Goal: Task Accomplishment & Management: Manage account settings

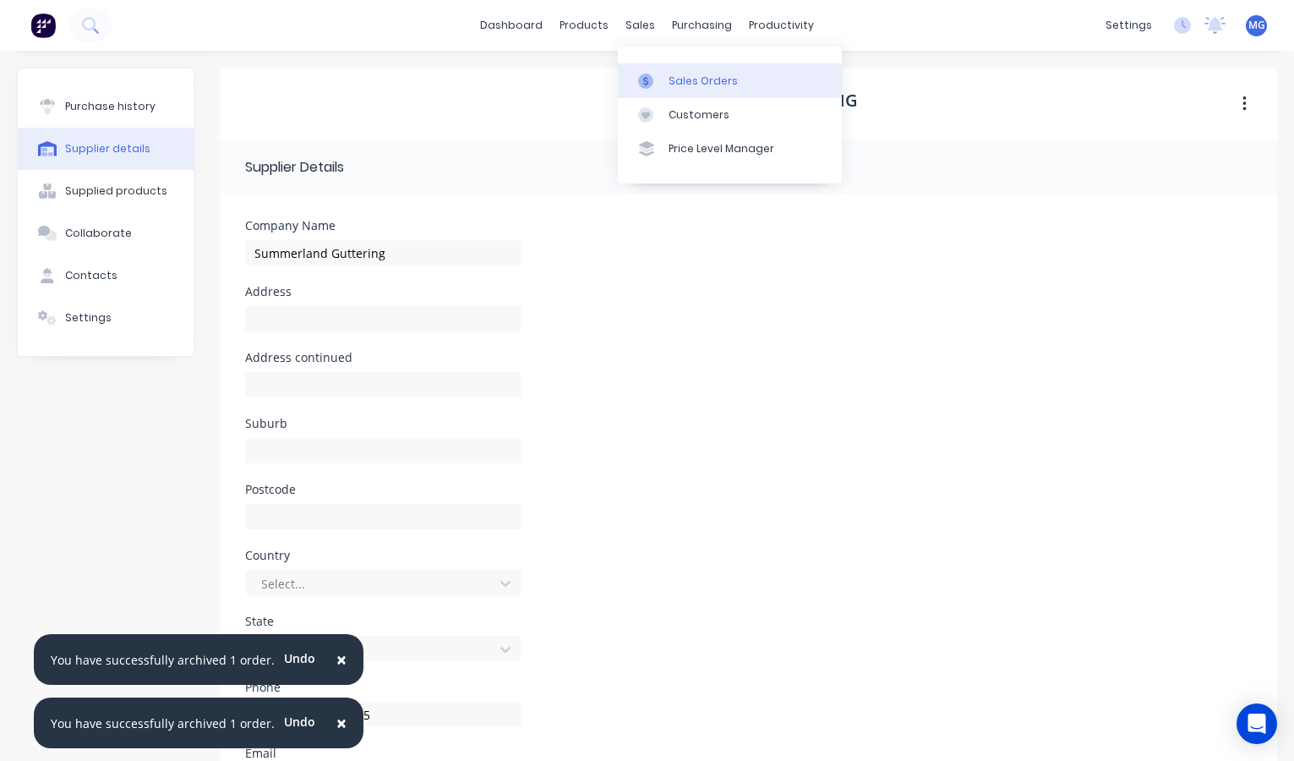
click at [685, 67] on link "Sales Orders" at bounding box center [730, 80] width 224 height 34
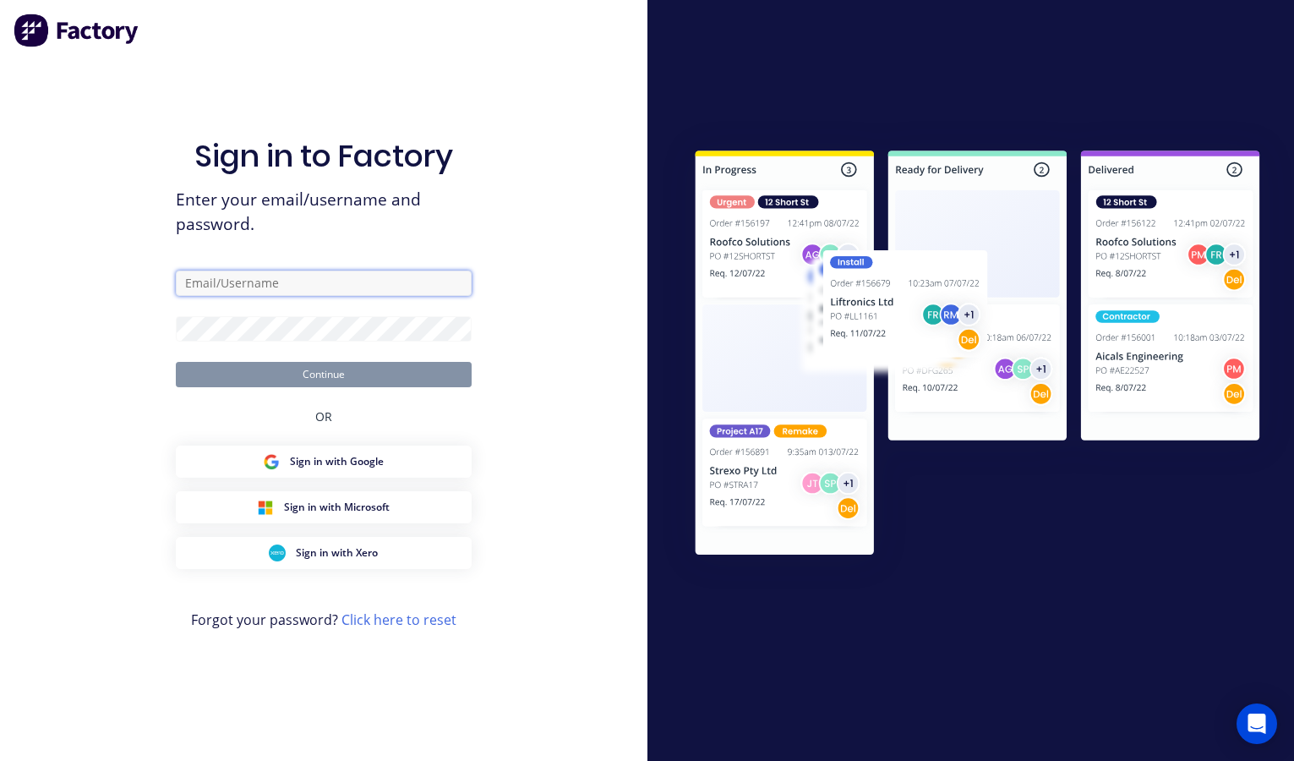
type input "[EMAIL_ADDRESS][DOMAIN_NAME]"
click at [323, 374] on button "Continue" at bounding box center [324, 374] width 296 height 25
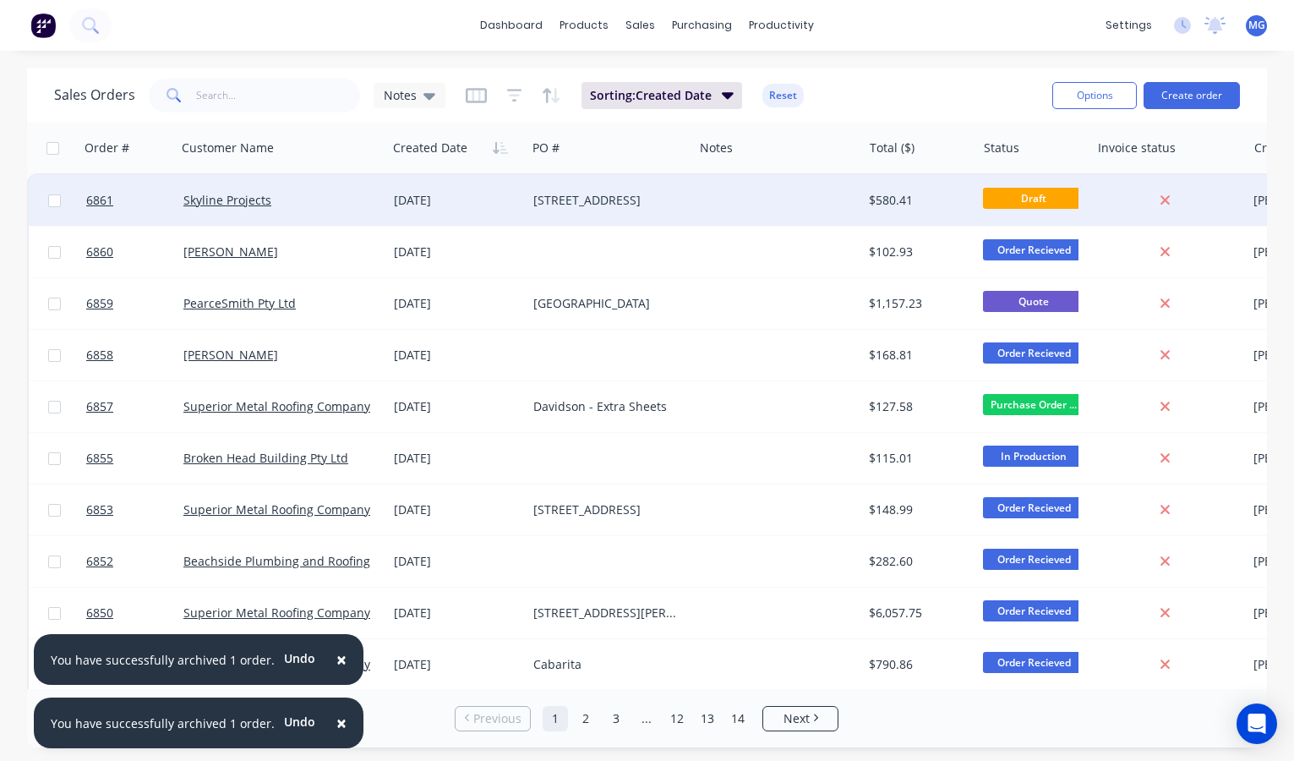
click at [487, 201] on div "[DATE]" at bounding box center [457, 200] width 126 height 17
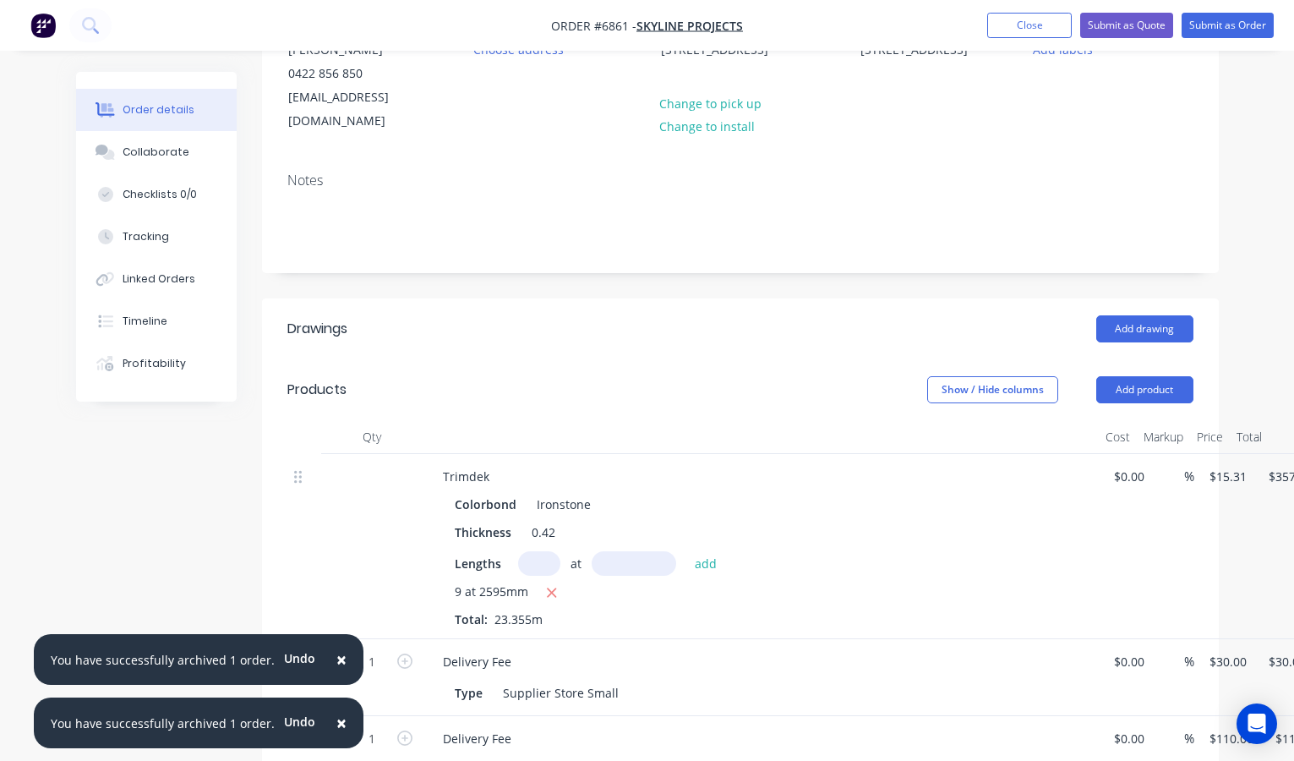
scroll to position [201, 0]
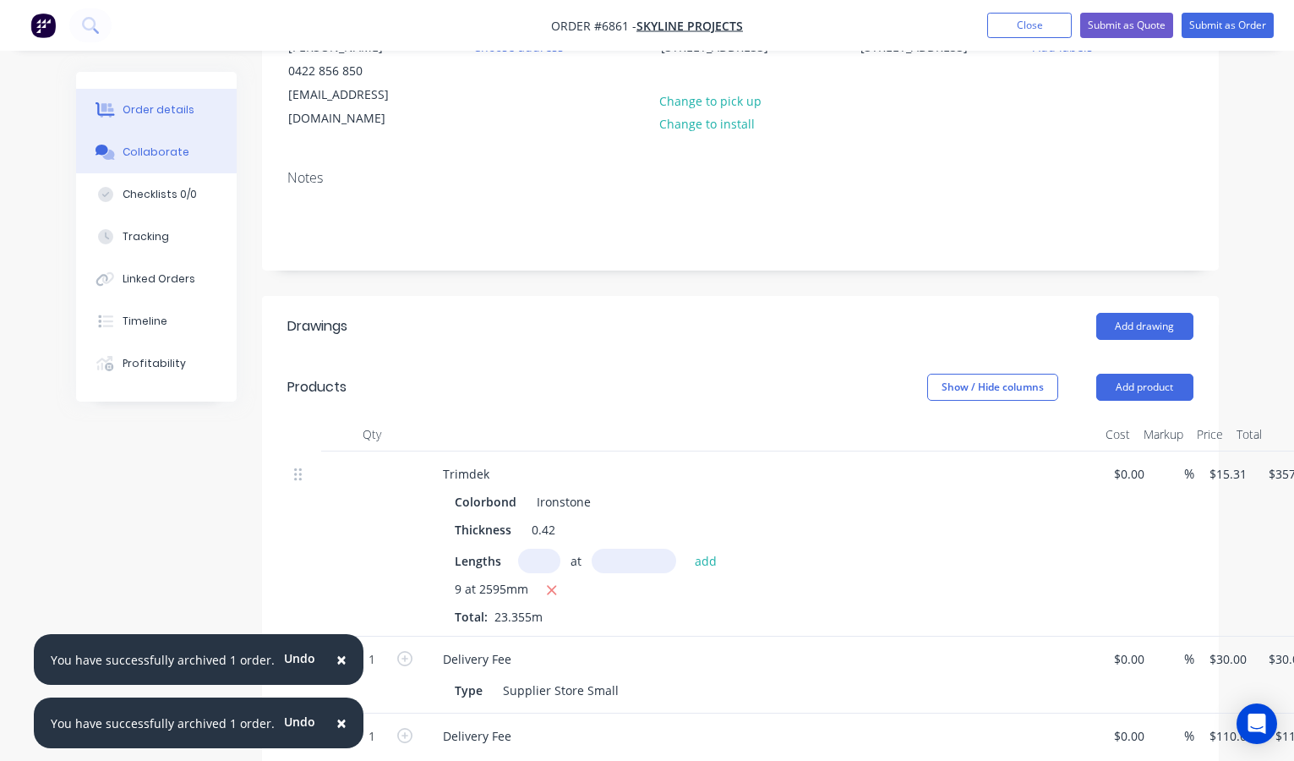
click at [167, 147] on div "Collaborate" at bounding box center [156, 152] width 67 height 15
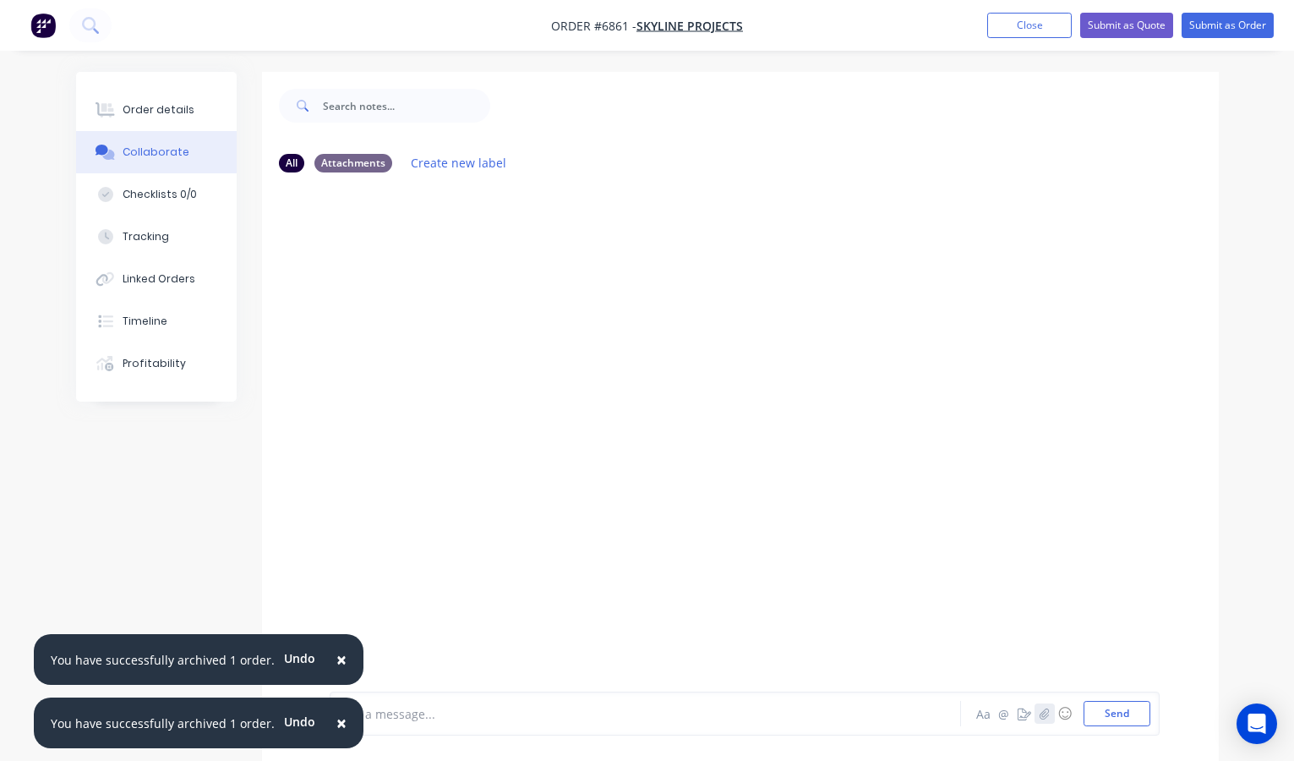
click at [1046, 709] on icon "button" at bounding box center [1044, 713] width 10 height 12
click at [336, 657] on span "×" at bounding box center [341, 659] width 10 height 24
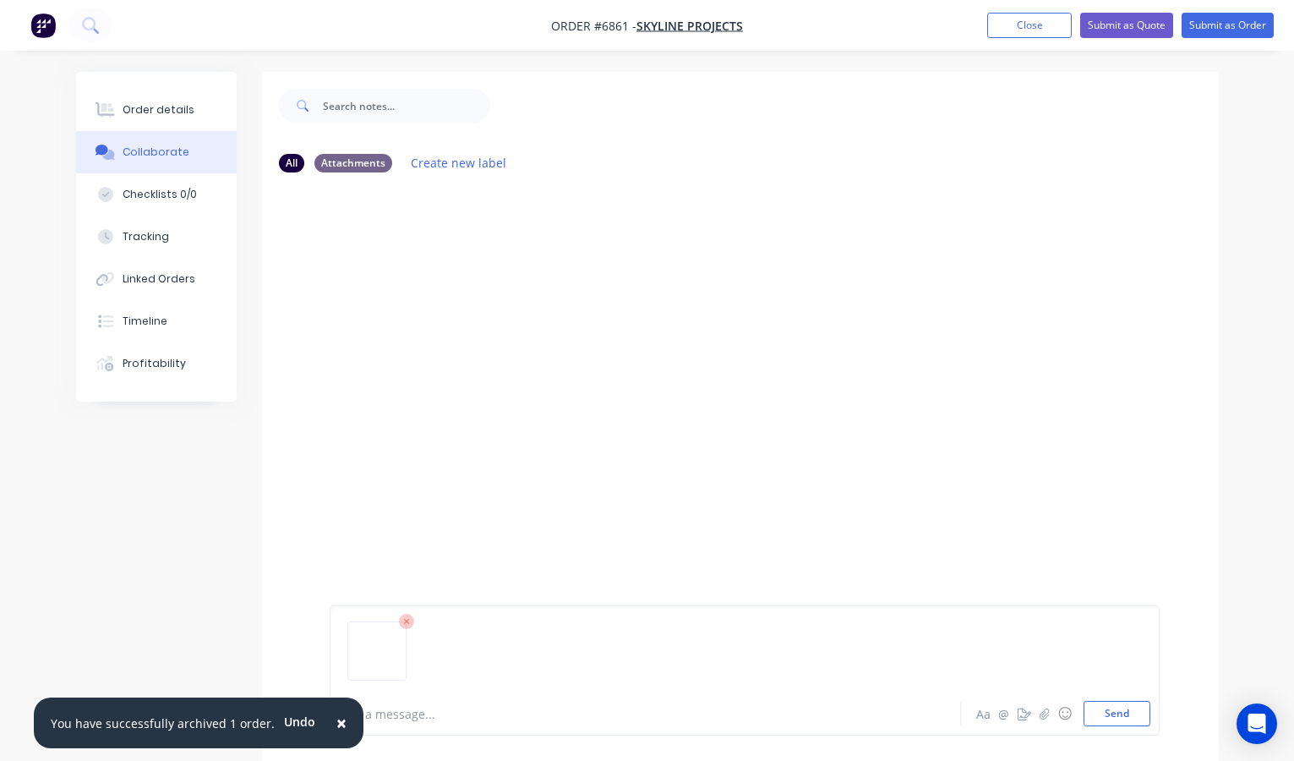
click at [336, 724] on span "×" at bounding box center [341, 723] width 10 height 24
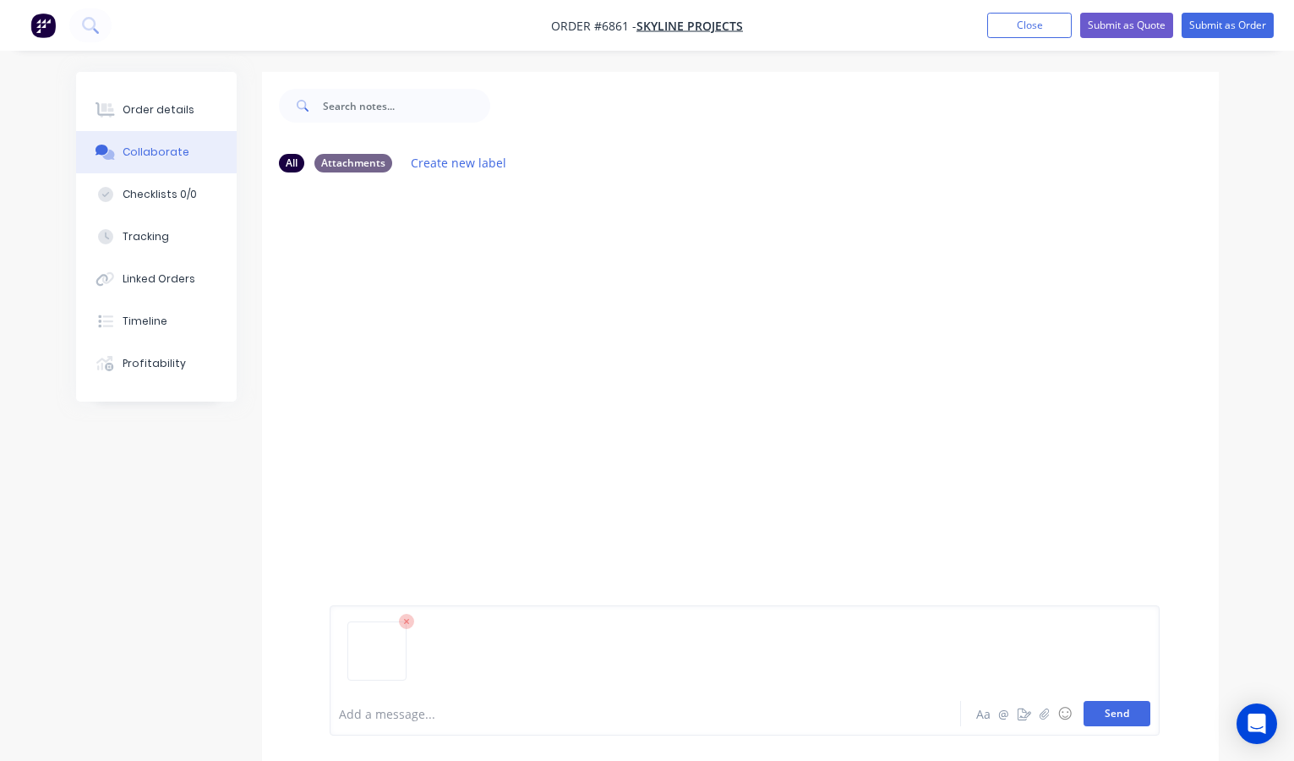
click at [1122, 714] on button "Send" at bounding box center [1117, 713] width 67 height 25
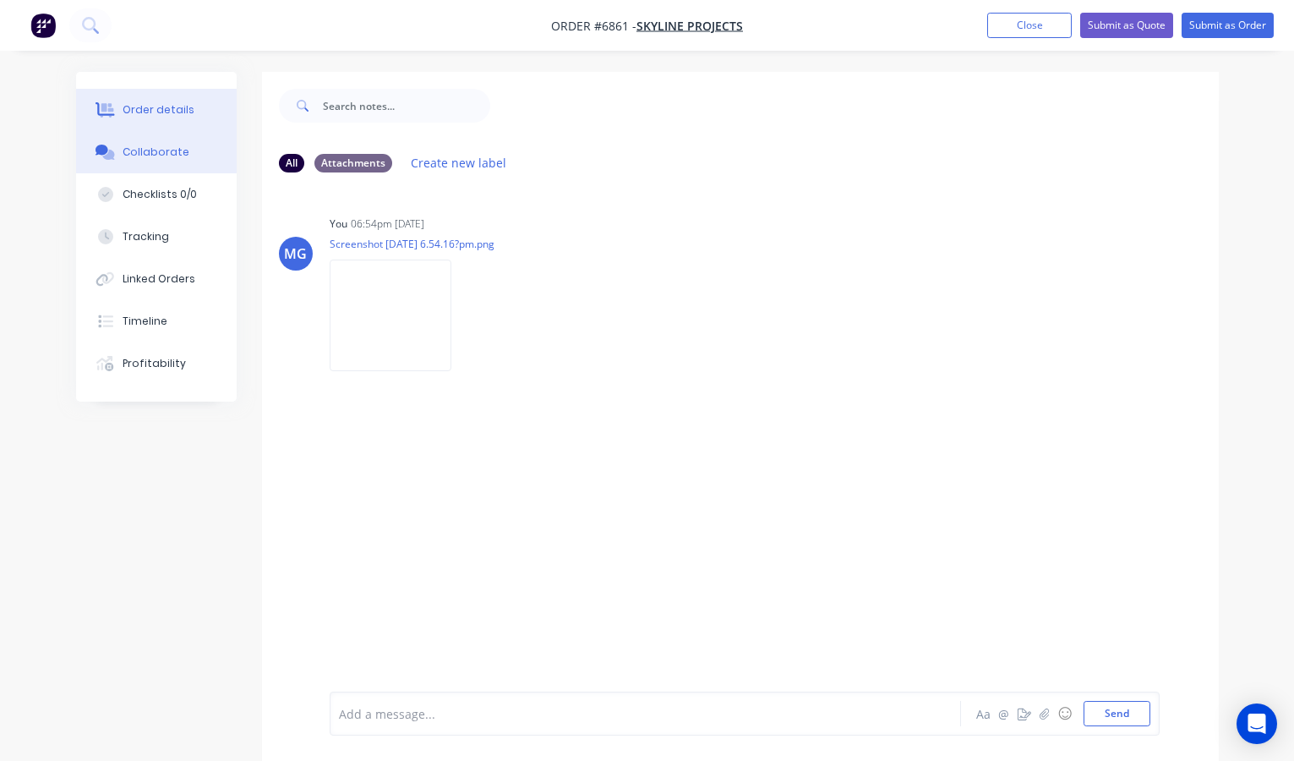
click at [165, 115] on div "Order details" at bounding box center [159, 109] width 72 height 15
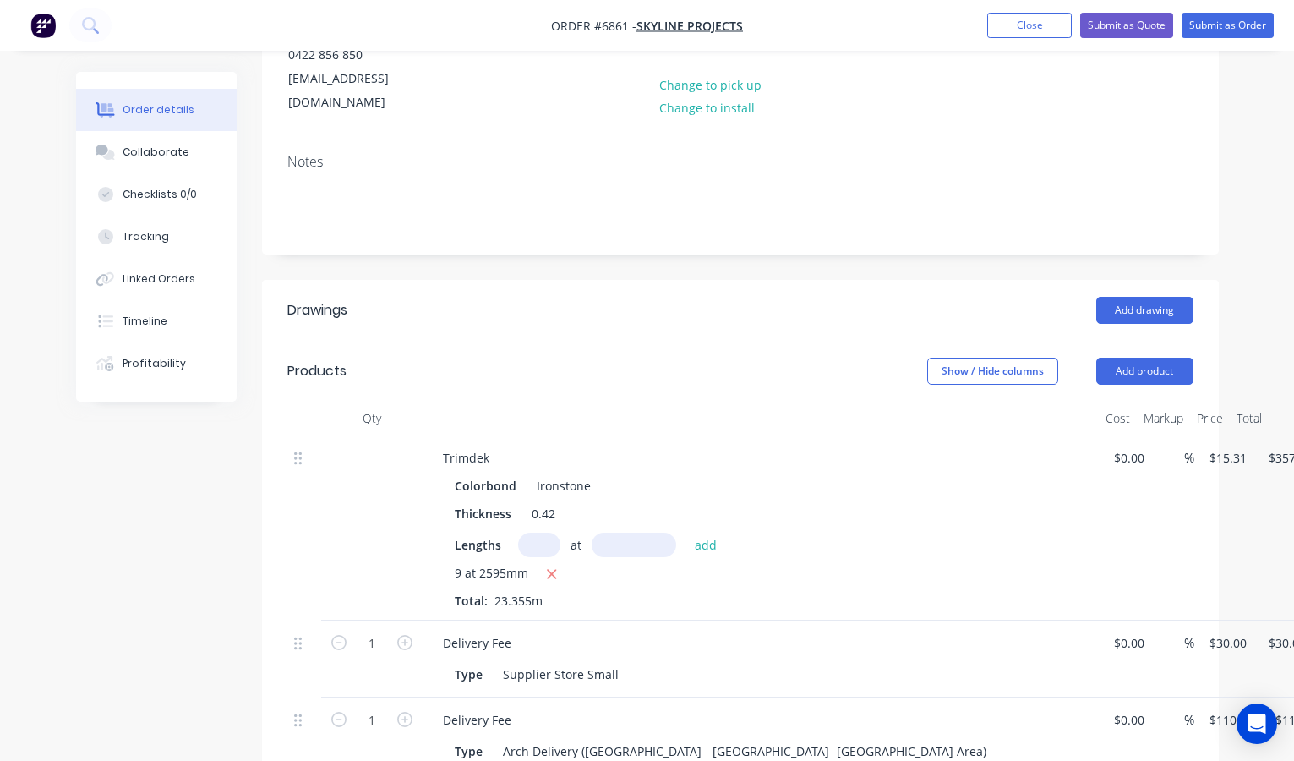
scroll to position [216, 0]
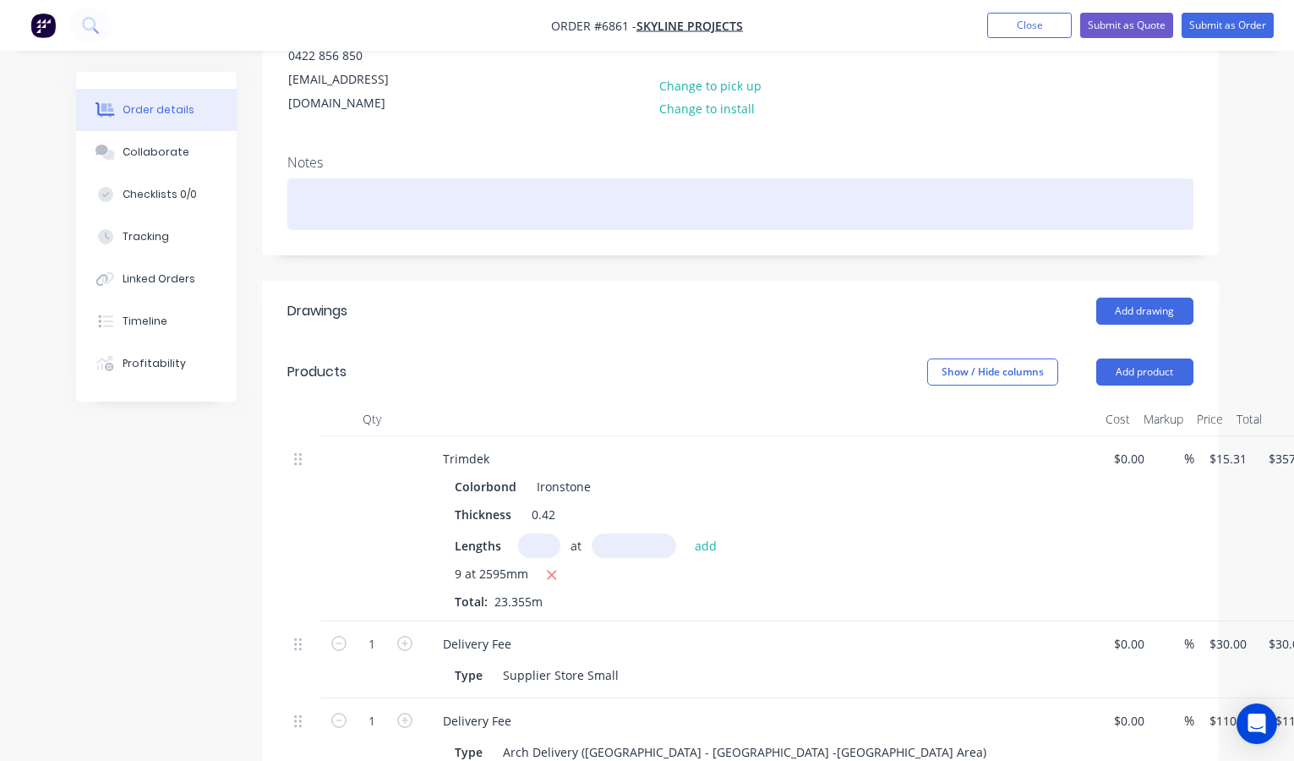
click at [310, 178] on div at bounding box center [740, 204] width 906 height 52
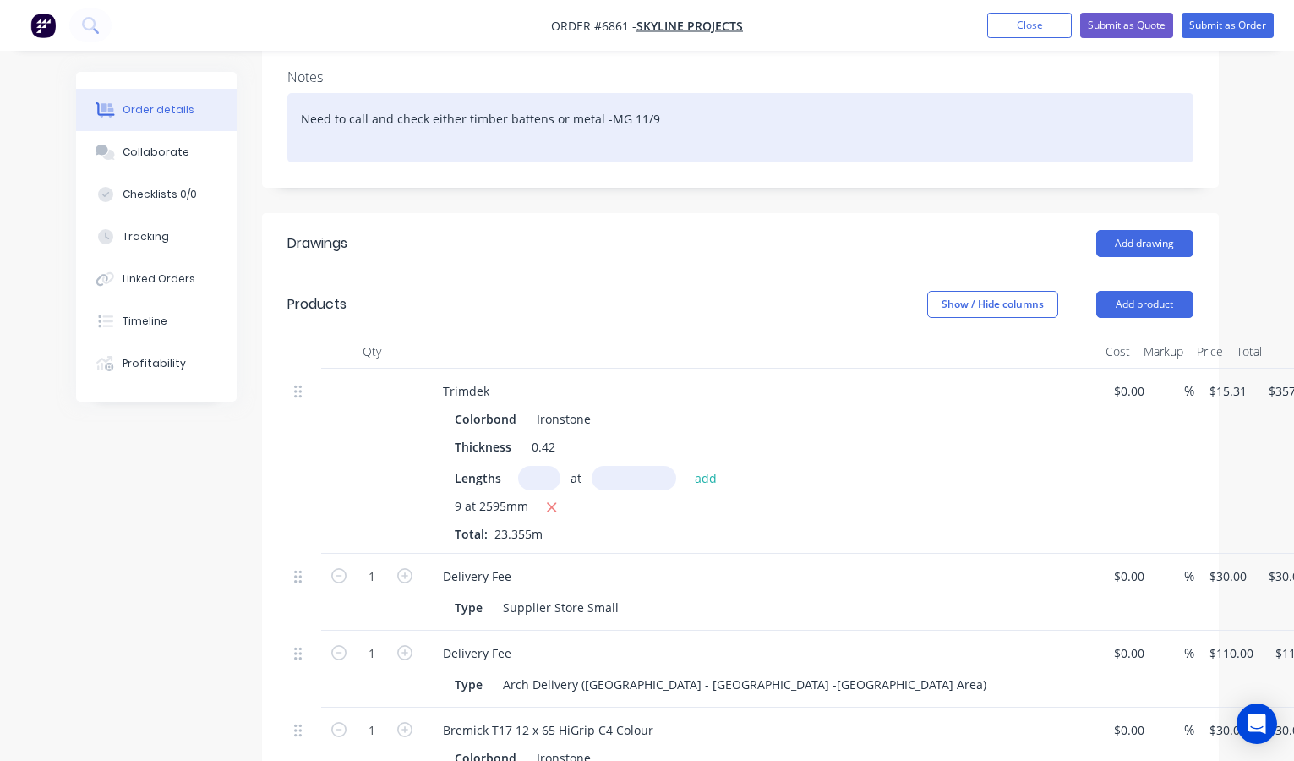
scroll to position [319, 0]
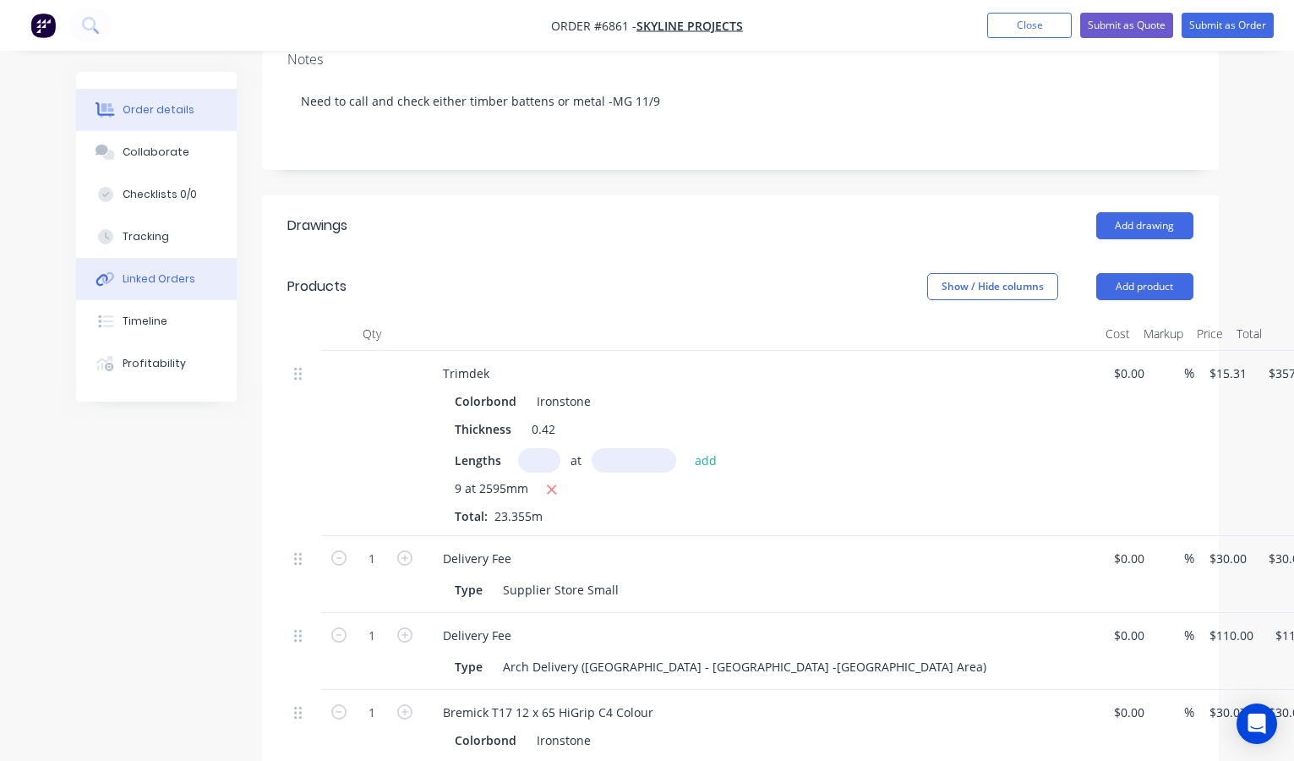
click at [165, 277] on div "Linked Orders" at bounding box center [159, 278] width 73 height 15
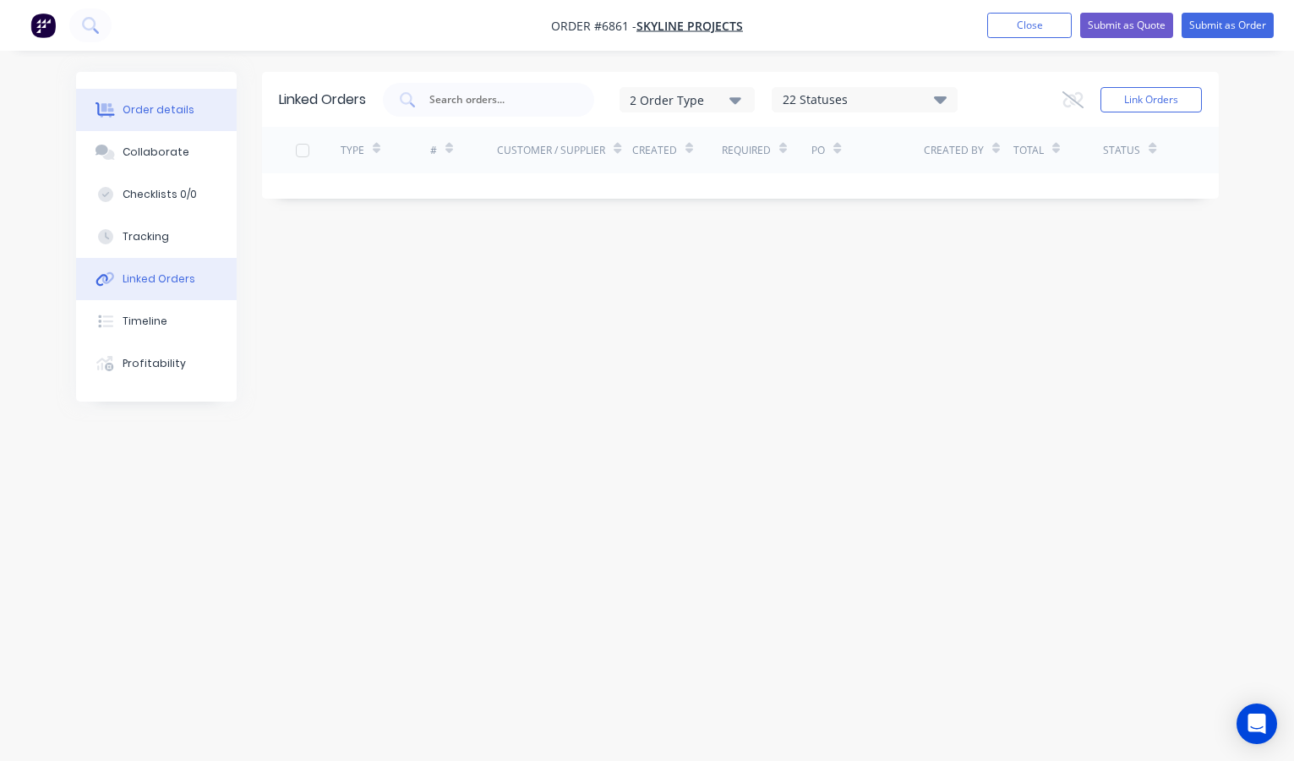
click at [161, 109] on div "Order details" at bounding box center [159, 109] width 72 height 15
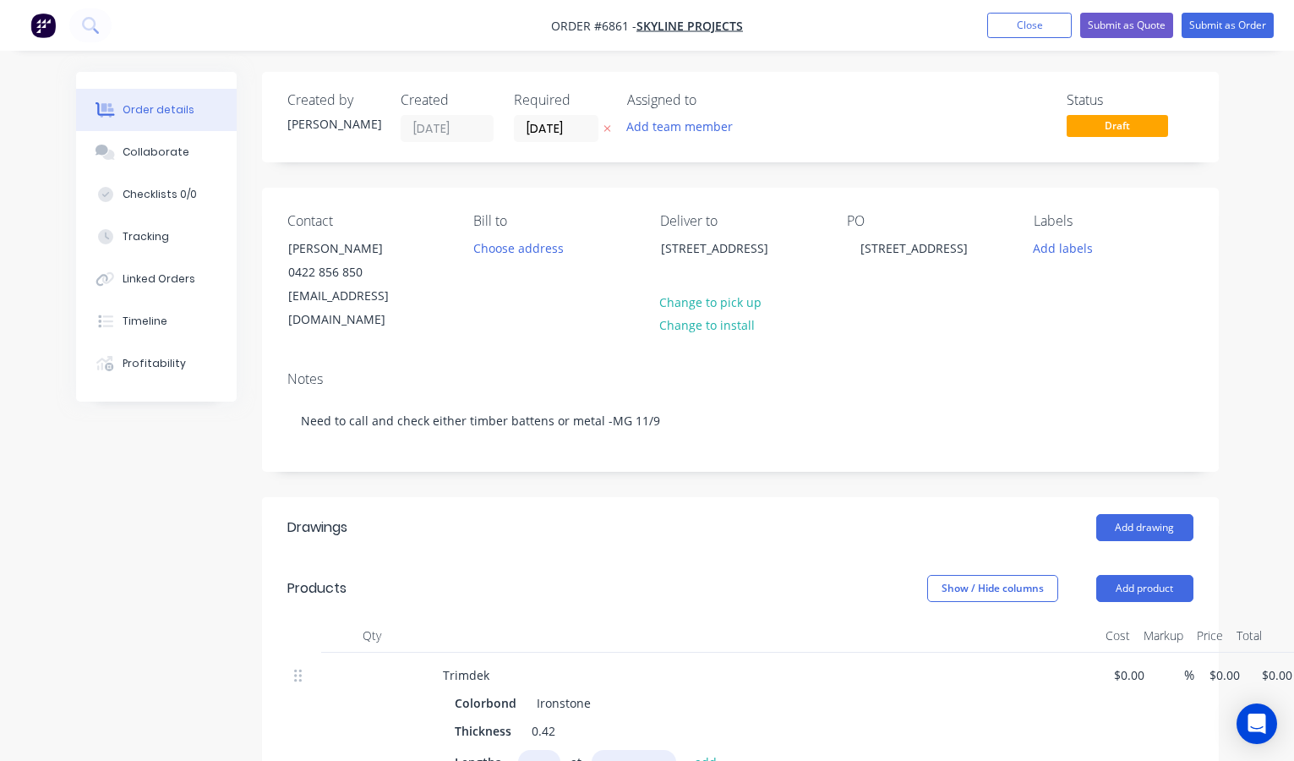
type input "$15.31"
type input "$357.57"
type input "$30.00"
type input "$110.00"
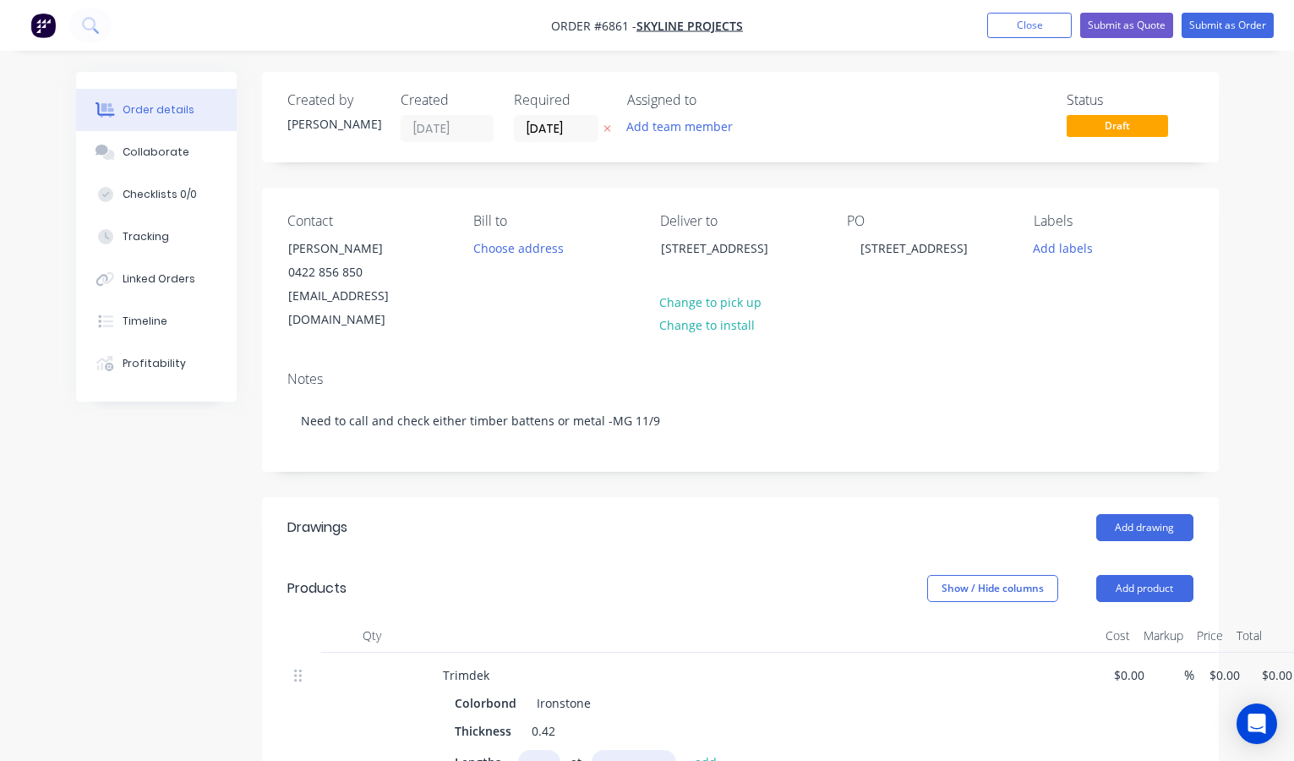
type input "$110.00"
type input "$30.07"
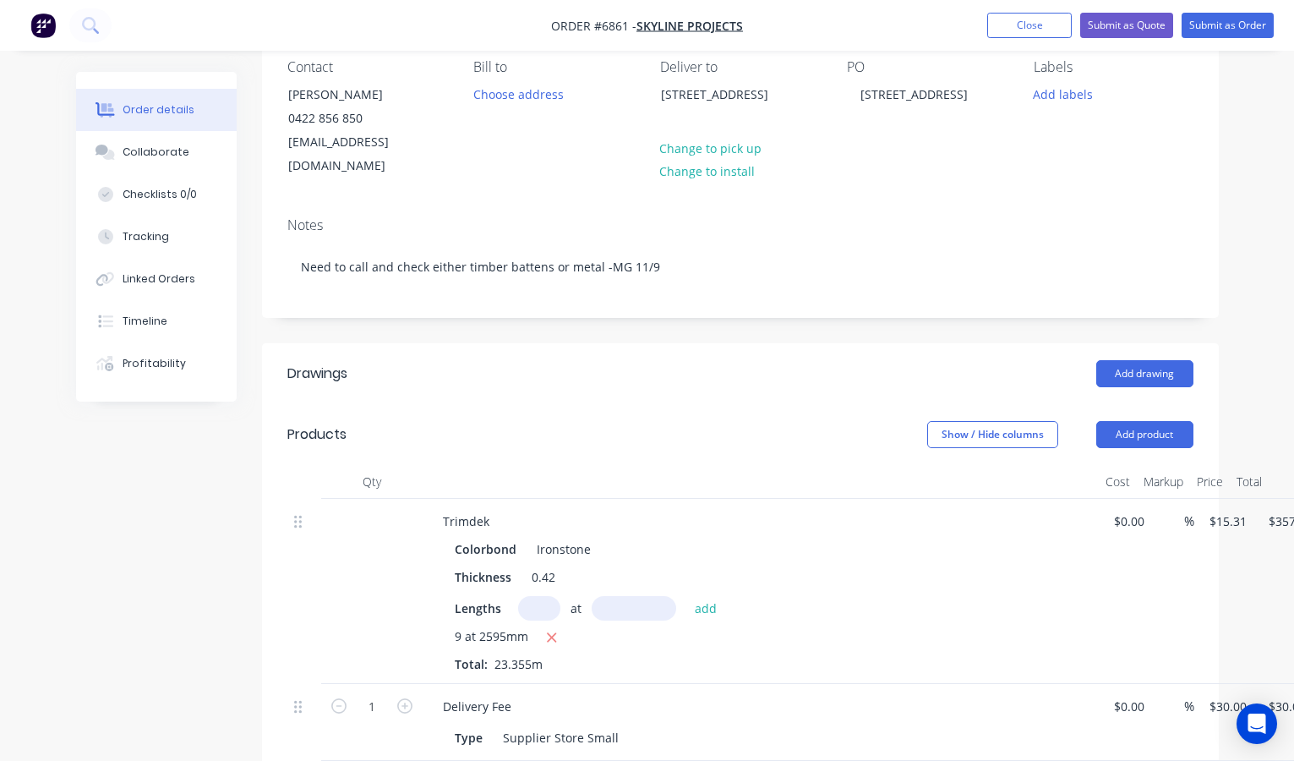
scroll to position [212, 0]
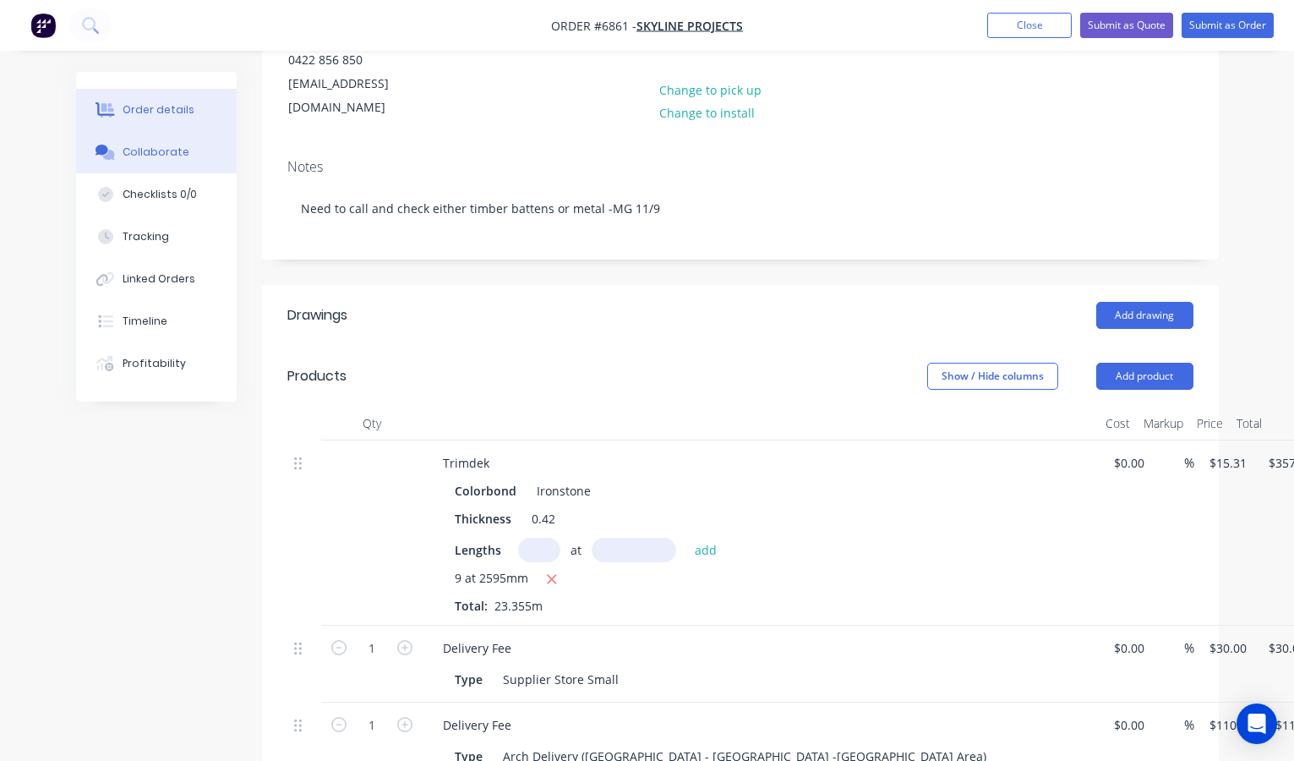
click at [163, 150] on div "Collaborate" at bounding box center [156, 152] width 67 height 15
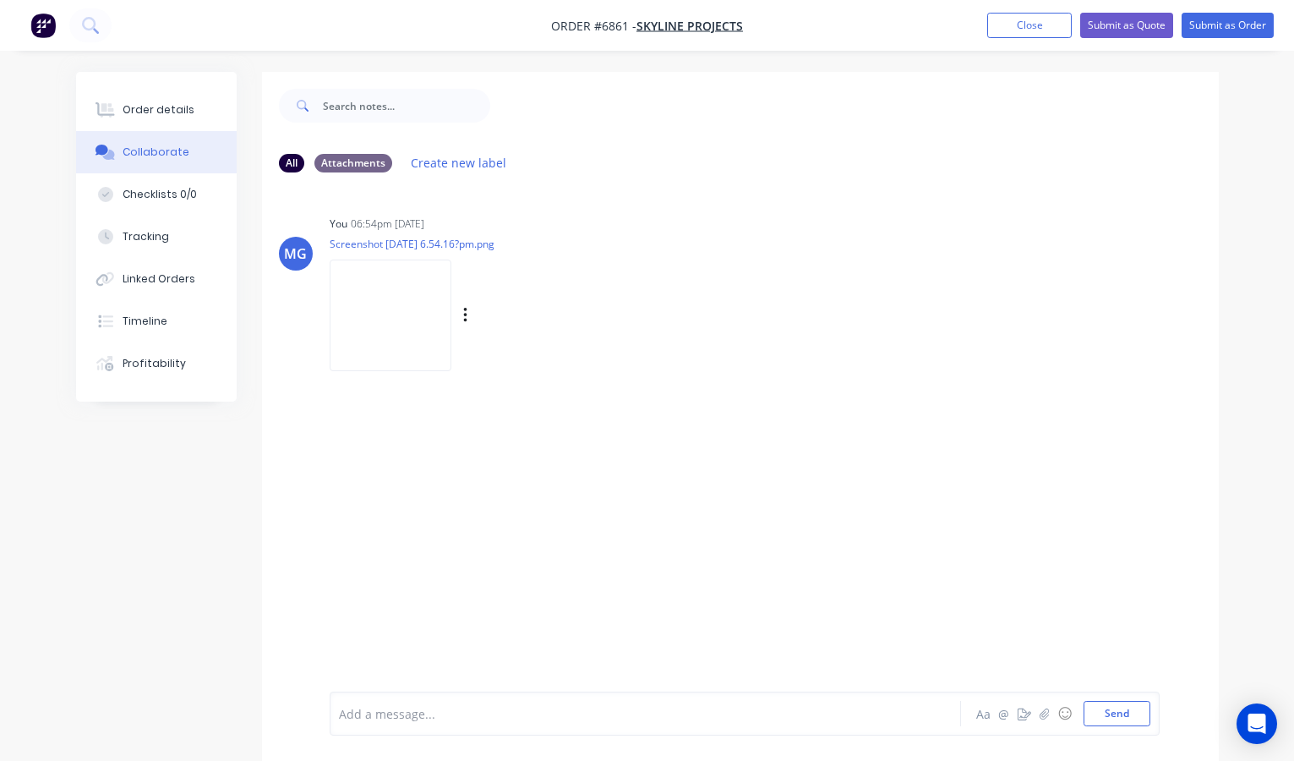
click at [385, 313] on img at bounding box center [391, 314] width 122 height 111
click at [177, 101] on button "Order details" at bounding box center [156, 110] width 161 height 42
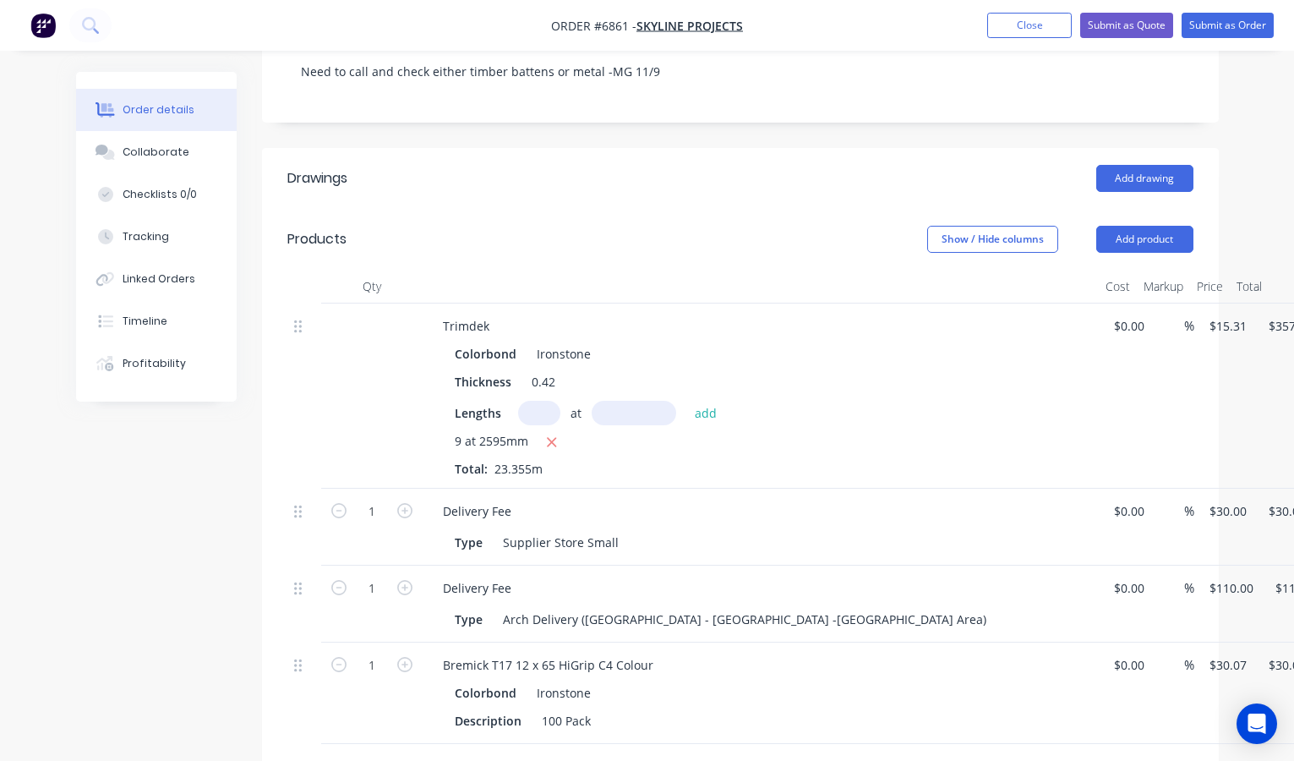
scroll to position [365, 0]
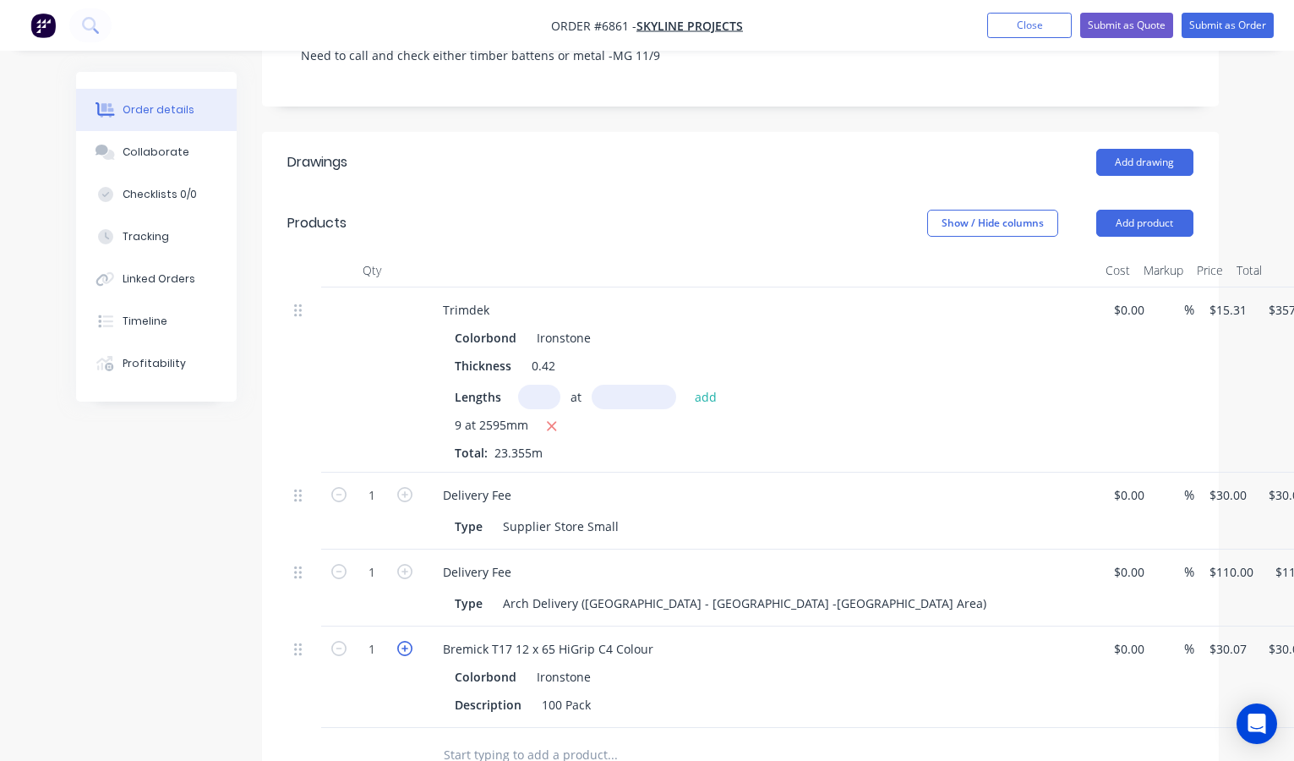
click at [402, 641] on icon "button" at bounding box center [404, 648] width 15 height 15
type input "2"
type input "$60.14"
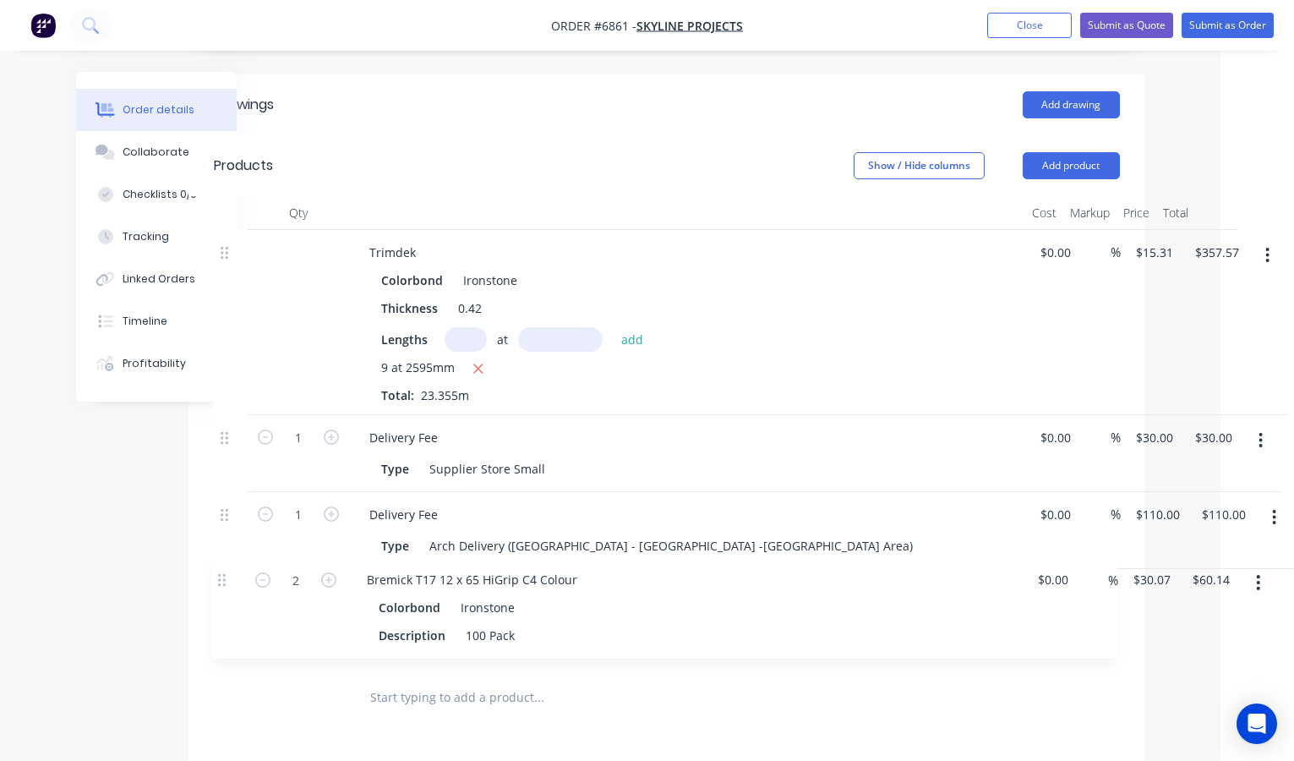
scroll to position [427, 74]
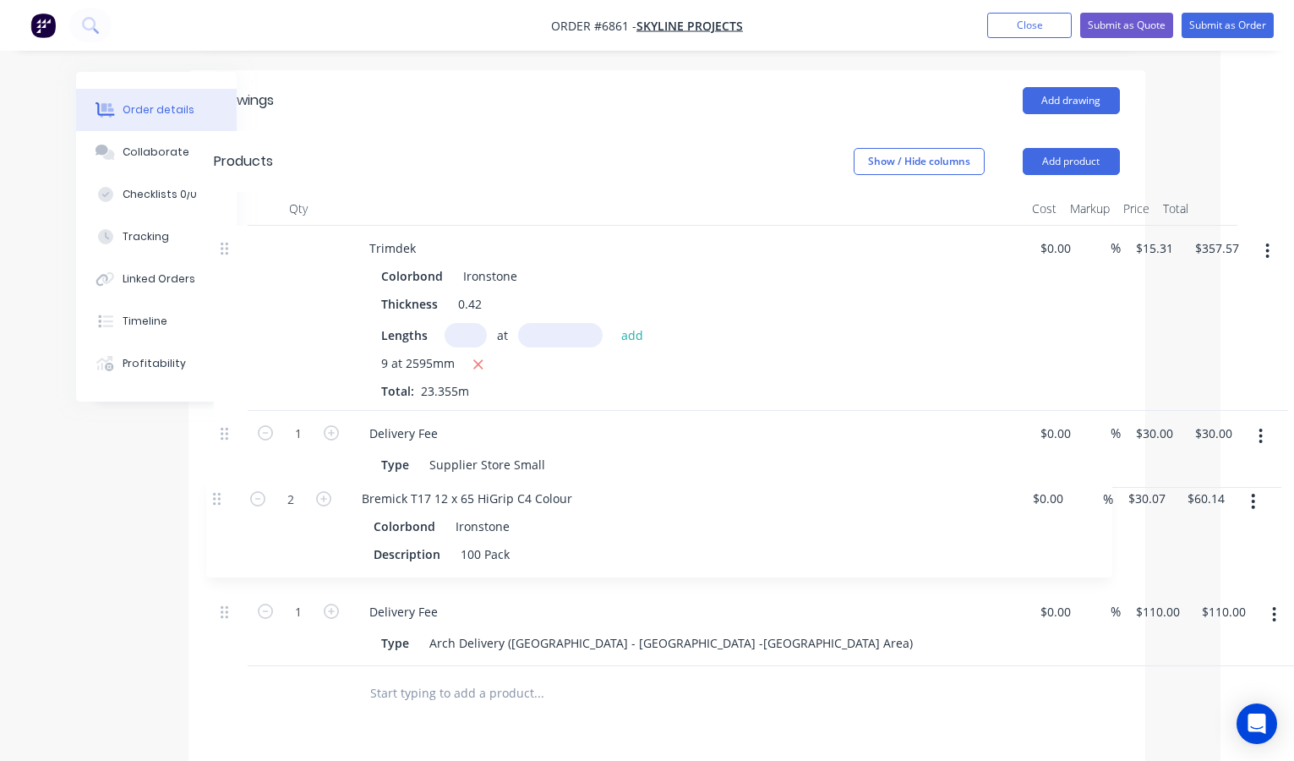
drag, startPoint x: 222, startPoint y: 592, endPoint x: 215, endPoint y: 488, distance: 105.1
click at [215, 488] on div "Trimdek Colorbond Ironstone Thickness 0.42 Lengths at add 9 at 2595mm Total: 23…" at bounding box center [667, 446] width 906 height 440
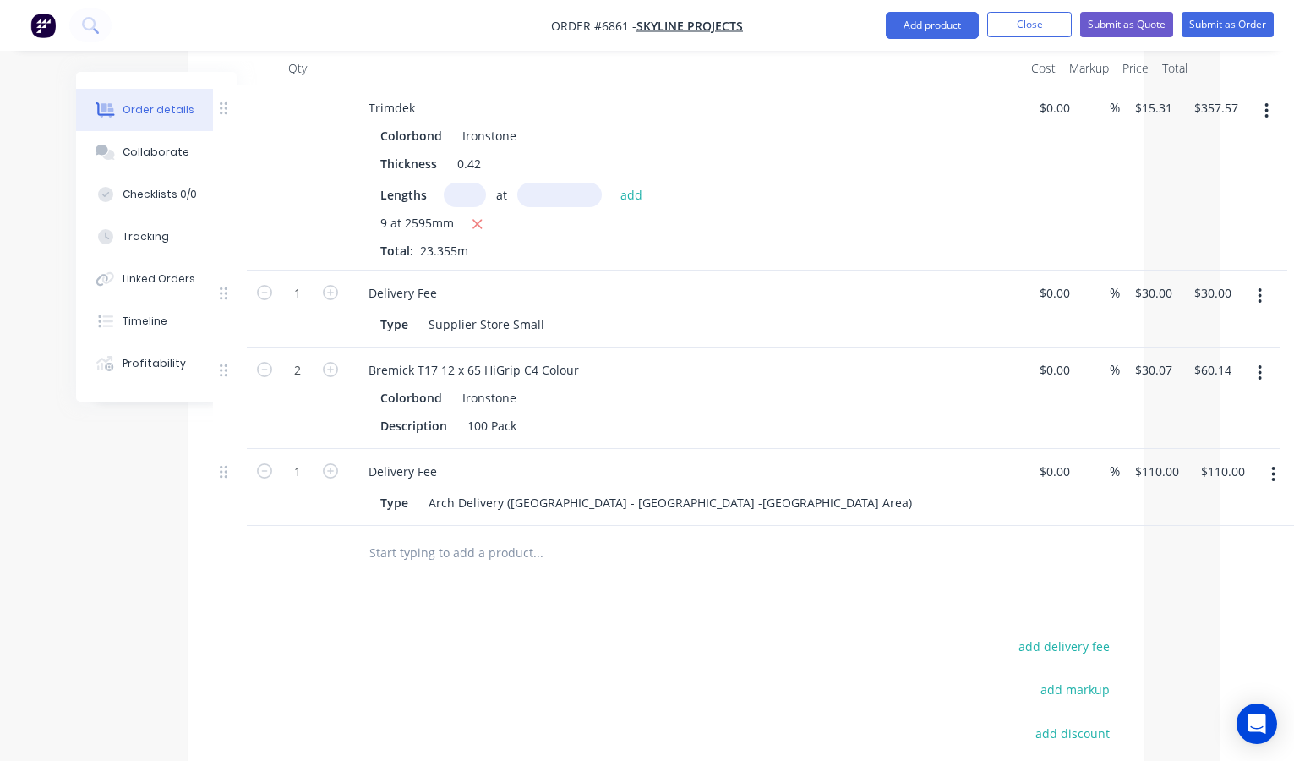
scroll to position [567, 74]
click at [1272, 465] on icon "button" at bounding box center [1273, 474] width 4 height 19
click at [1164, 609] on div "Delete" at bounding box center [1214, 620] width 130 height 25
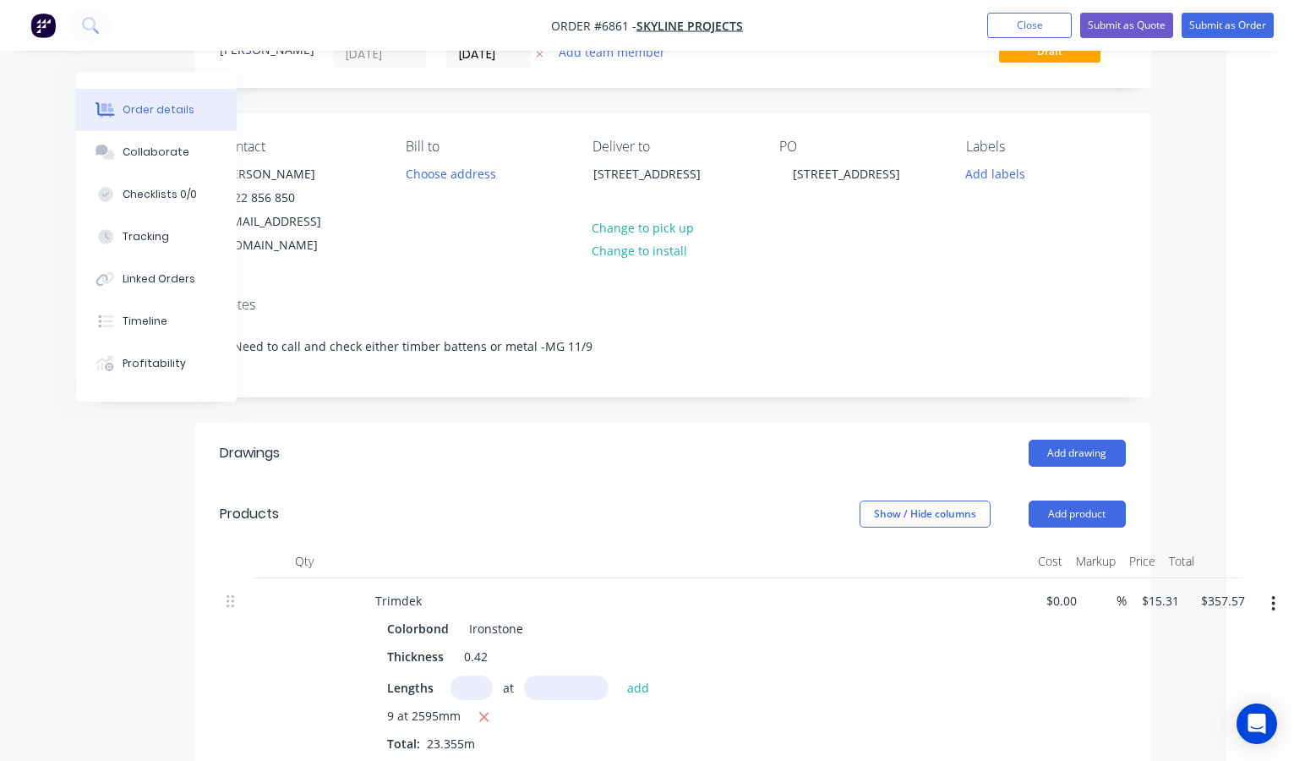
scroll to position [78, 68]
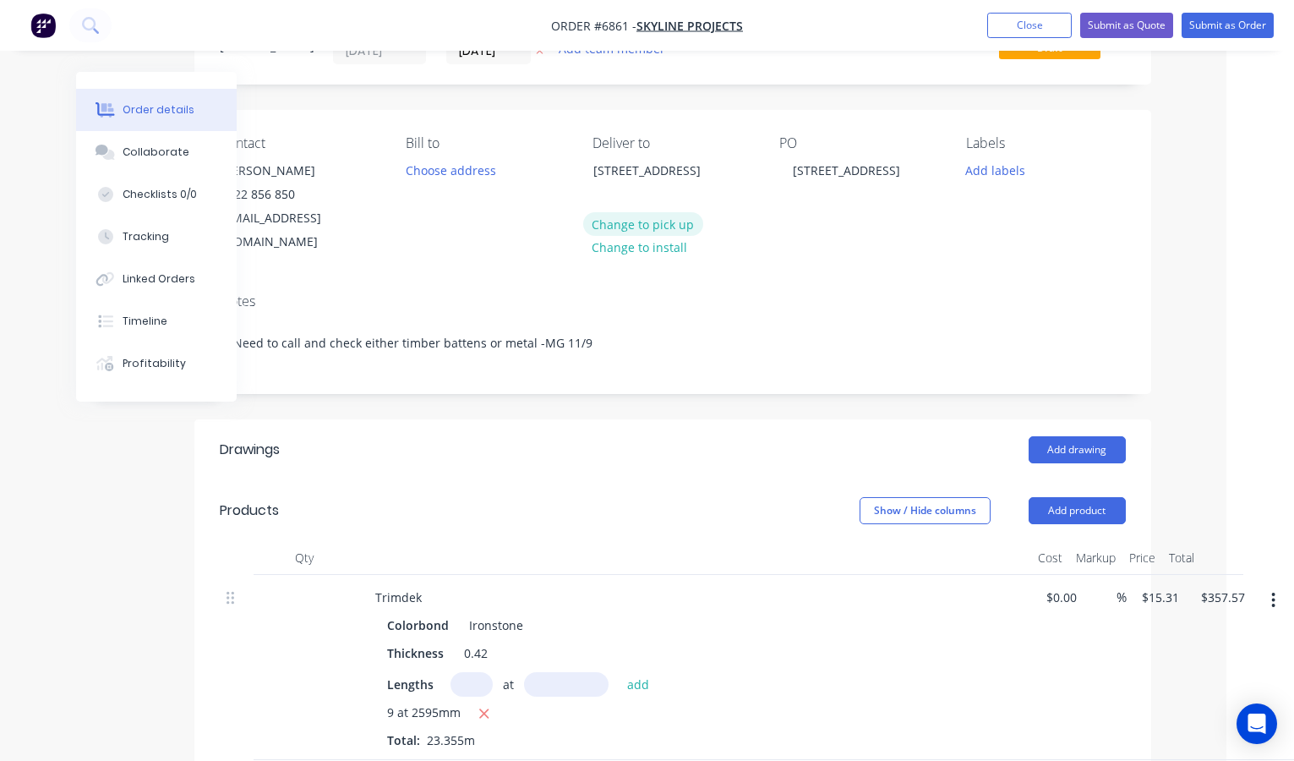
click at [651, 216] on button "Change to pick up" at bounding box center [643, 223] width 120 height 23
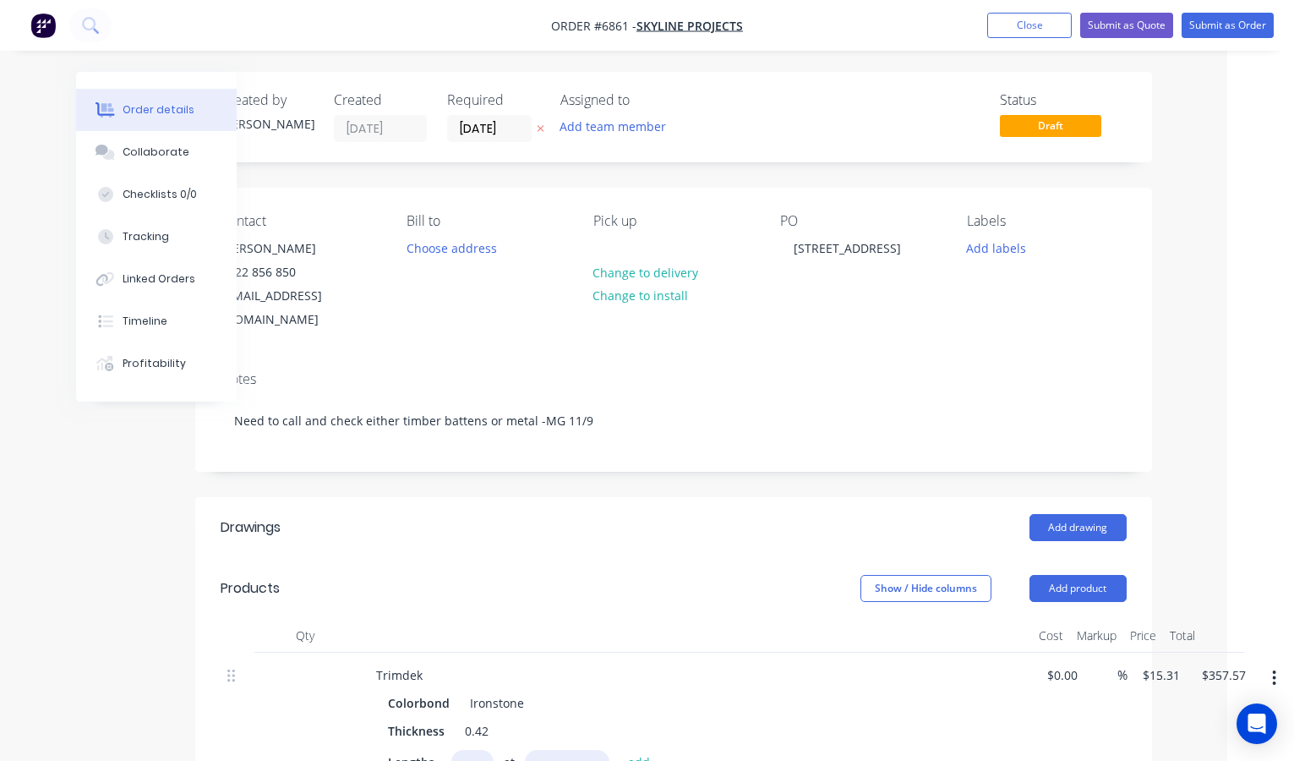
scroll to position [0, 67]
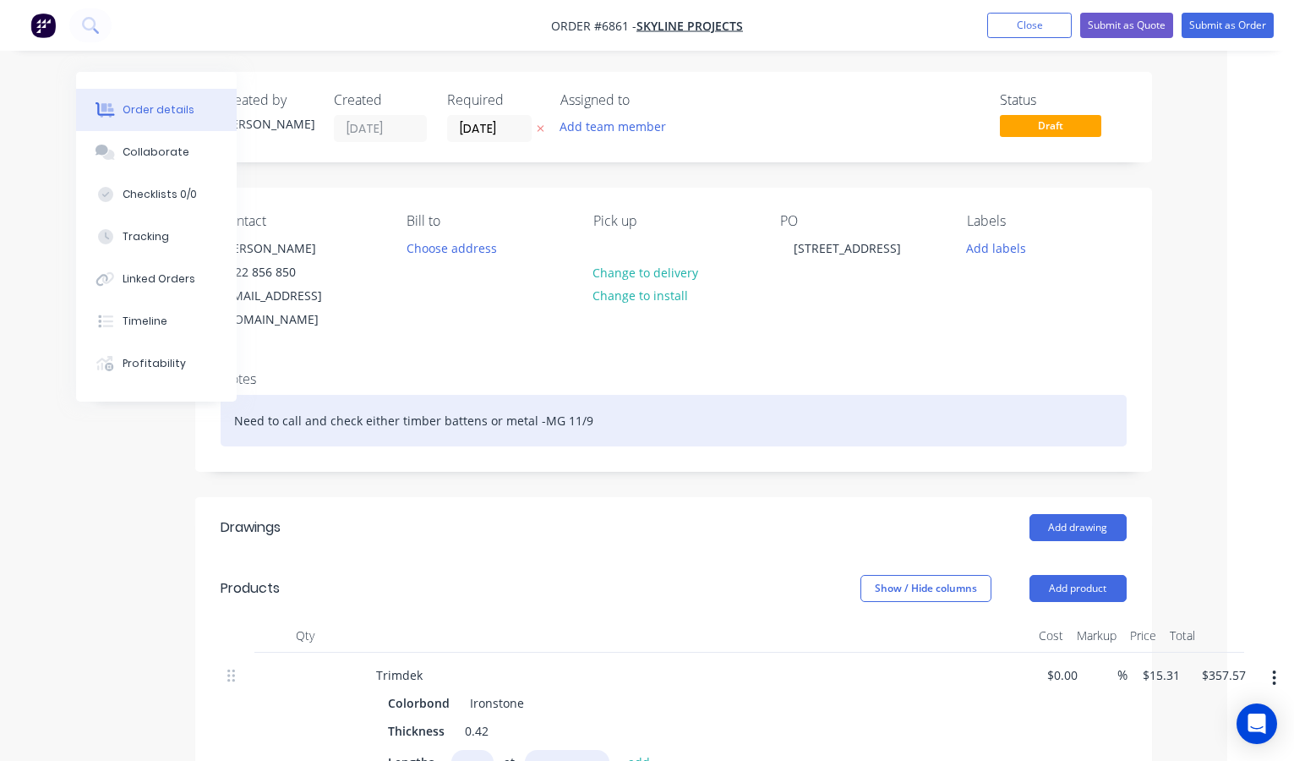
click at [249, 413] on div "Need to call and check either timber battens or metal -MG 11/9" at bounding box center [674, 421] width 906 height 52
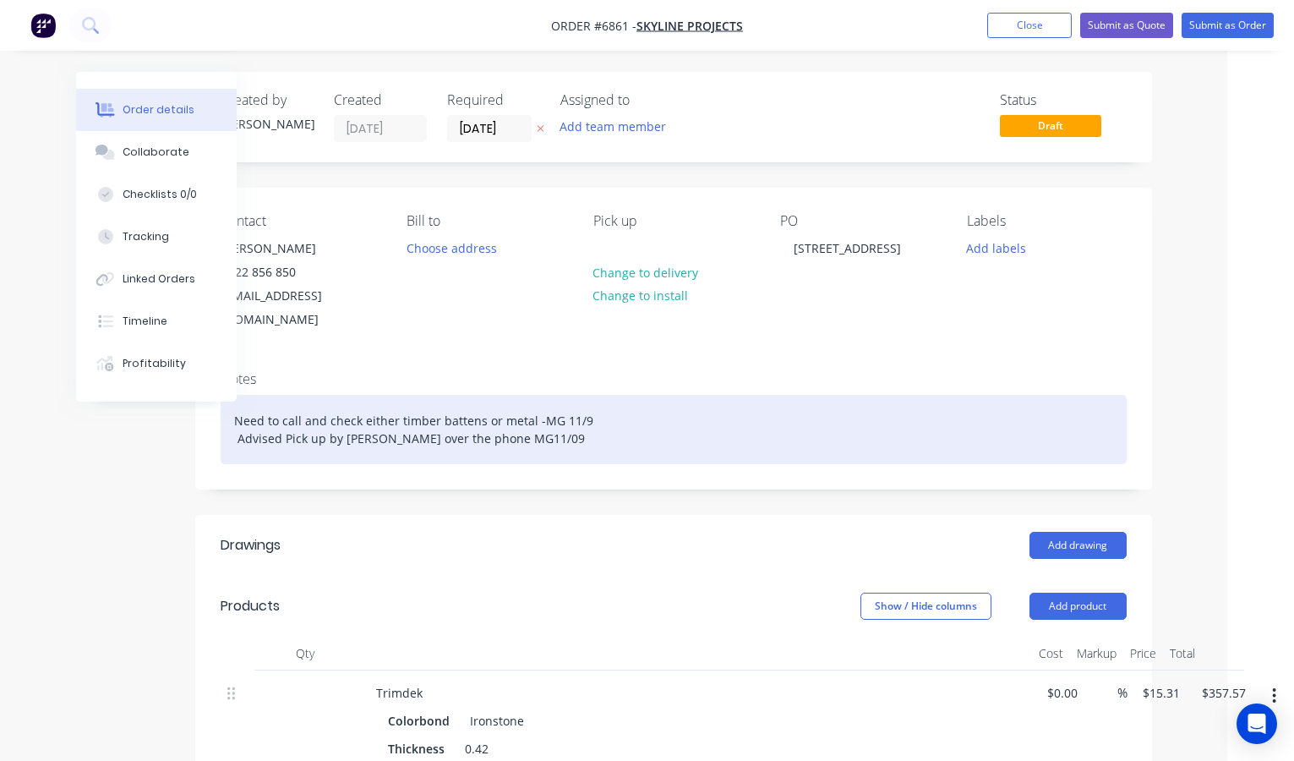
click at [576, 395] on div "Need to call and check either timber battens or metal -MG 11/9 Advised Pick up …" at bounding box center [674, 429] width 906 height 69
click at [558, 425] on div "Need to call and check either timber battens or metal -MG 11/09 Advised Pick up…" at bounding box center [674, 429] width 906 height 69
click at [472, 414] on div "Need to call and check either timber battens or metal -MG 11/09 Advised Pick up…" at bounding box center [674, 429] width 906 height 69
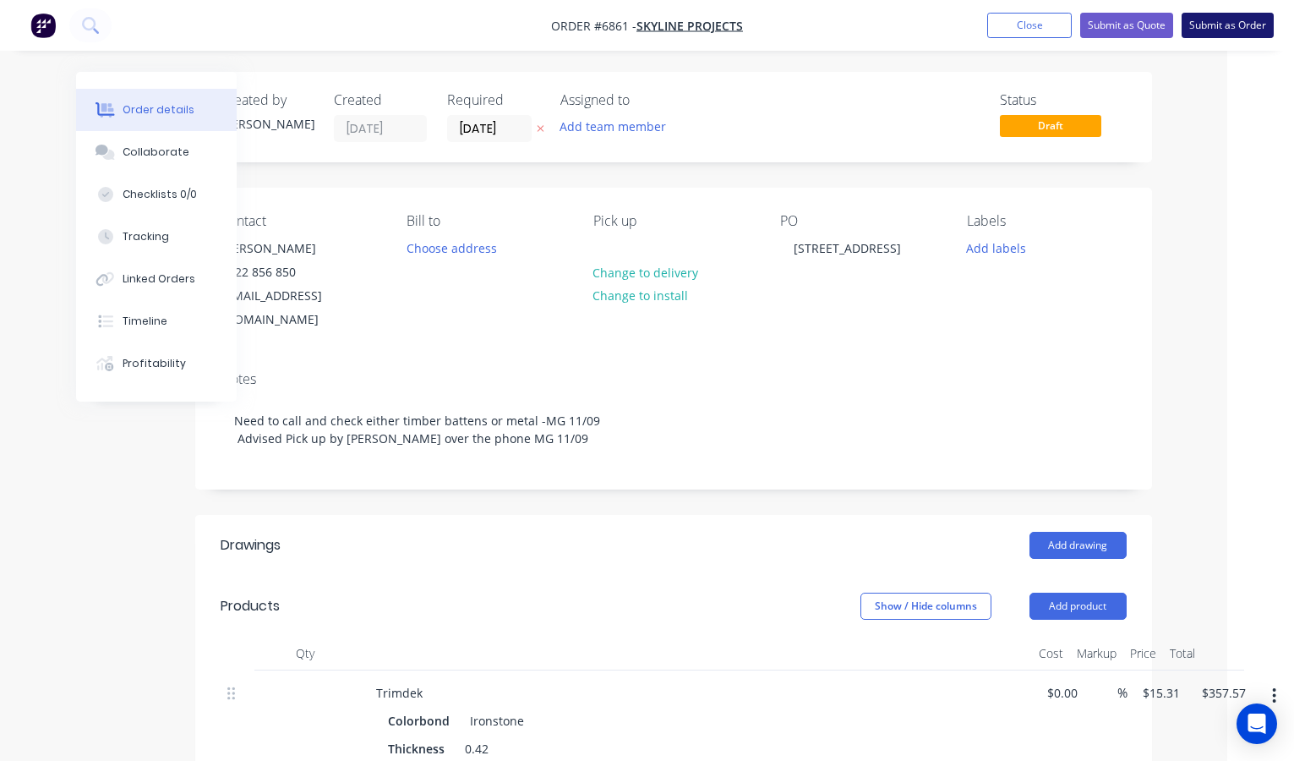
click at [1215, 30] on button "Submit as Order" at bounding box center [1228, 25] width 92 height 25
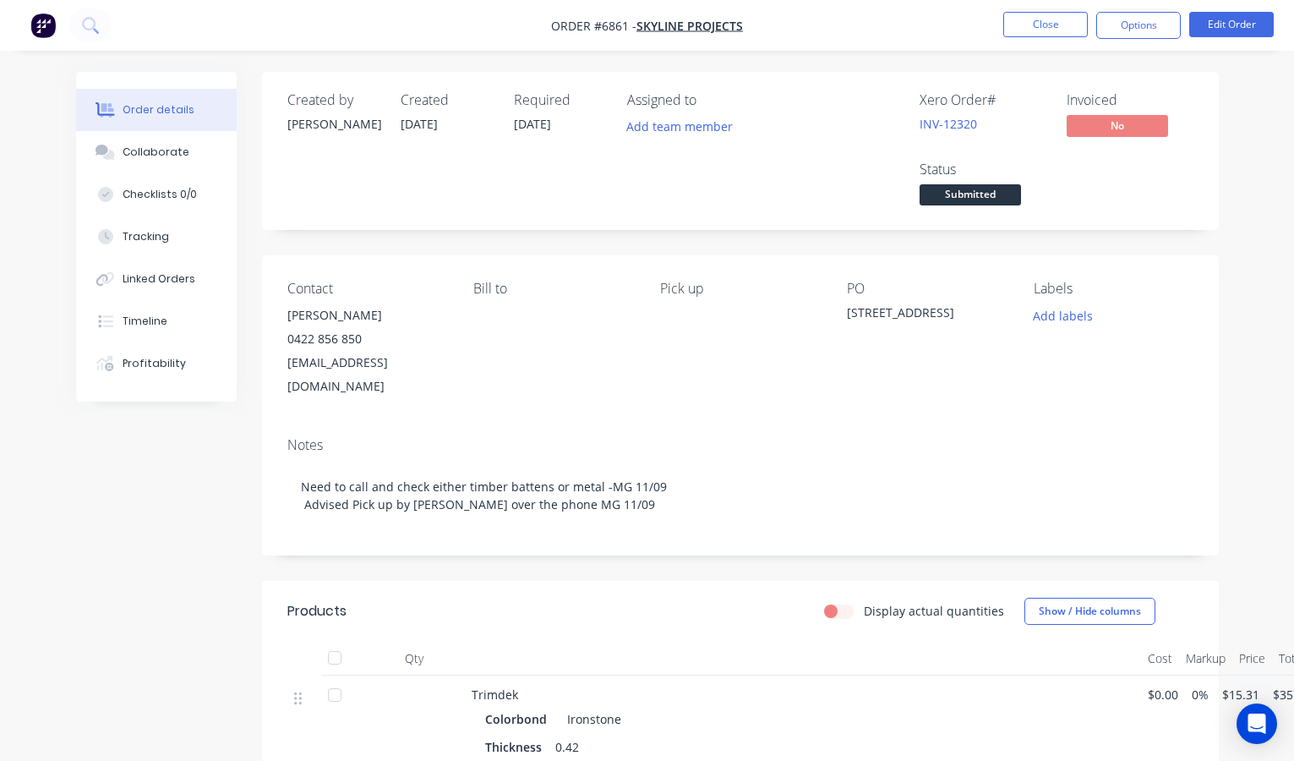
scroll to position [0, 0]
click at [1134, 22] on button "Options" at bounding box center [1138, 25] width 85 height 27
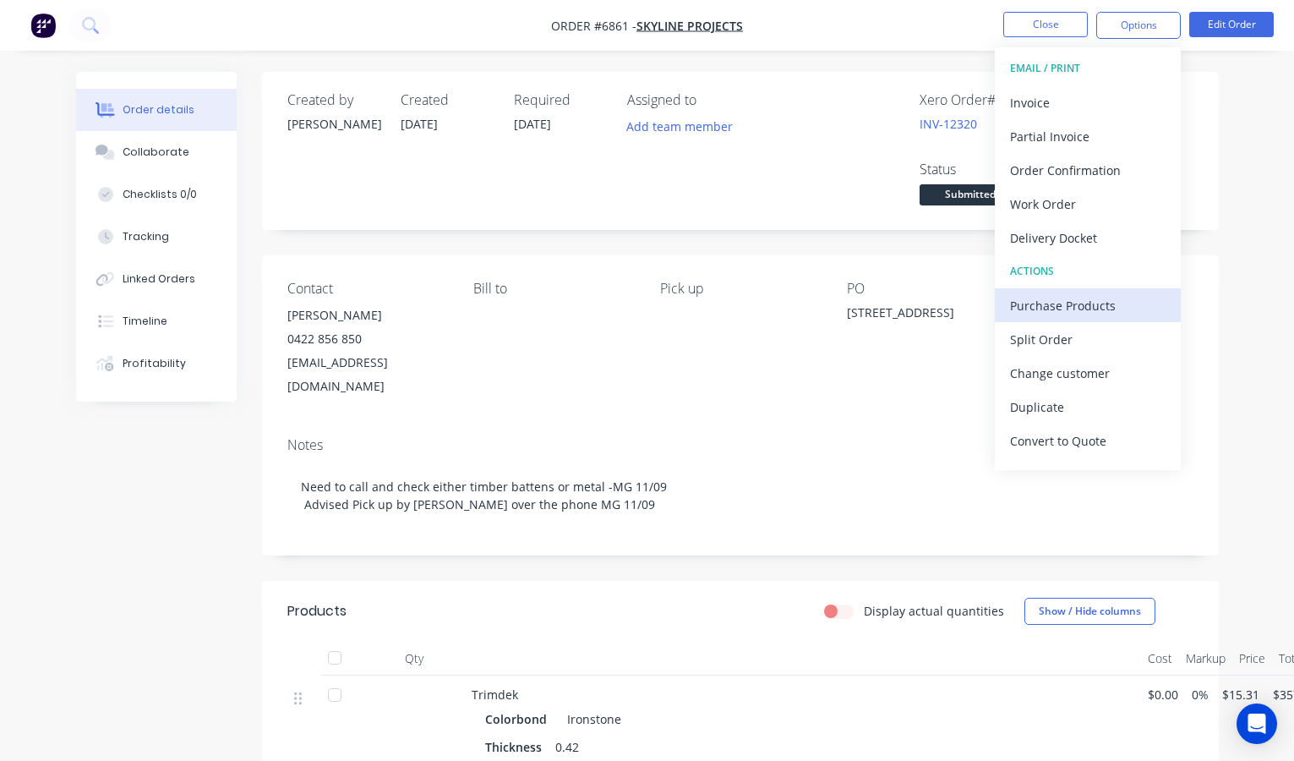
click at [1034, 304] on div "Purchase Products" at bounding box center [1088, 305] width 156 height 25
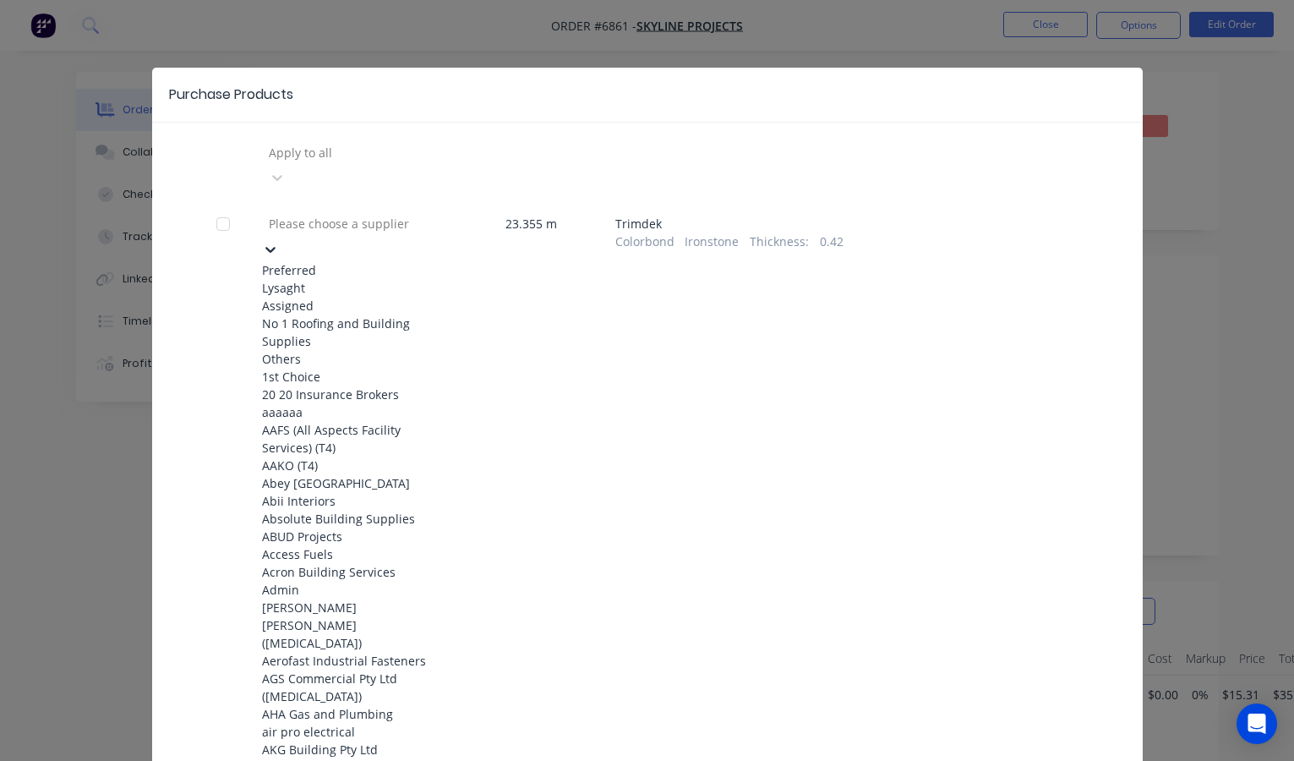
click at [328, 215] on div "Please choose a supplier" at bounding box center [389, 224] width 240 height 18
click at [298, 279] on div "Lysaght" at bounding box center [355, 288] width 186 height 18
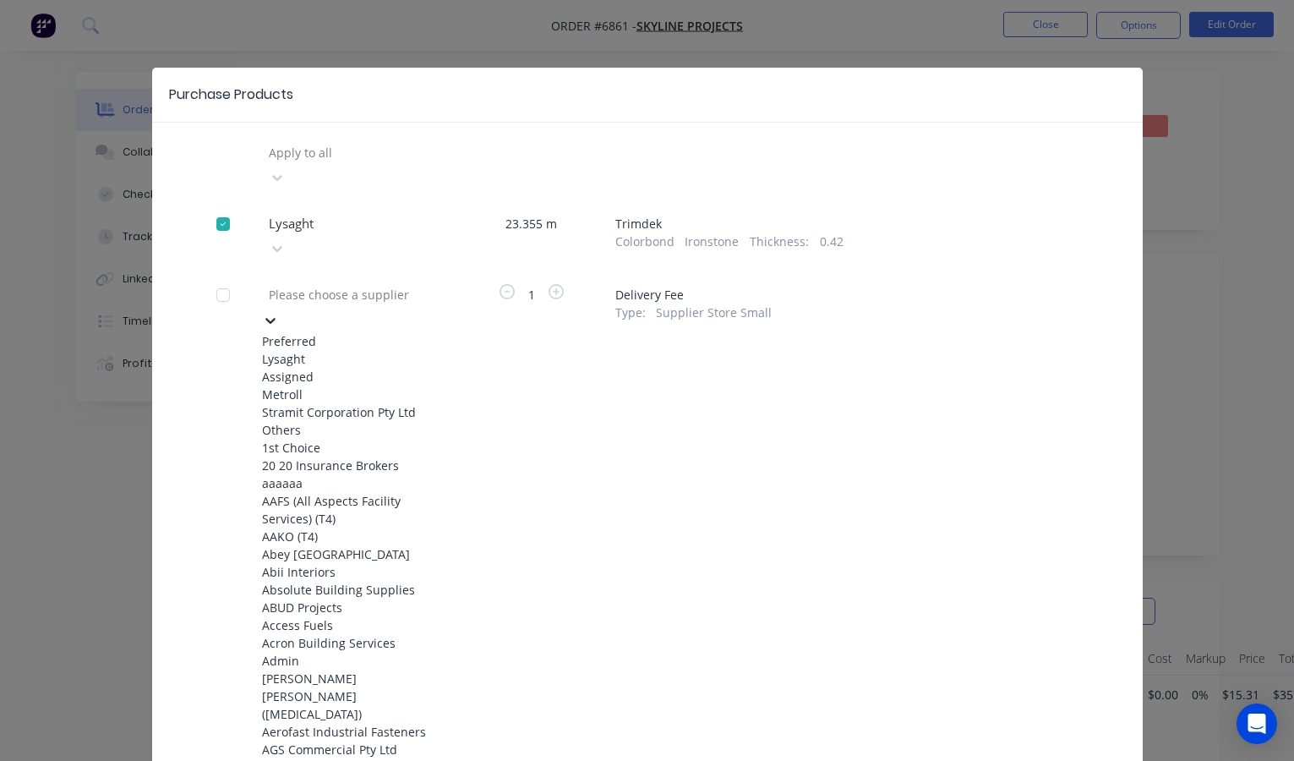
click at [749, 155] on div "Apply to all" at bounding box center [647, 164] width 862 height 51
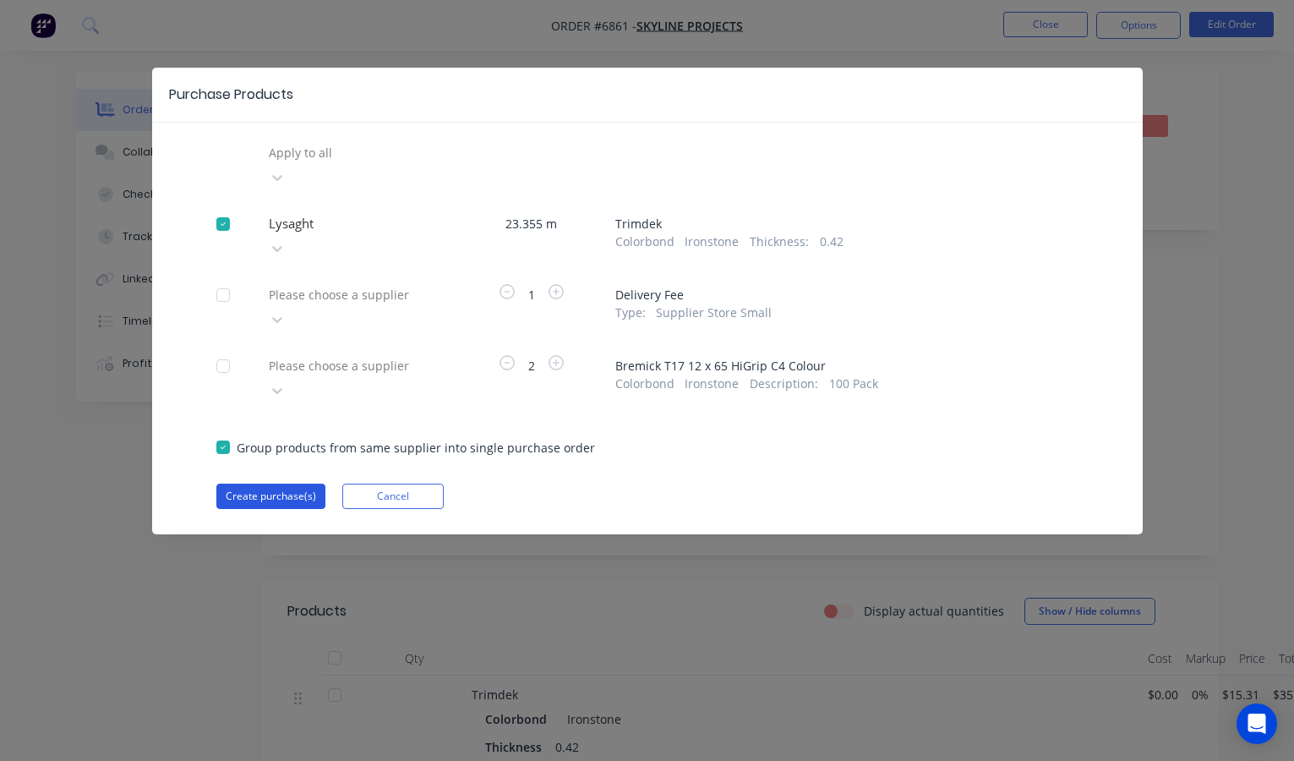
click at [271, 483] on button "Create purchase(s)" at bounding box center [270, 495] width 109 height 25
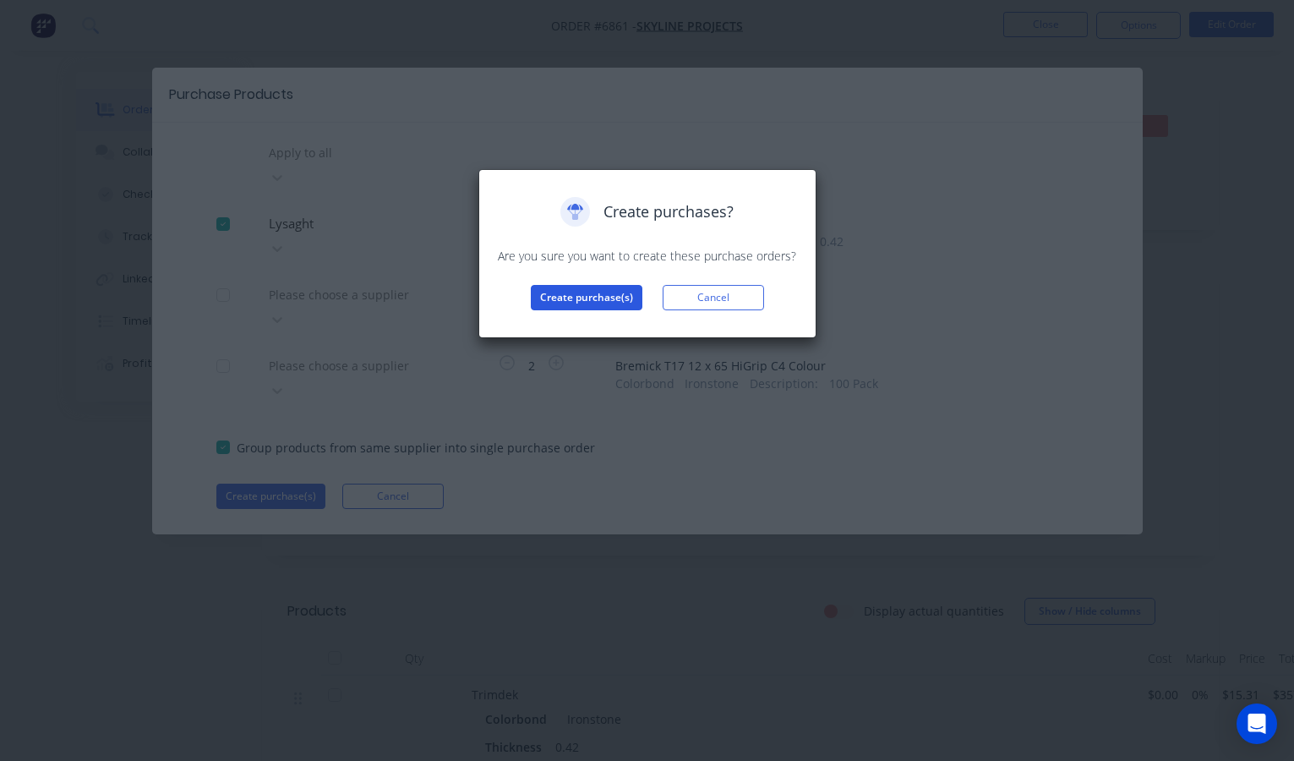
click at [596, 300] on button "Create purchase(s)" at bounding box center [587, 297] width 112 height 25
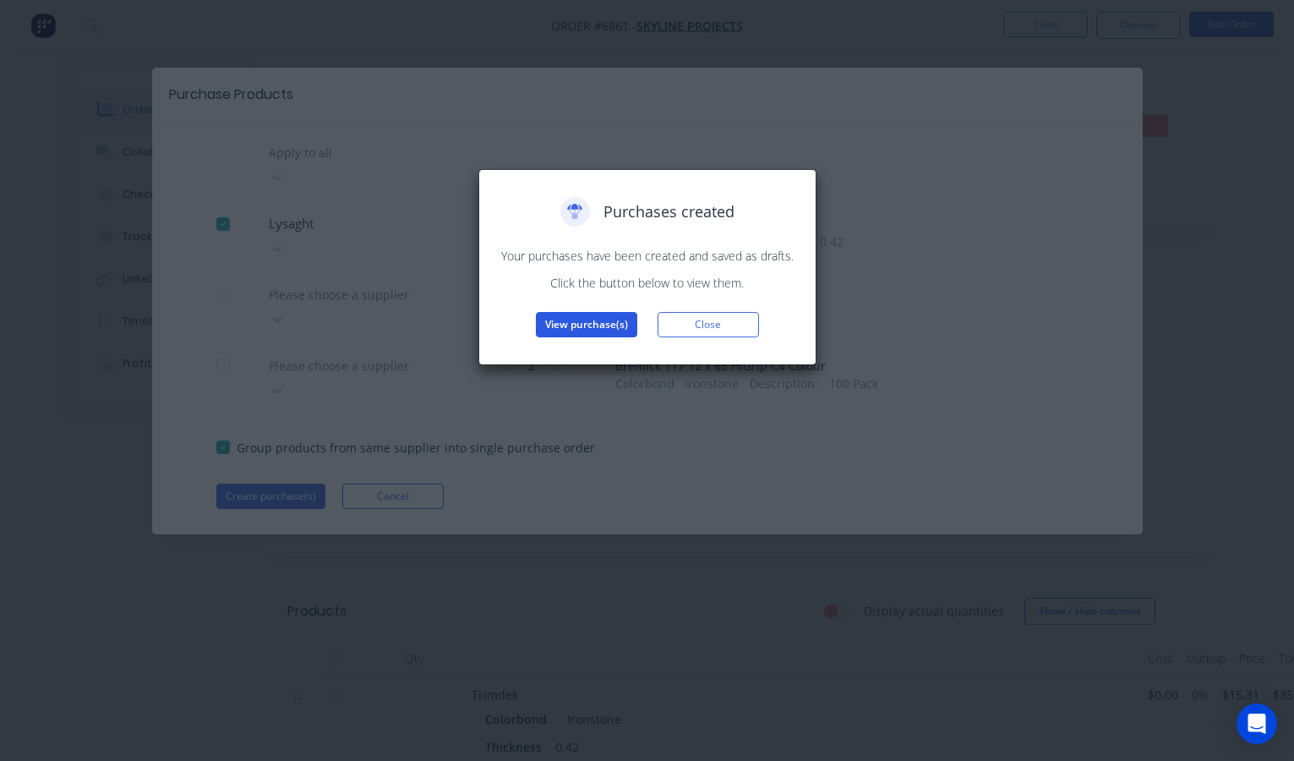
click at [578, 325] on button "View purchase(s)" at bounding box center [586, 324] width 101 height 25
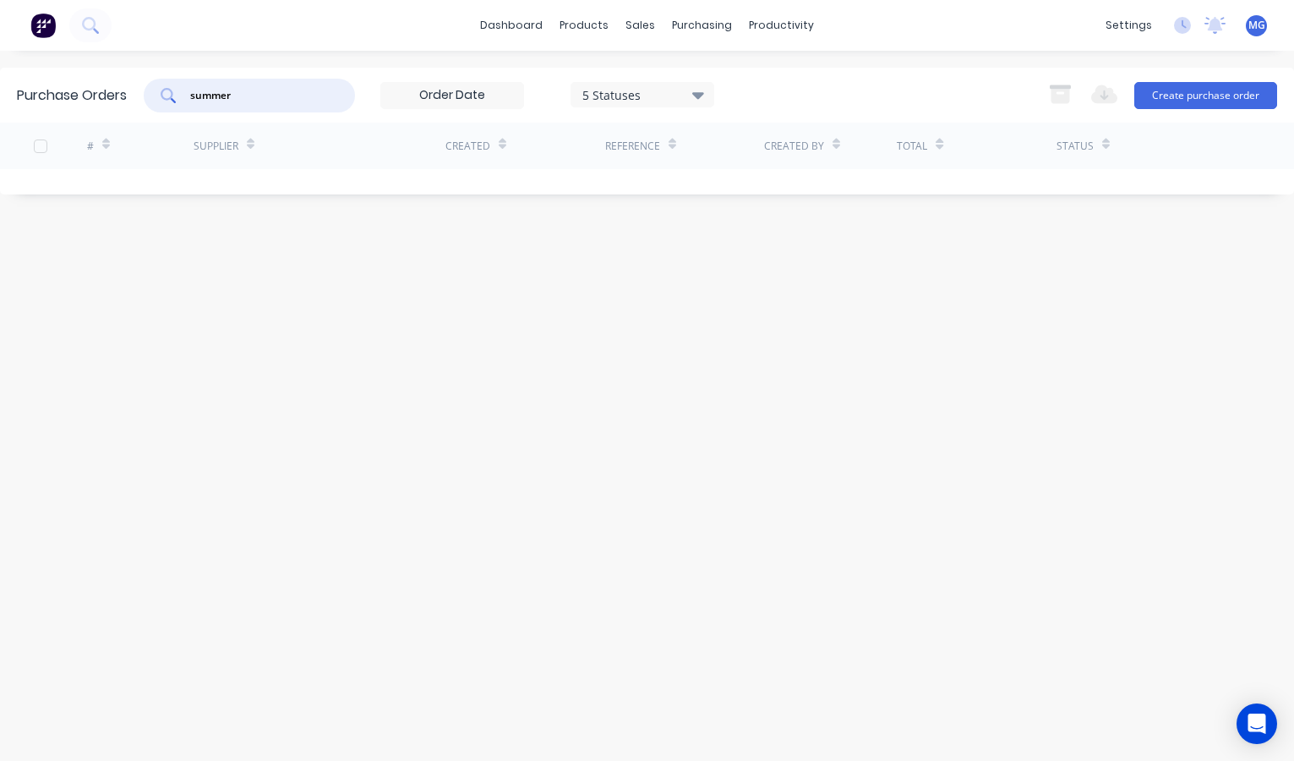
drag, startPoint x: 260, startPoint y: 98, endPoint x: 173, endPoint y: 87, distance: 87.7
click at [173, 87] on div "summer" at bounding box center [249, 96] width 211 height 34
click at [299, 89] on input "text" at bounding box center [258, 95] width 140 height 17
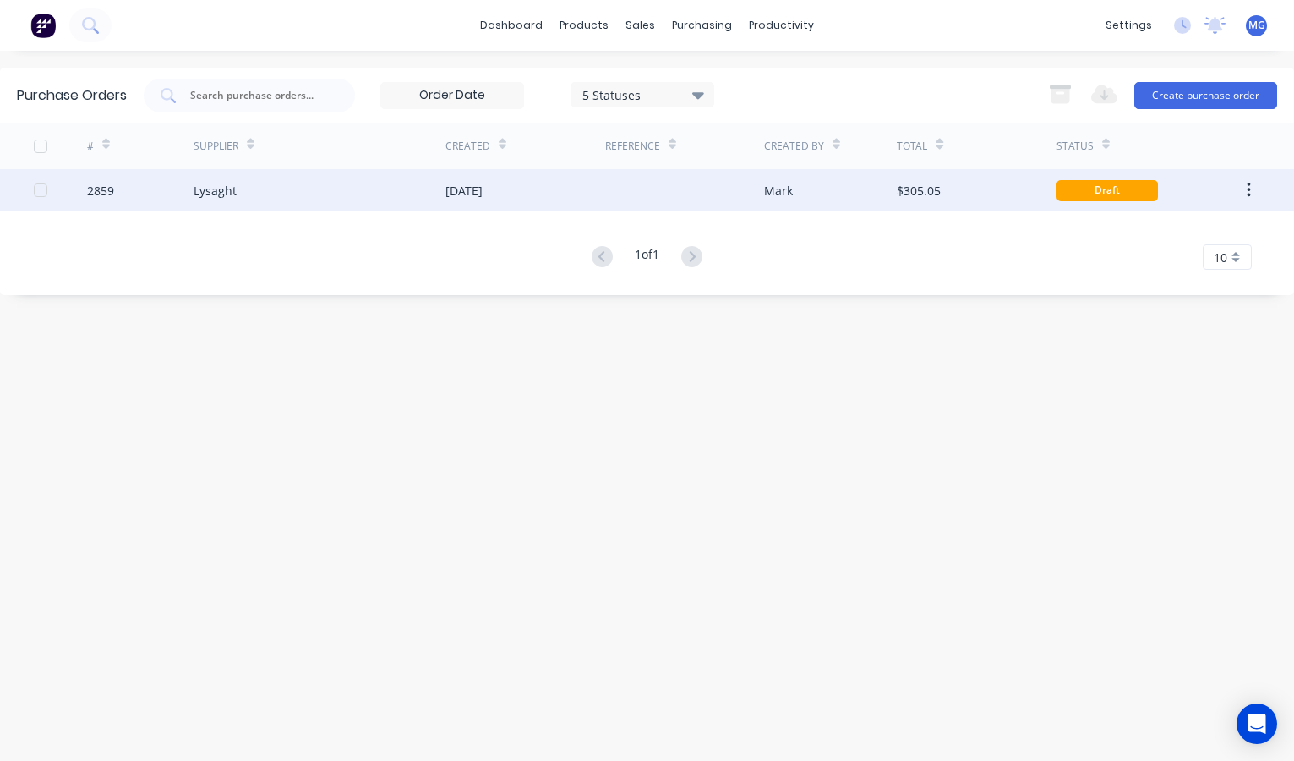
click at [286, 183] on div "Lysaght" at bounding box center [320, 190] width 252 height 42
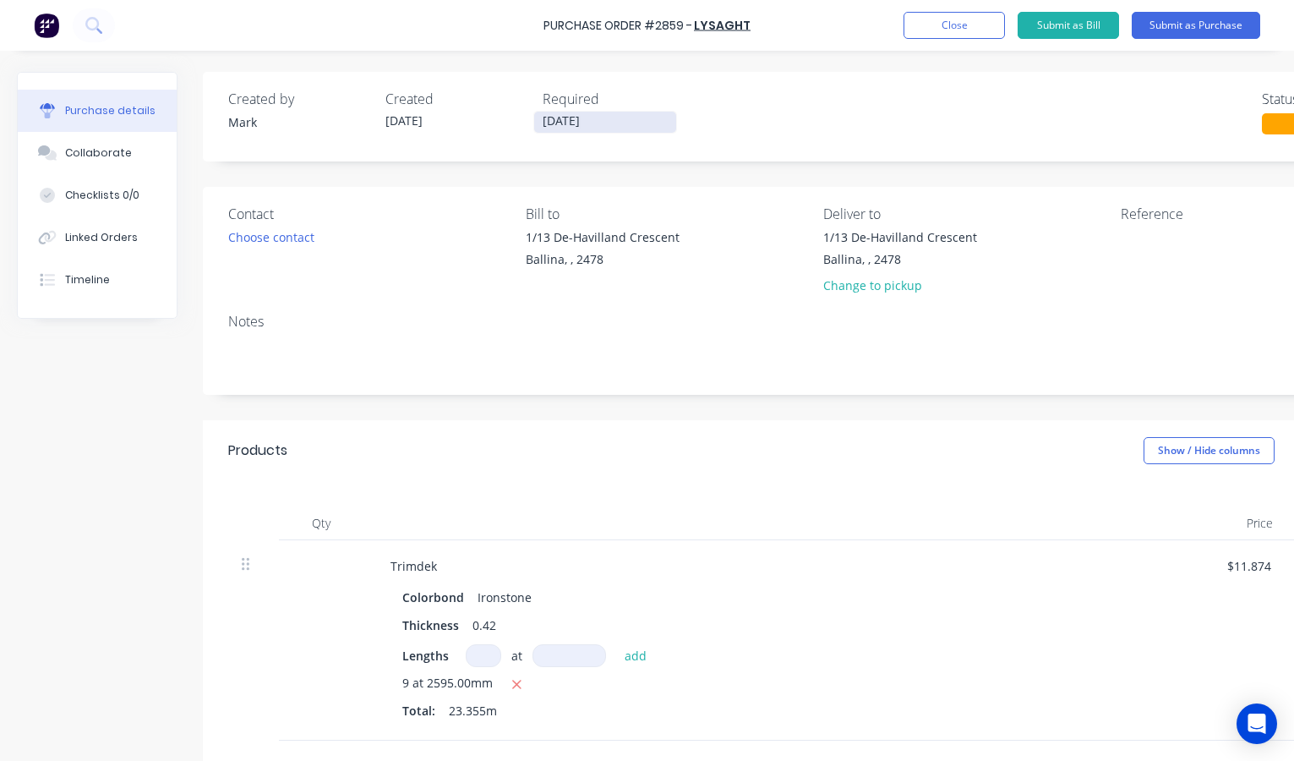
click at [615, 126] on input "11/09/25" at bounding box center [605, 122] width 142 height 21
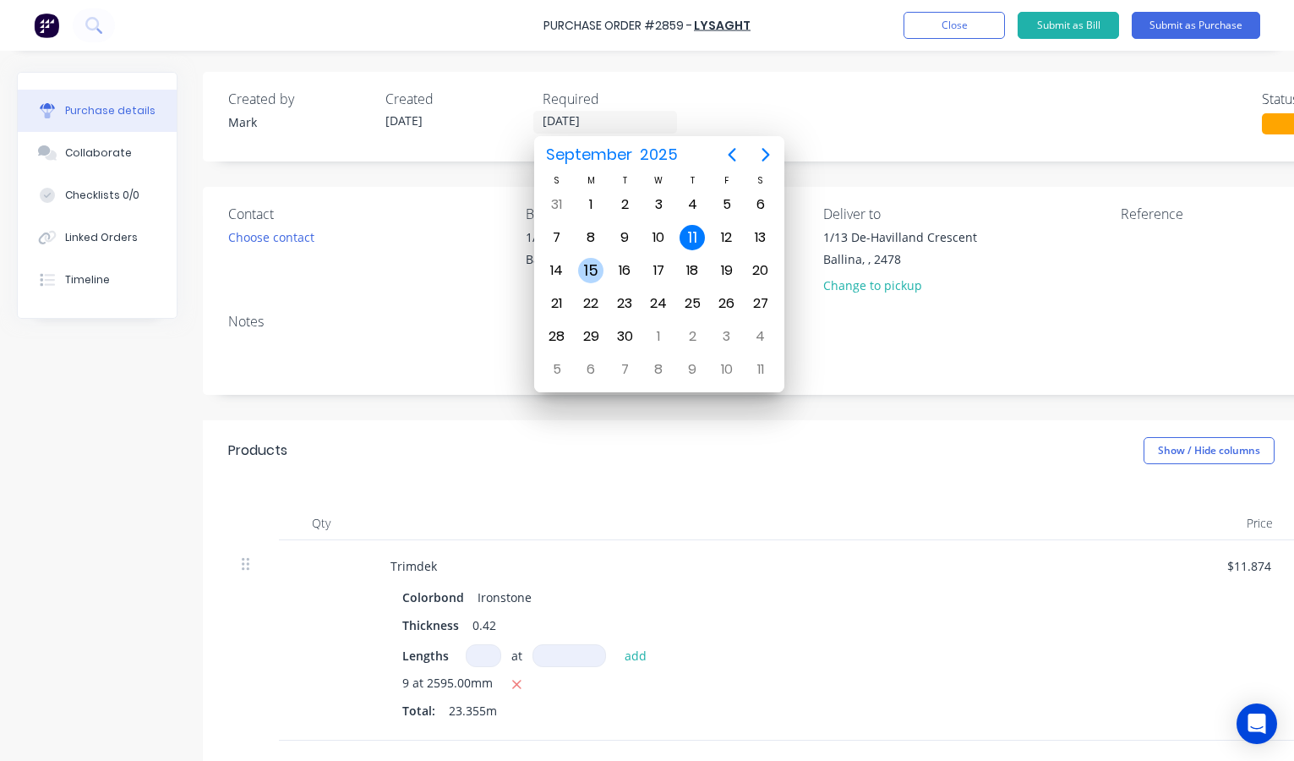
click at [591, 269] on div "15" at bounding box center [590, 270] width 25 height 25
type input "15/09/25"
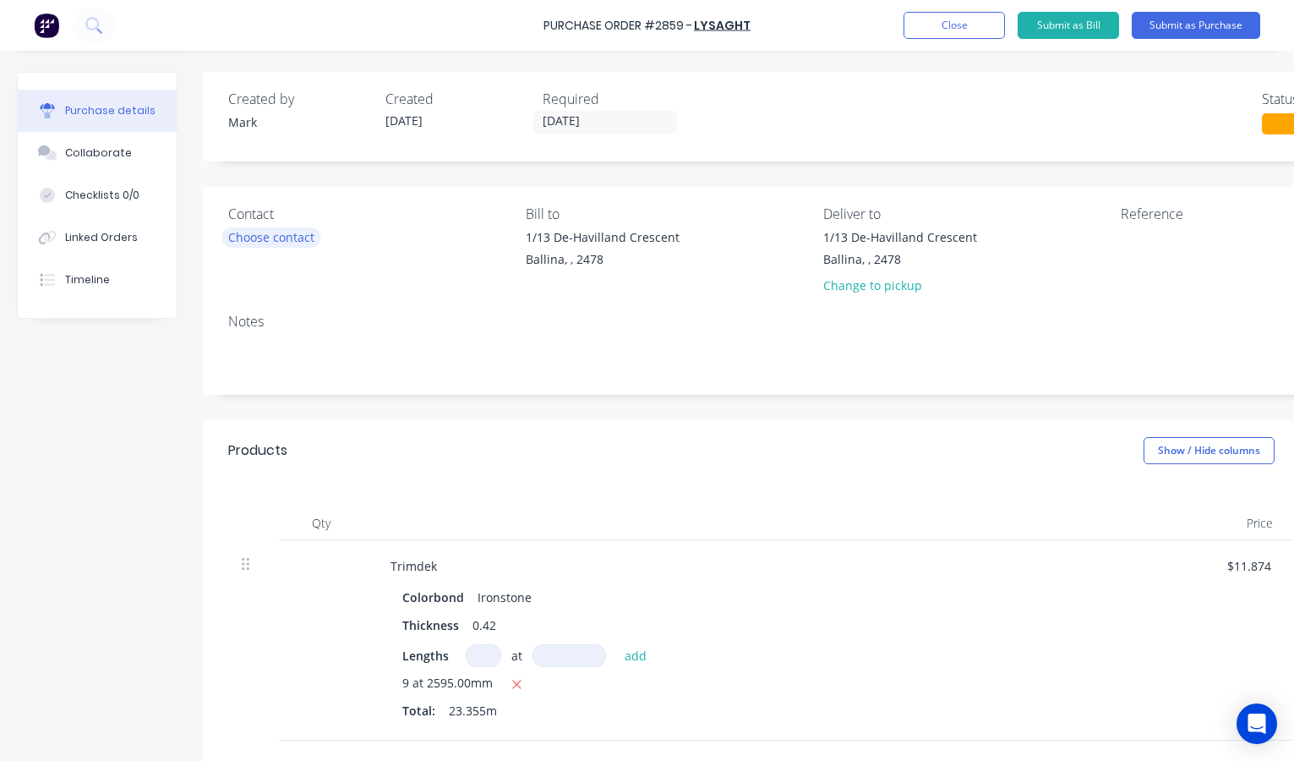
click at [301, 236] on div "Choose contact" at bounding box center [271, 237] width 86 height 18
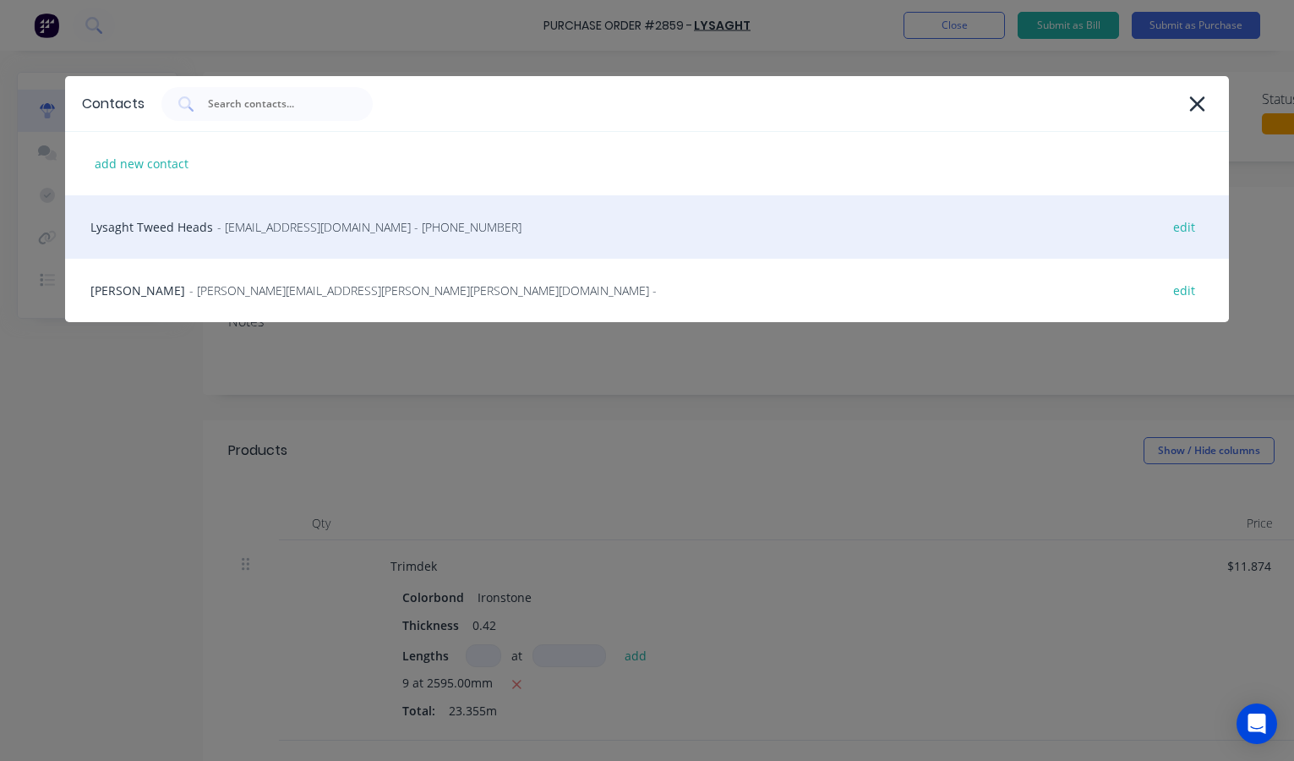
click at [243, 225] on span "- gcnsales@lysaght.com - (02) 6674 7100" at bounding box center [369, 227] width 304 height 18
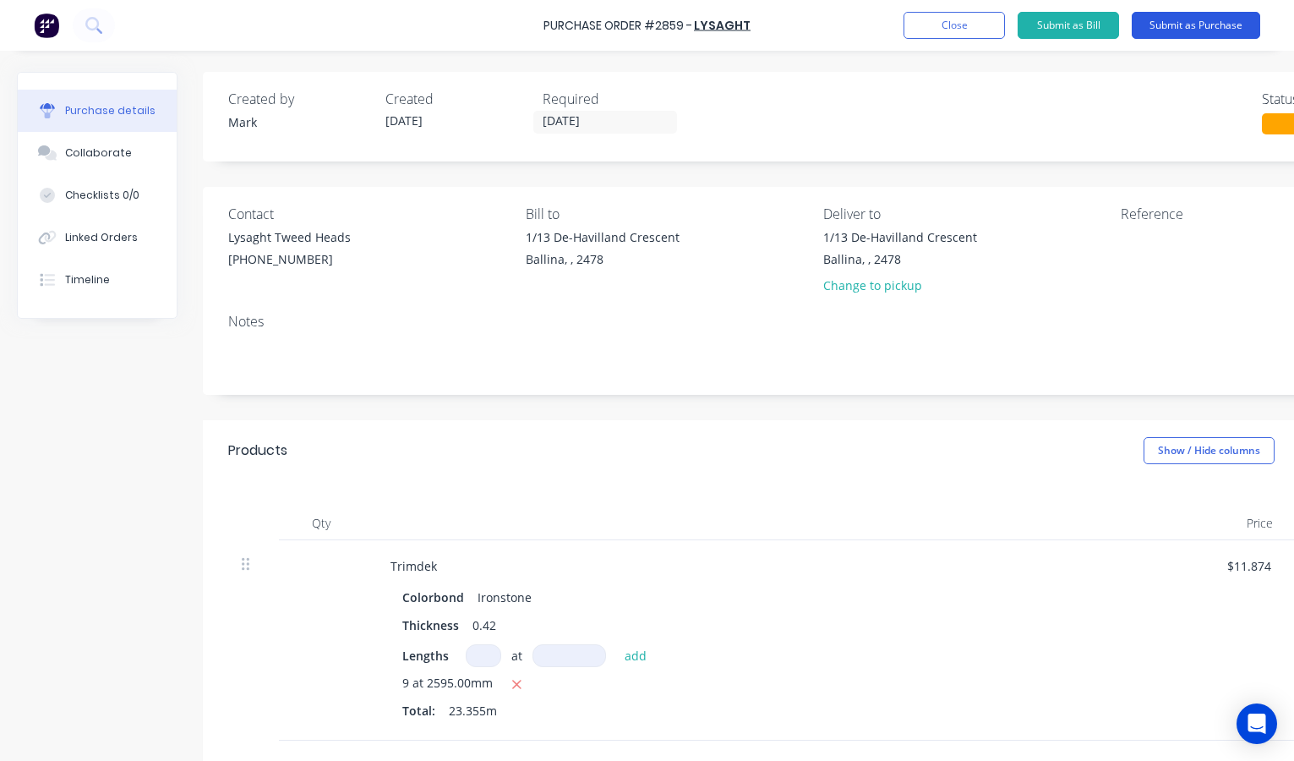
click at [1199, 24] on button "Submit as Purchase" at bounding box center [1196, 25] width 128 height 27
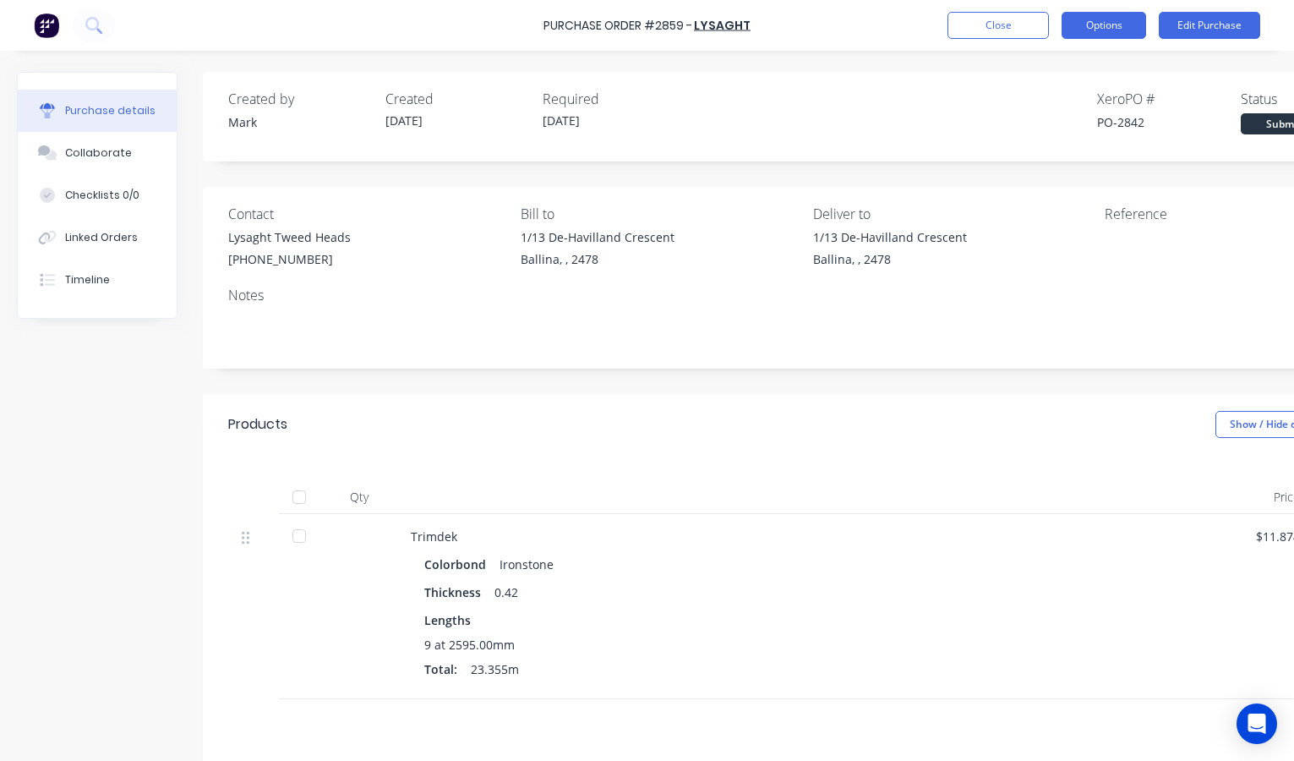
click at [1109, 19] on button "Options" at bounding box center [1104, 25] width 85 height 27
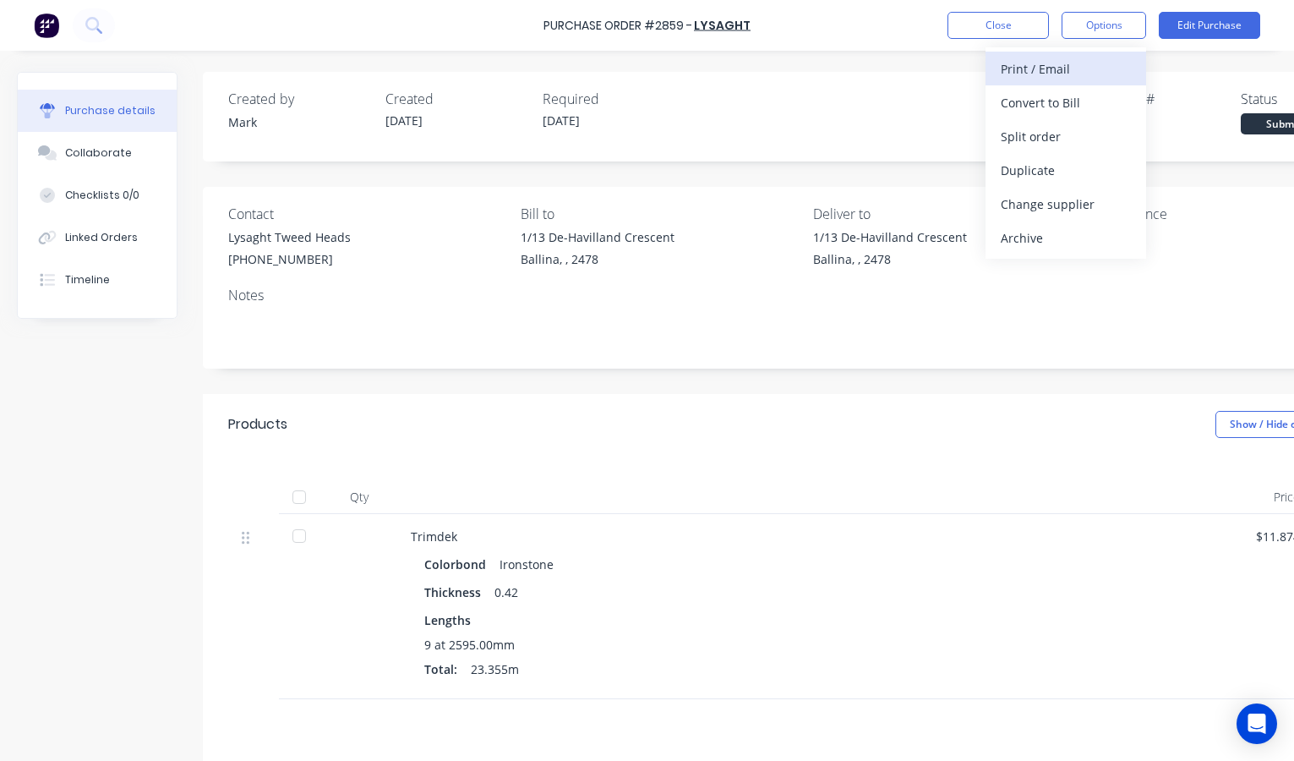
click at [1047, 66] on div "Print / Email" at bounding box center [1066, 69] width 130 height 25
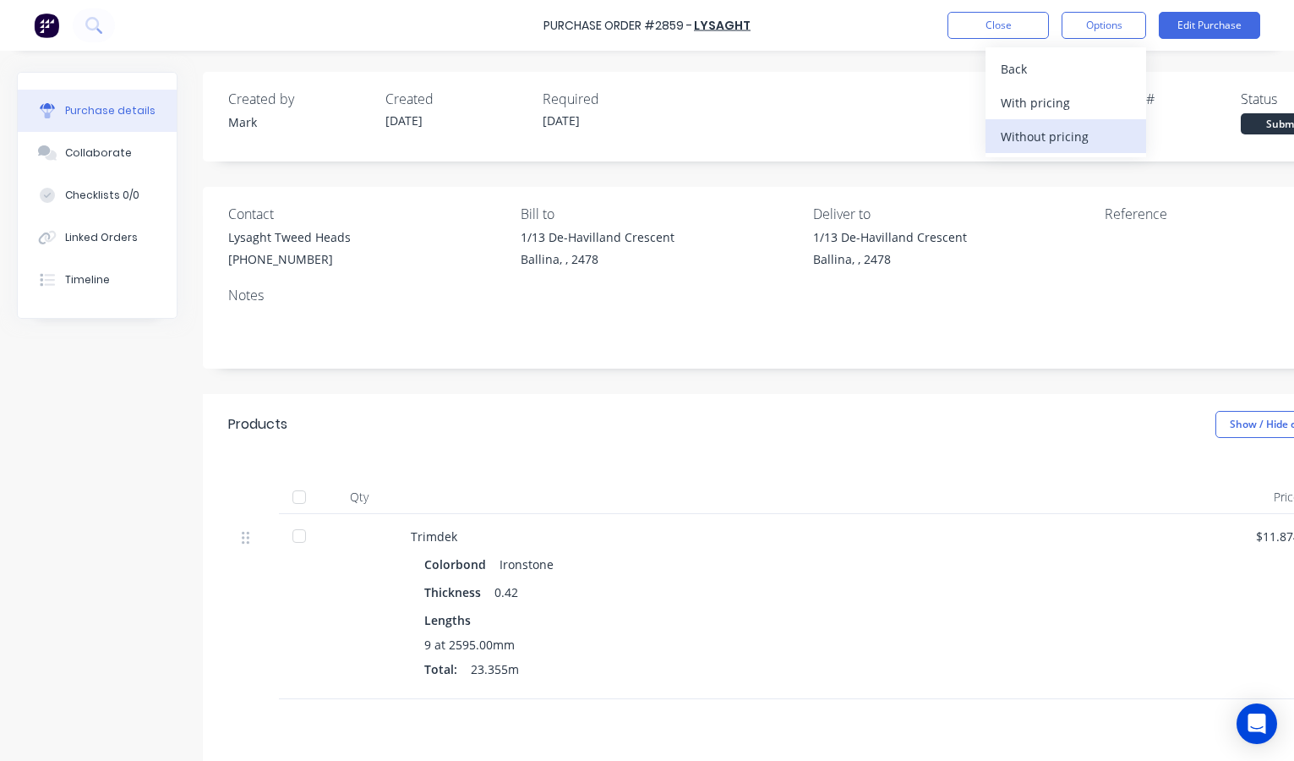
click at [1040, 138] on div "Without pricing" at bounding box center [1066, 136] width 130 height 25
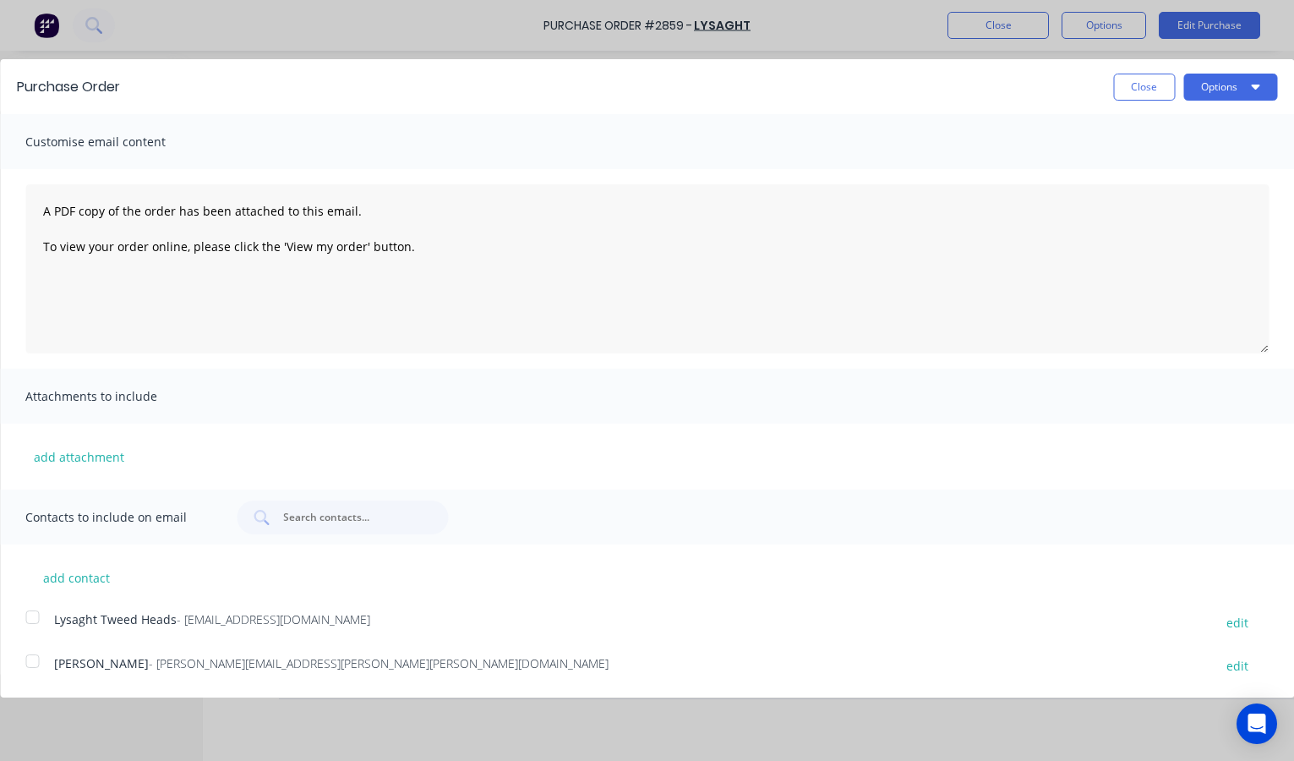
click at [32, 614] on div at bounding box center [32, 617] width 34 height 34
click at [1221, 85] on button "Options" at bounding box center [1230, 87] width 94 height 27
click at [1169, 167] on div "Email" at bounding box center [1197, 163] width 130 height 25
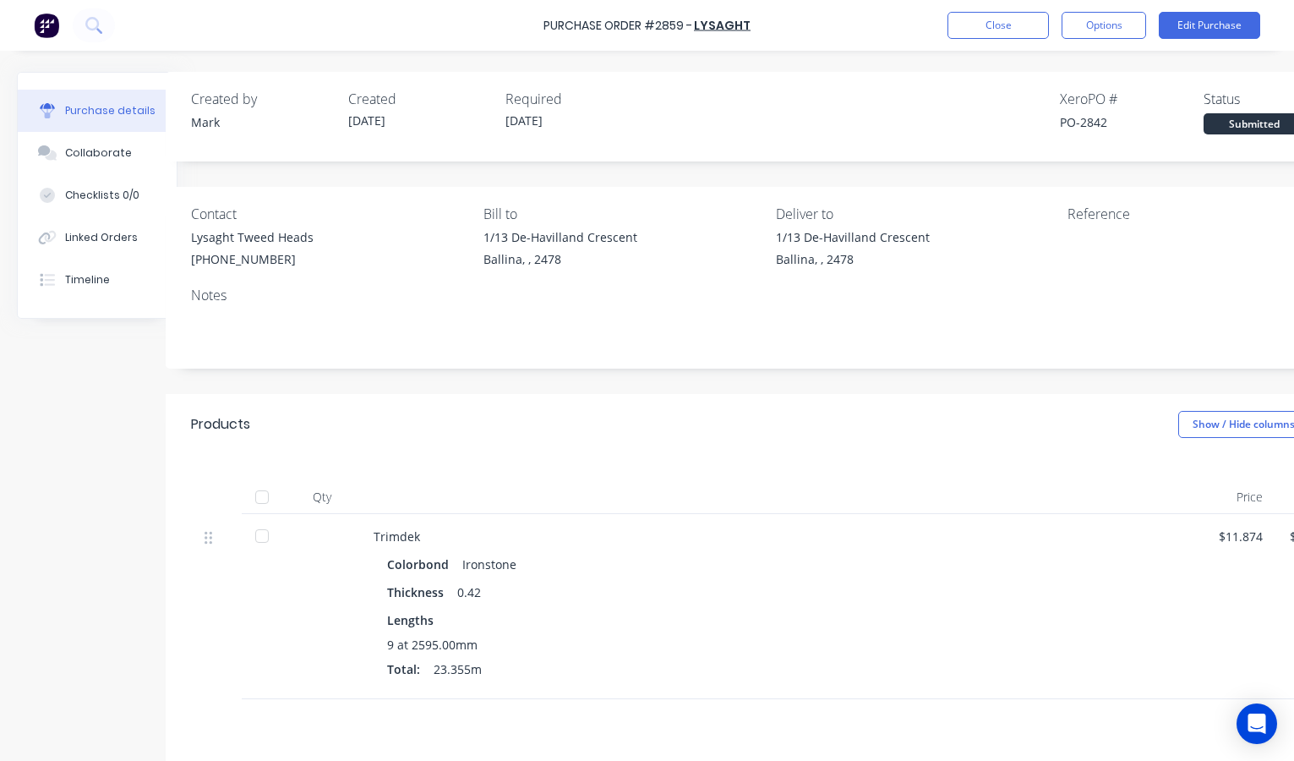
scroll to position [1, 35]
click at [84, 273] on div "Timeline" at bounding box center [87, 279] width 45 height 15
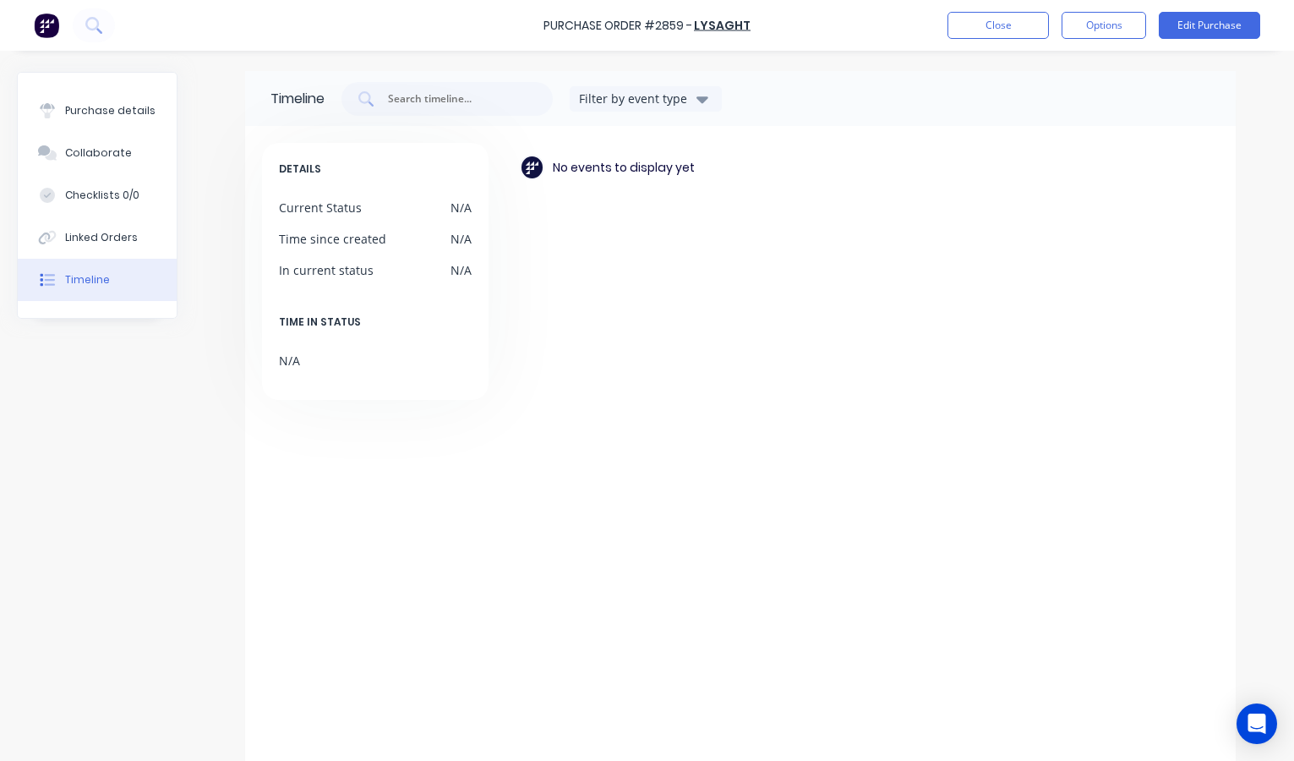
scroll to position [1, 0]
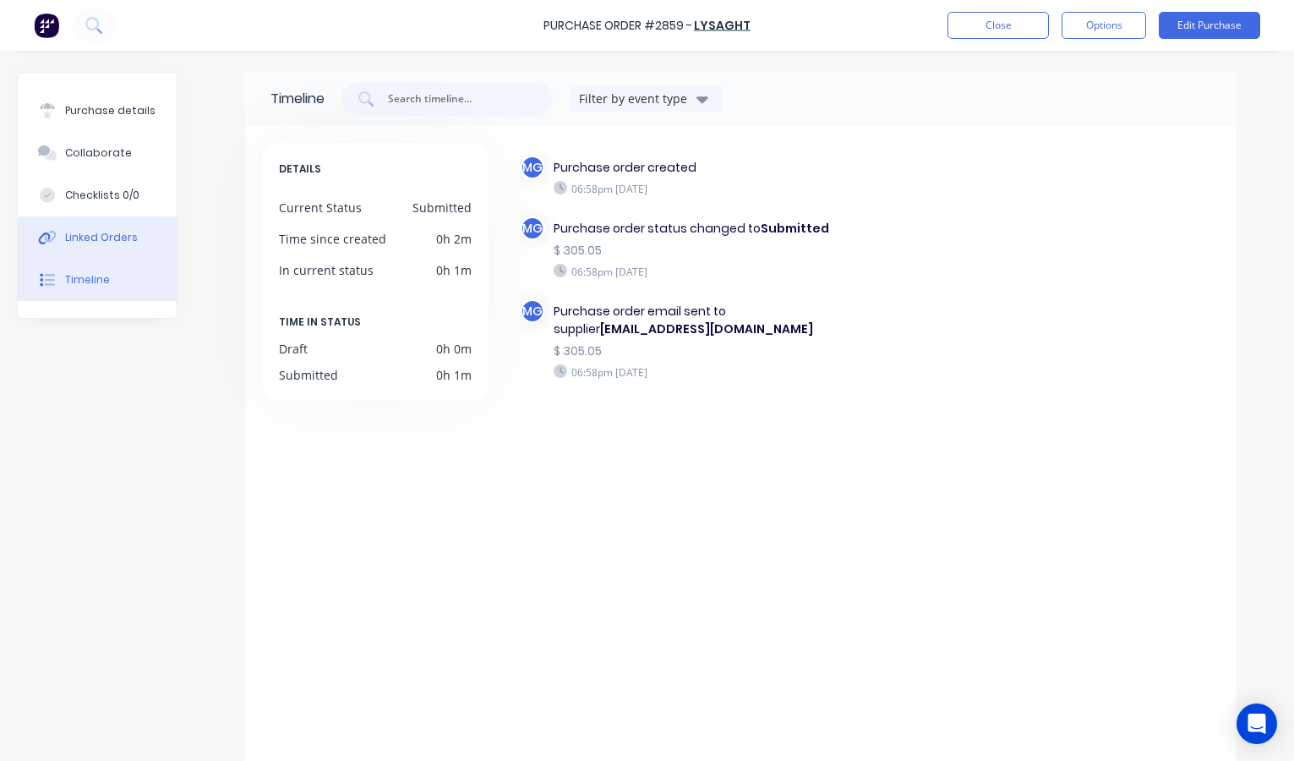
click at [83, 228] on button "Linked Orders" at bounding box center [97, 237] width 159 height 42
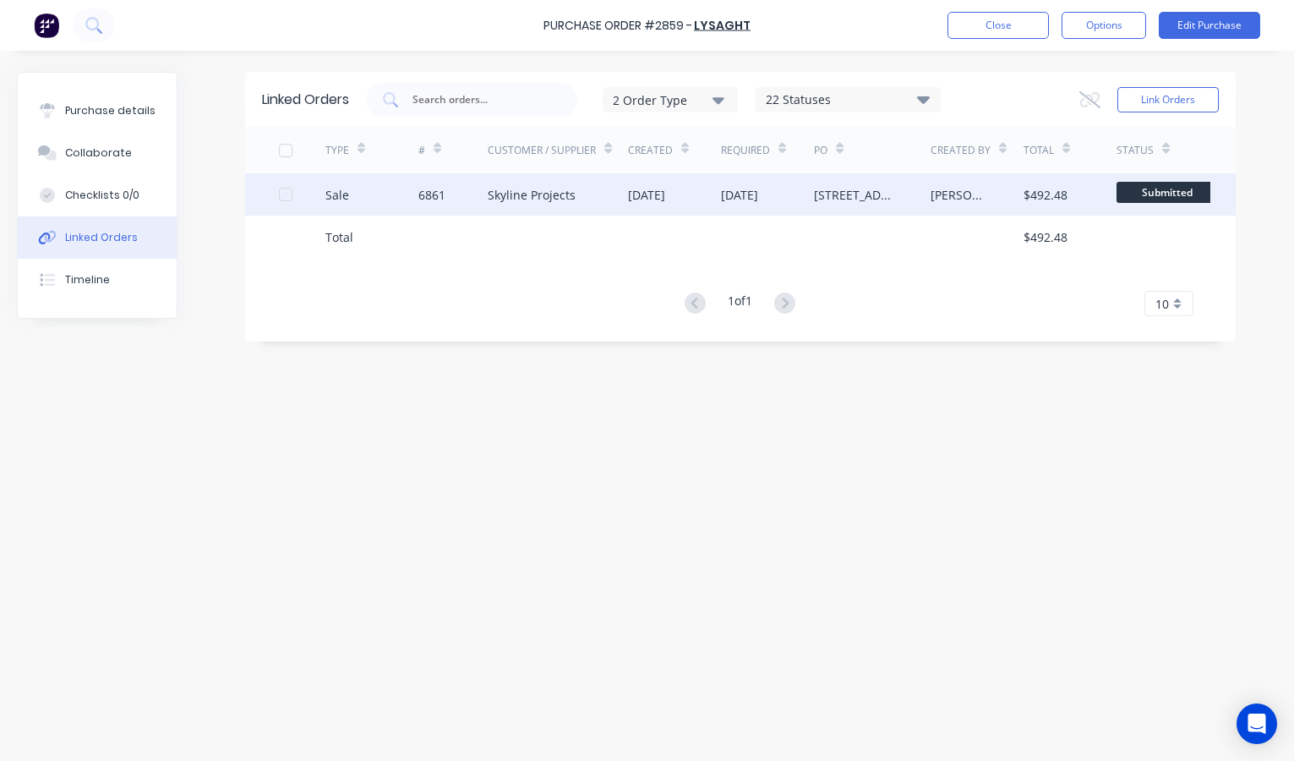
click at [502, 192] on div "Skyline Projects" at bounding box center [532, 195] width 88 height 18
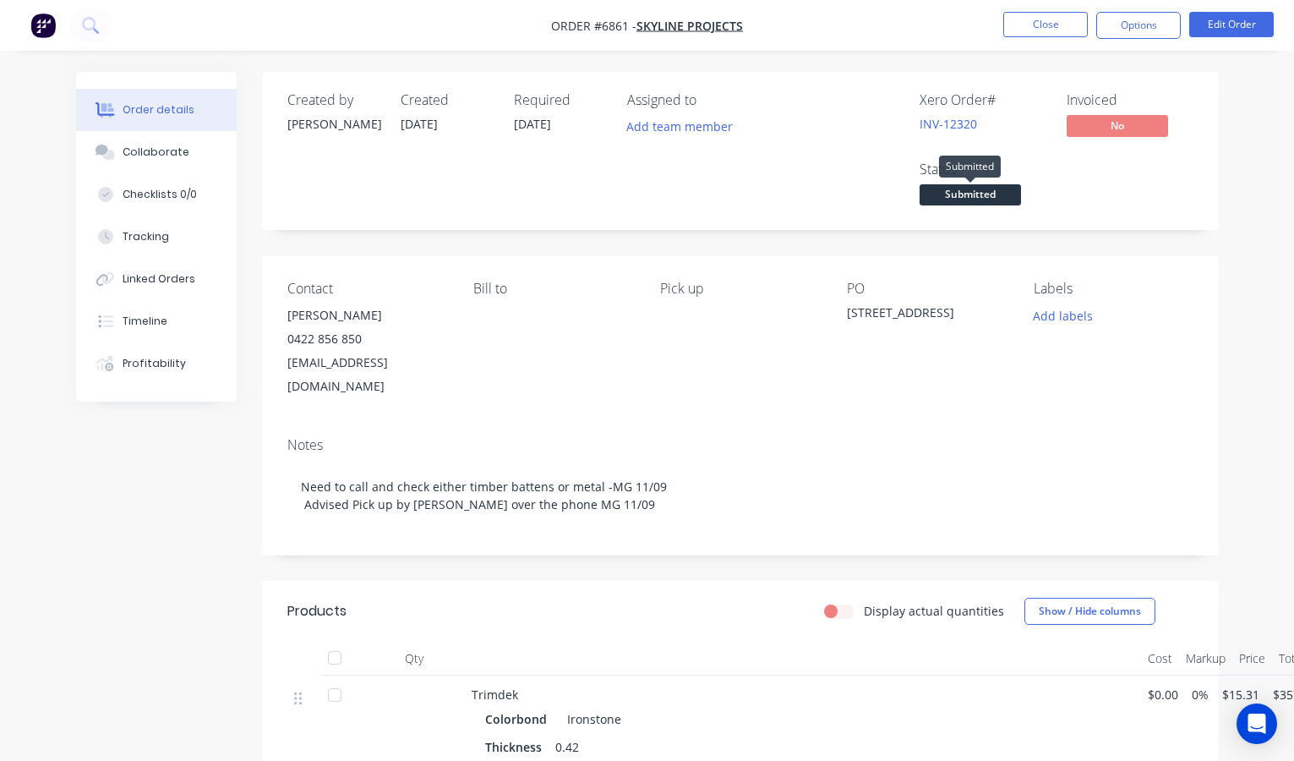
click at [987, 198] on span "Submitted" at bounding box center [970, 194] width 101 height 21
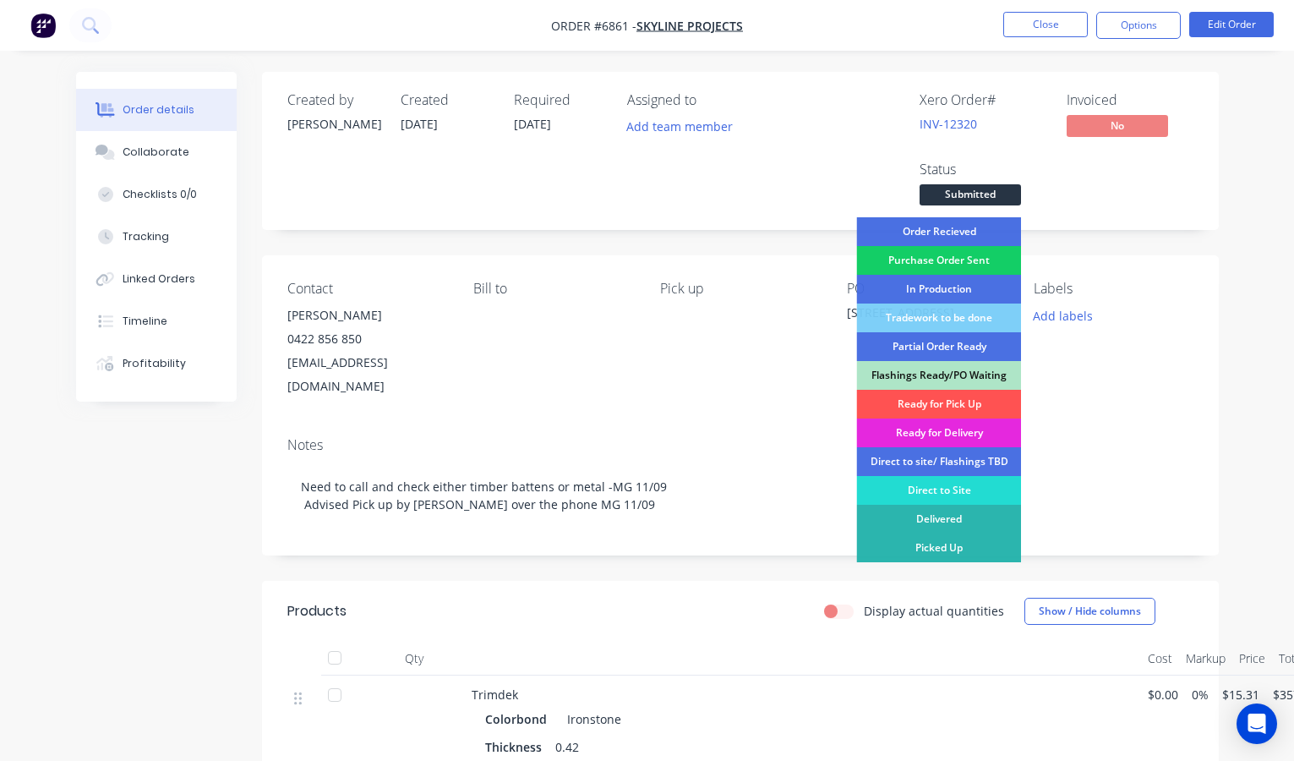
click at [947, 256] on div "Purchase Order Sent" at bounding box center [939, 260] width 165 height 29
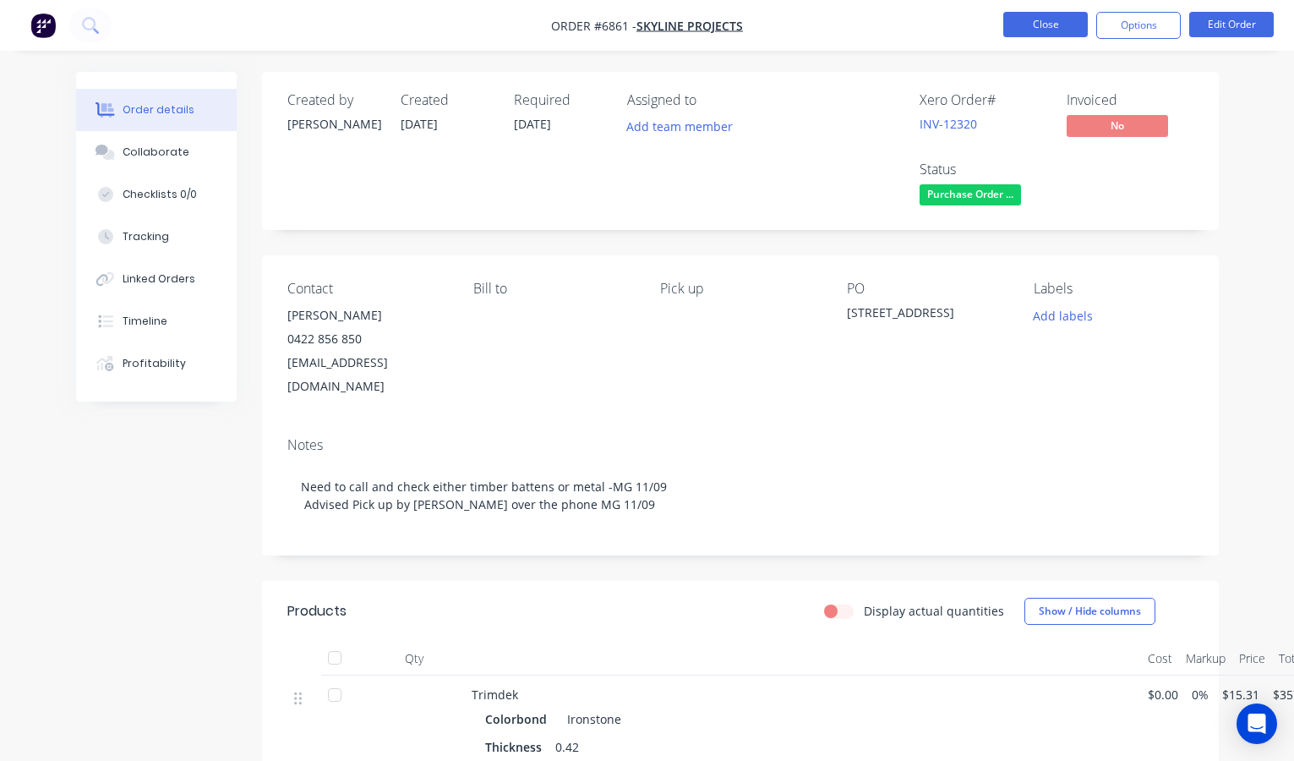
click at [1040, 26] on button "Close" at bounding box center [1045, 24] width 85 height 25
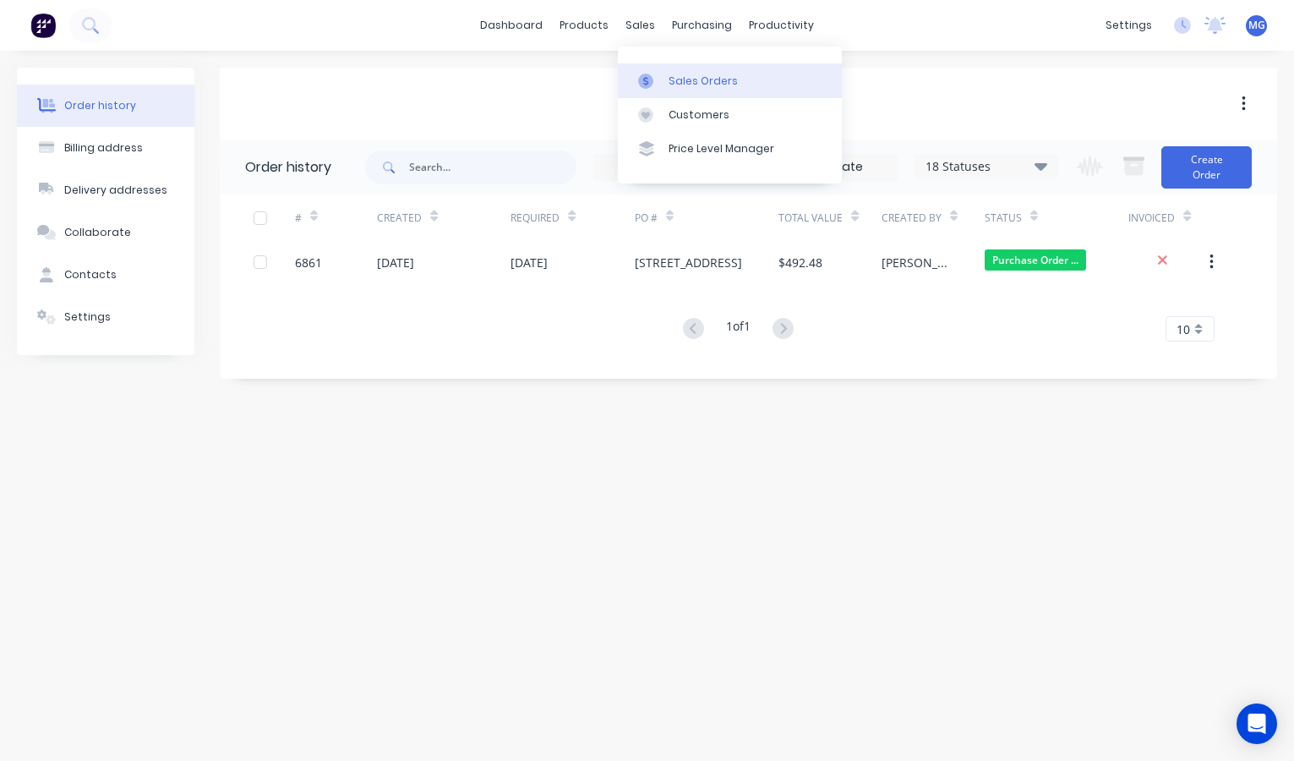
click at [669, 75] on div "Sales Orders" at bounding box center [703, 81] width 69 height 15
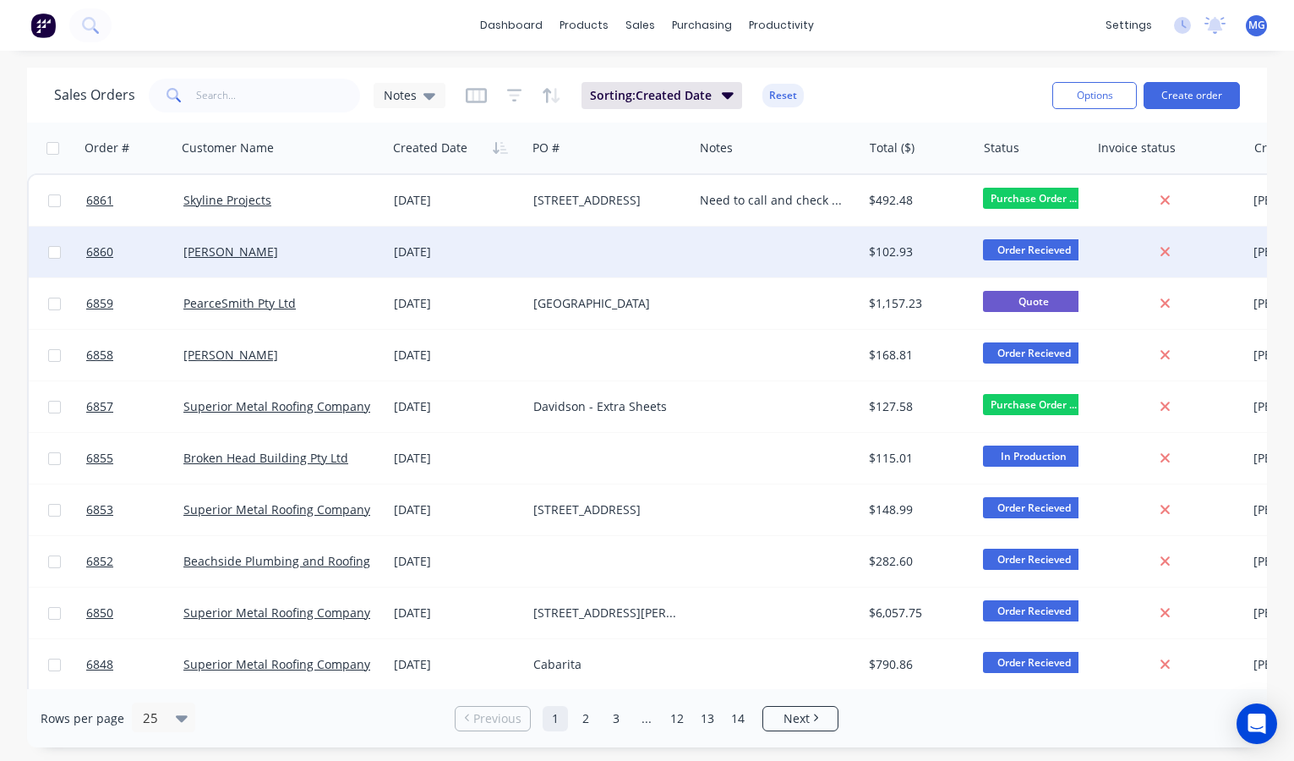
click at [326, 259] on div "Bryce McEvoy" at bounding box center [276, 251] width 187 height 17
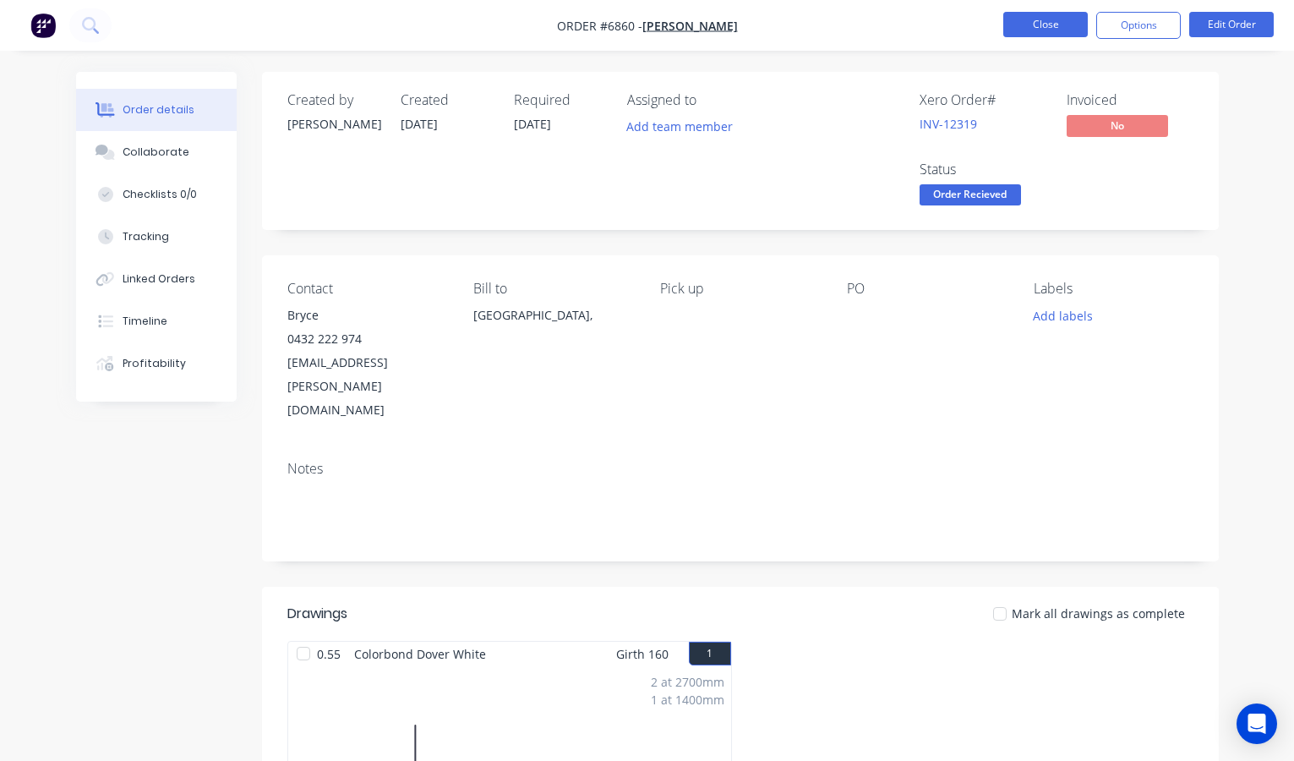
click at [1048, 18] on button "Close" at bounding box center [1045, 24] width 85 height 25
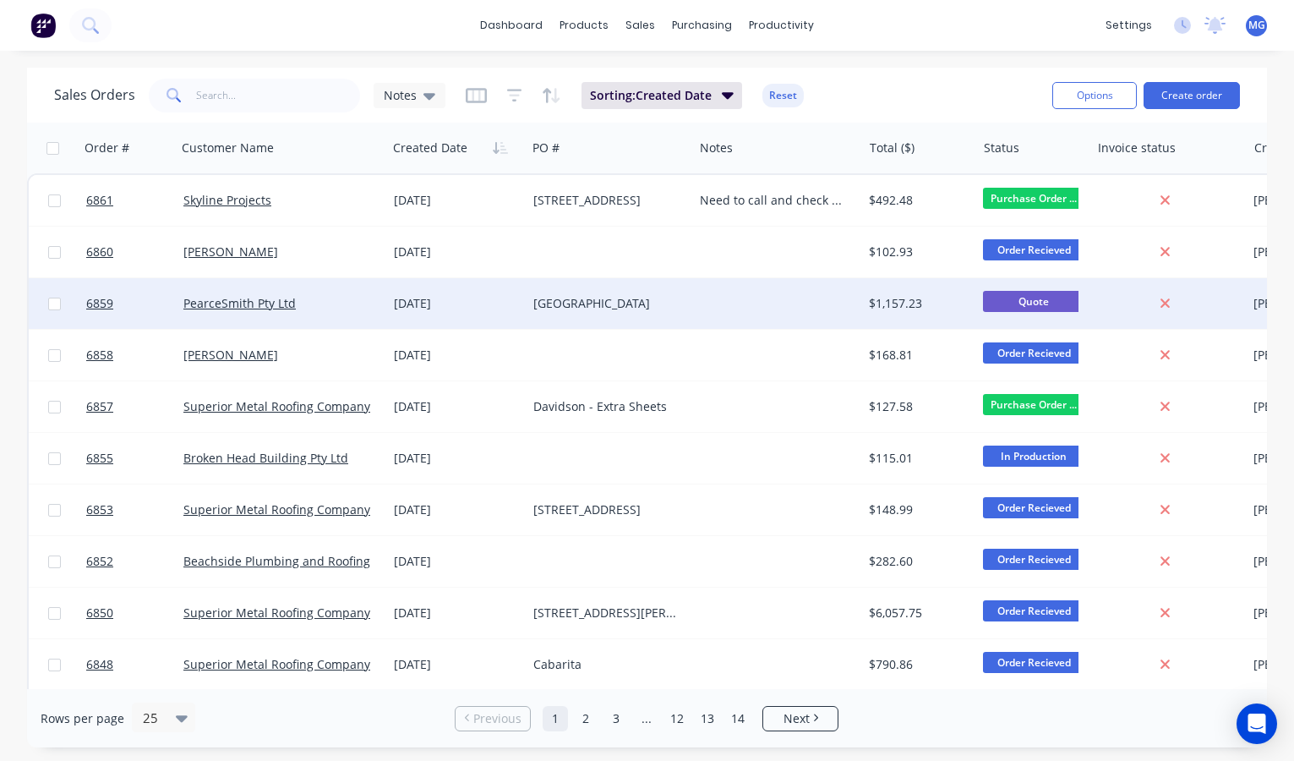
click at [304, 307] on div "PearceSmith Pty Ltd" at bounding box center [276, 303] width 187 height 17
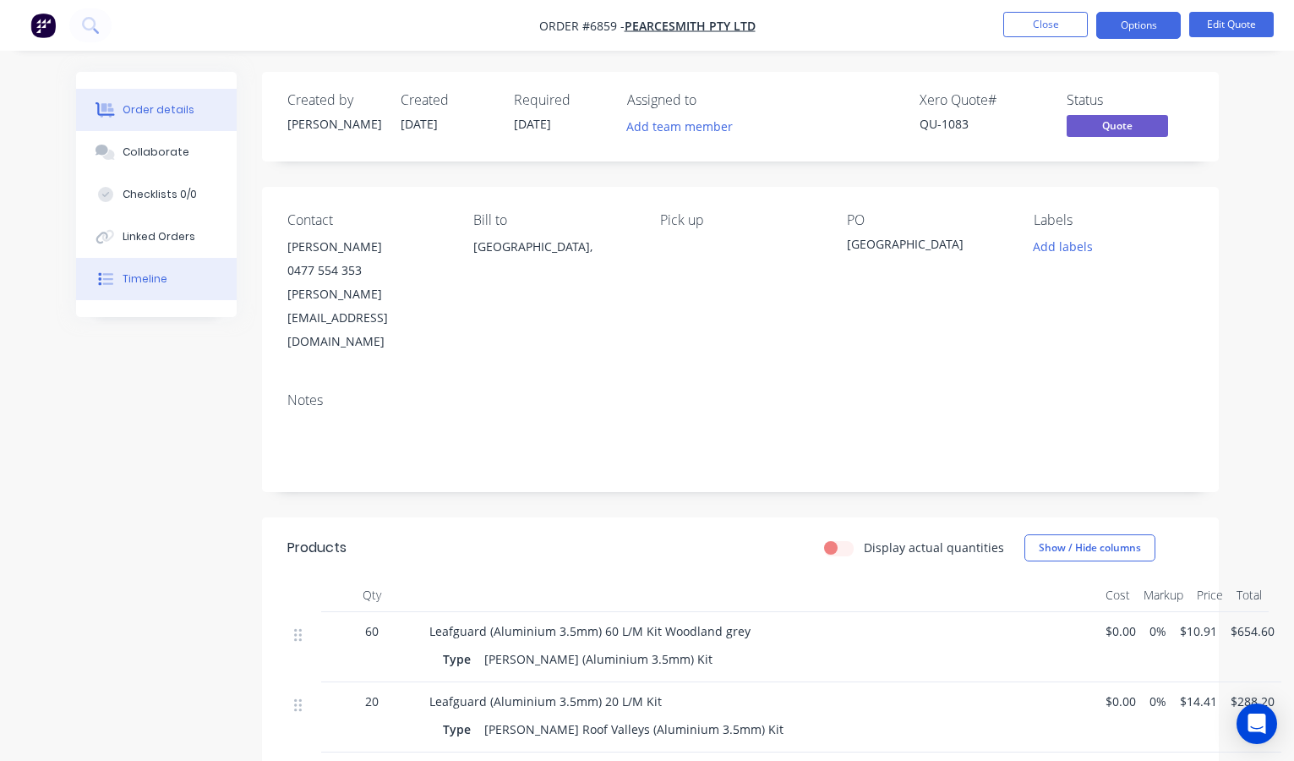
click at [154, 280] on div "Timeline" at bounding box center [145, 278] width 45 height 15
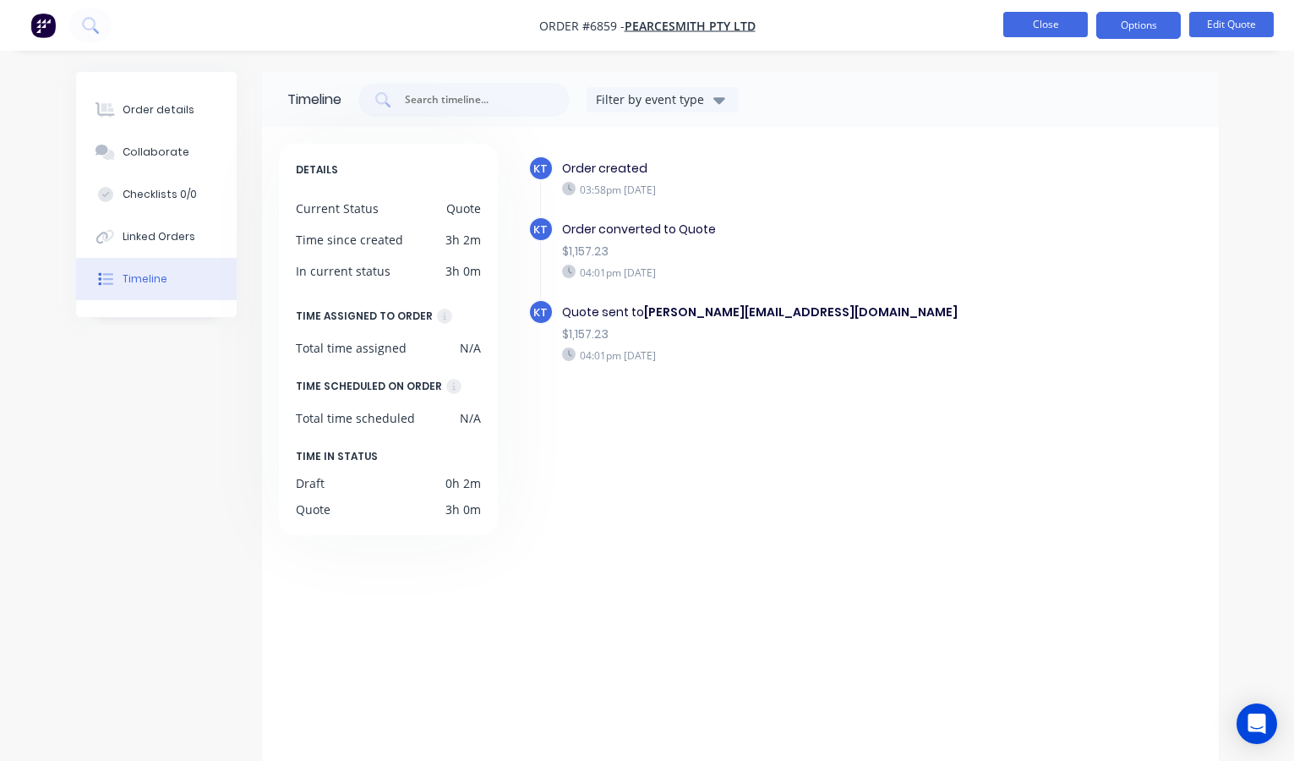
click at [1042, 23] on button "Close" at bounding box center [1045, 24] width 85 height 25
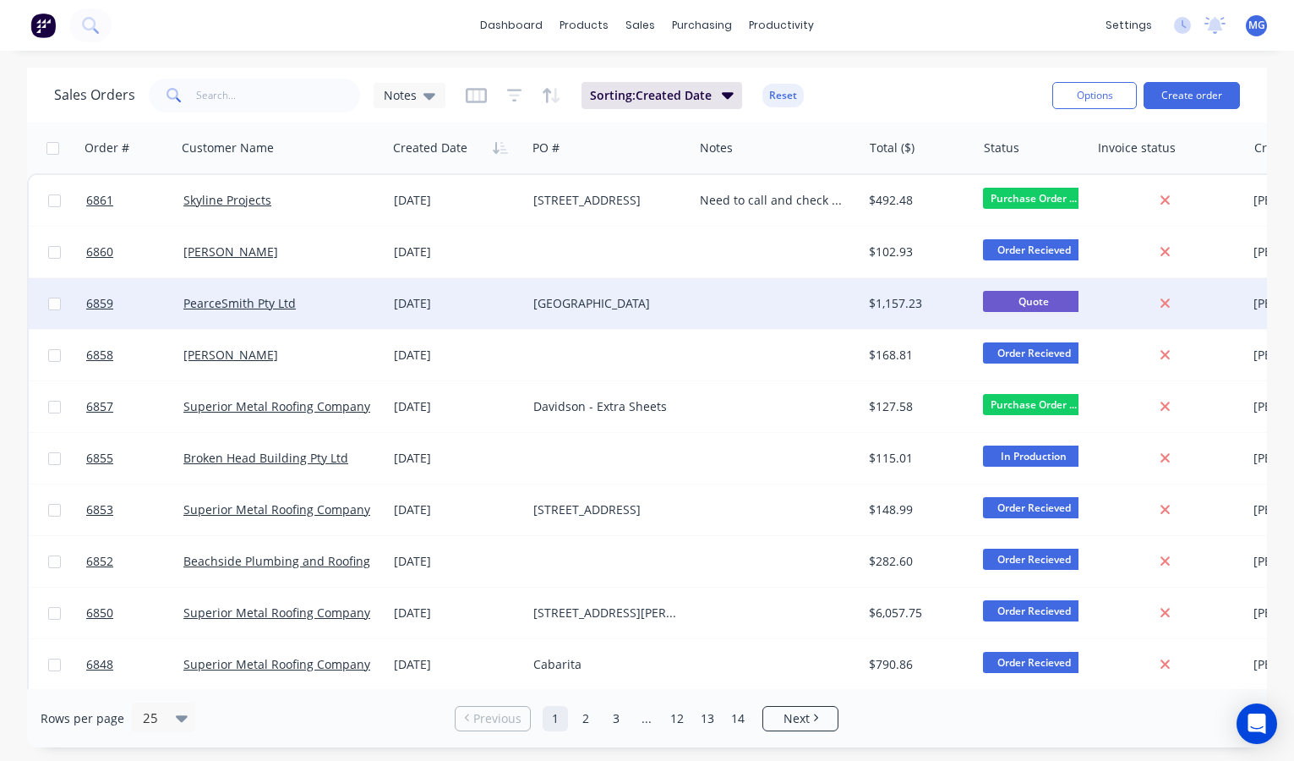
click at [1099, 303] on div at bounding box center [1165, 303] width 136 height 15
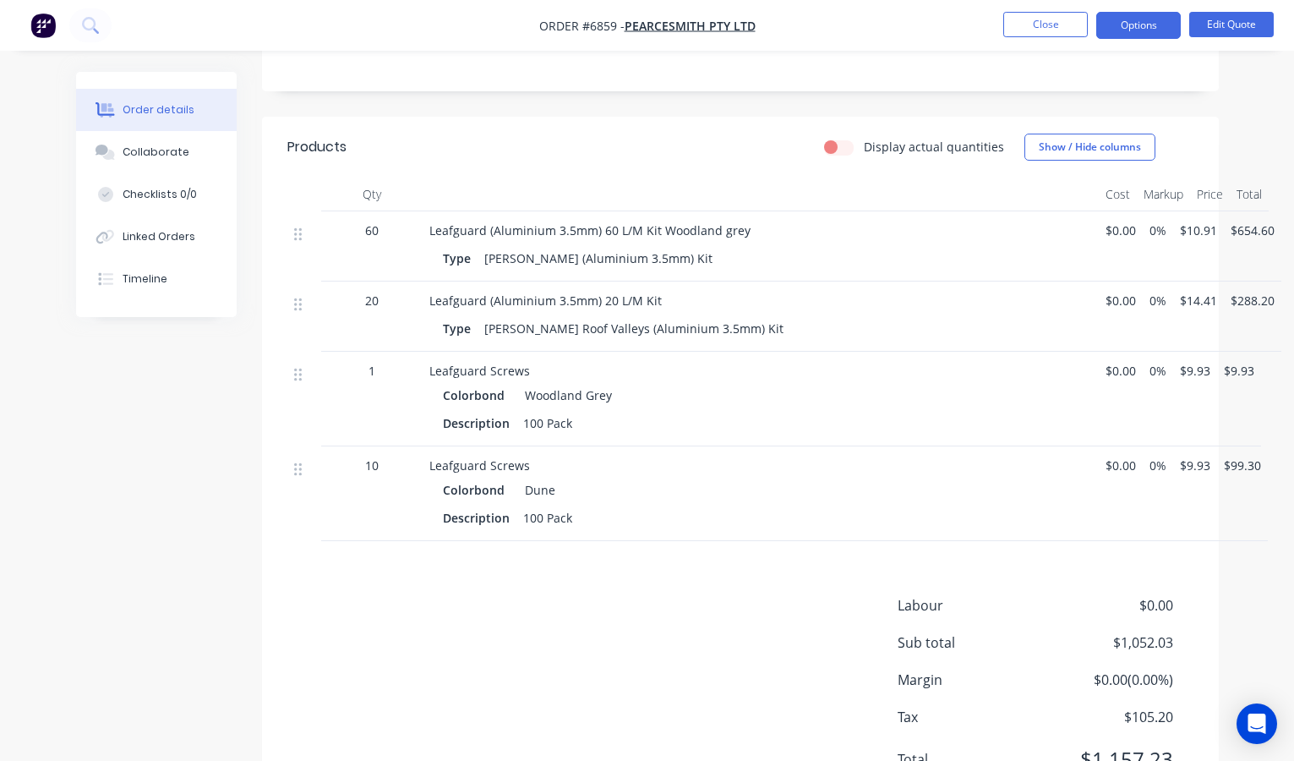
scroll to position [401, 0]
click at [170, 154] on div "Collaborate" at bounding box center [156, 152] width 67 height 15
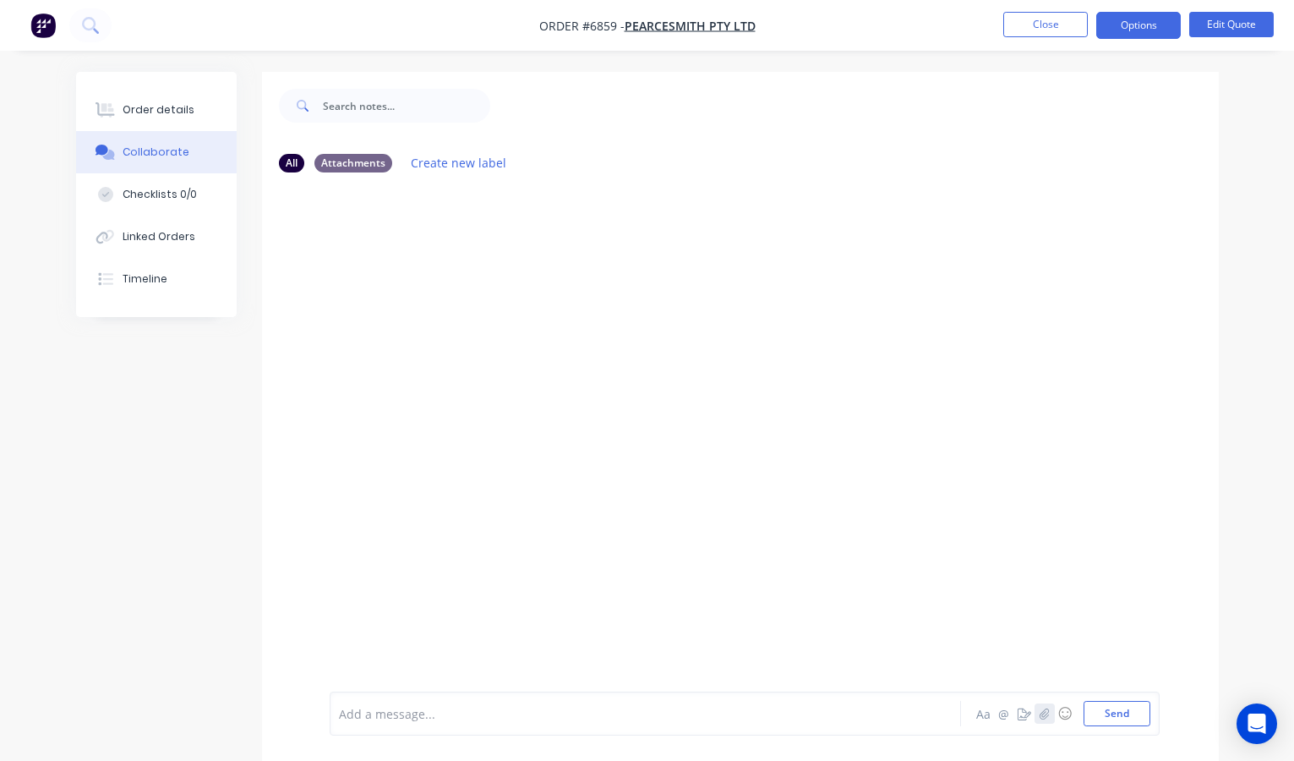
click at [1042, 710] on icon "button" at bounding box center [1044, 713] width 10 height 12
click at [1119, 717] on button "Send" at bounding box center [1117, 713] width 67 height 25
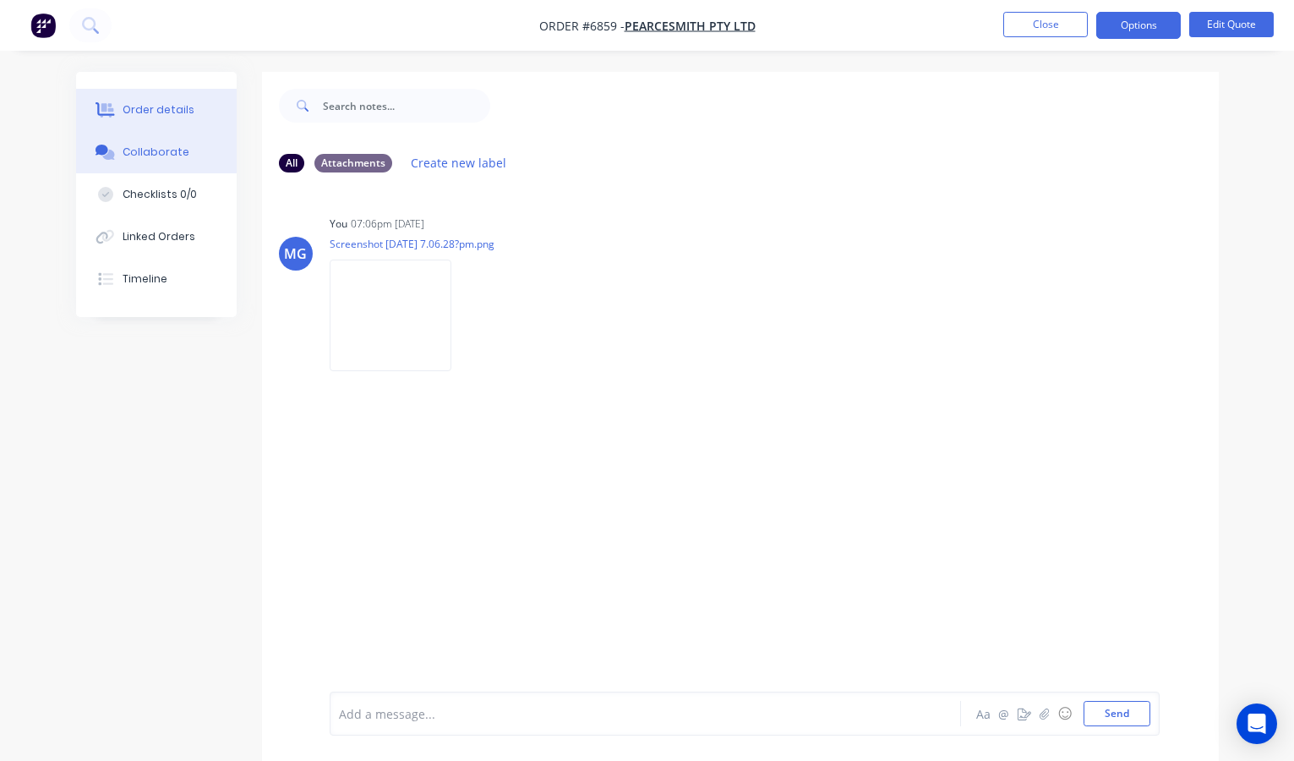
click at [164, 108] on div "Order details" at bounding box center [159, 109] width 72 height 15
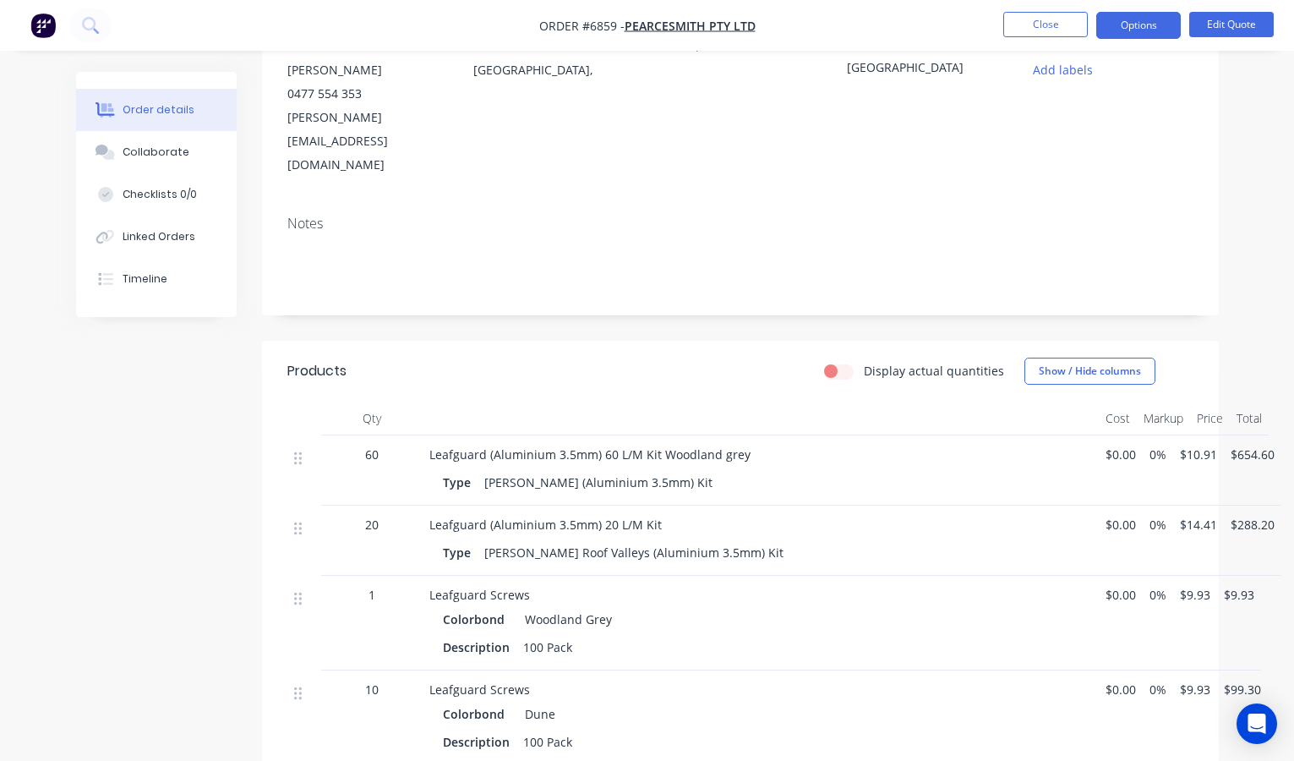
scroll to position [178, 0]
click at [1205, 28] on button "Edit Quote" at bounding box center [1231, 24] width 85 height 25
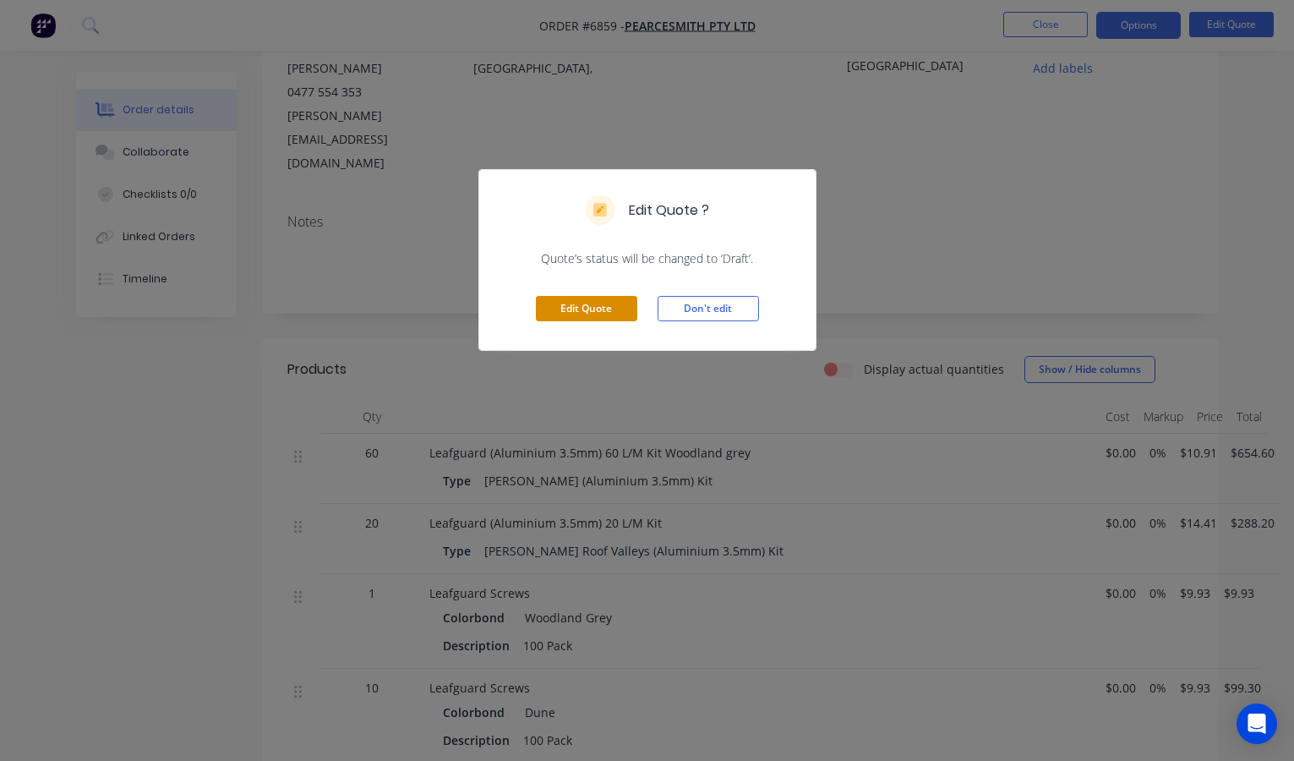
click at [603, 307] on button "Edit Quote" at bounding box center [586, 308] width 101 height 25
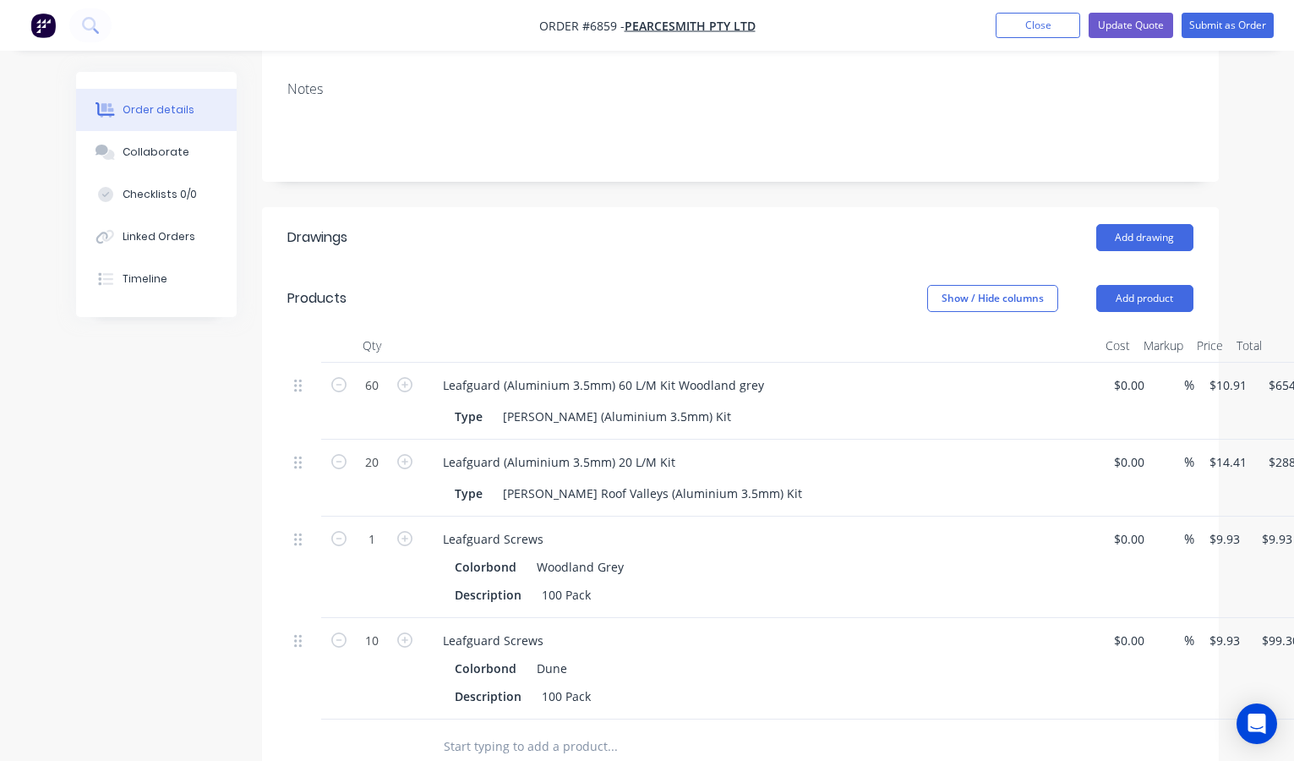
scroll to position [331, 0]
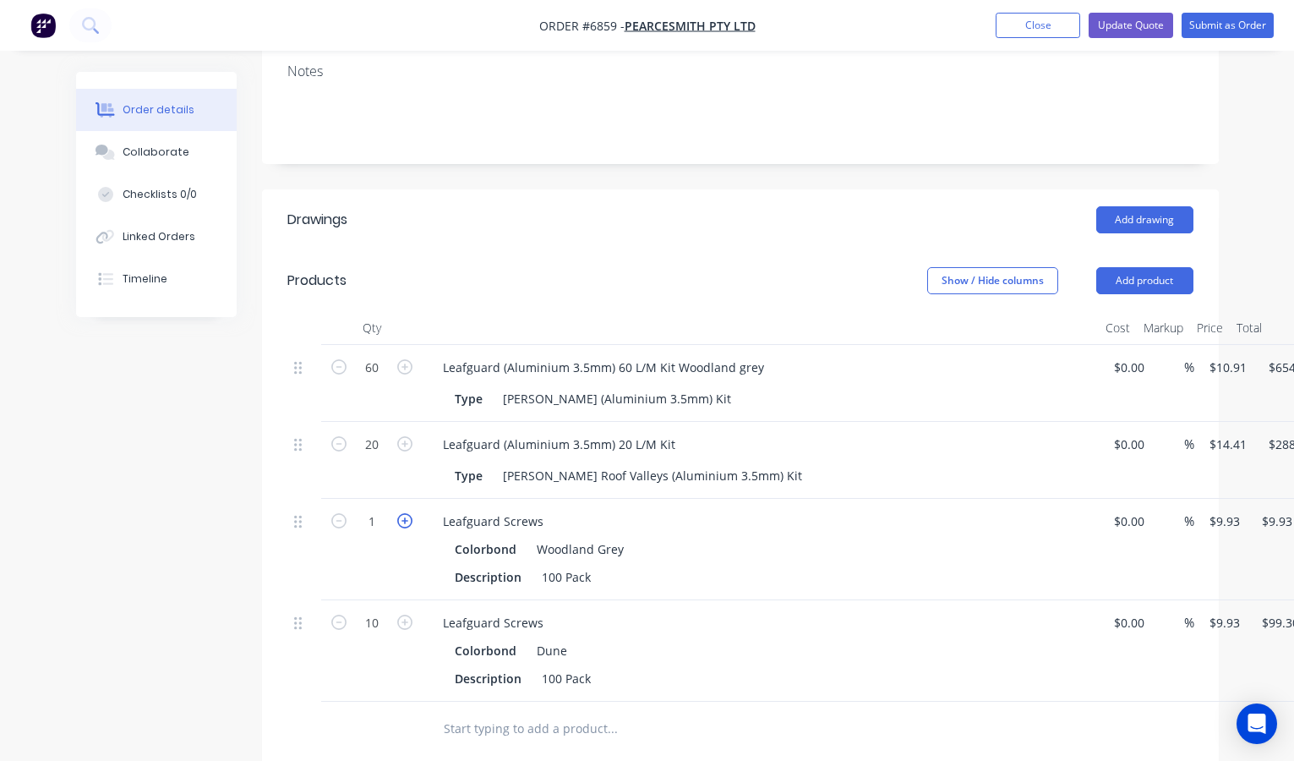
click at [404, 513] on icon "button" at bounding box center [404, 520] width 15 height 15
type input "2"
type input "$19.86"
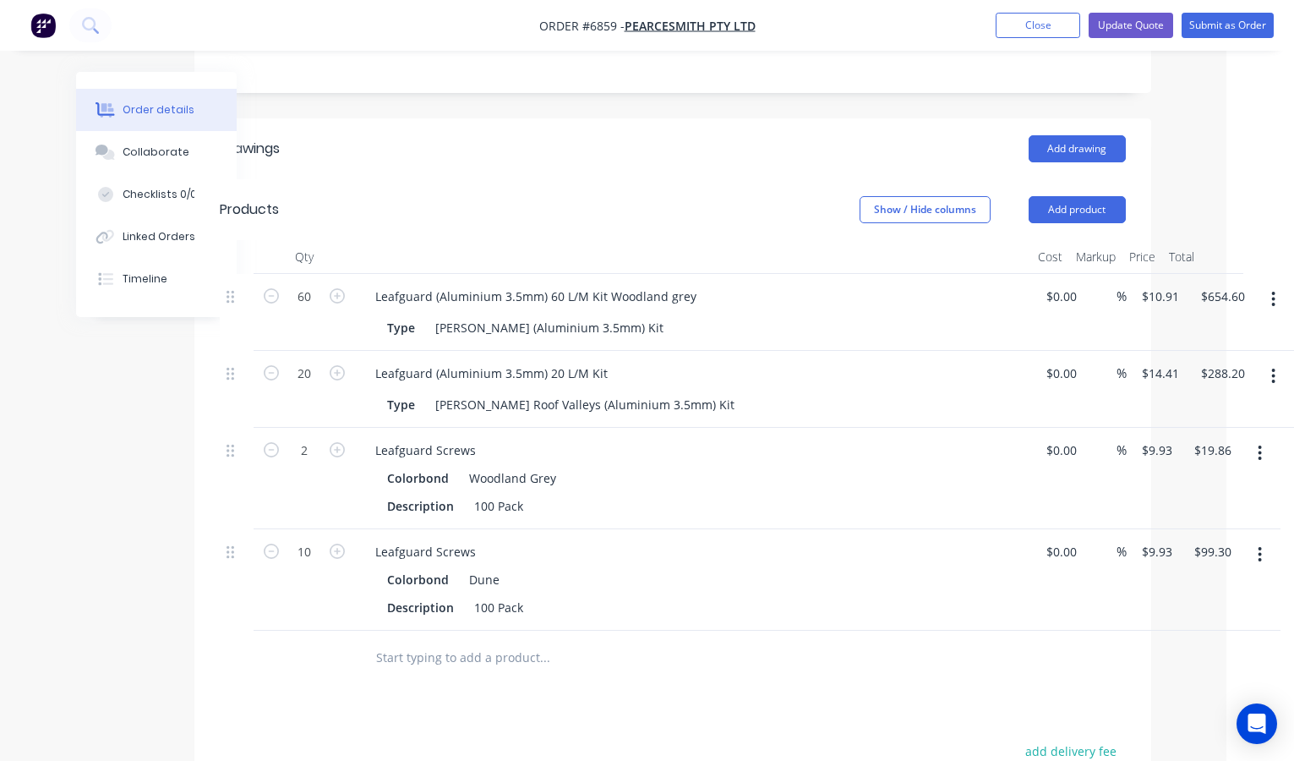
scroll to position [402, 68]
click at [272, 543] on icon "button" at bounding box center [271, 550] width 15 height 15
type input "9"
type input "$89.37"
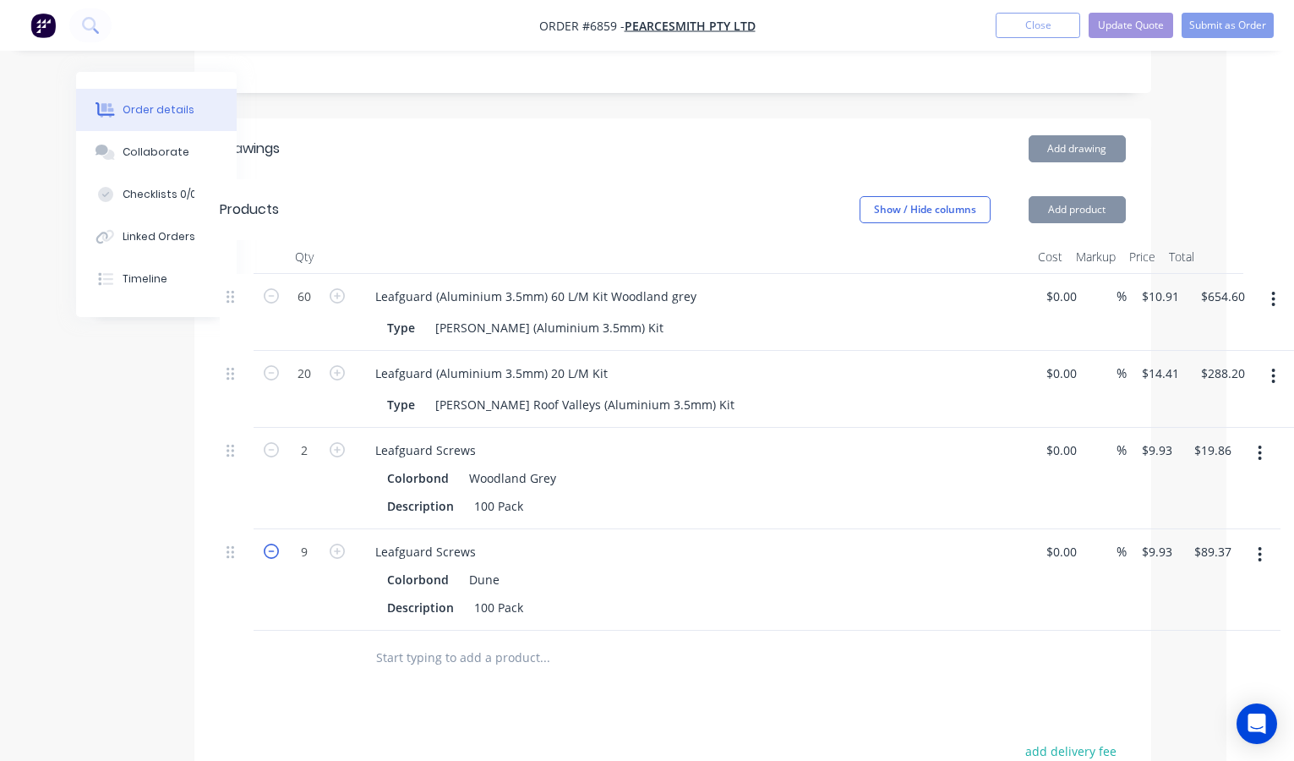
click at [272, 543] on icon "button" at bounding box center [271, 550] width 15 height 15
type input "8"
type input "$79.44"
click at [272, 543] on icon "button" at bounding box center [271, 550] width 15 height 15
type input "7"
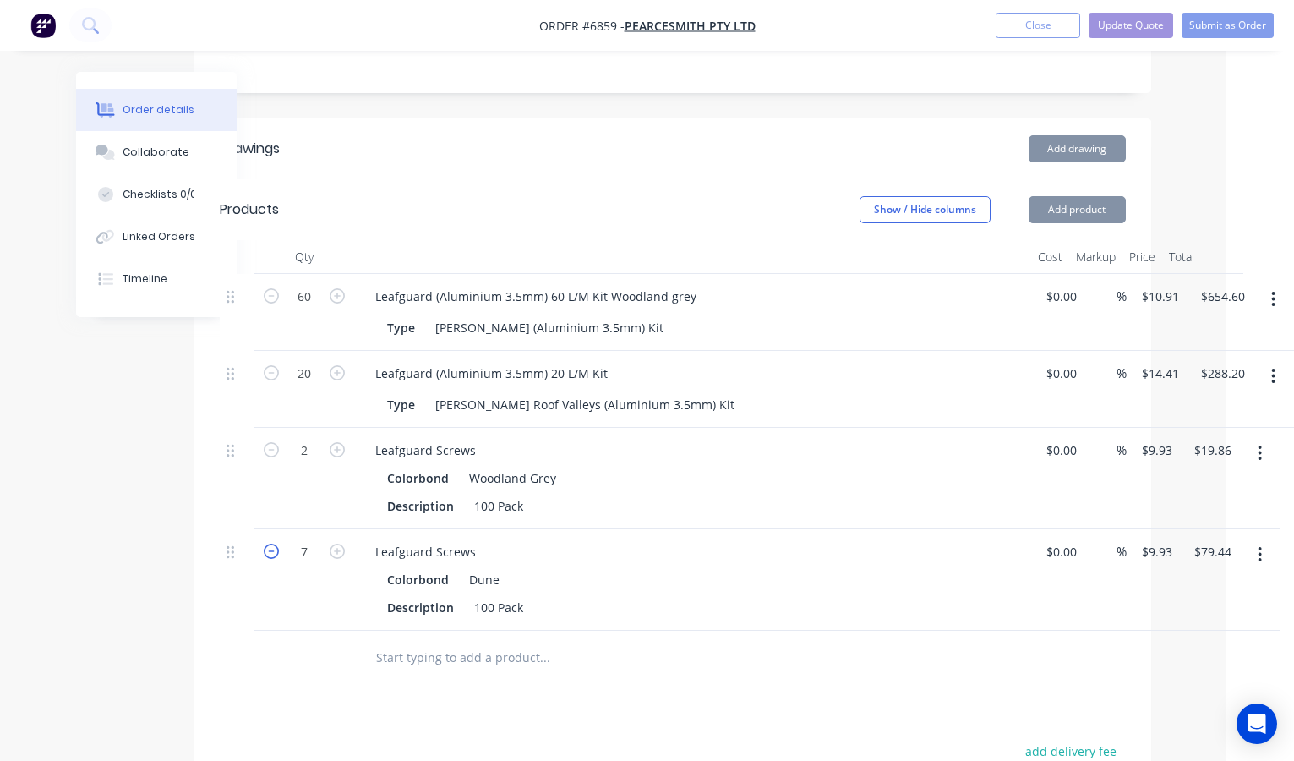
type input "$69.51"
click at [272, 543] on icon "button" at bounding box center [271, 550] width 15 height 15
type input "6"
type input "$59.58"
click at [272, 543] on icon "button" at bounding box center [271, 550] width 15 height 15
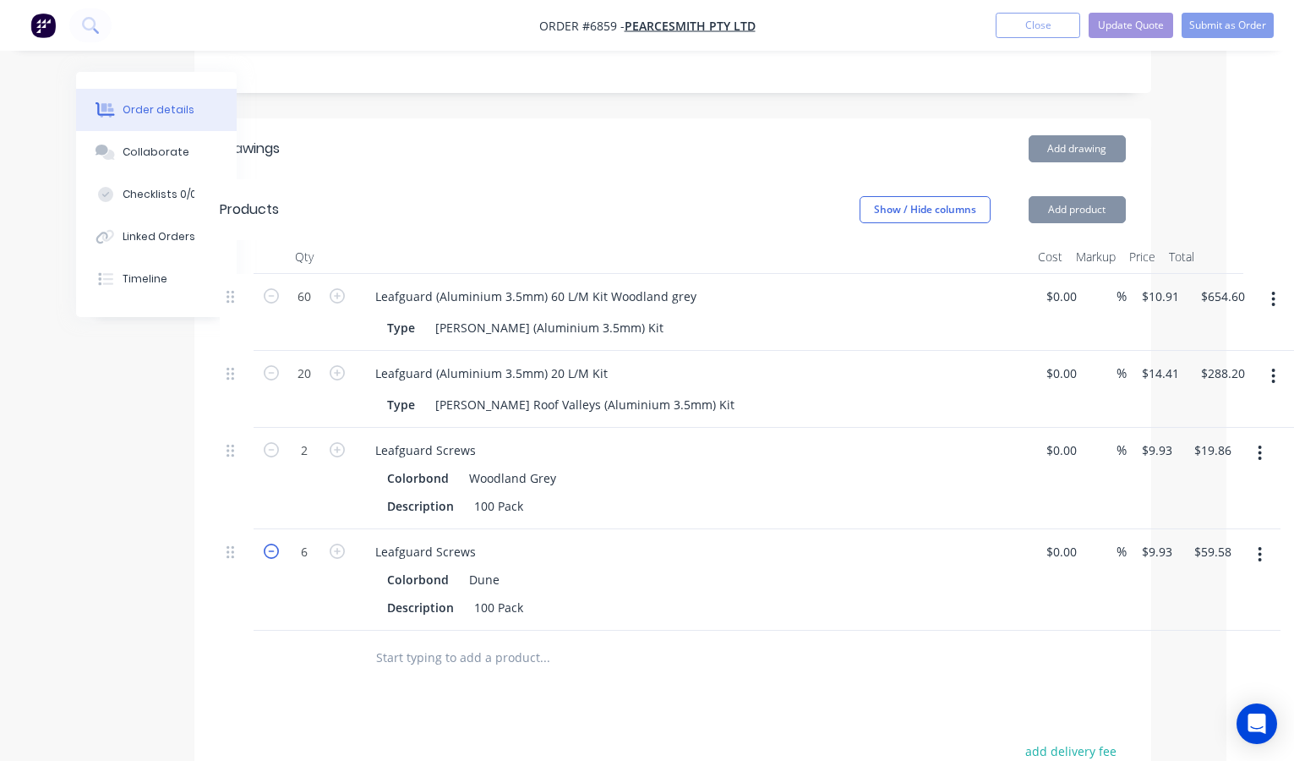
type input "5"
type input "$49.65"
click at [272, 543] on icon "button" at bounding box center [271, 550] width 15 height 15
type input "4"
type input "$39.72"
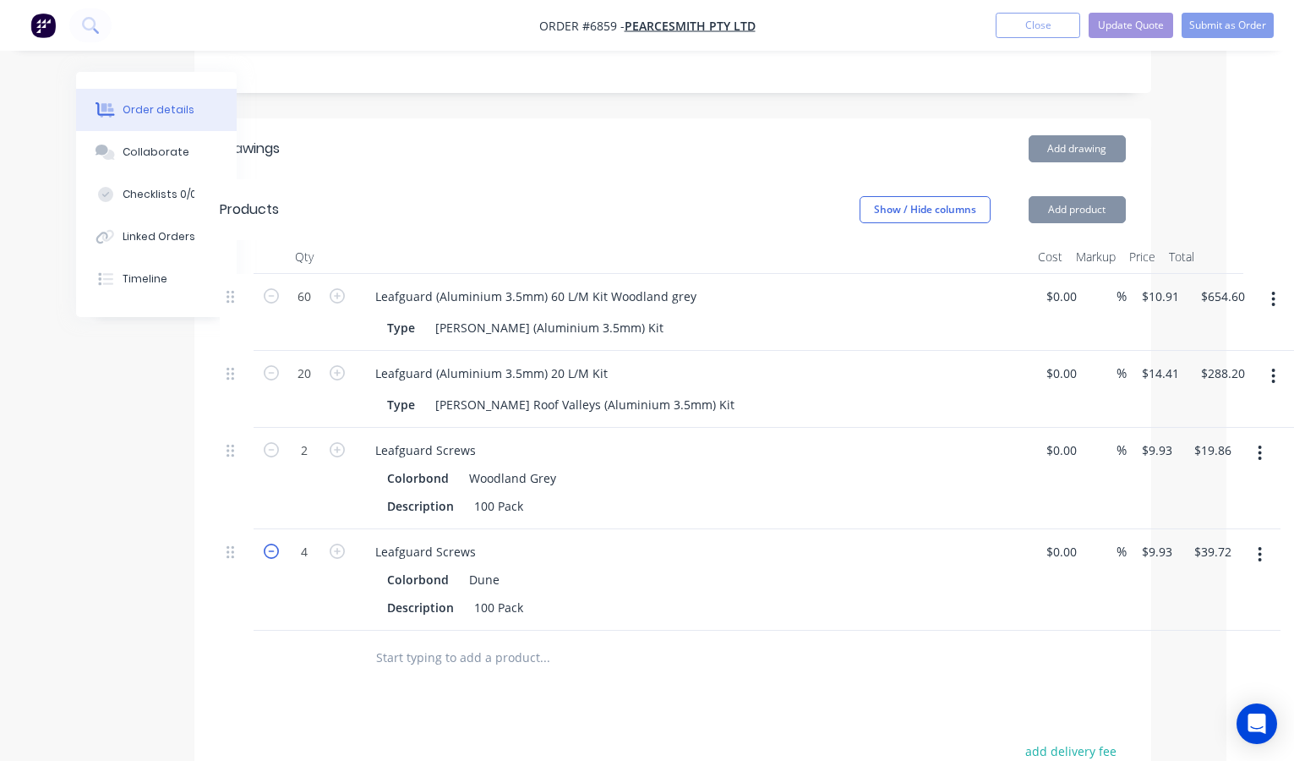
click at [272, 543] on icon "button" at bounding box center [271, 550] width 15 height 15
type input "3"
type input "$29.79"
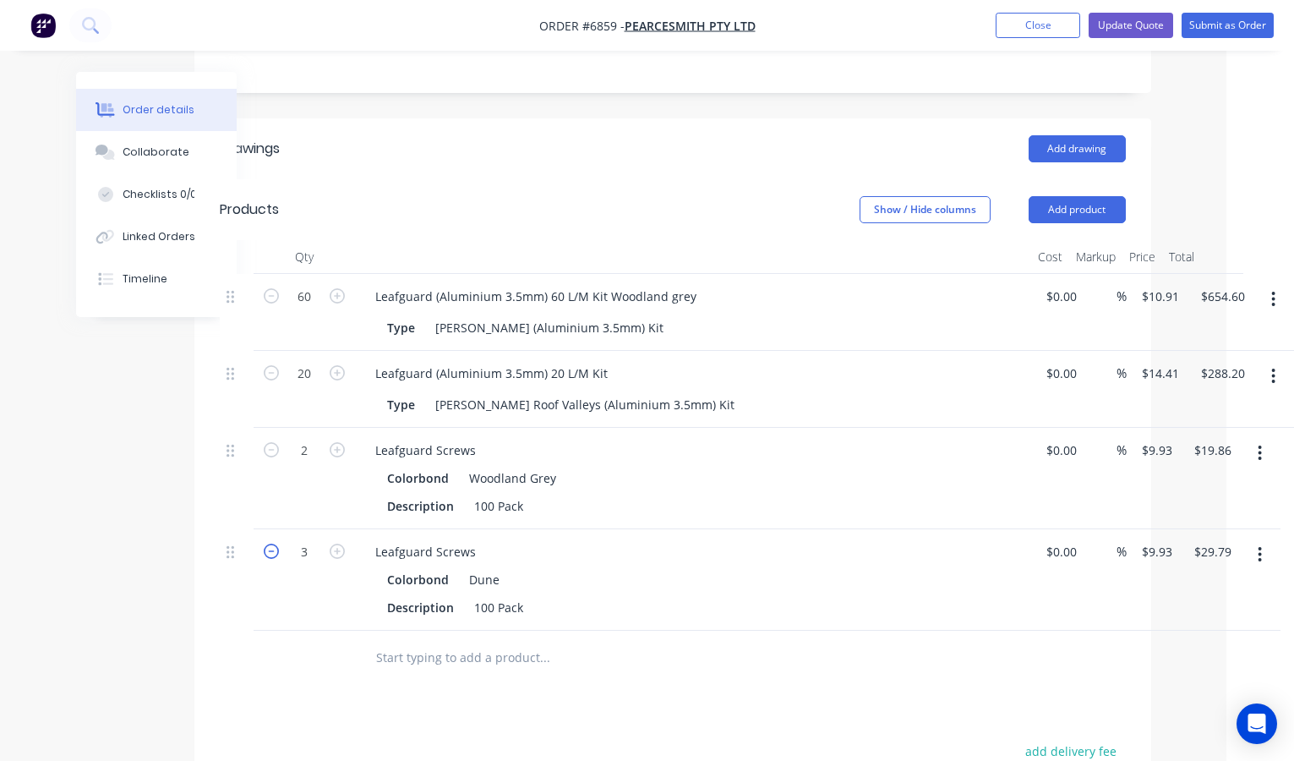
click at [272, 543] on icon "button" at bounding box center [271, 550] width 15 height 15
type input "2"
type input "$19.86"
click at [272, 543] on icon "button" at bounding box center [271, 550] width 15 height 15
type input "1"
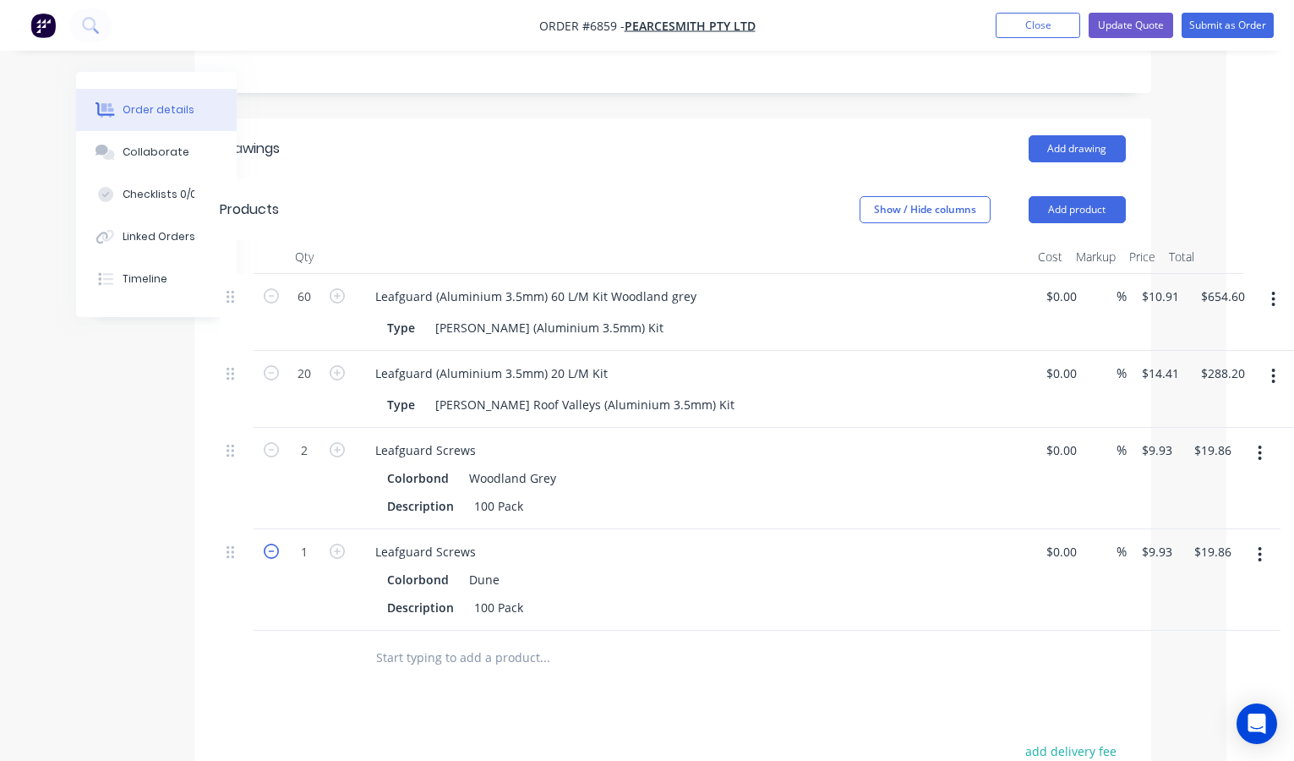
type input "$9.93"
click at [494, 595] on div "100 Pack" at bounding box center [498, 607] width 63 height 25
click at [672, 539] on div "Leafguard Screws" at bounding box center [693, 551] width 663 height 25
click at [1152, 539] on input "9.93" at bounding box center [1159, 551] width 39 height 25
type input "$99.30"
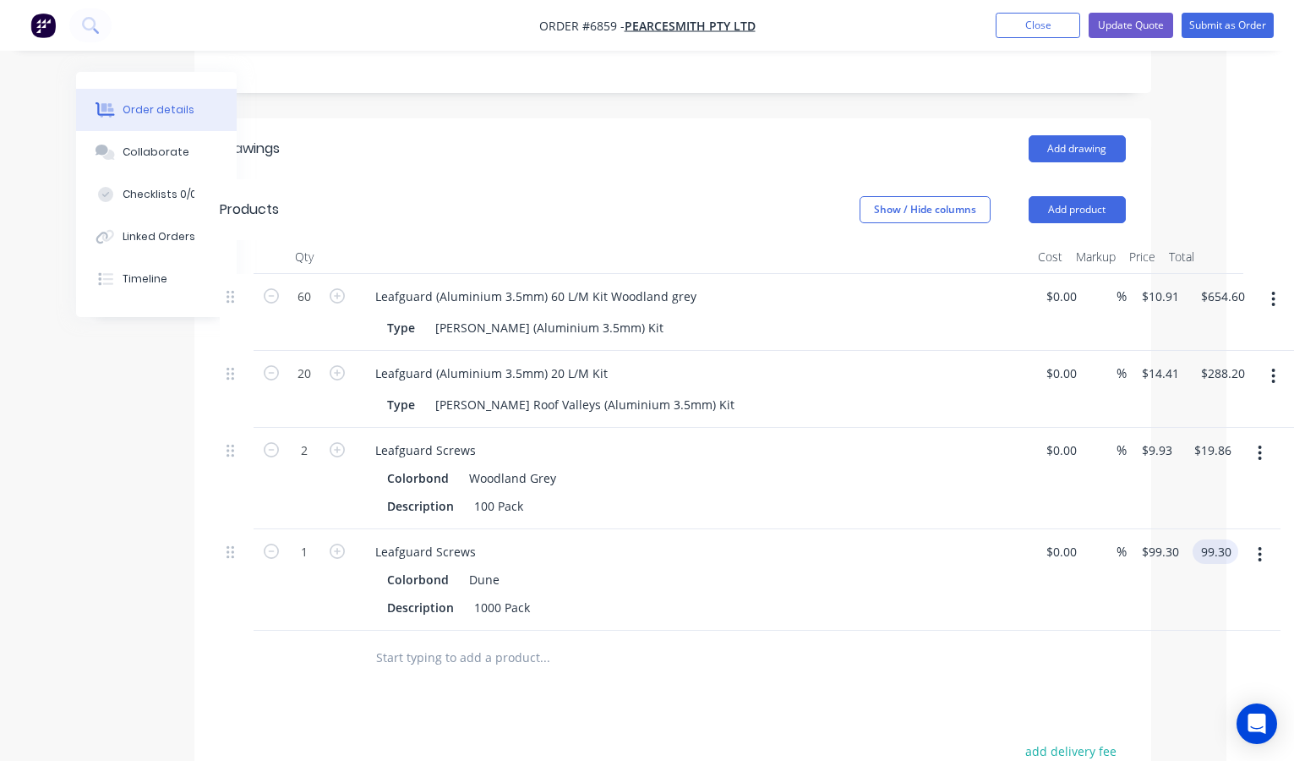
type input "$99.30"
click at [1136, 598] on div "Qty Cost Markup Price Total 60 Leafguard (Aluminium 3.5mm) 60 L/M Kit Woodland …" at bounding box center [672, 462] width 957 height 445
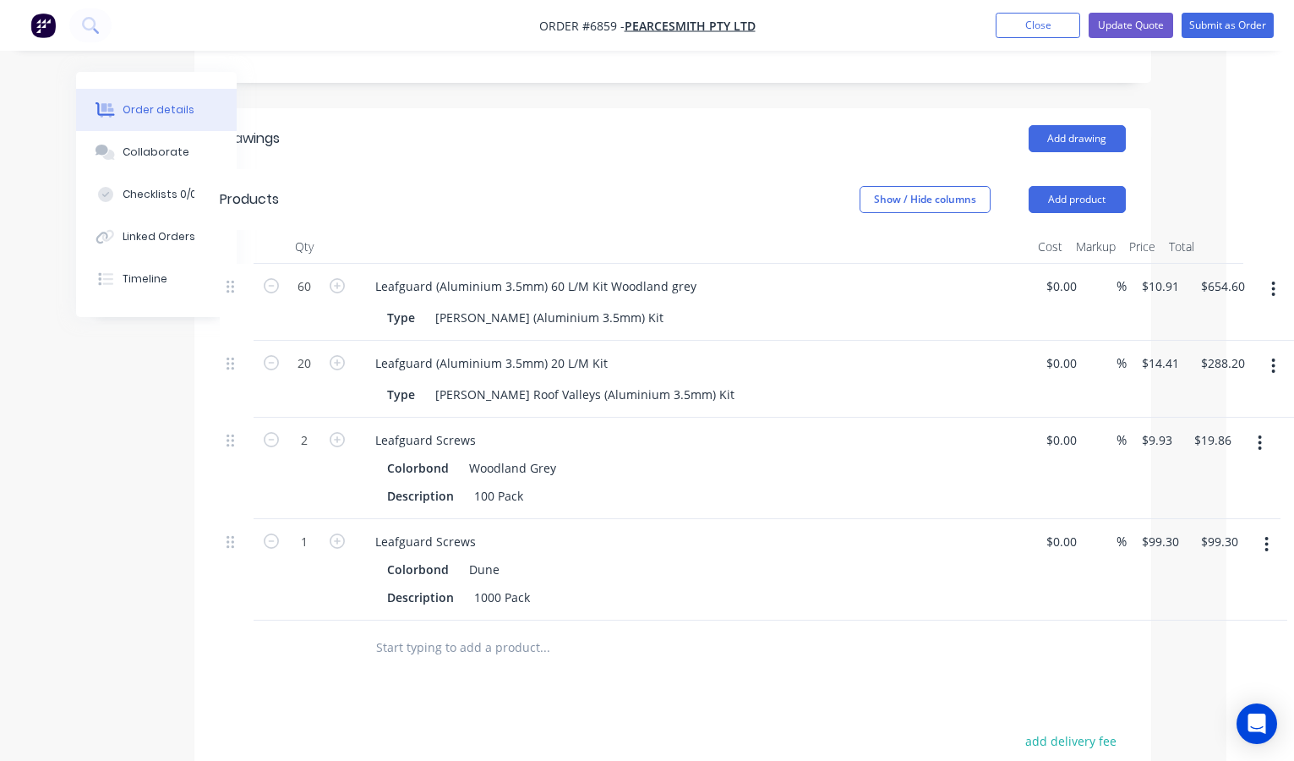
scroll to position [416, 68]
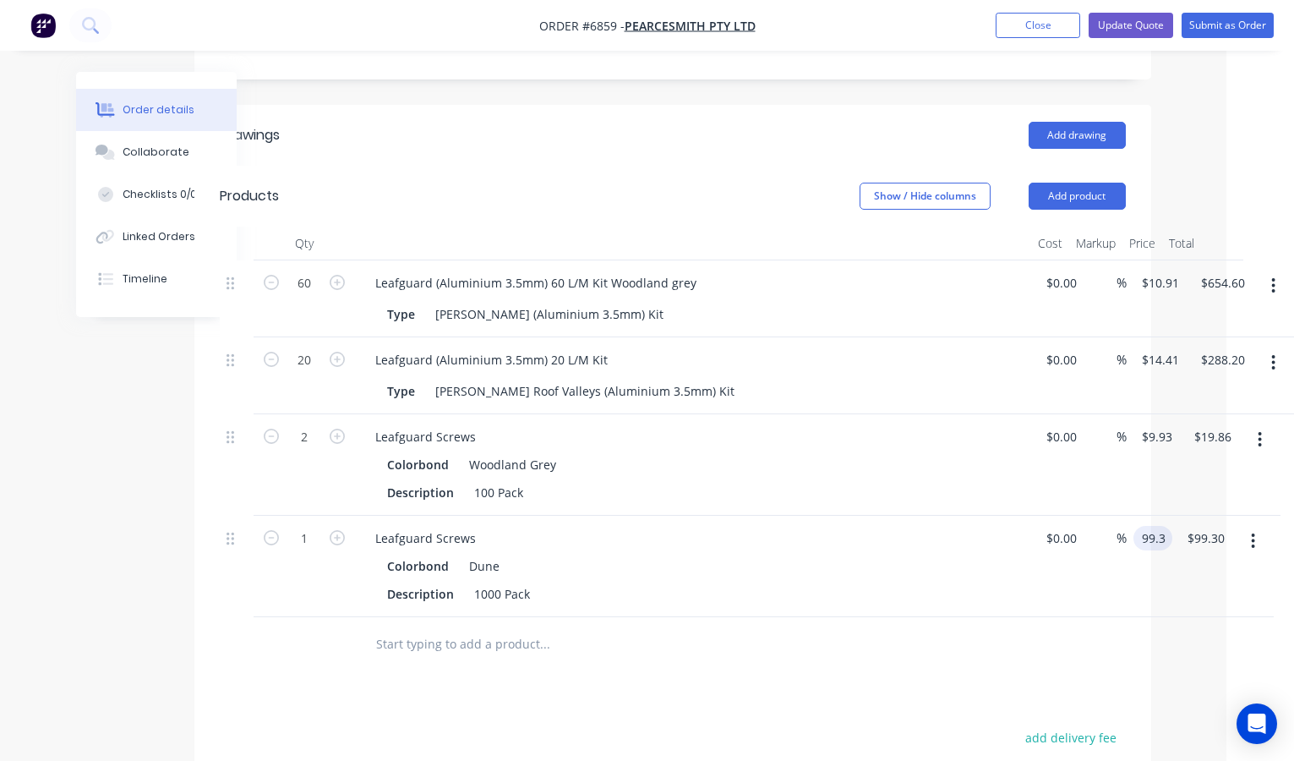
click at [1163, 526] on input "99.3" at bounding box center [1156, 538] width 32 height 25
type input "$90.00"
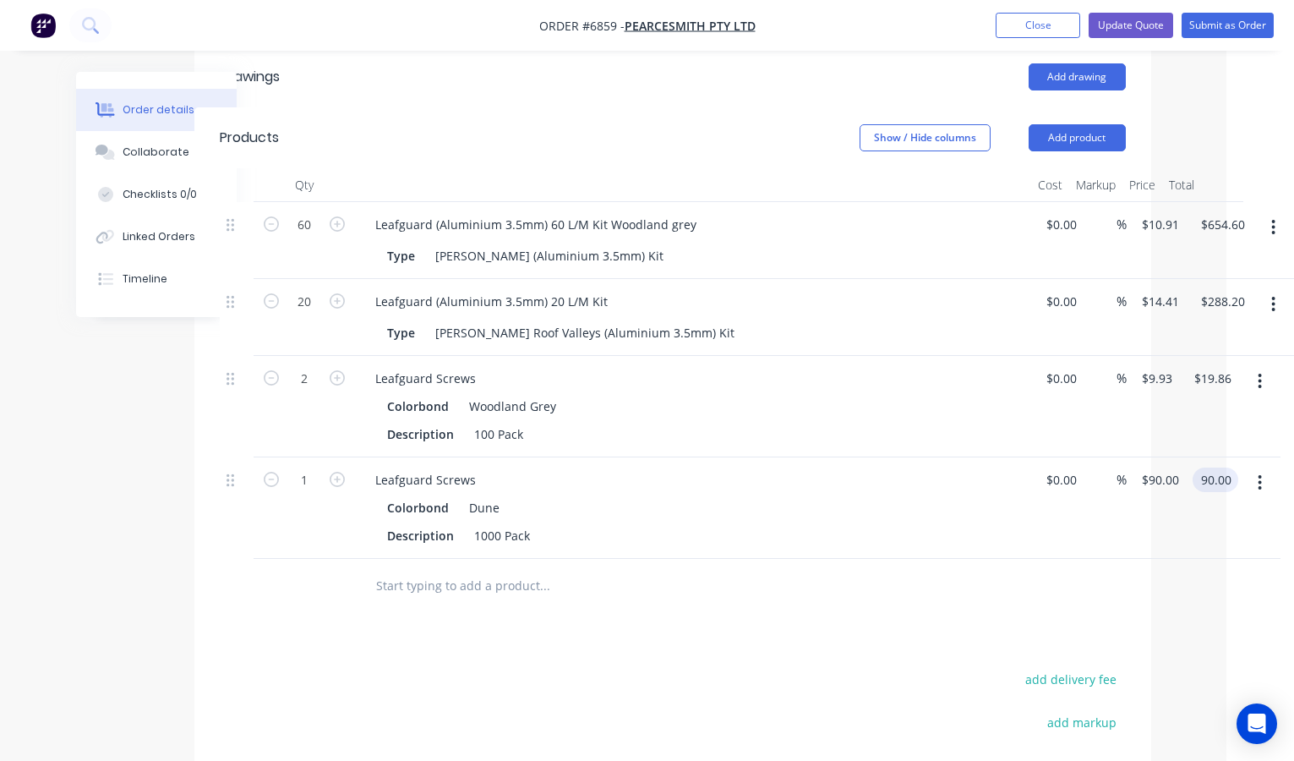
scroll to position [488, 68]
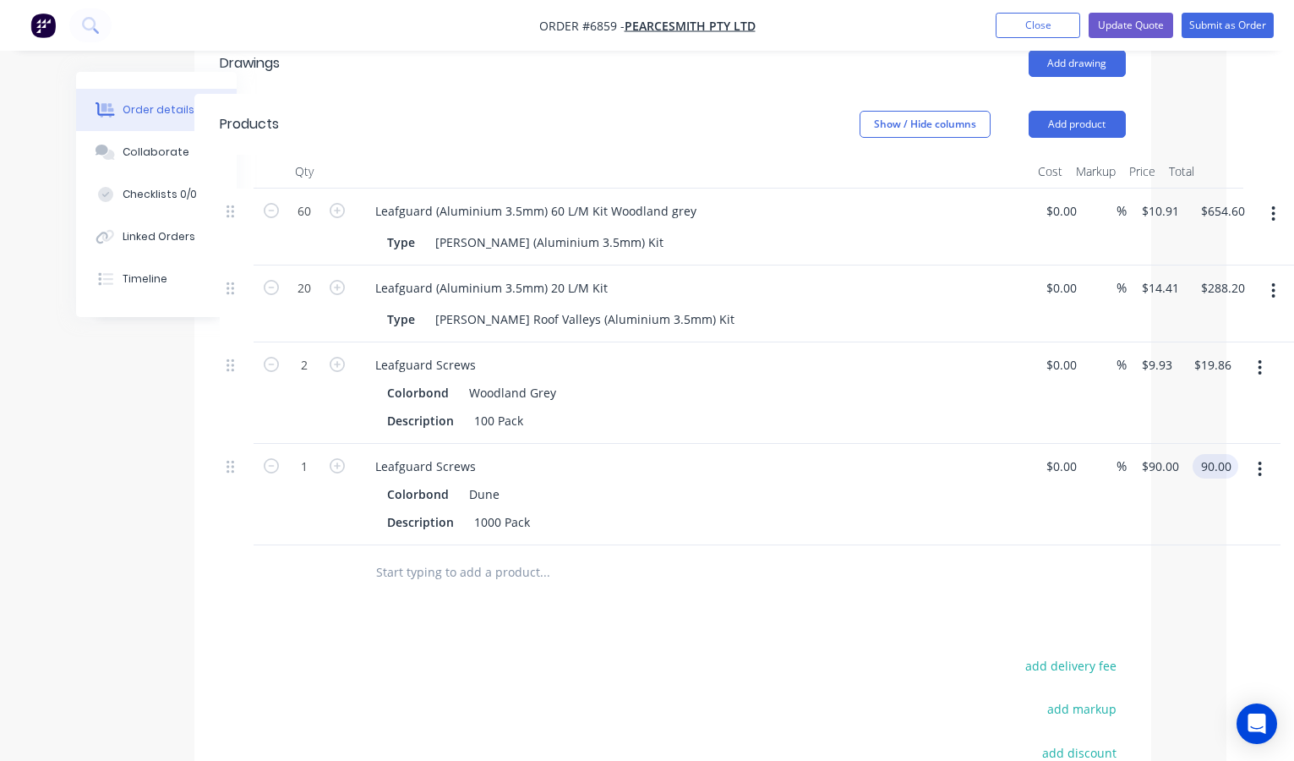
type input "$90.00"
click at [1084, 556] on div "Drawings Add drawing Products Show / Hide columns Add product Qty Cost Markup P…" at bounding box center [672, 519] width 957 height 973
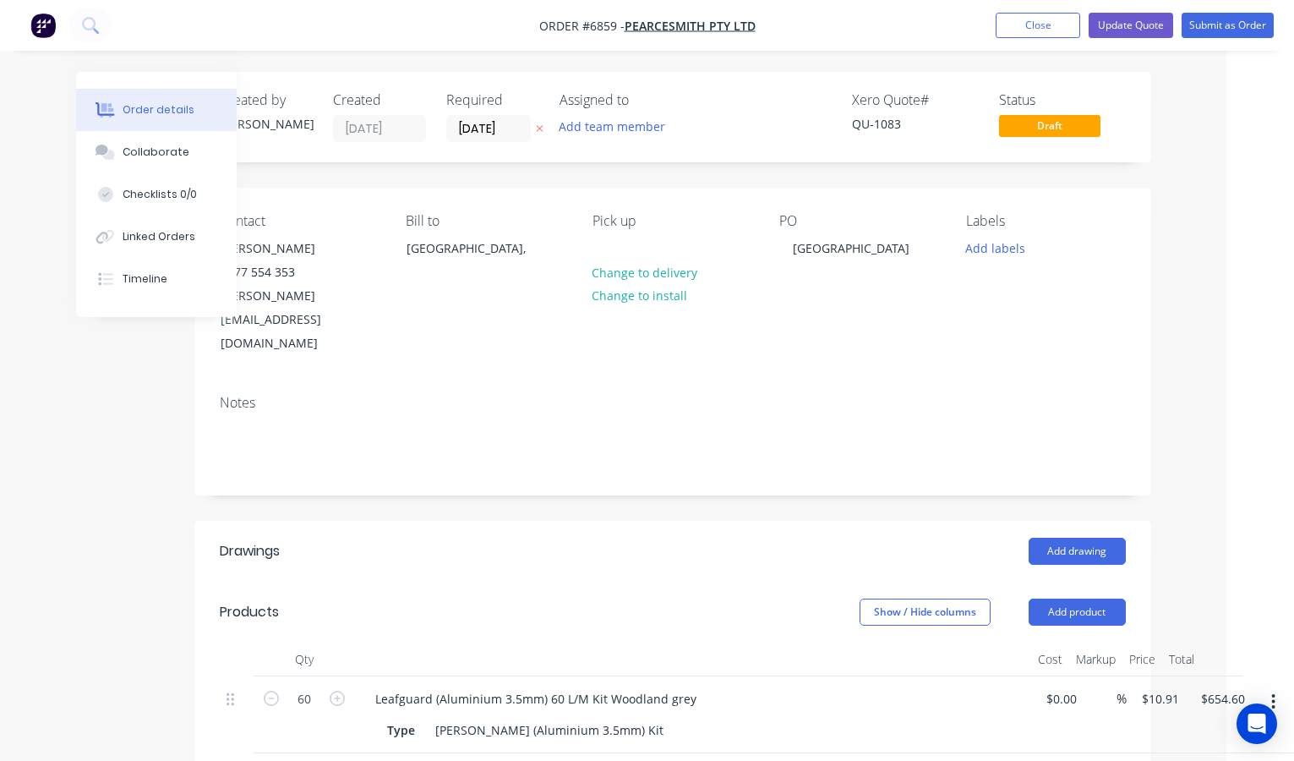
scroll to position [0, 68]
click at [1204, 25] on button "Submit as Order" at bounding box center [1228, 25] width 92 height 25
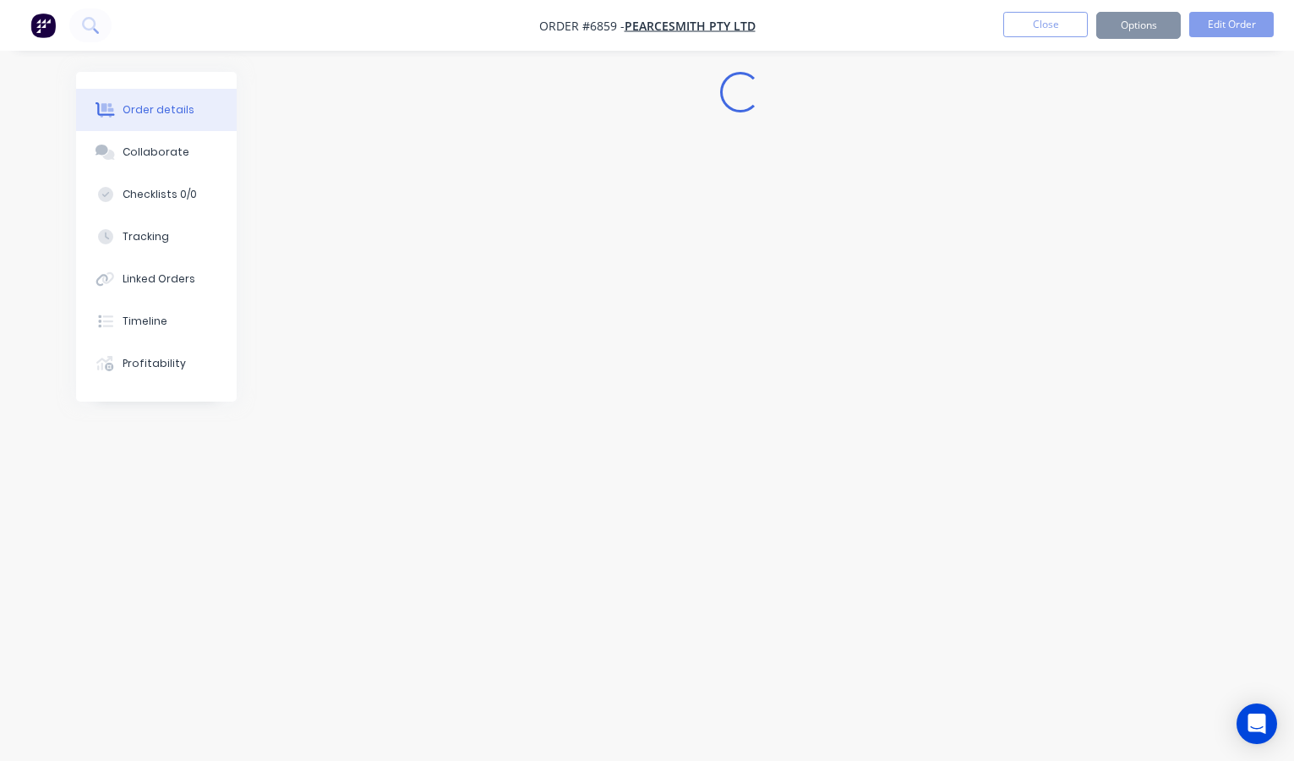
scroll to position [0, 0]
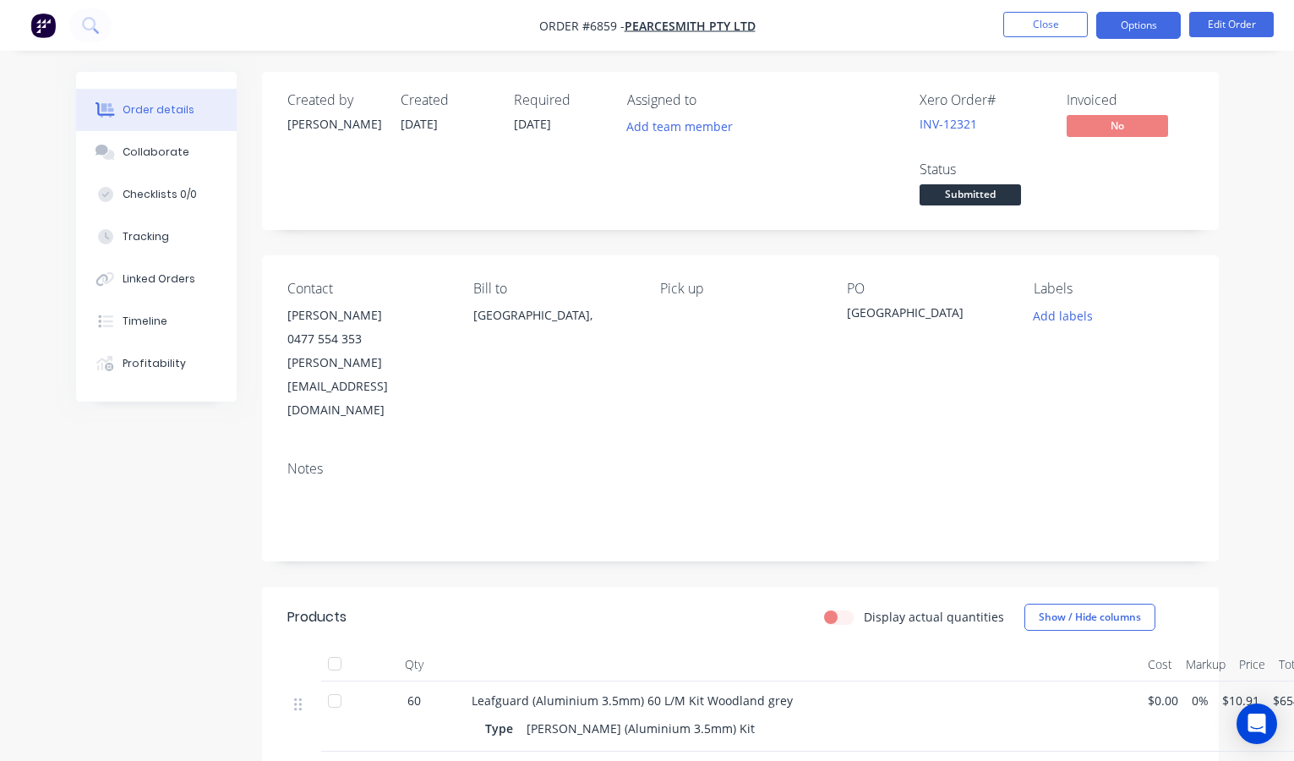
click at [1134, 12] on button "Options" at bounding box center [1138, 25] width 85 height 27
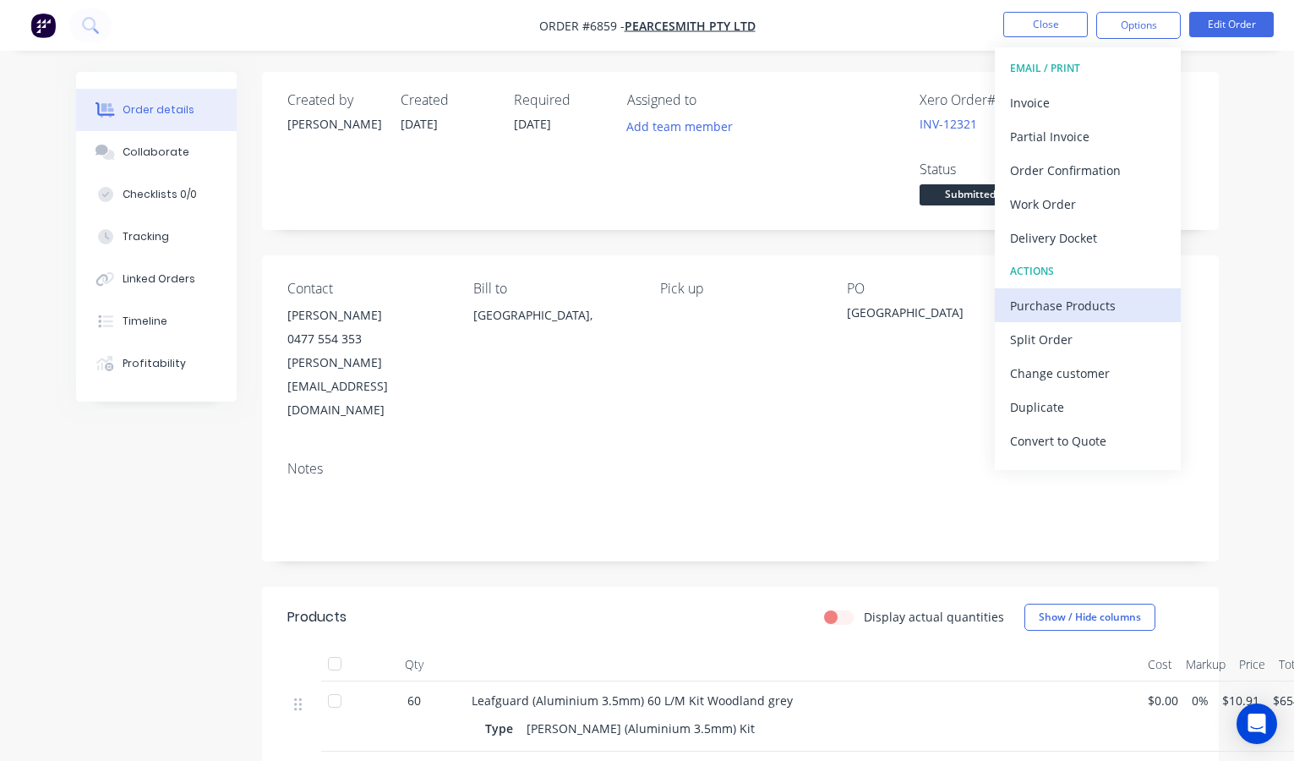
click at [1038, 297] on div "Purchase Products" at bounding box center [1088, 305] width 156 height 25
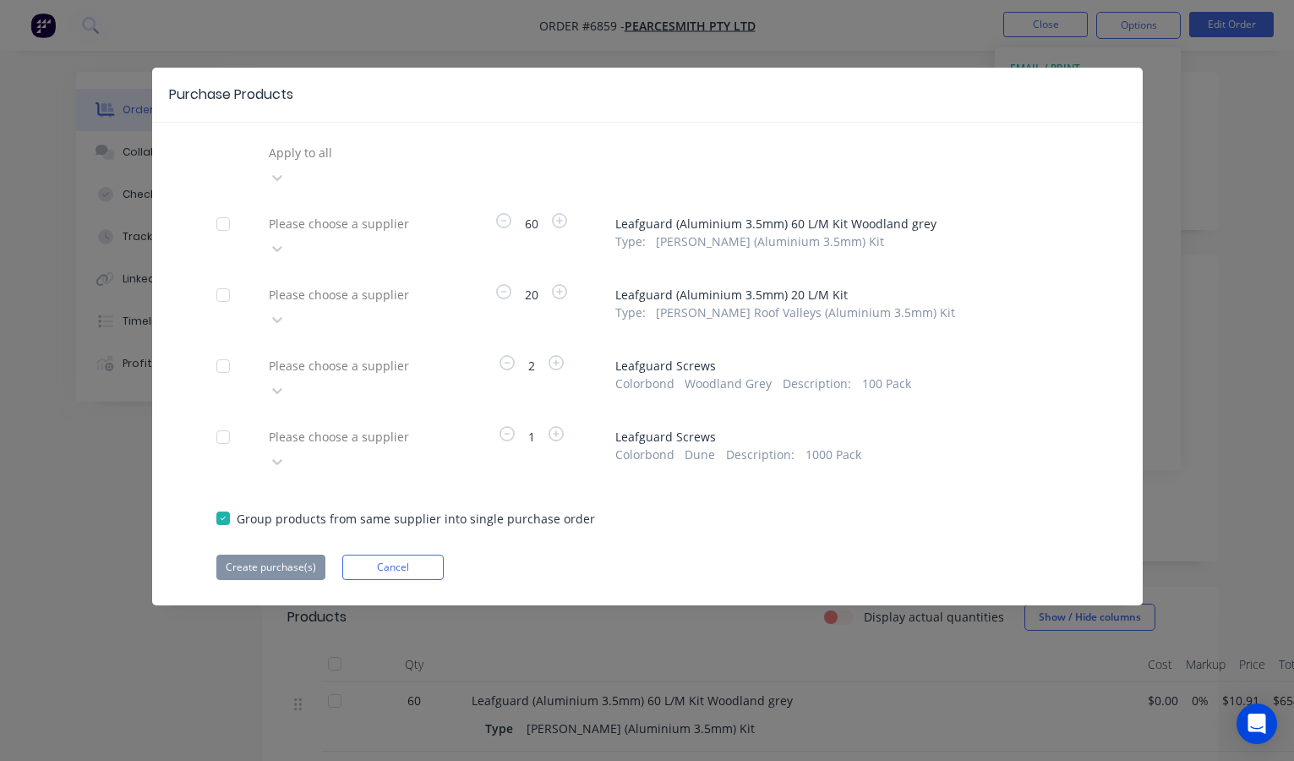
click at [330, 158] on div "Apply to all" at bounding box center [389, 153] width 240 height 18
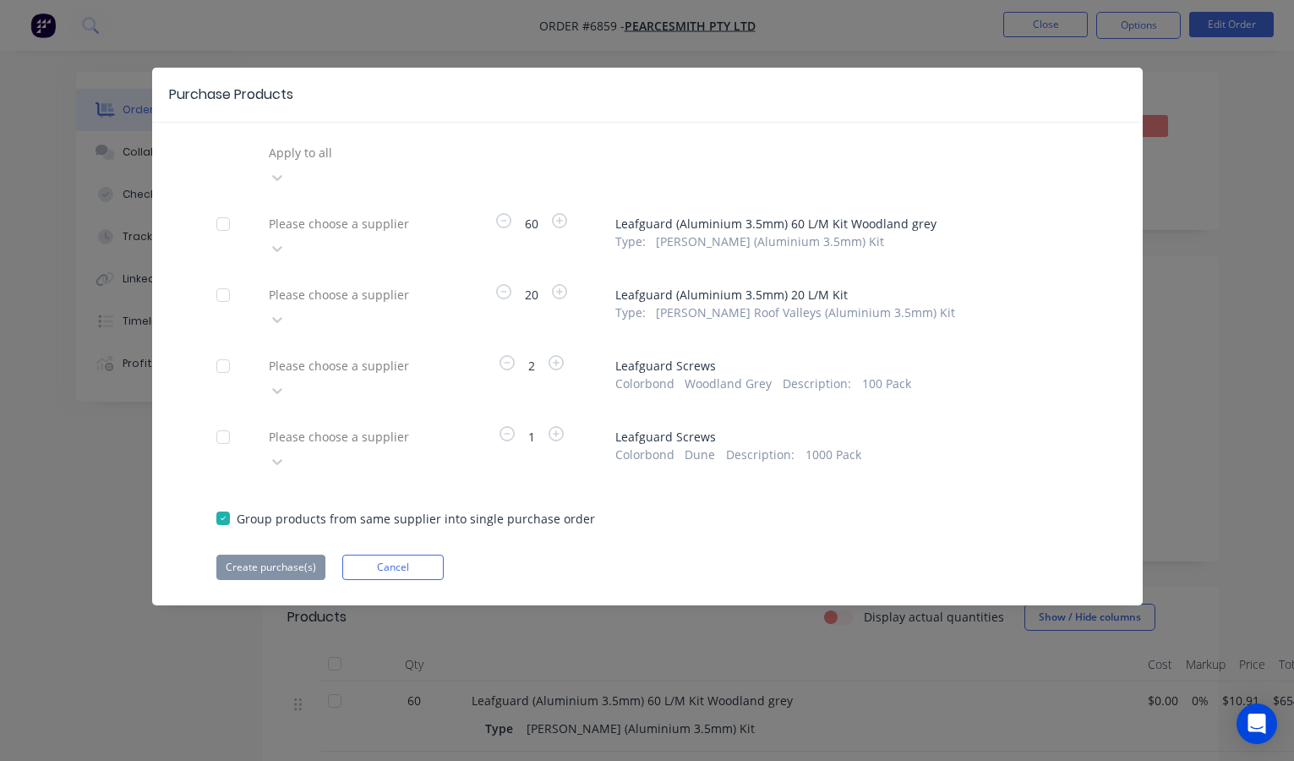
click at [358, 215] on div "Please choose a supplier" at bounding box center [389, 224] width 240 height 18
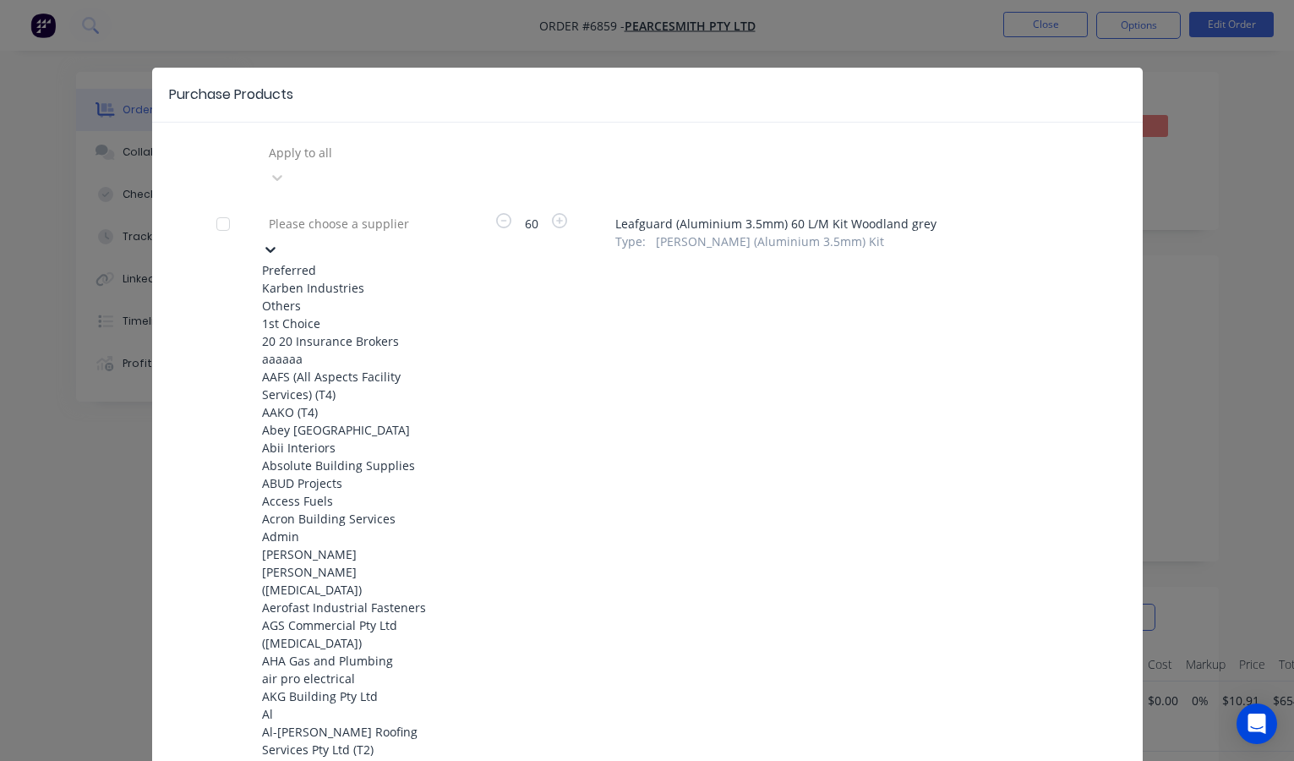
click at [296, 279] on div "Karben Industries" at bounding box center [355, 288] width 186 height 18
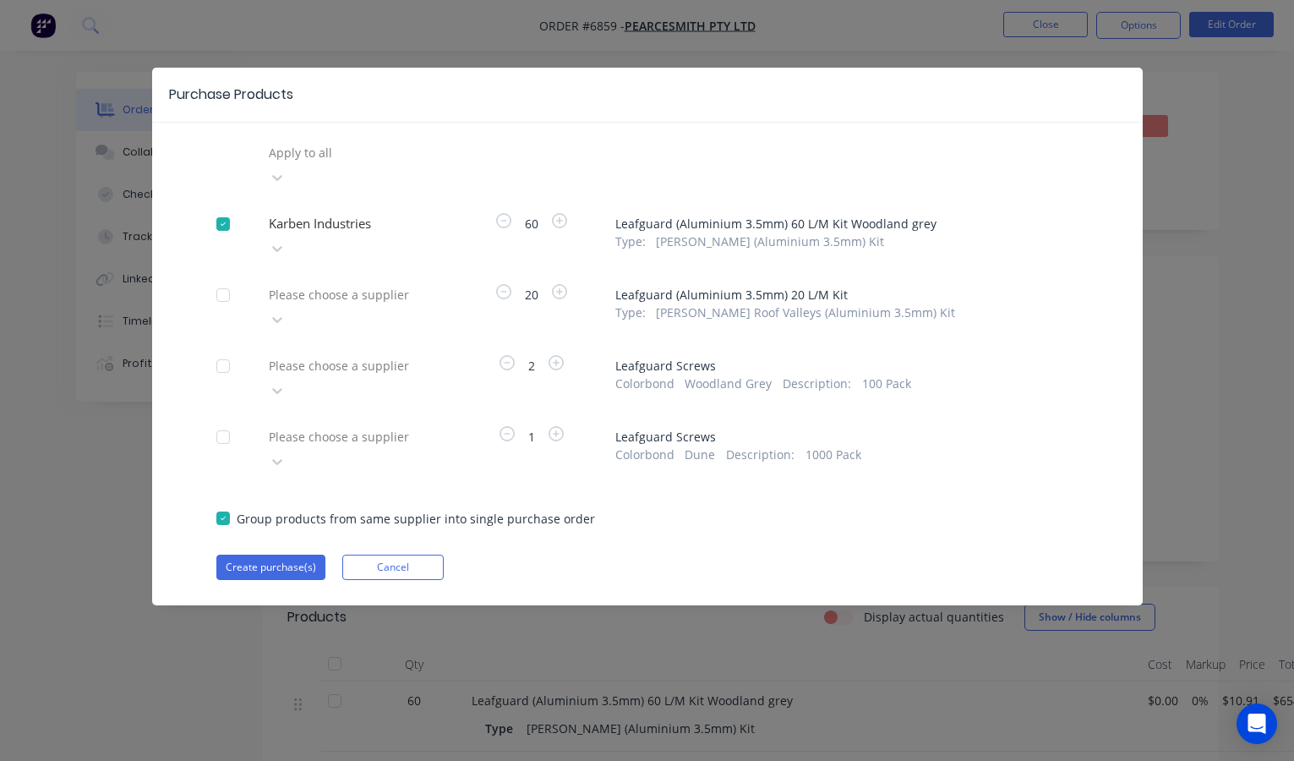
click at [293, 286] on div "Please choose a supplier" at bounding box center [389, 295] width 240 height 18
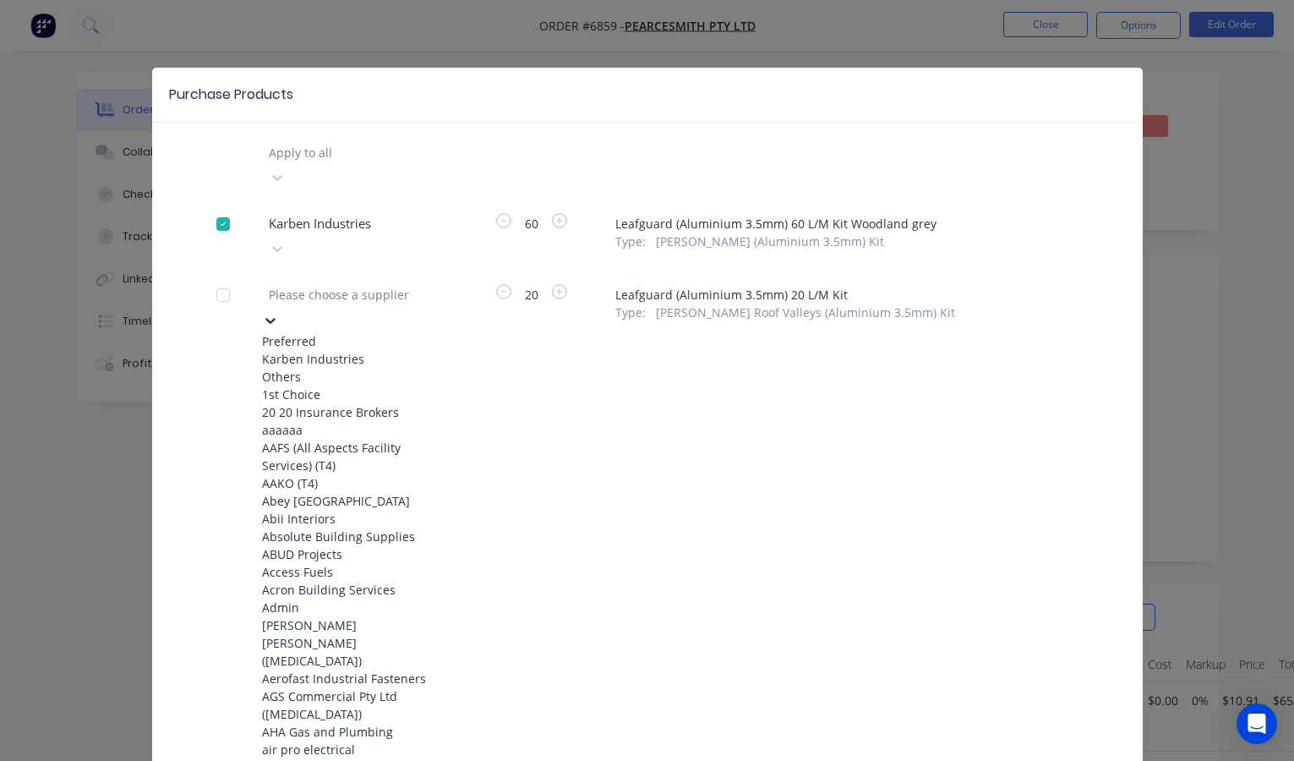
click at [300, 350] on div "Karben Industries" at bounding box center [355, 359] width 186 height 18
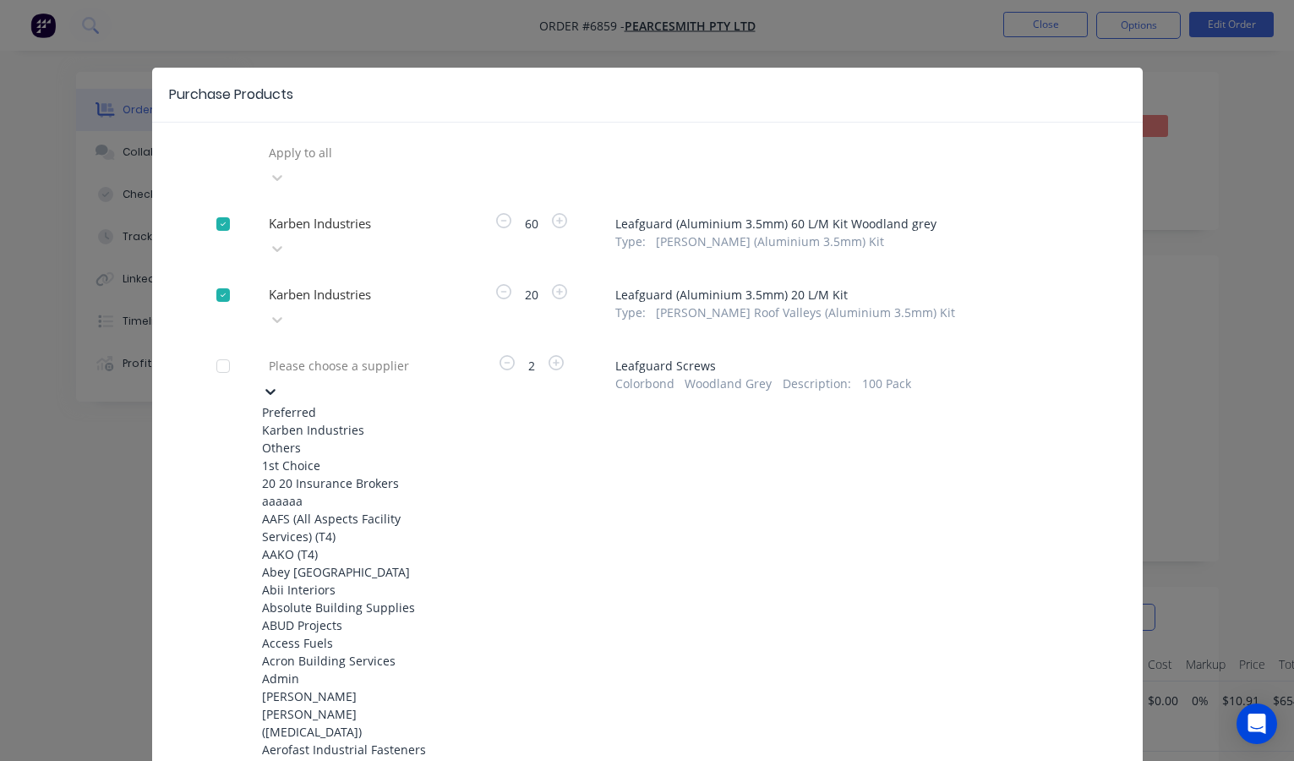
click at [314, 357] on div "Please choose a supplier" at bounding box center [389, 366] width 240 height 18
click at [311, 421] on div "Karben Industries" at bounding box center [355, 430] width 186 height 18
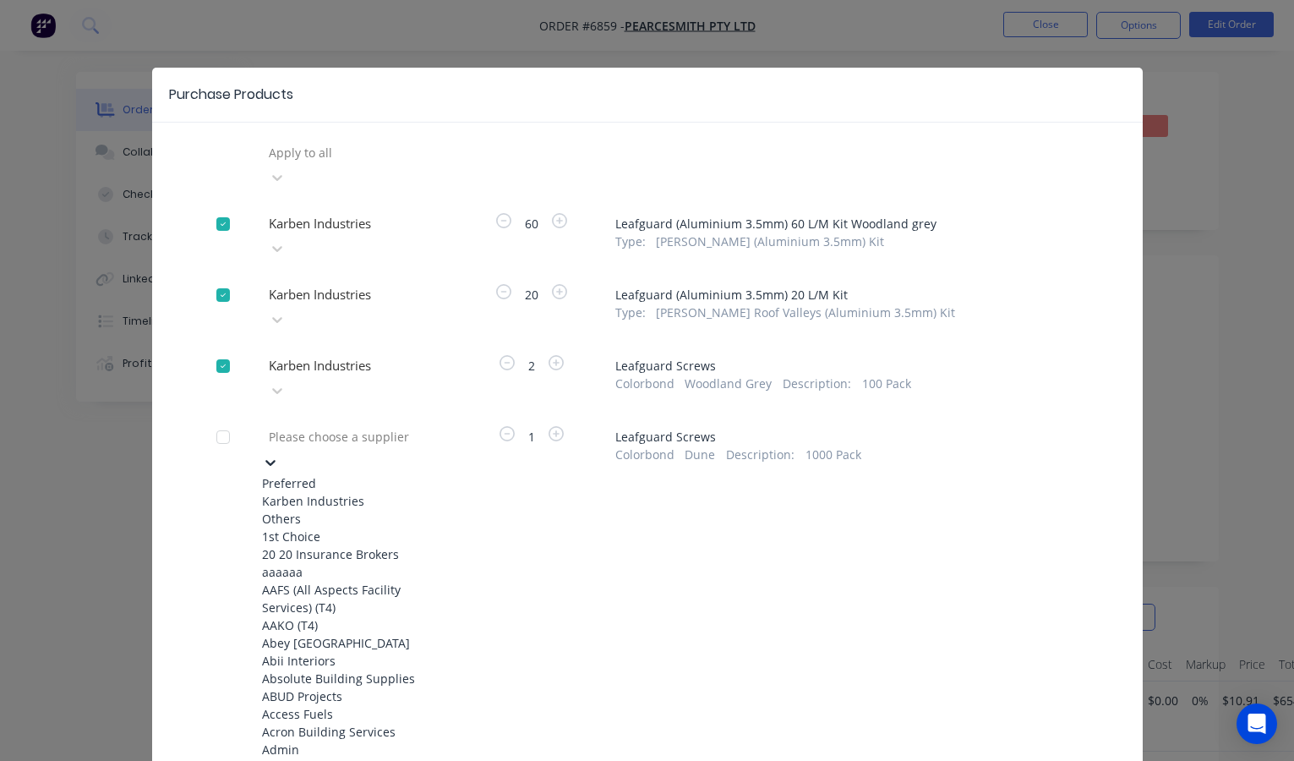
click at [323, 428] on div "Please choose a supplier" at bounding box center [389, 437] width 240 height 18
click at [307, 492] on div "Karben Industries" at bounding box center [355, 501] width 186 height 18
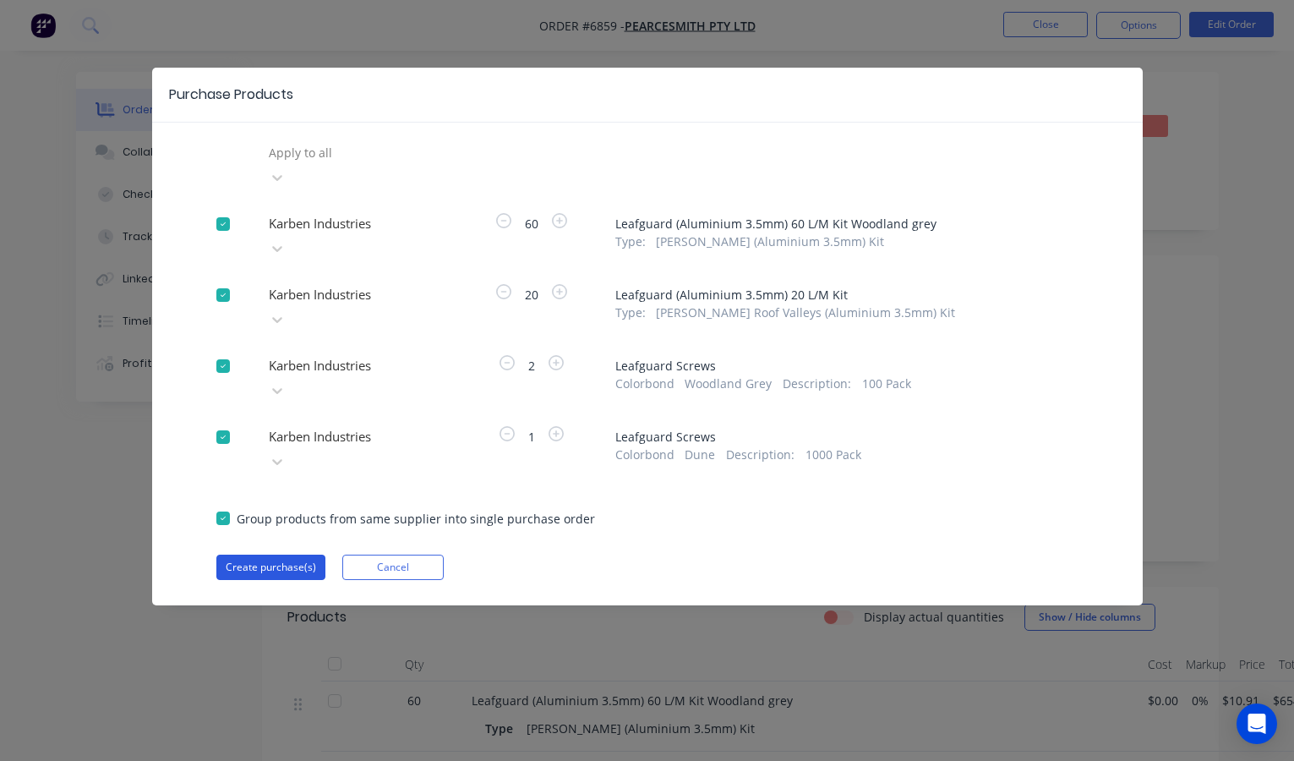
click at [269, 554] on button "Create purchase(s)" at bounding box center [270, 566] width 109 height 25
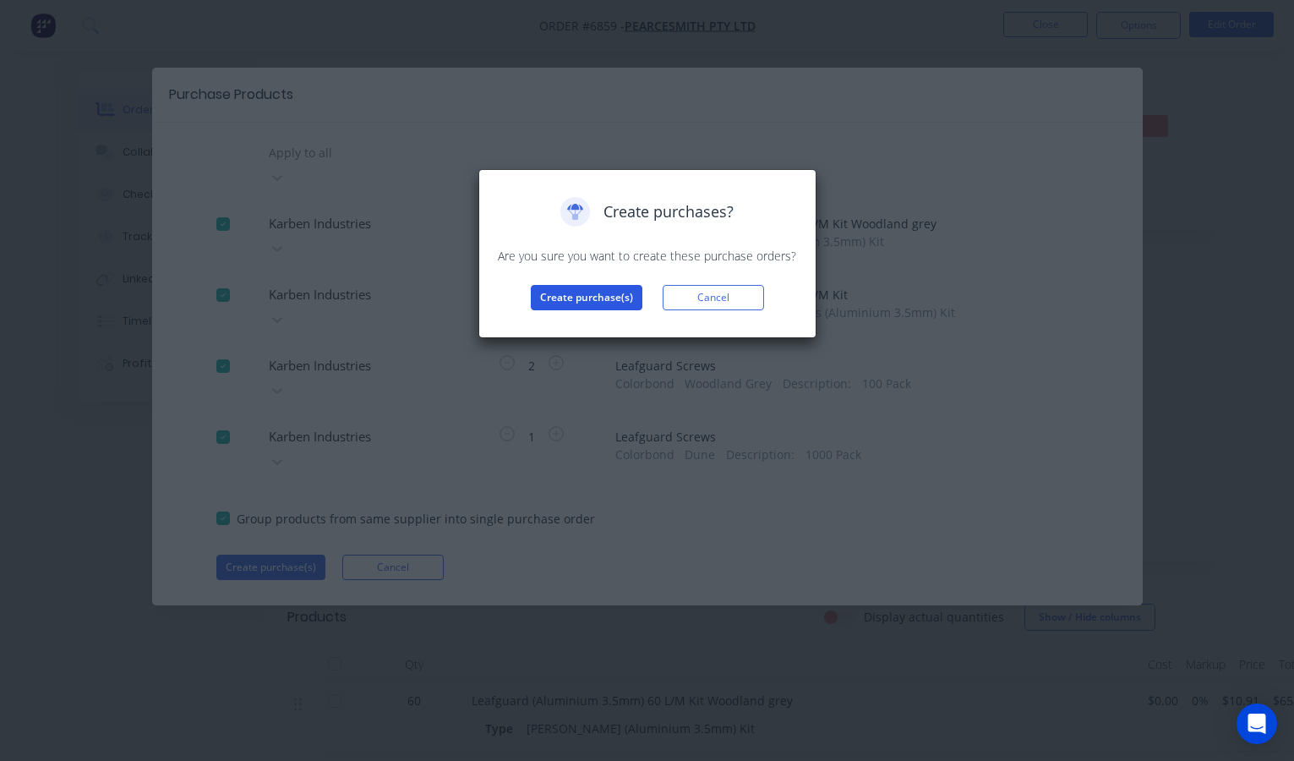
click at [585, 297] on button "Create purchase(s)" at bounding box center [587, 297] width 112 height 25
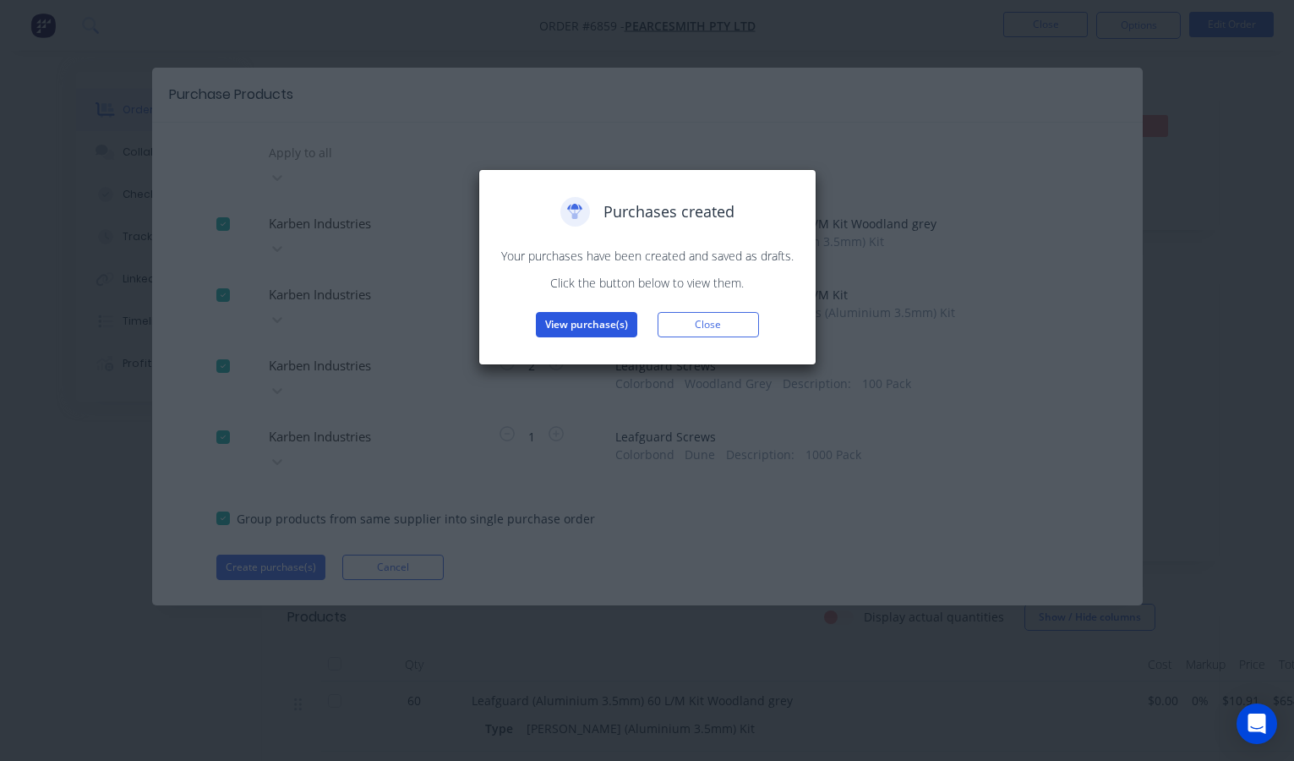
click at [592, 321] on button "View purchase(s)" at bounding box center [586, 324] width 101 height 25
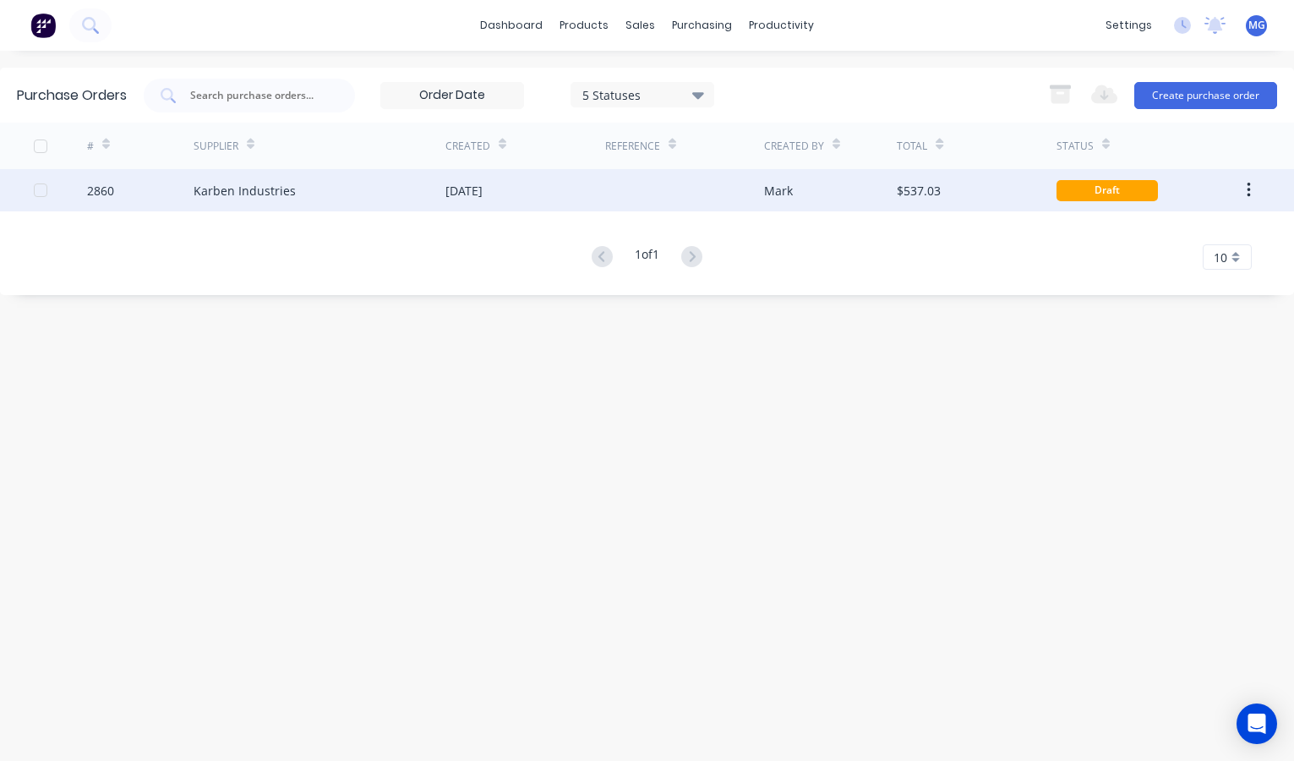
click at [526, 189] on div "11 Sep 2025" at bounding box center [525, 190] width 160 height 42
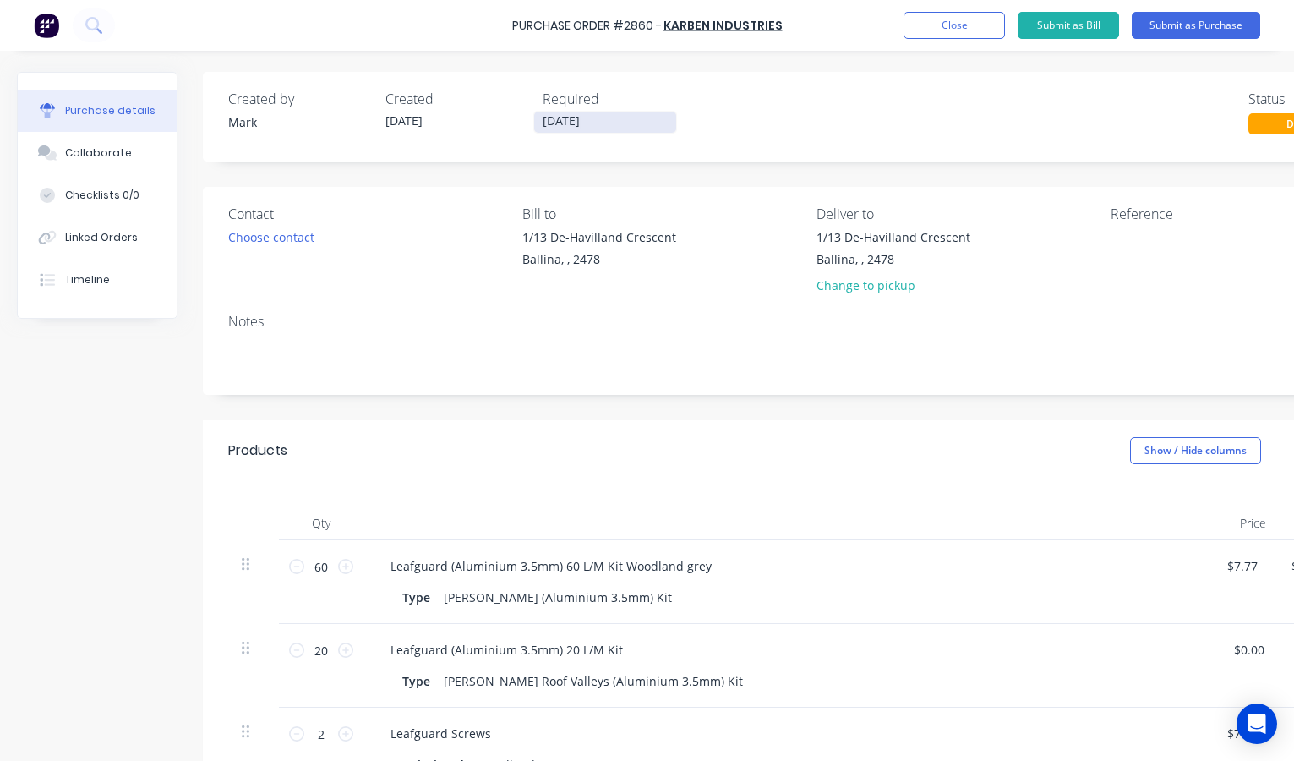
click at [604, 117] on input "11/09/25" at bounding box center [605, 122] width 142 height 21
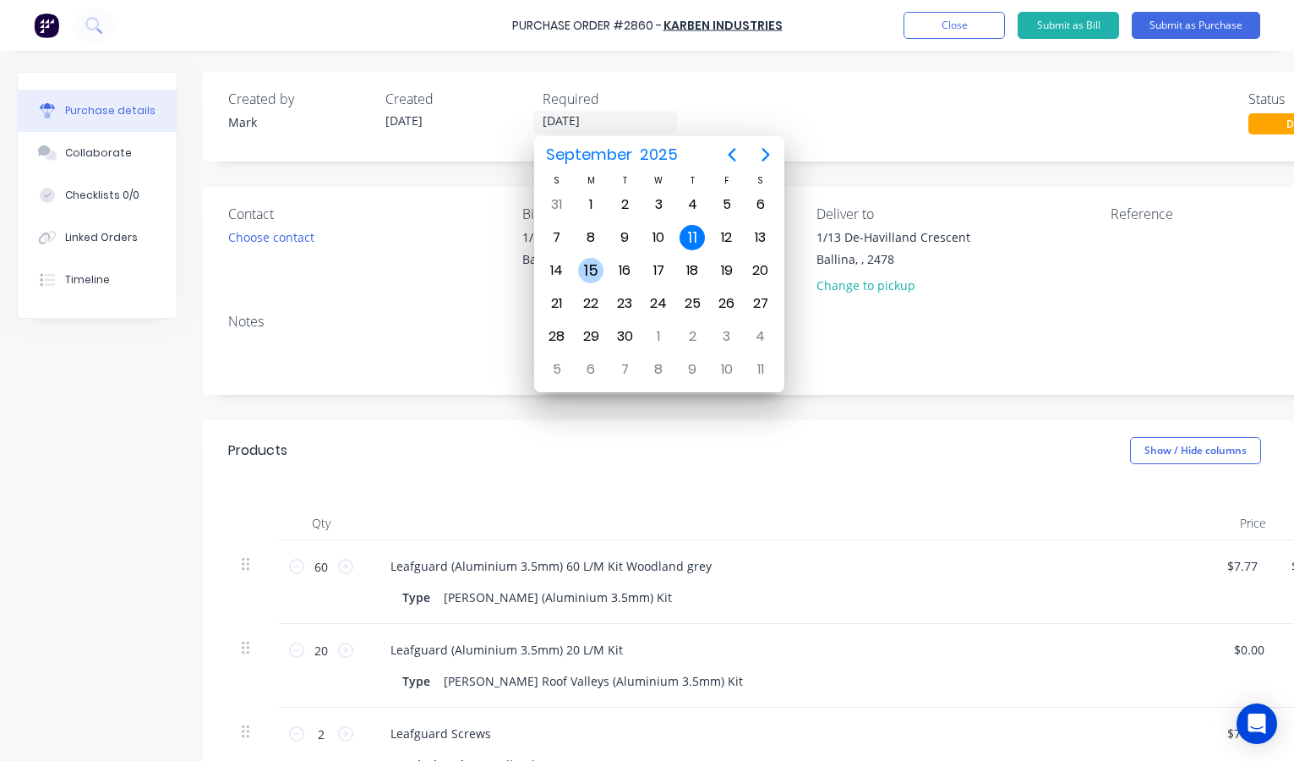
click at [594, 266] on div "15" at bounding box center [590, 270] width 25 height 25
type input "15/09/25"
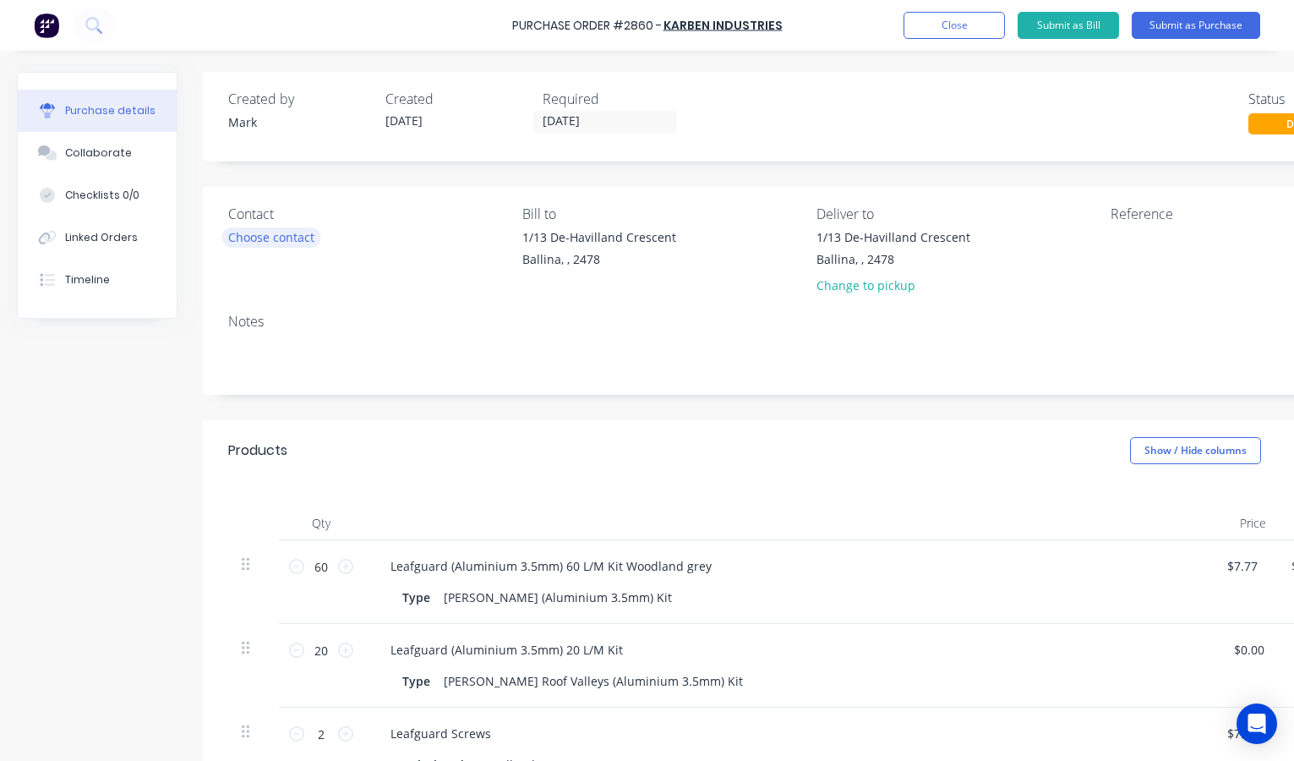
click at [277, 240] on div "Choose contact" at bounding box center [271, 237] width 86 height 18
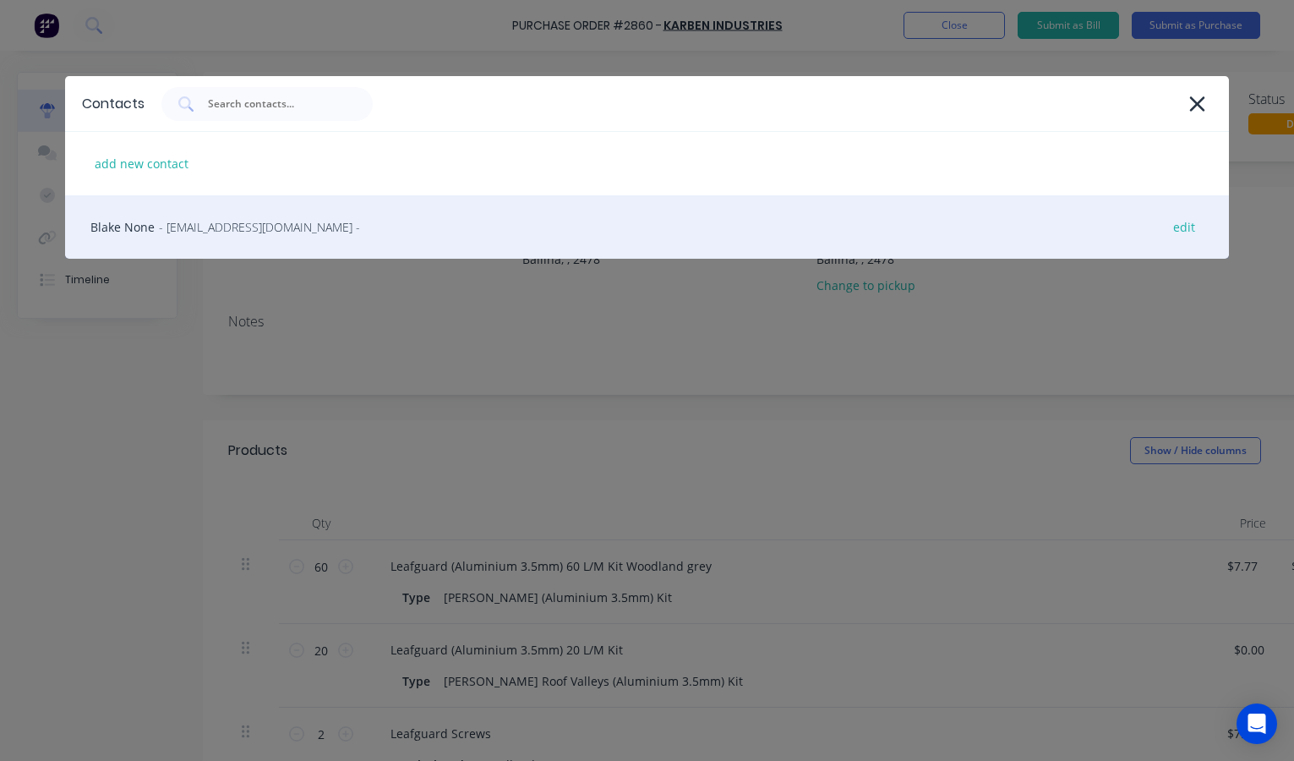
click at [243, 220] on span "- info@karben.com.au -" at bounding box center [259, 227] width 201 height 18
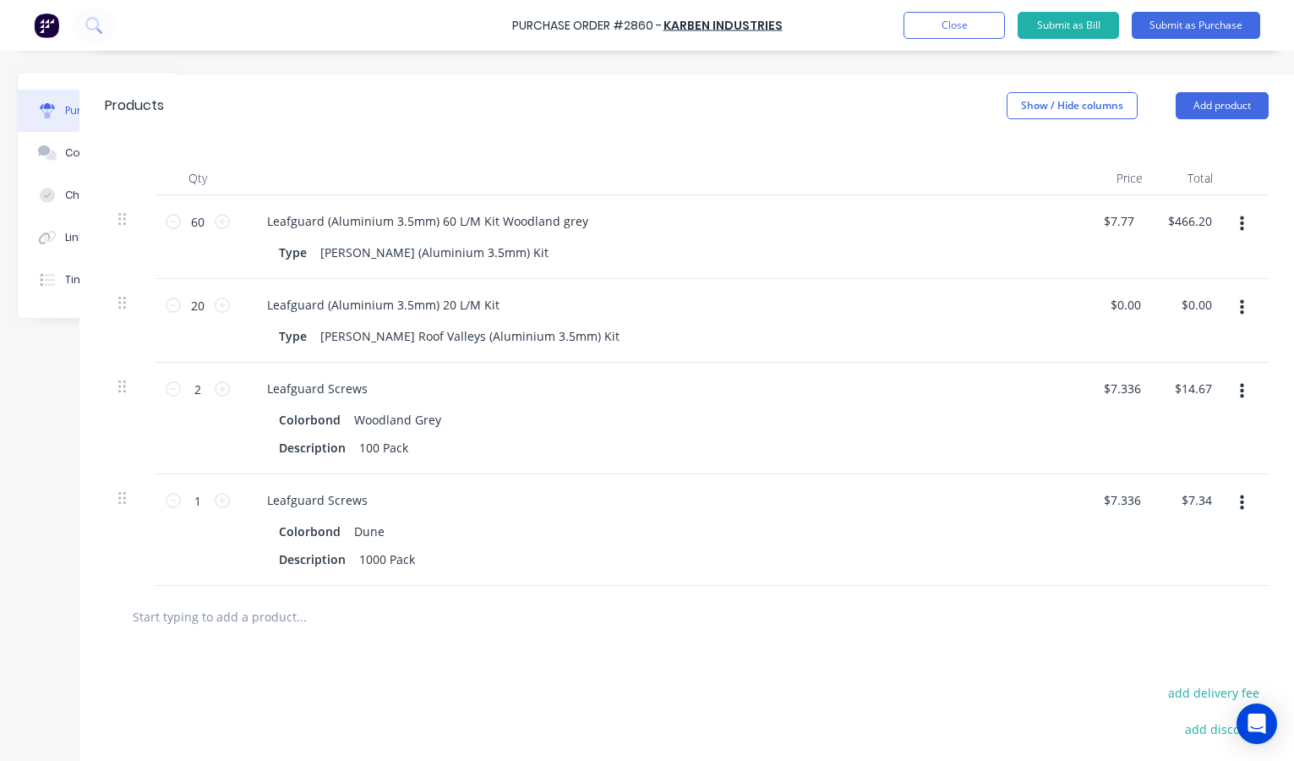
scroll to position [345, 123]
click at [1130, 501] on input "7.3360" at bounding box center [1122, 500] width 46 height 25
click at [1148, 504] on div "$7.336 7.3360" at bounding box center [1125, 500] width 52 height 25
click at [1148, 499] on div "$7.336 $7.336" at bounding box center [1125, 500] width 52 height 25
click at [1140, 500] on div "7.336 7.336" at bounding box center [1129, 500] width 46 height 25
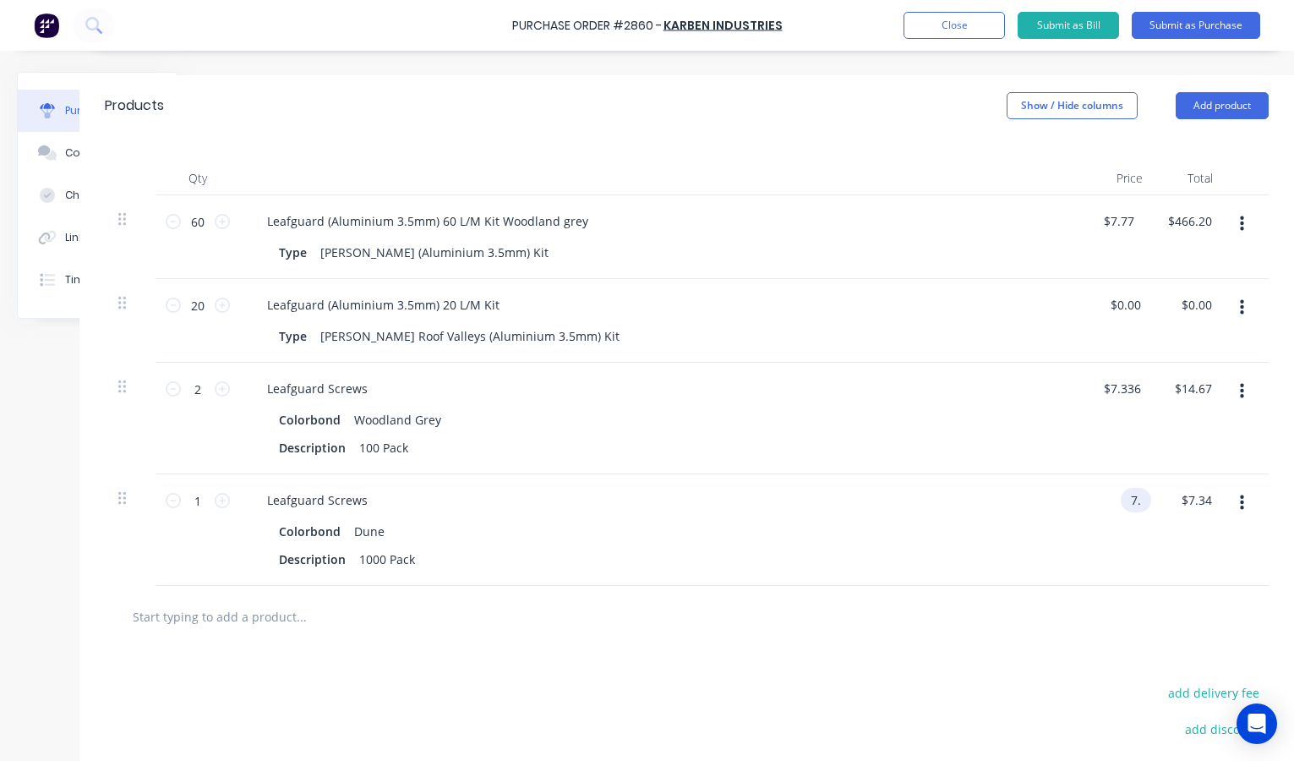
type input "7"
type input "$60.00"
click at [1105, 529] on div "$60.00 $60.00" at bounding box center [1120, 530] width 71 height 112
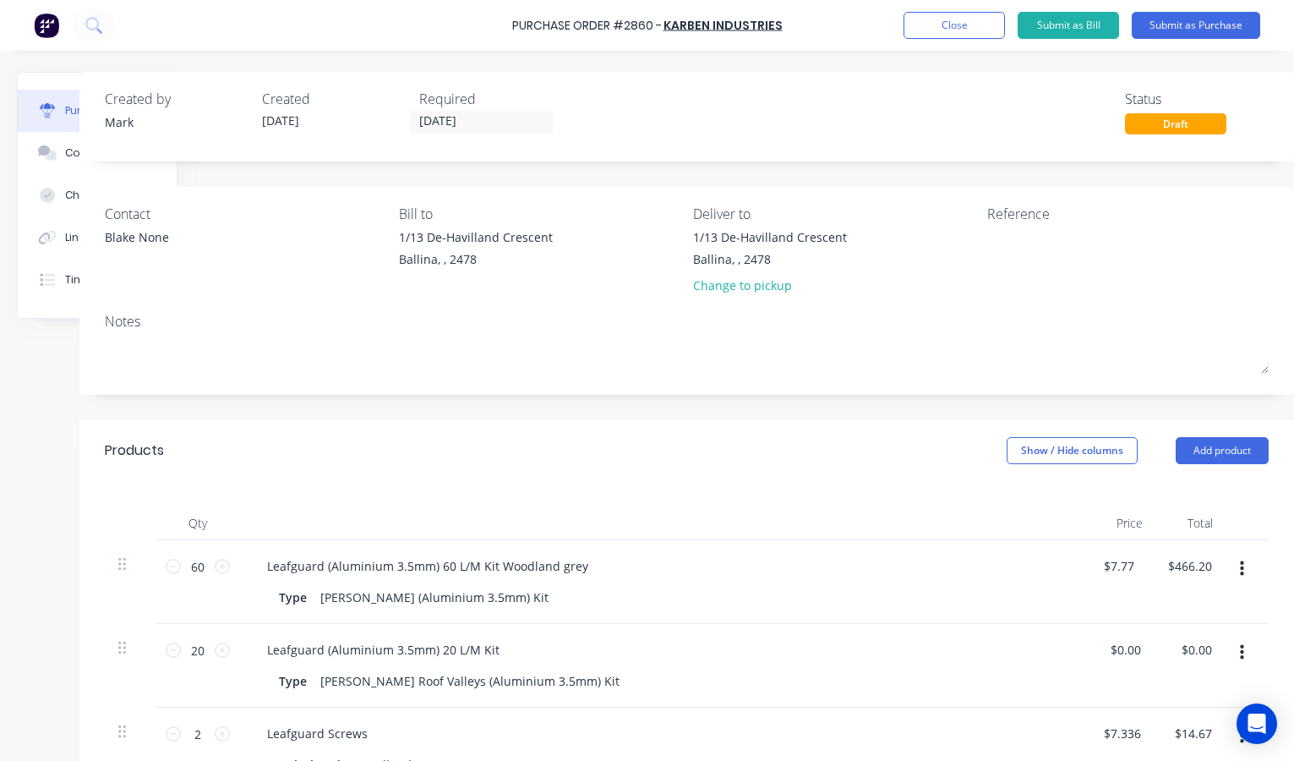
scroll to position [0, 0]
click at [1188, 22] on button "Submit as Purchase" at bounding box center [1196, 25] width 128 height 27
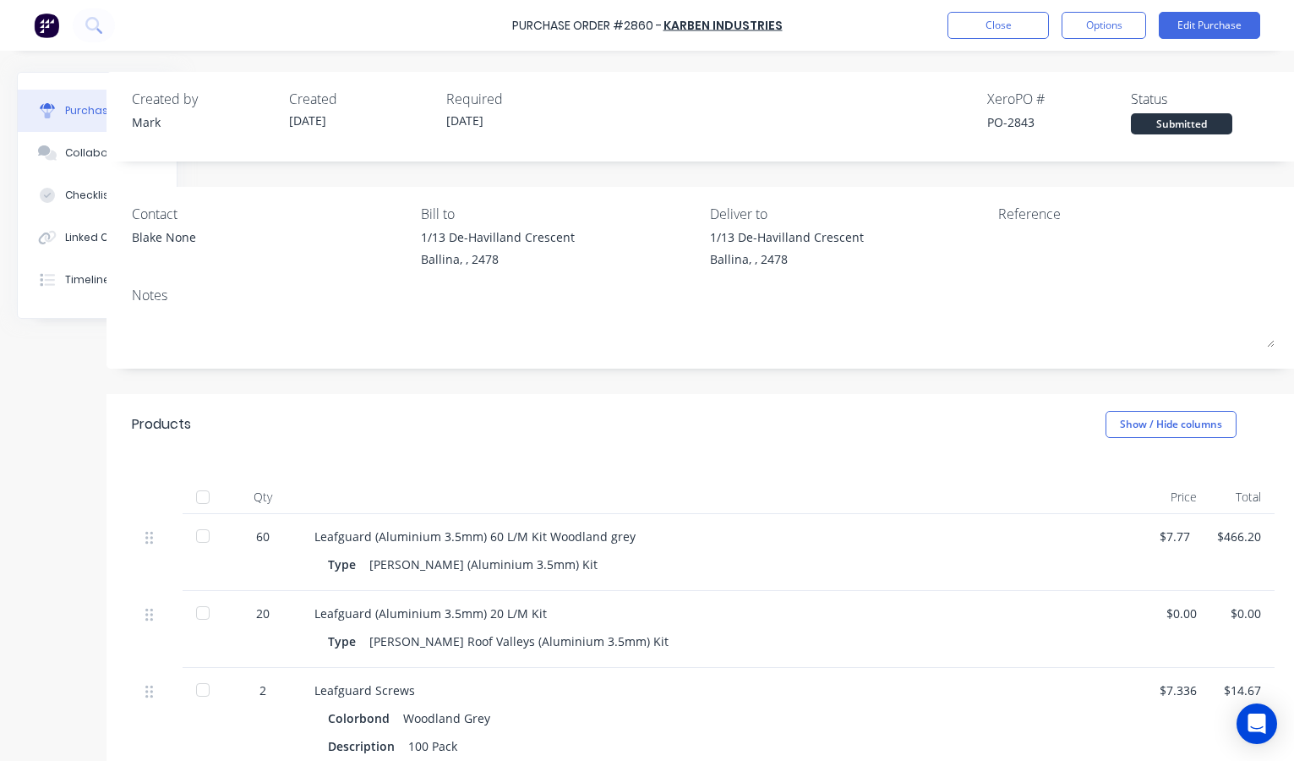
scroll to position [2, 101]
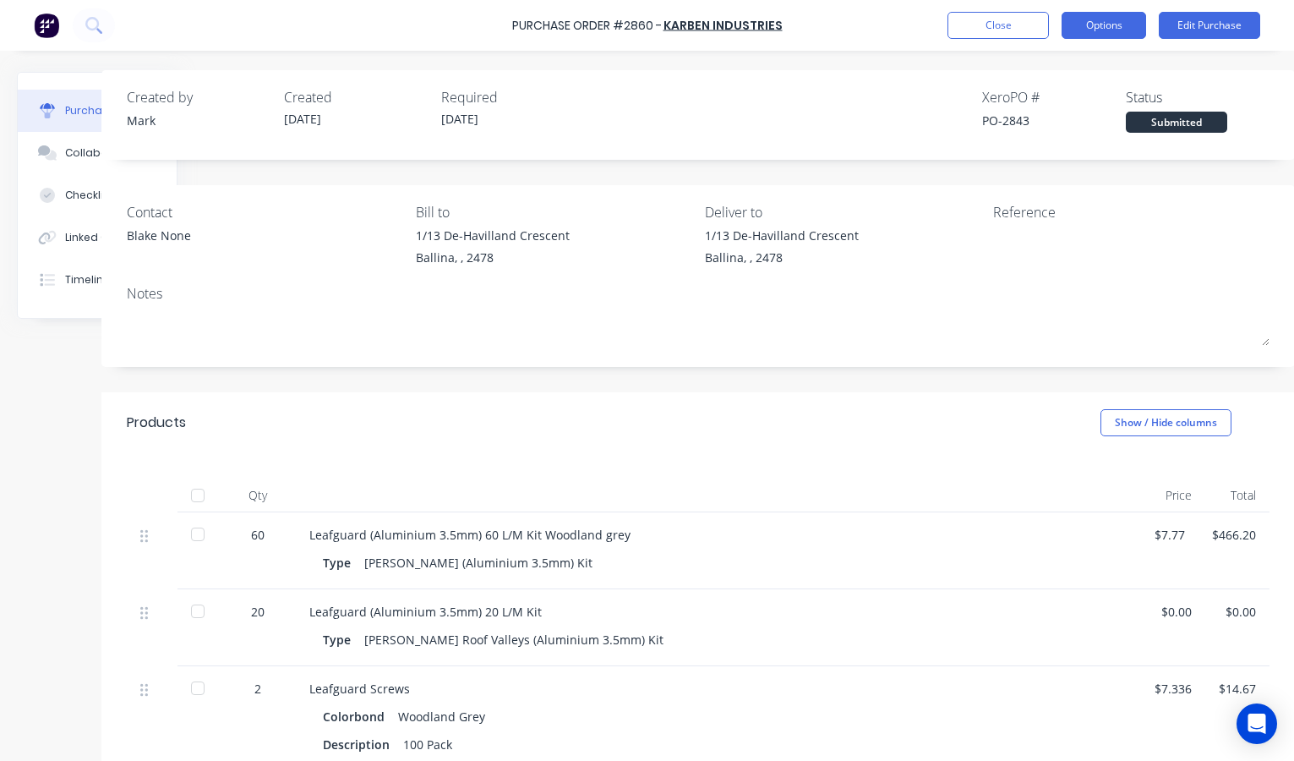
click at [1105, 24] on button "Options" at bounding box center [1104, 25] width 85 height 27
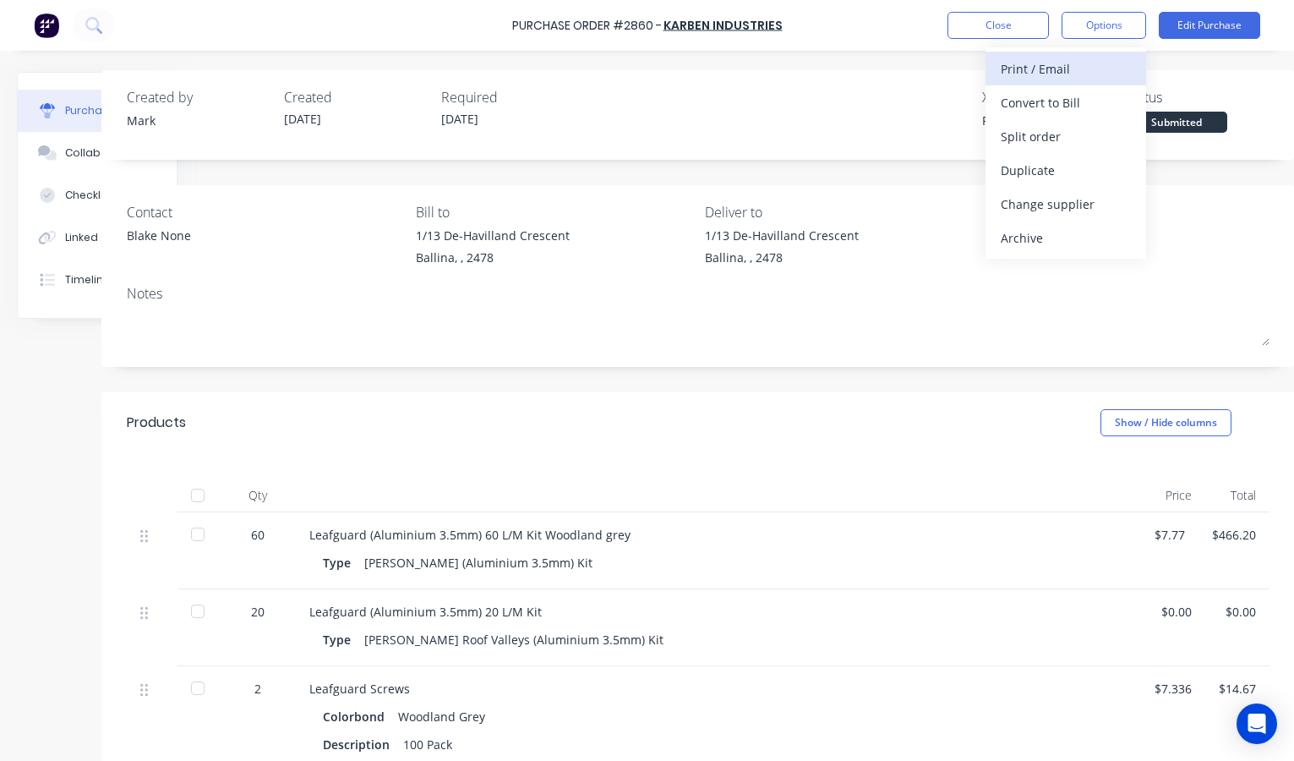
click at [1037, 72] on div "Print / Email" at bounding box center [1066, 69] width 130 height 25
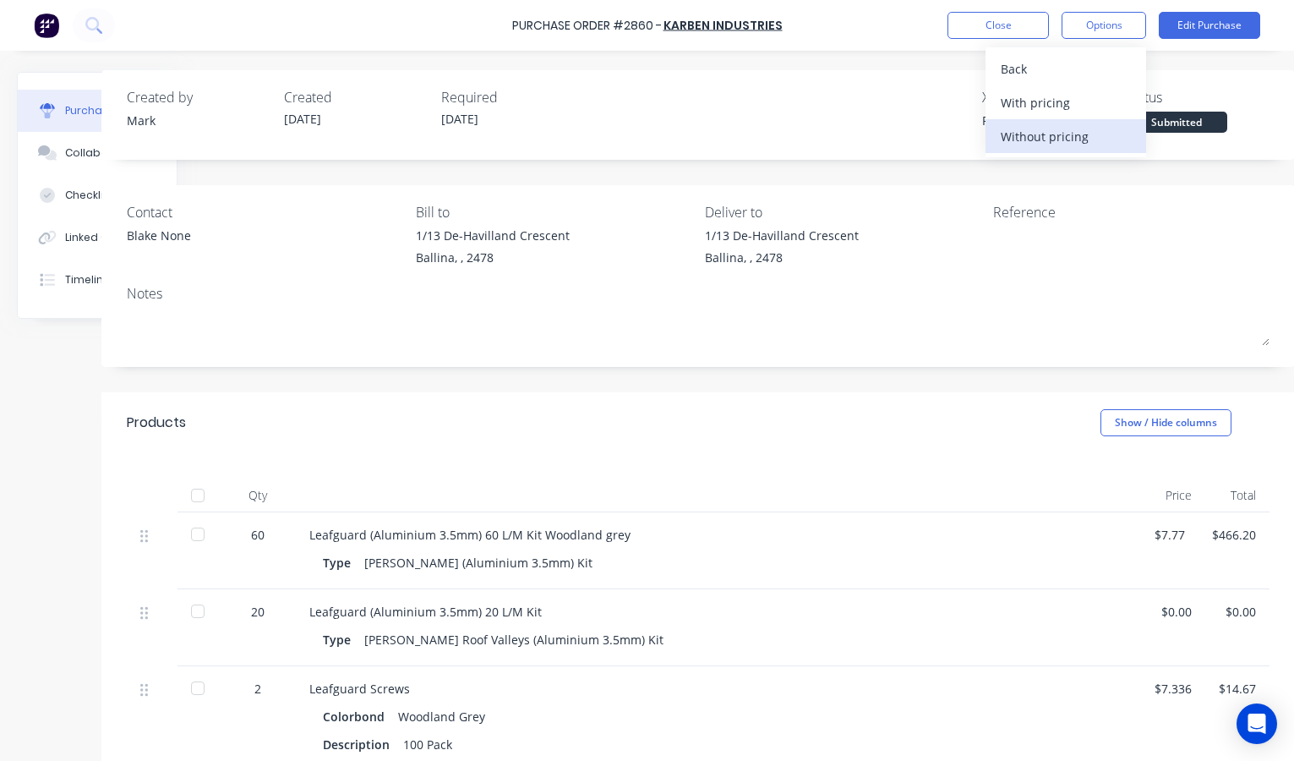
click at [1018, 137] on div "Without pricing" at bounding box center [1066, 136] width 130 height 25
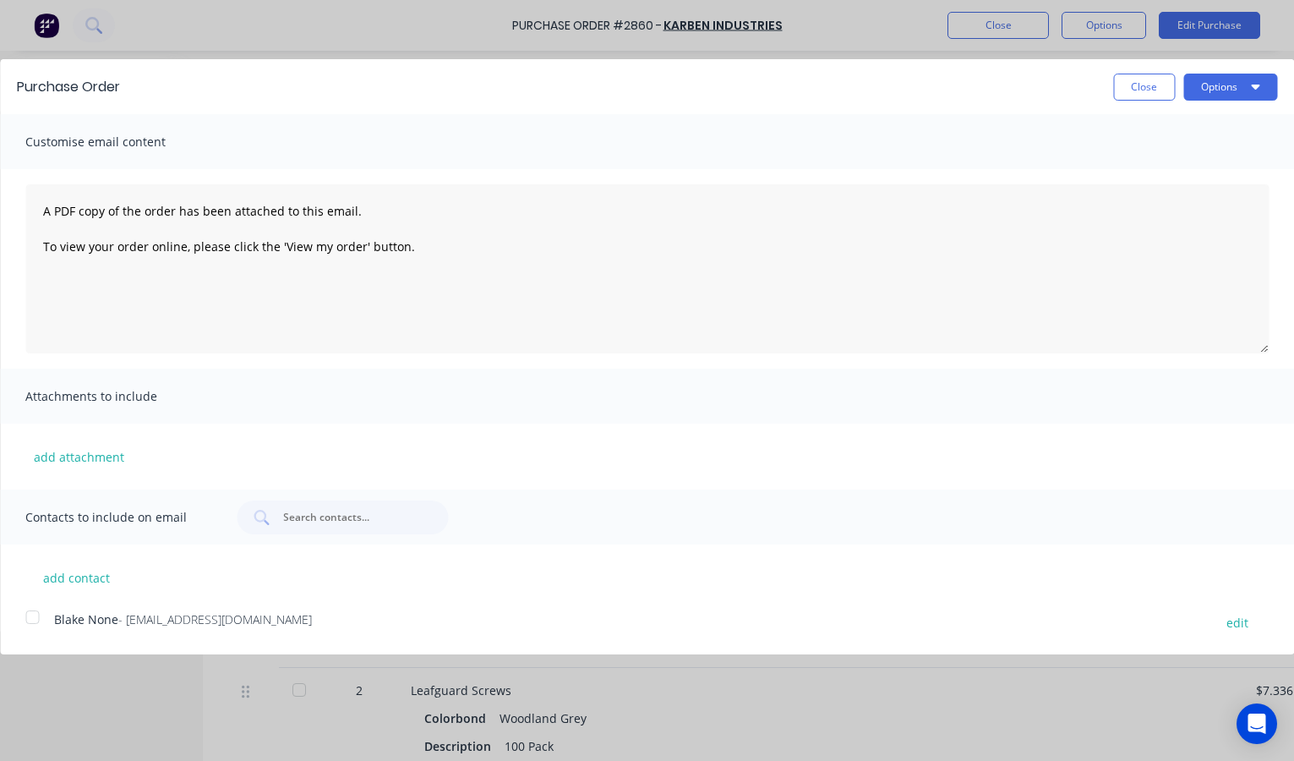
click at [32, 612] on div at bounding box center [32, 617] width 34 height 34
click at [1222, 89] on button "Options" at bounding box center [1230, 87] width 94 height 27
click at [1162, 157] on div "Email" at bounding box center [1197, 163] width 130 height 25
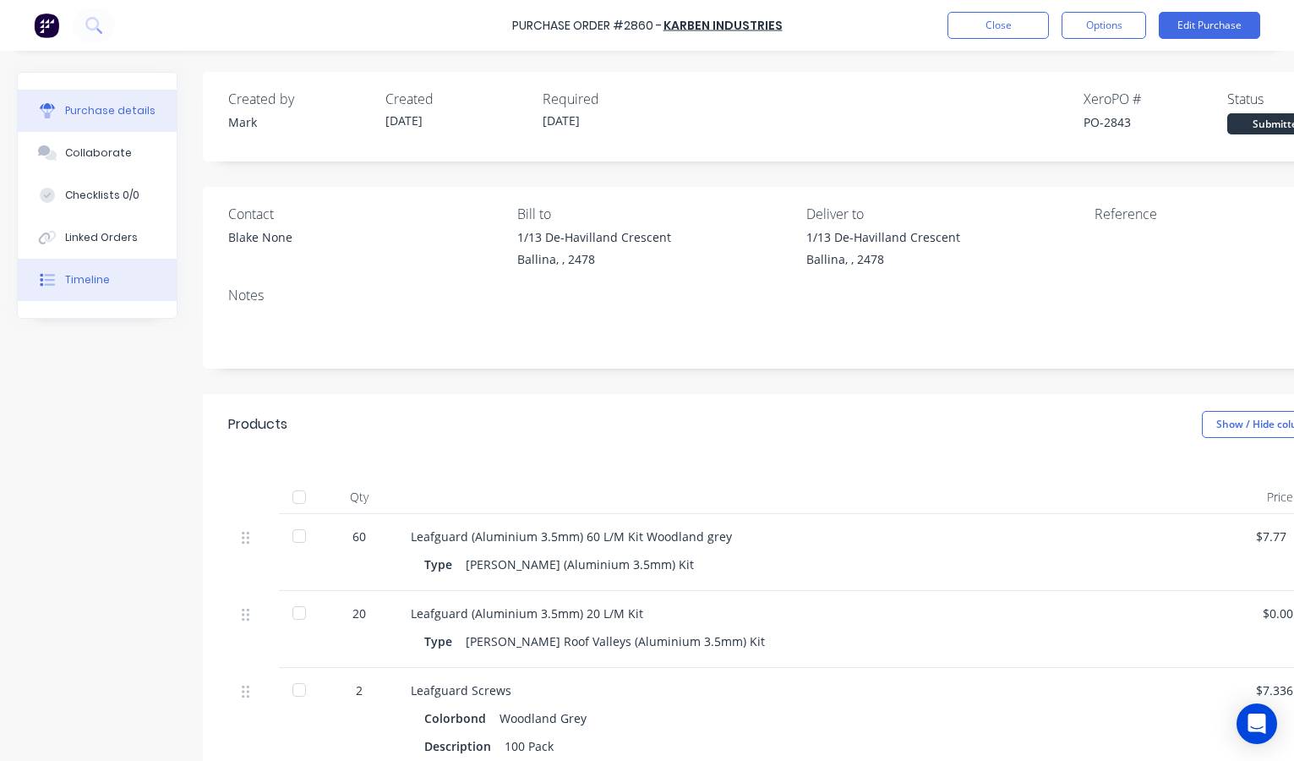
click at [101, 270] on button "Timeline" at bounding box center [97, 280] width 159 height 42
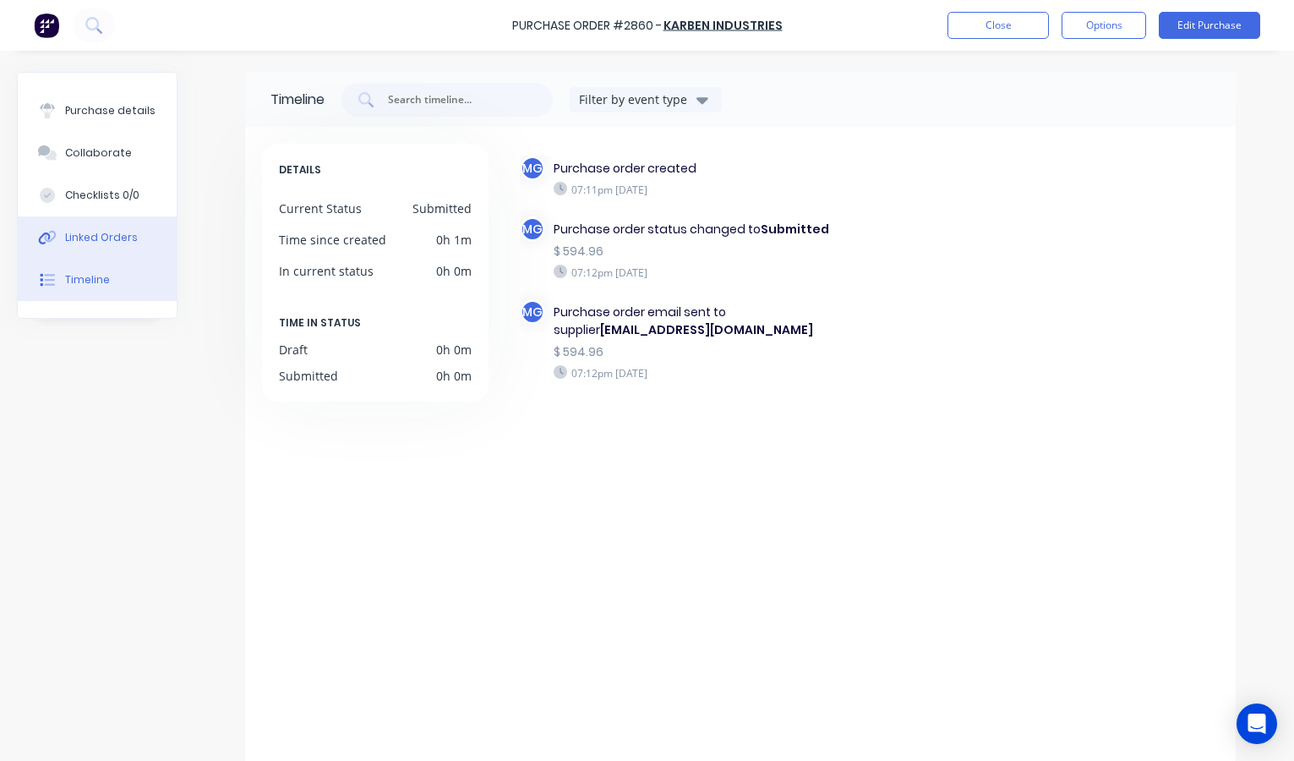
click at [101, 240] on div "Linked Orders" at bounding box center [101, 237] width 73 height 15
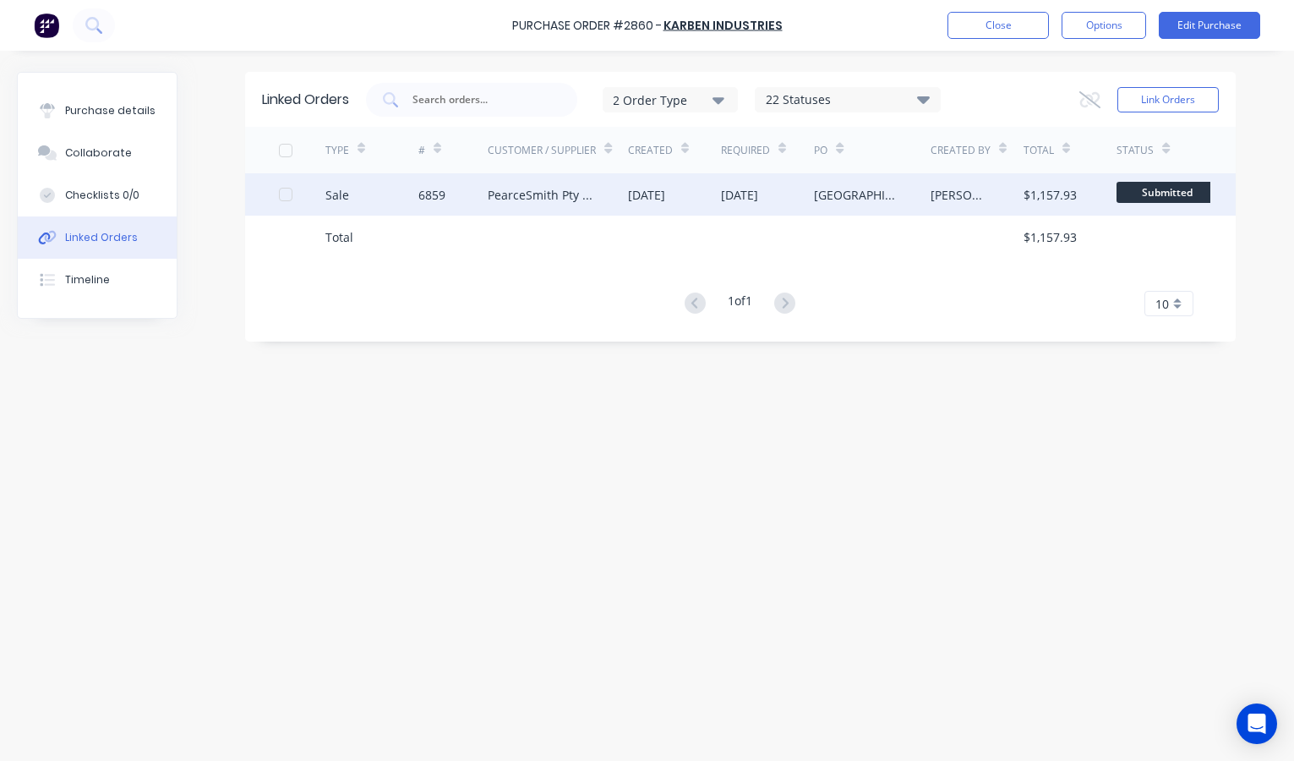
click at [610, 196] on div "PearceSmith Pty Ltd" at bounding box center [557, 194] width 139 height 42
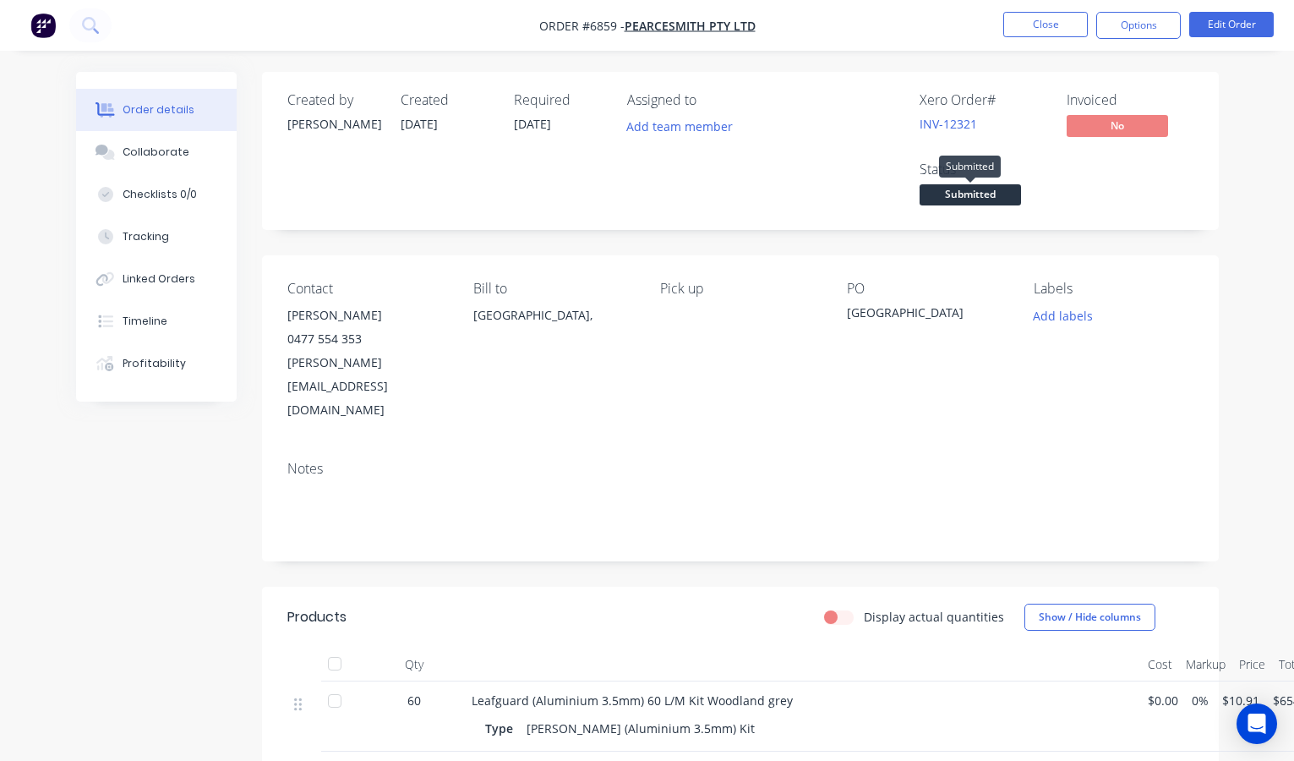
click at [974, 194] on span "Submitted" at bounding box center [970, 194] width 101 height 21
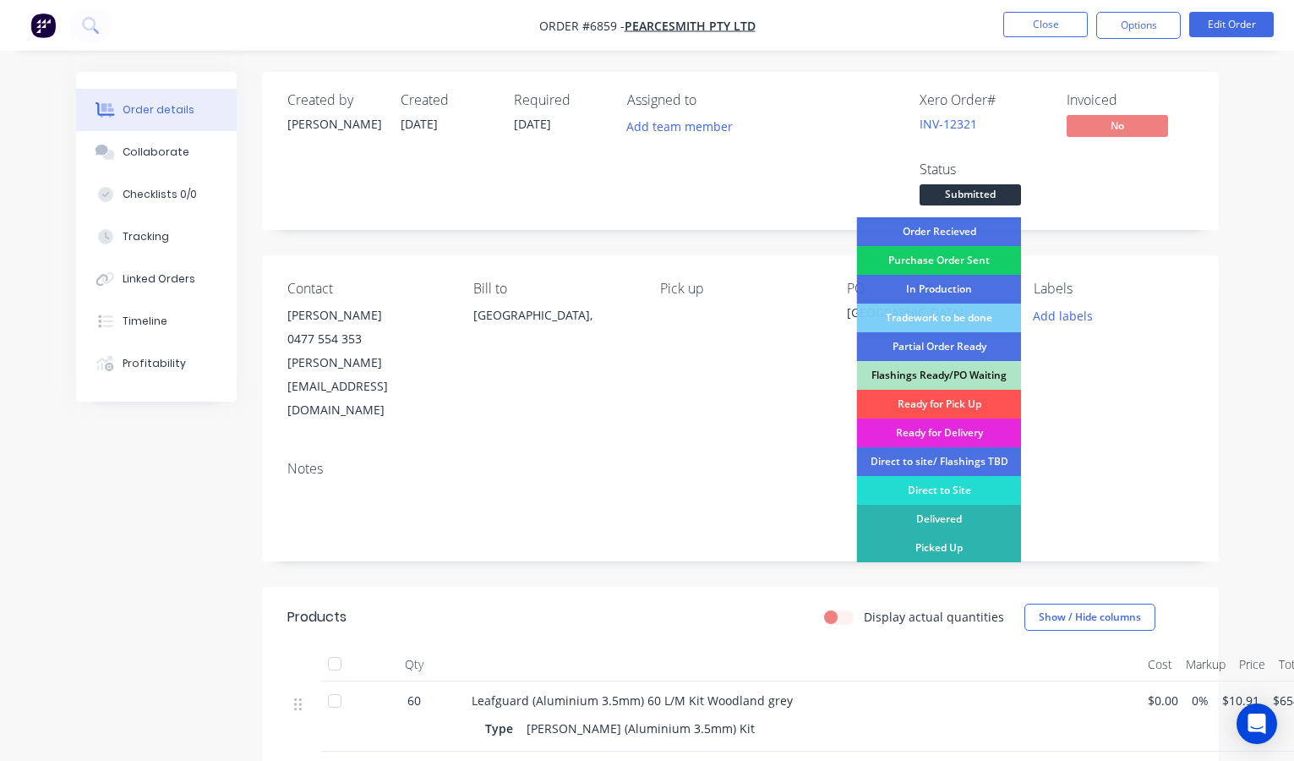
click at [963, 256] on div "Purchase Order Sent" at bounding box center [939, 260] width 165 height 29
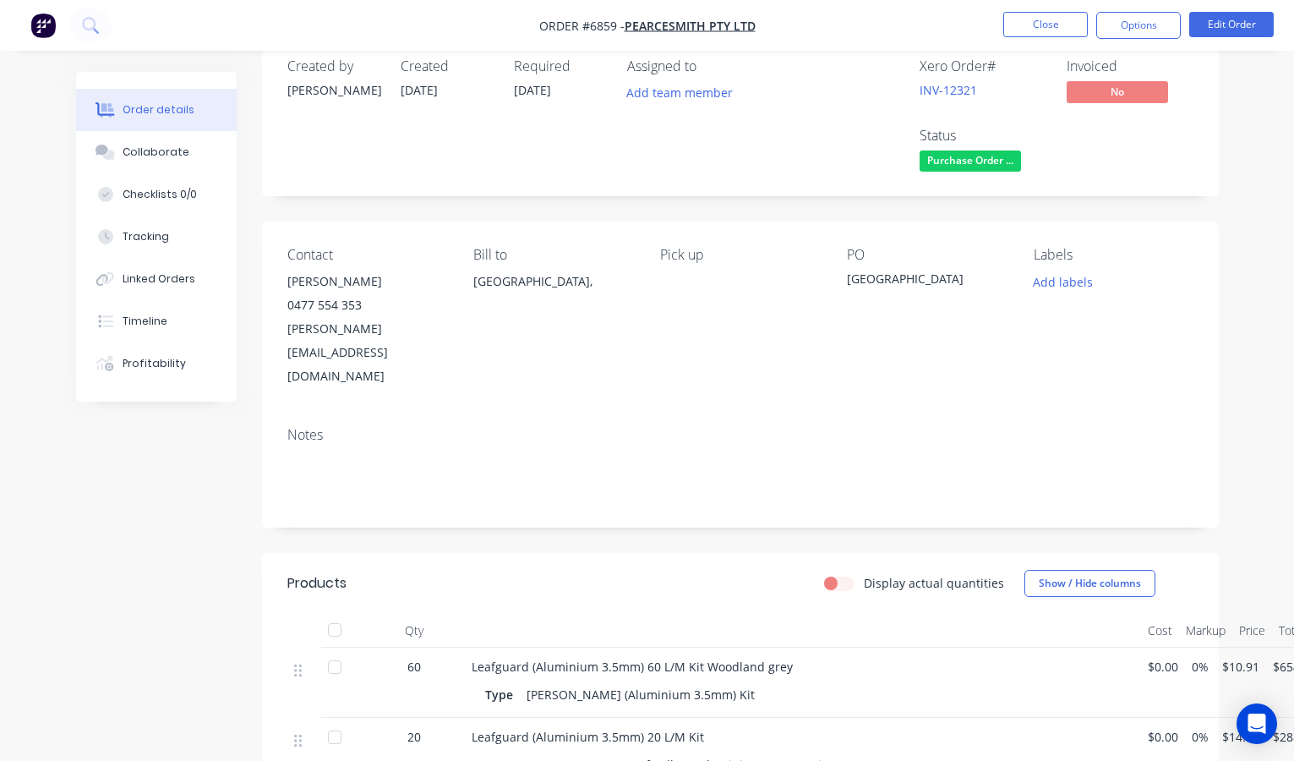
scroll to position [39, 1]
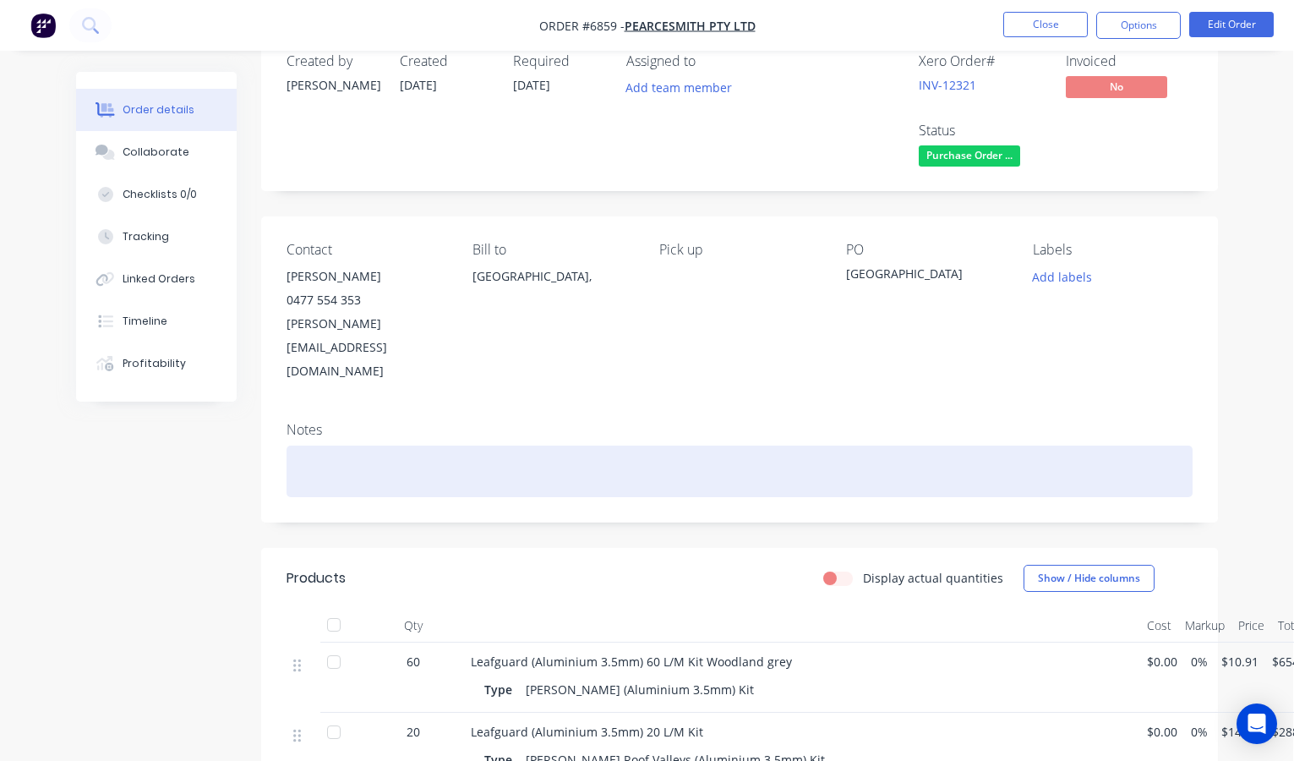
click at [306, 445] on div at bounding box center [740, 471] width 906 height 52
drag, startPoint x: 341, startPoint y: 435, endPoint x: 374, endPoint y: 446, distance: 34.7
click at [356, 445] on div "Check Price on 1000 box screws" at bounding box center [740, 471] width 906 height 52
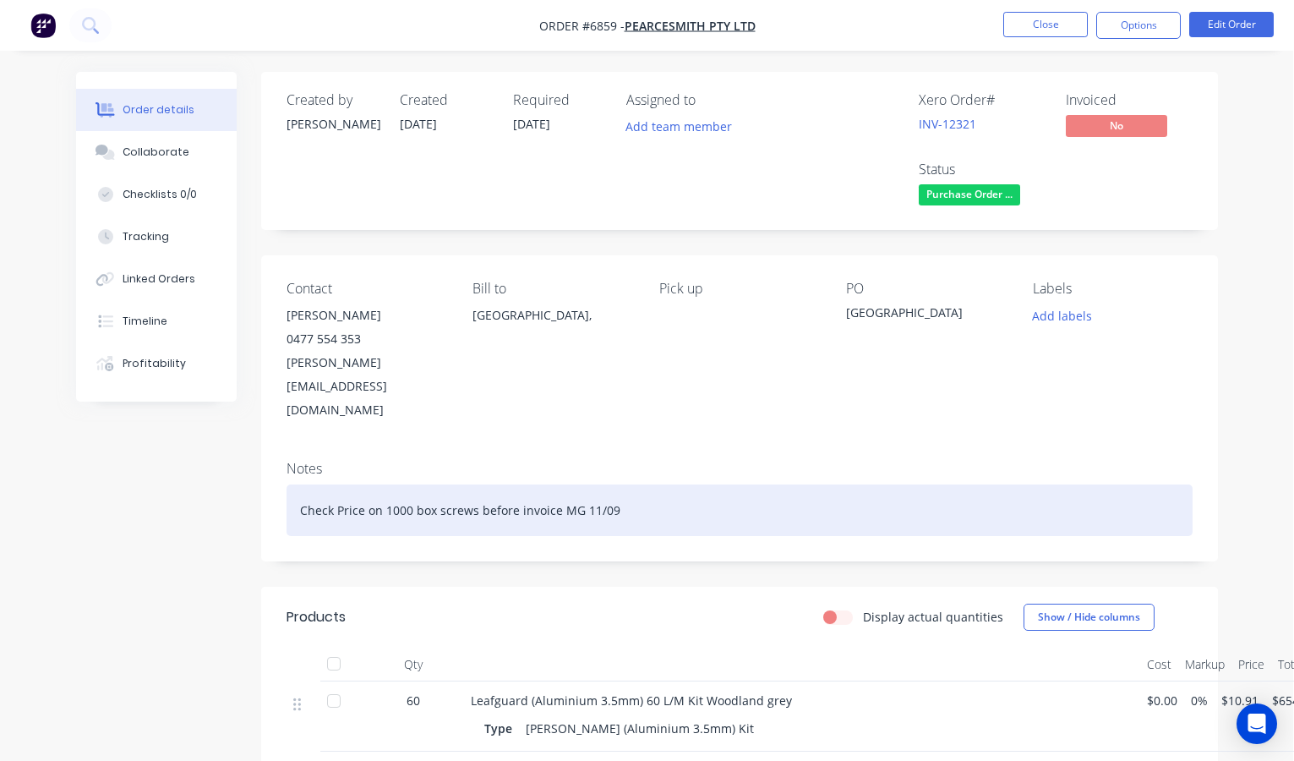
scroll to position [0, 1]
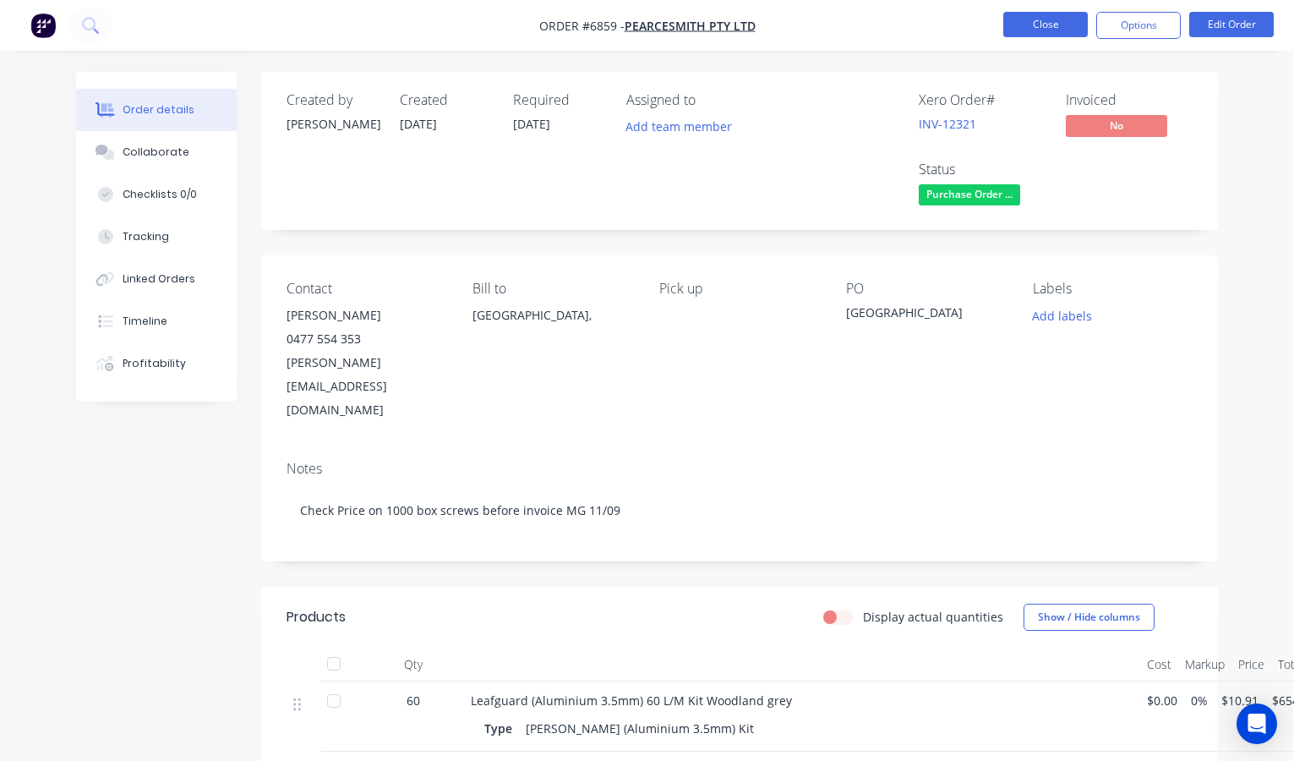
click at [1044, 22] on button "Close" at bounding box center [1045, 24] width 85 height 25
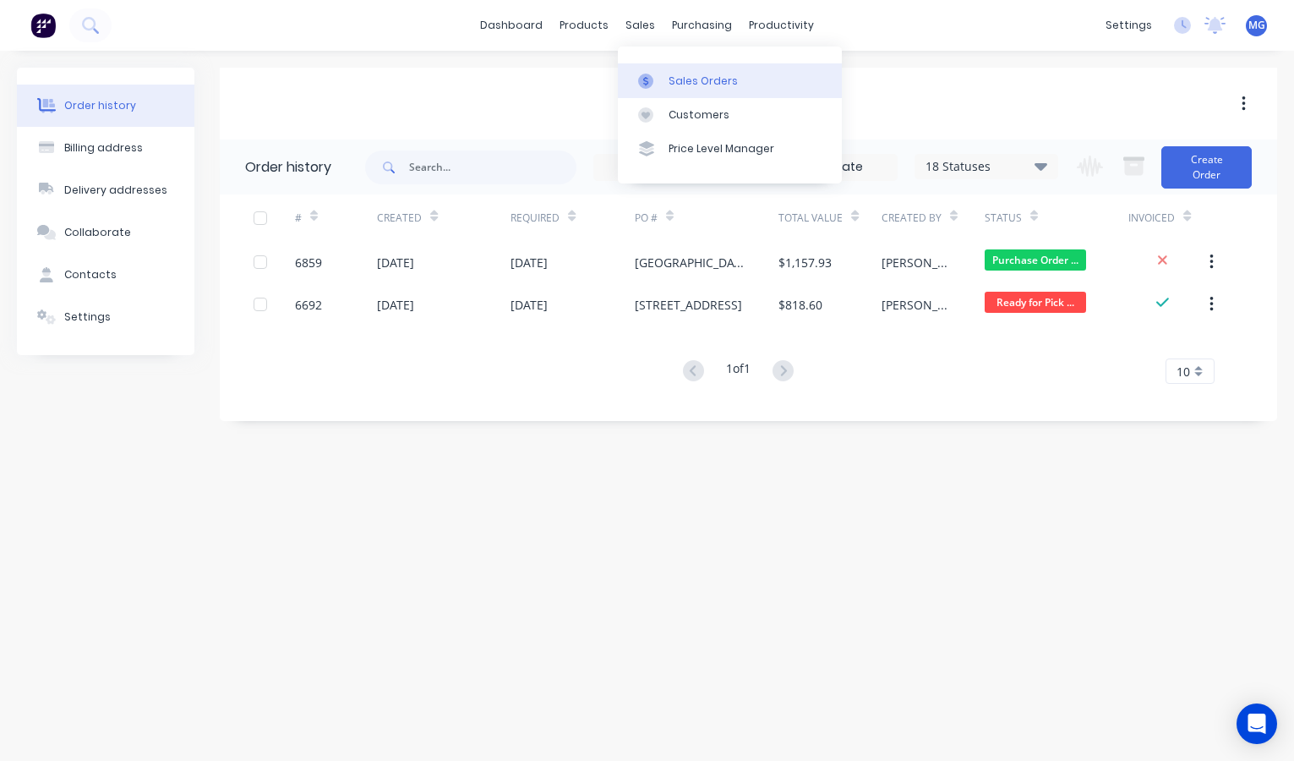
click at [677, 75] on div "Sales Orders" at bounding box center [703, 81] width 69 height 15
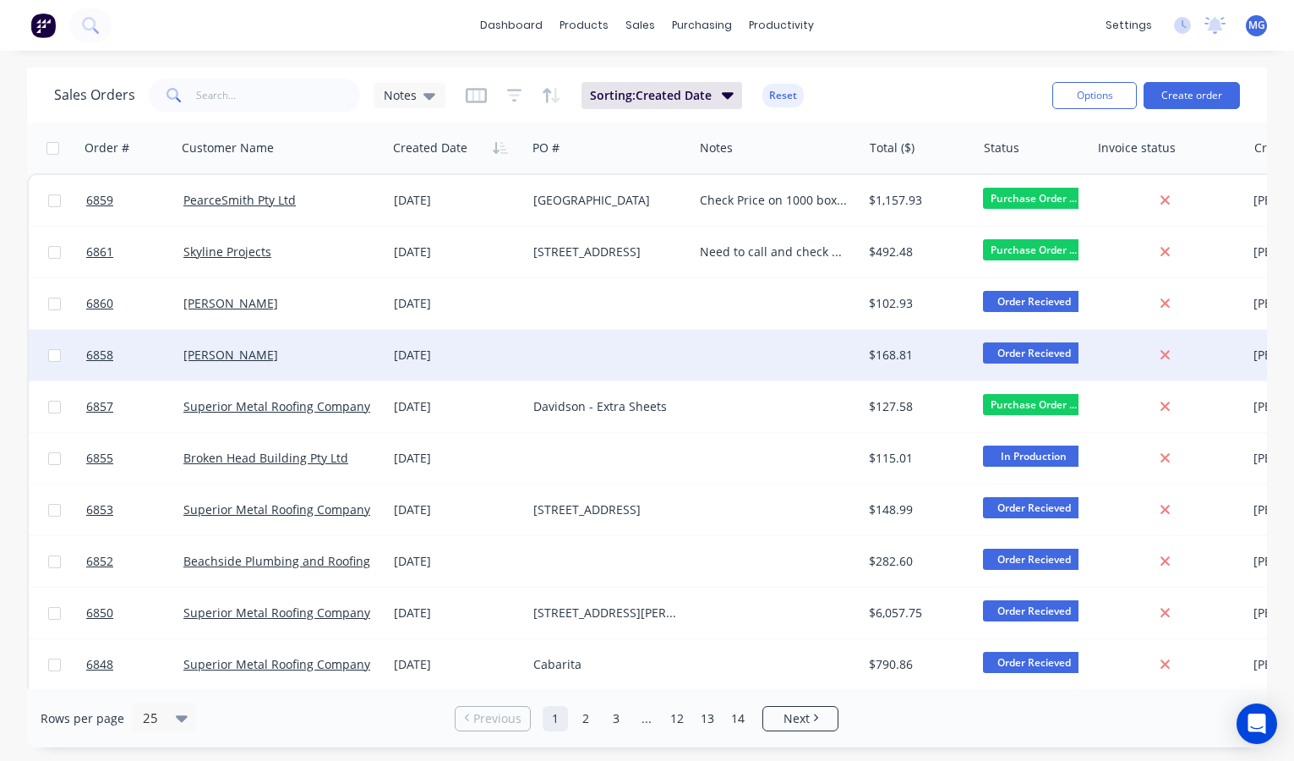
click at [327, 355] on div "Scott Macpherson" at bounding box center [276, 355] width 187 height 17
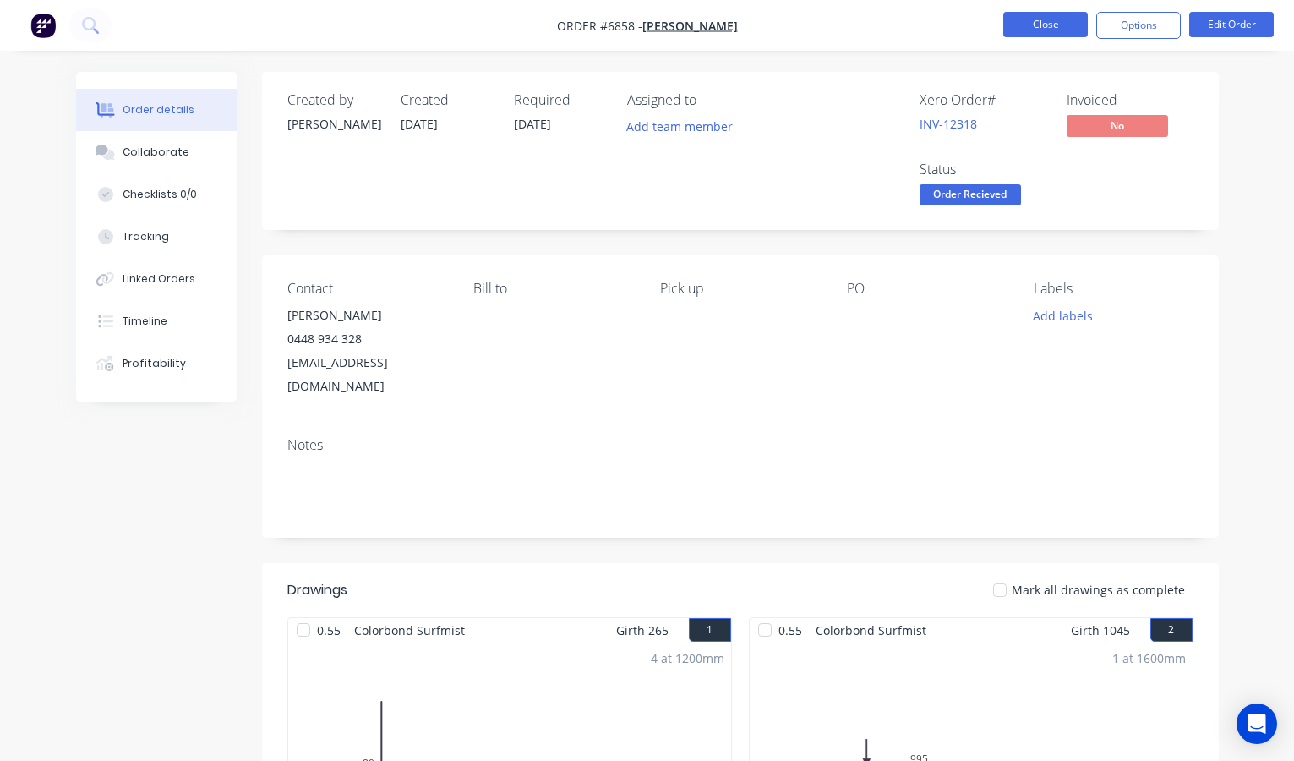
click at [1045, 27] on button "Close" at bounding box center [1045, 24] width 85 height 25
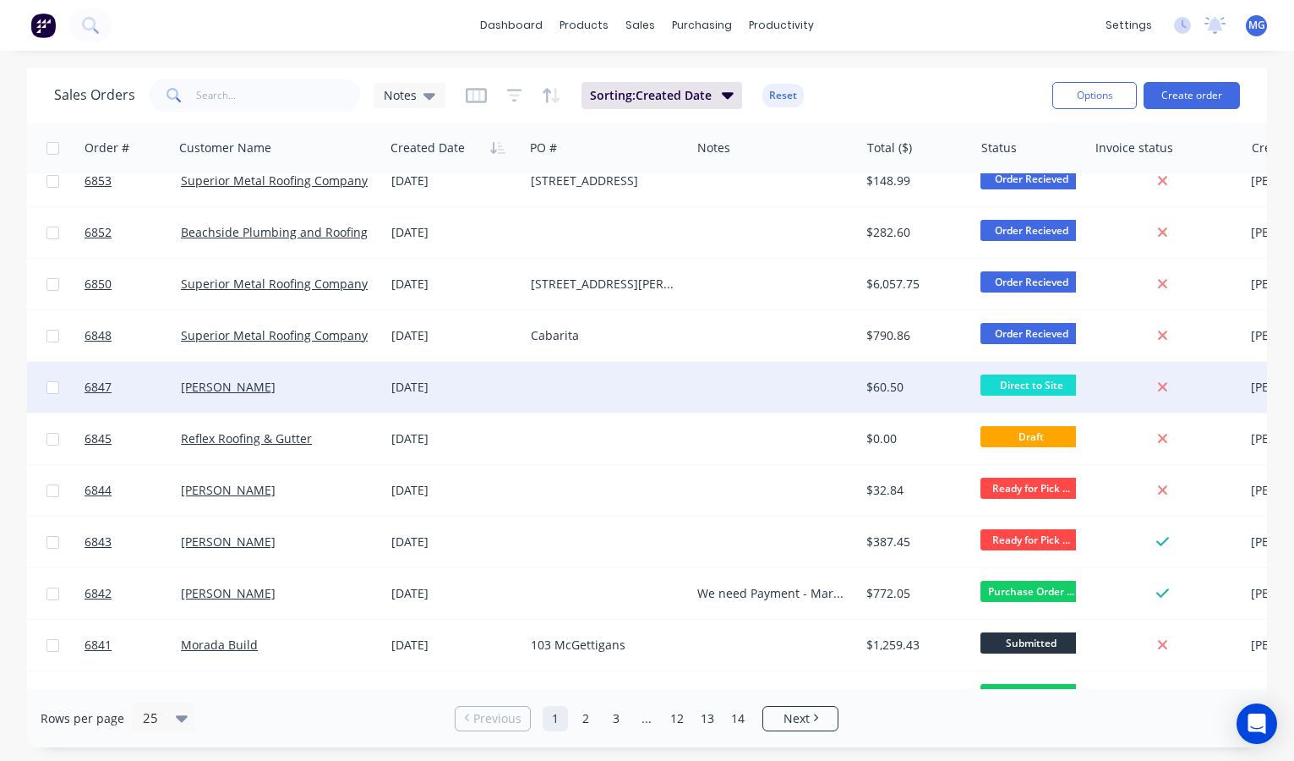
scroll to position [358, 3]
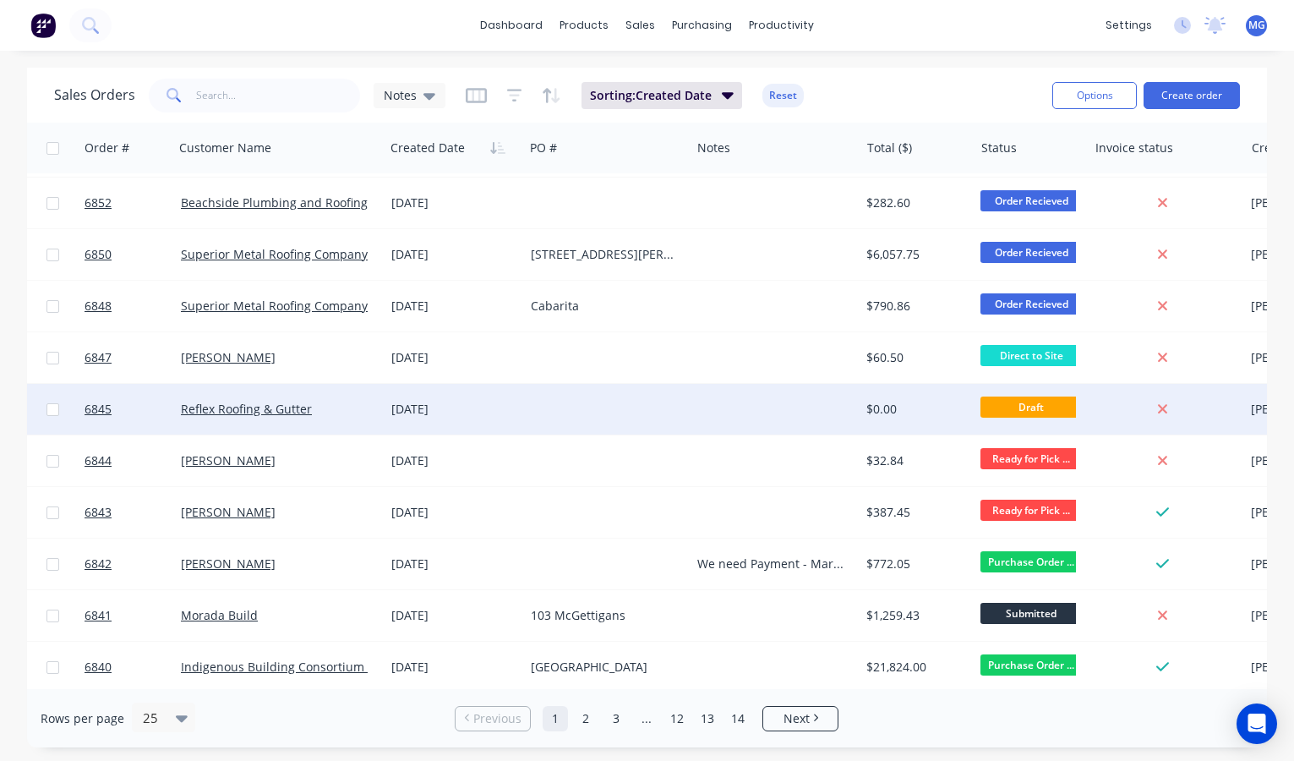
click at [517, 409] on div "10 Sep 2025" at bounding box center [454, 409] width 126 height 17
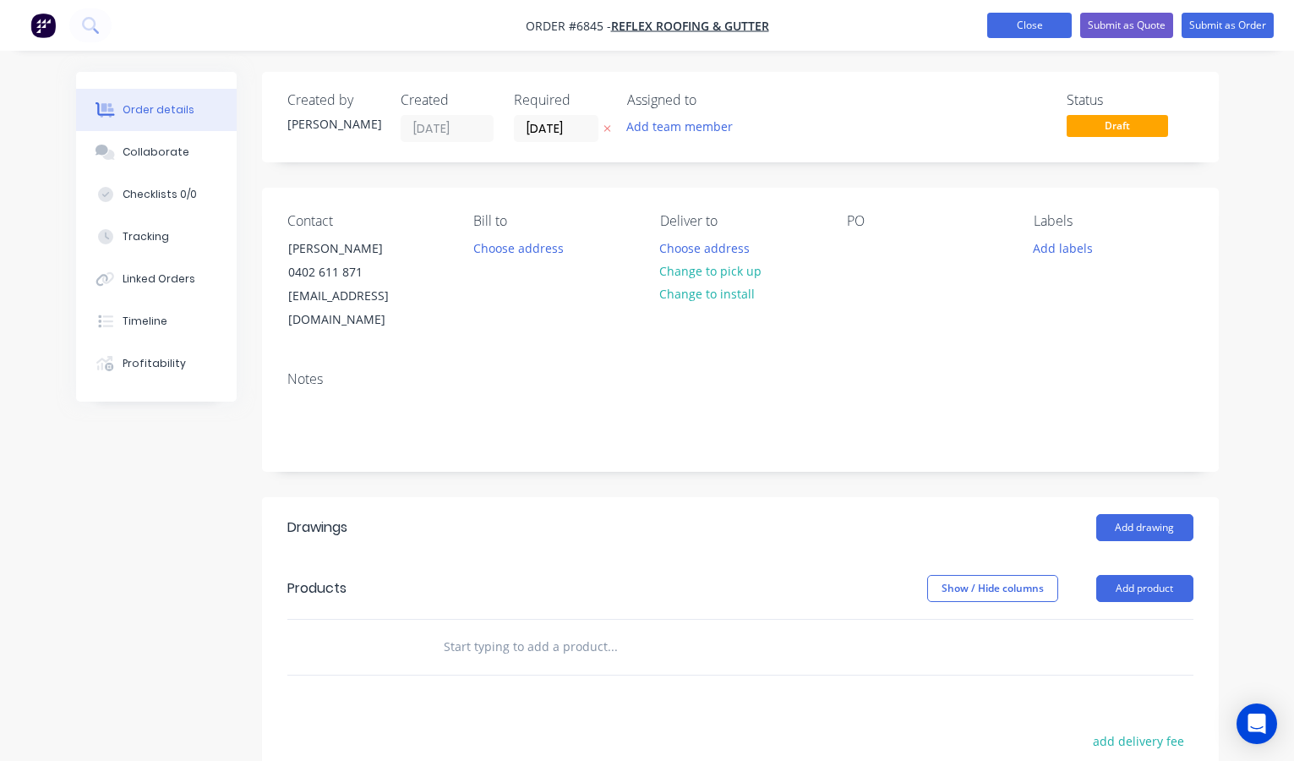
click at [1028, 18] on button "Close" at bounding box center [1029, 25] width 85 height 25
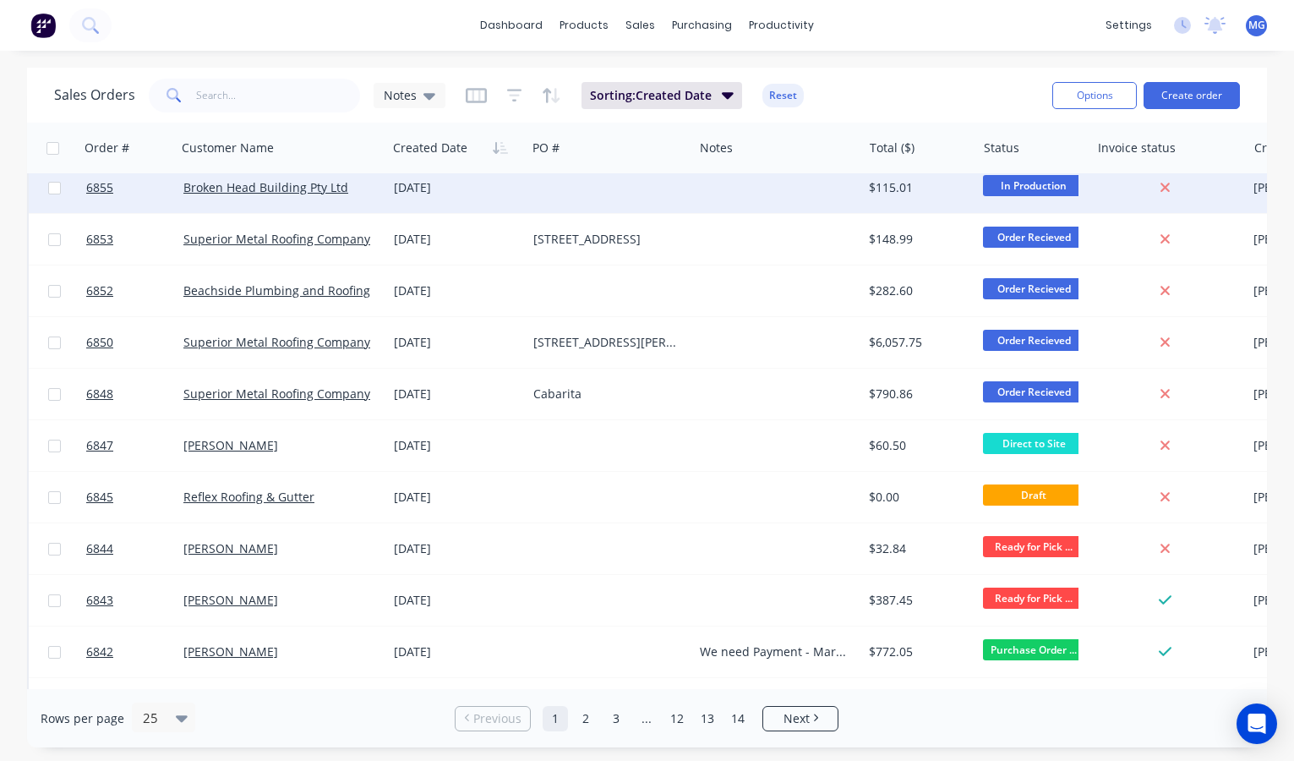
scroll to position [287, 0]
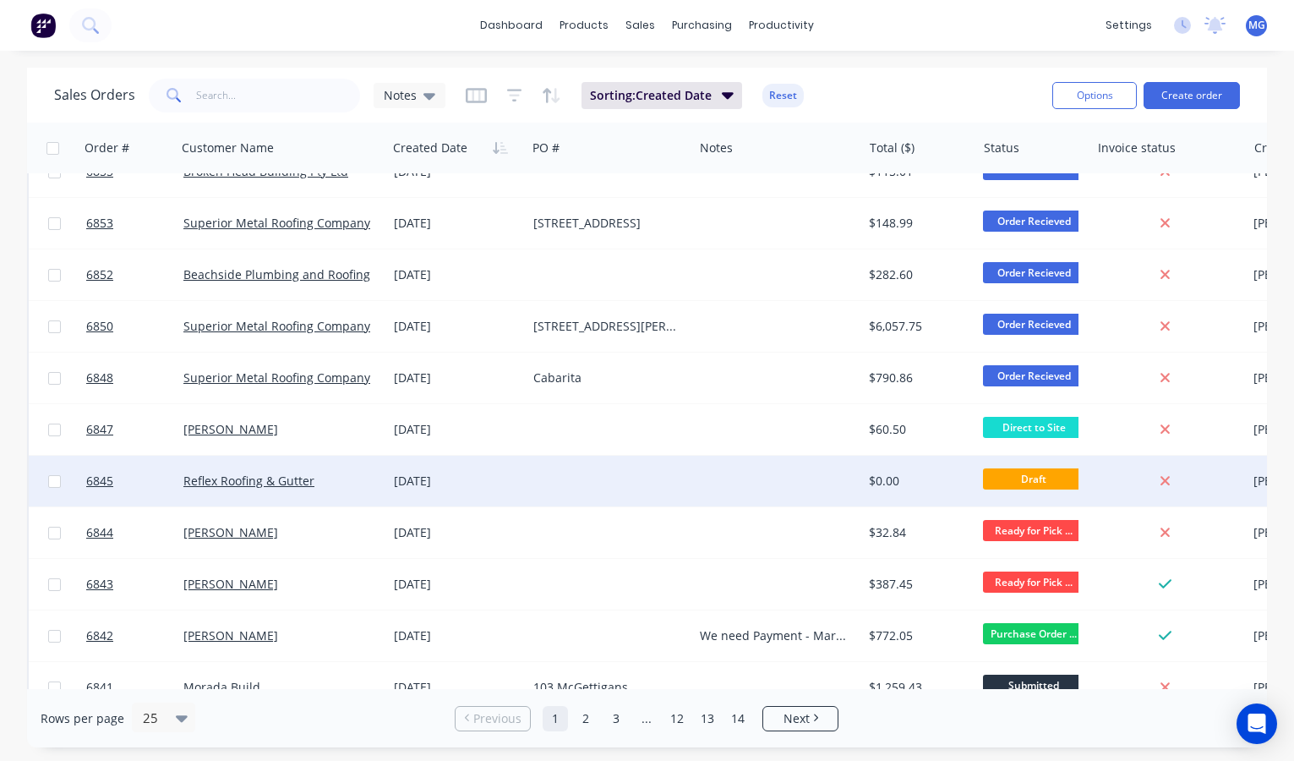
click at [52, 478] on input "checkbox" at bounding box center [54, 481] width 13 height 13
checkbox input "true"
click at [1111, 95] on button "Options" at bounding box center [1094, 95] width 85 height 27
click at [1019, 168] on div "Archive" at bounding box center [1044, 172] width 156 height 25
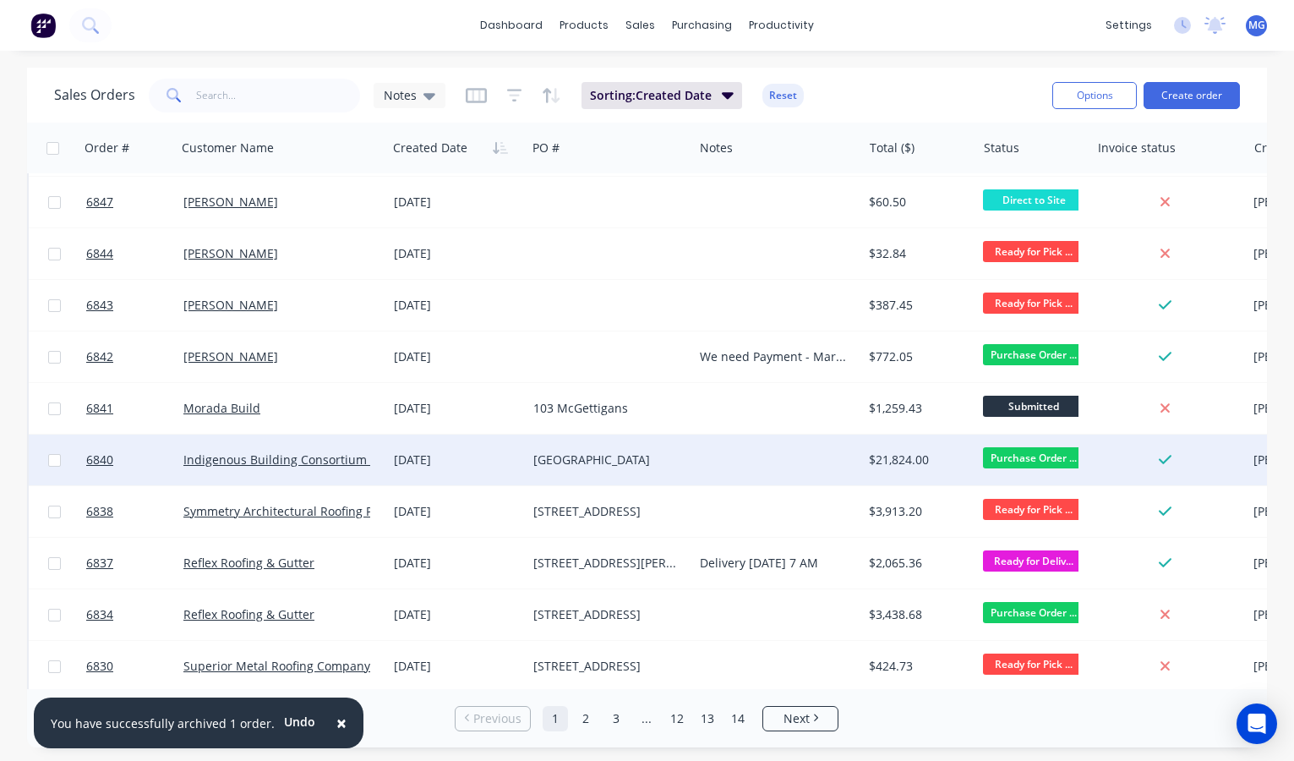
scroll to position [517, 0]
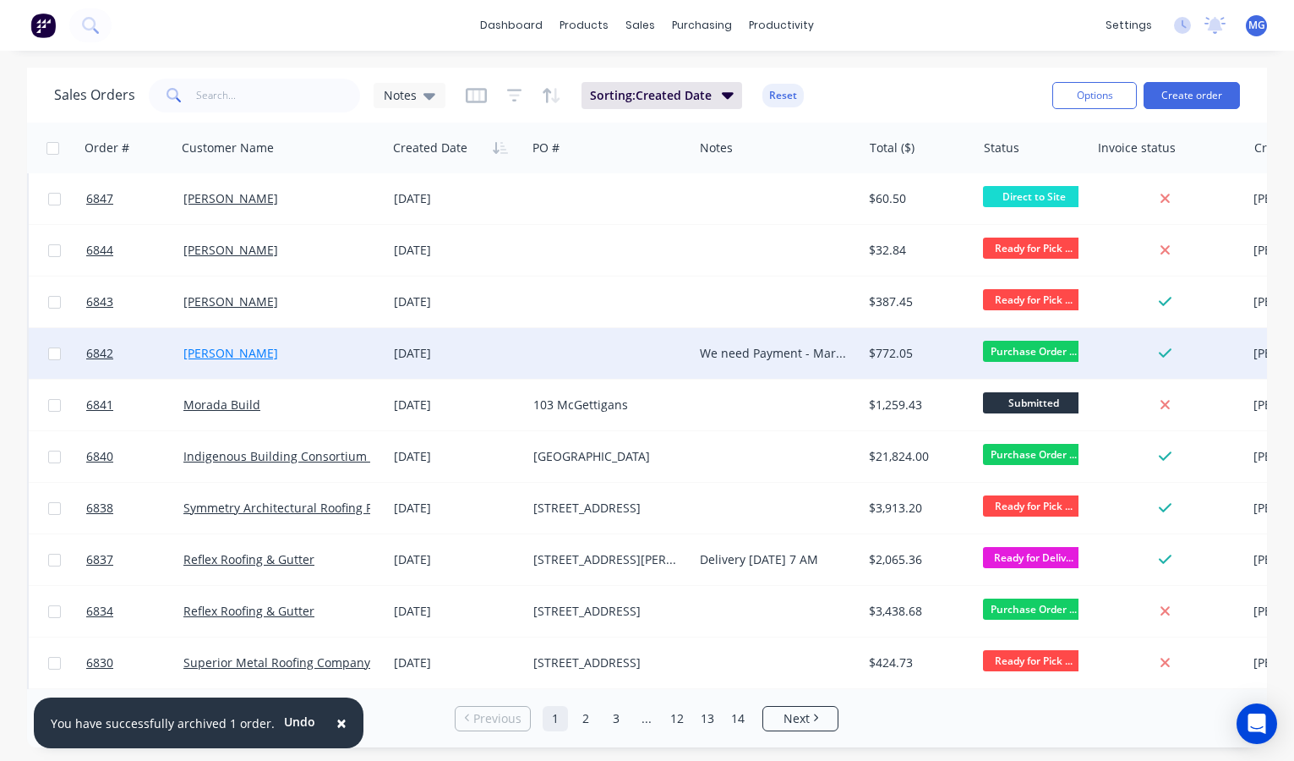
click at [229, 352] on link "Leif Prenzlau" at bounding box center [230, 353] width 95 height 16
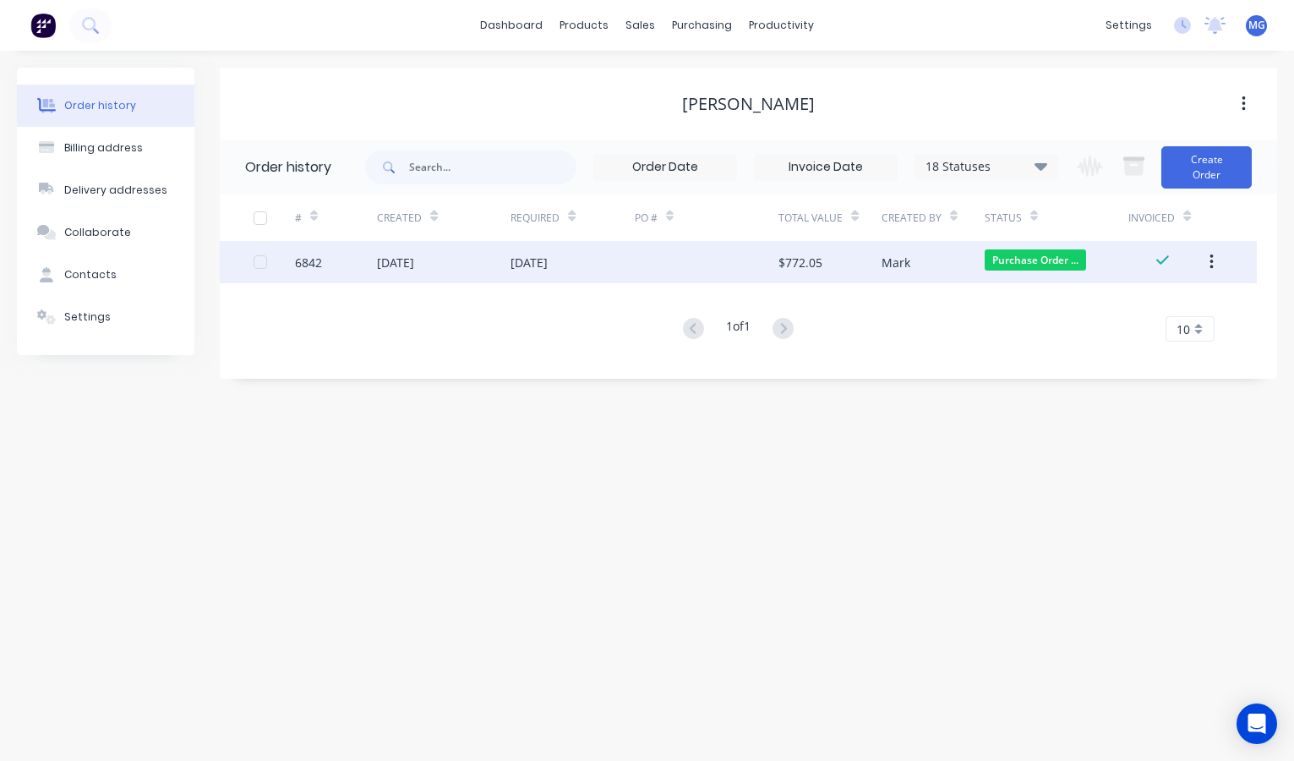
click at [359, 258] on div "6842" at bounding box center [336, 262] width 82 height 42
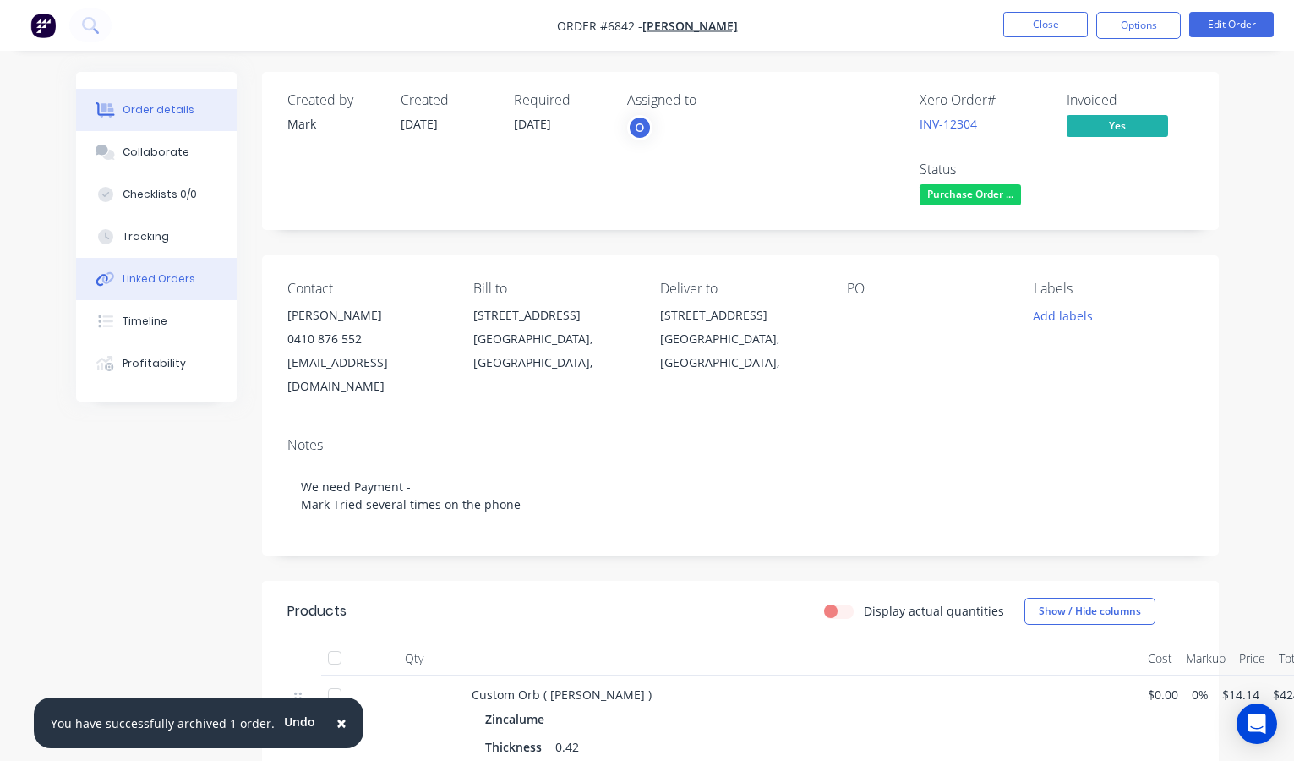
click at [150, 280] on div "Linked Orders" at bounding box center [159, 278] width 73 height 15
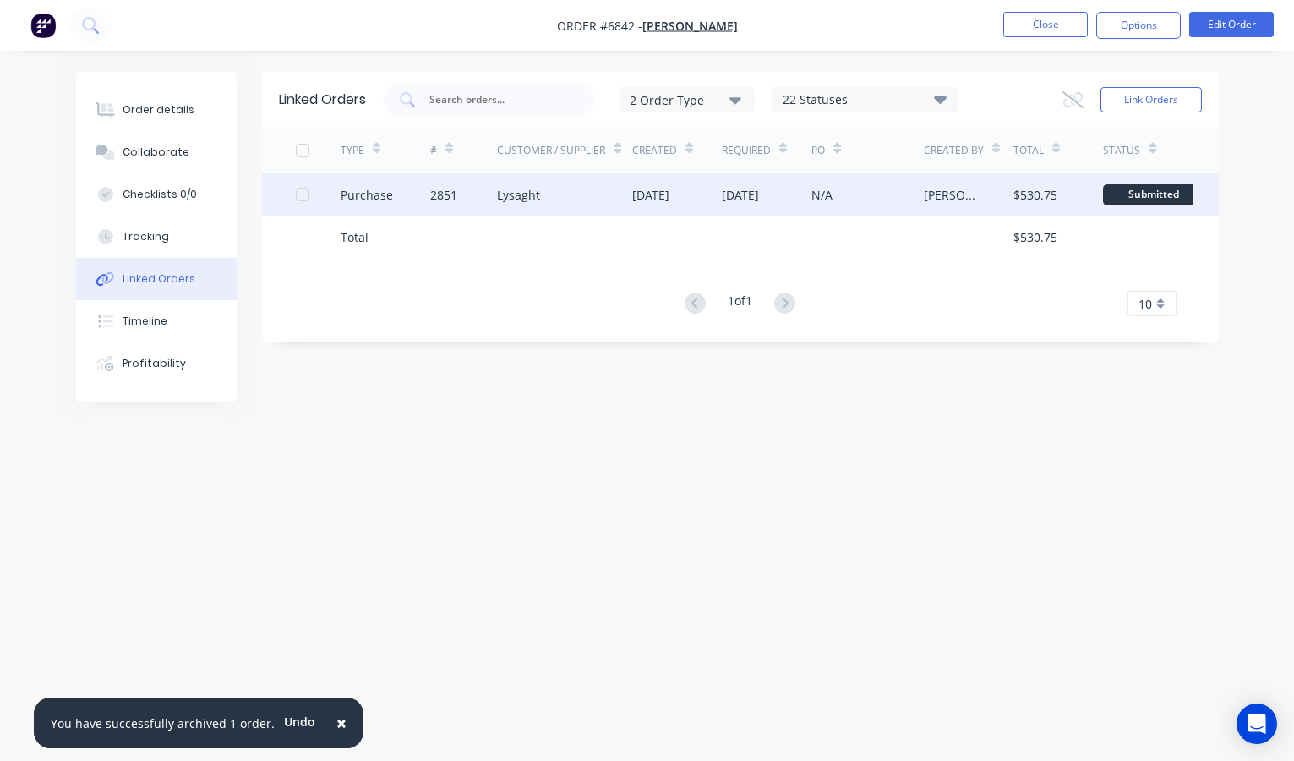
click at [494, 194] on div "2851" at bounding box center [464, 194] width 68 height 42
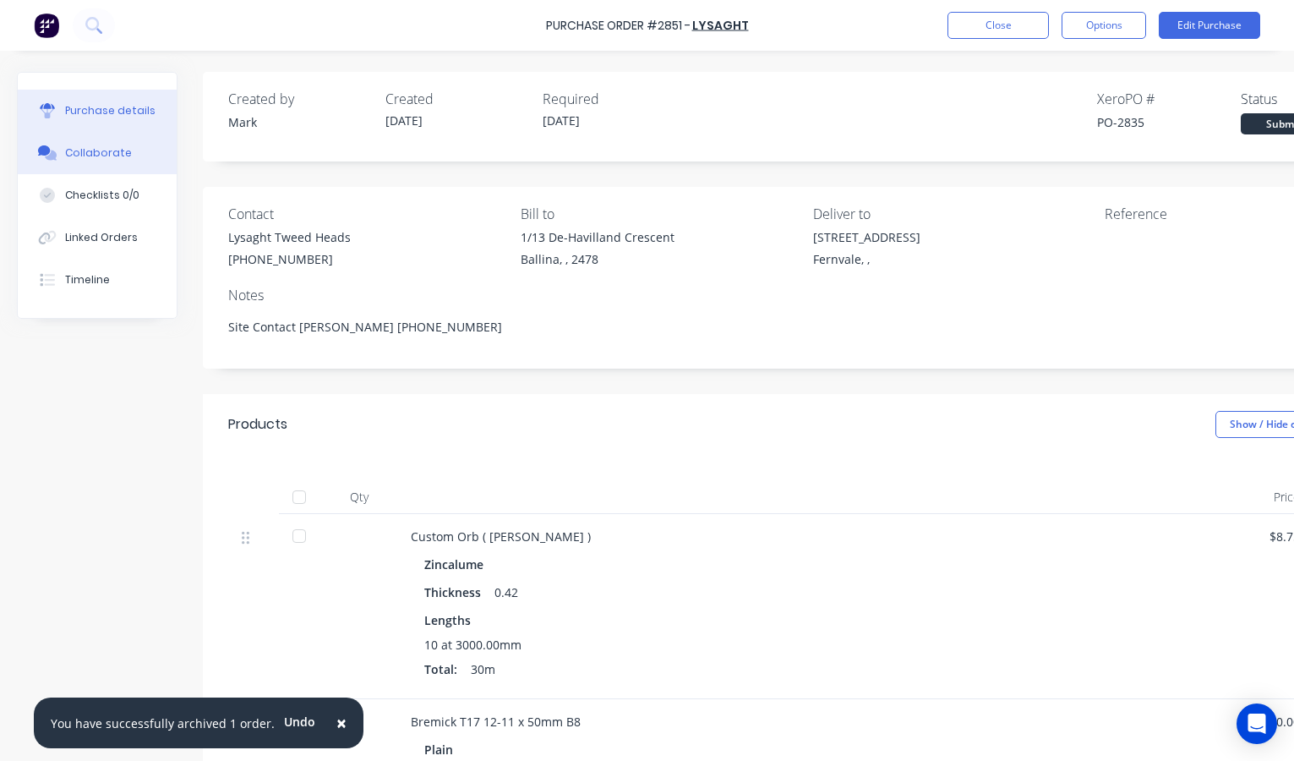
click at [101, 150] on div "Collaborate" at bounding box center [98, 152] width 67 height 15
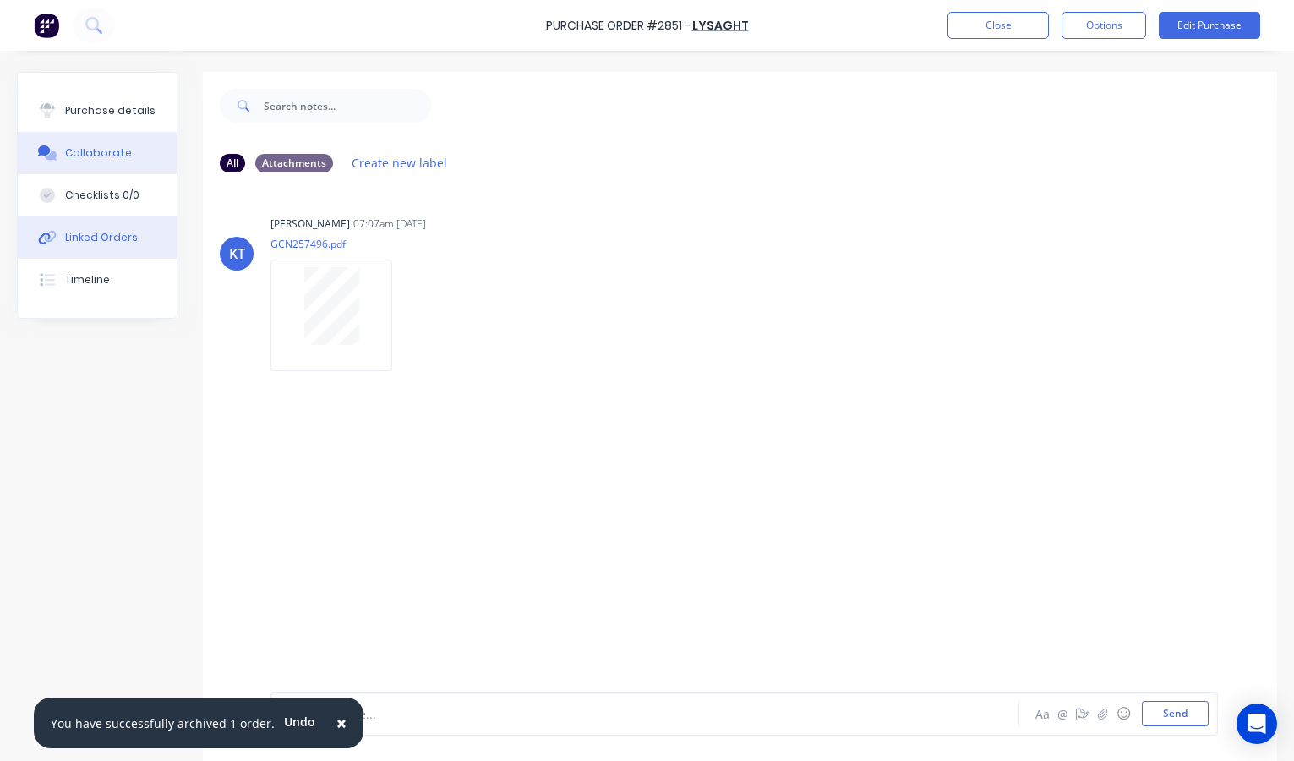
click at [117, 230] on div "Linked Orders" at bounding box center [101, 237] width 73 height 15
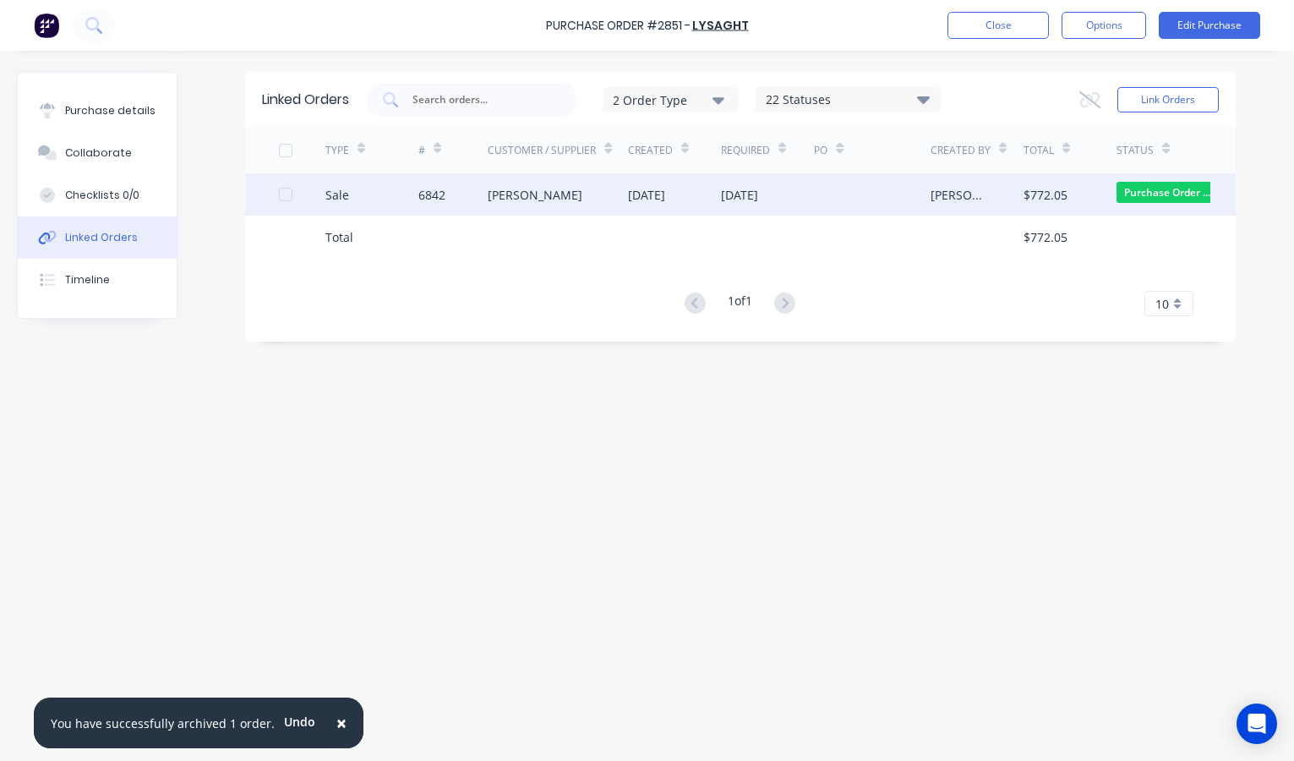
click at [484, 194] on div "6842" at bounding box center [453, 194] width 70 height 42
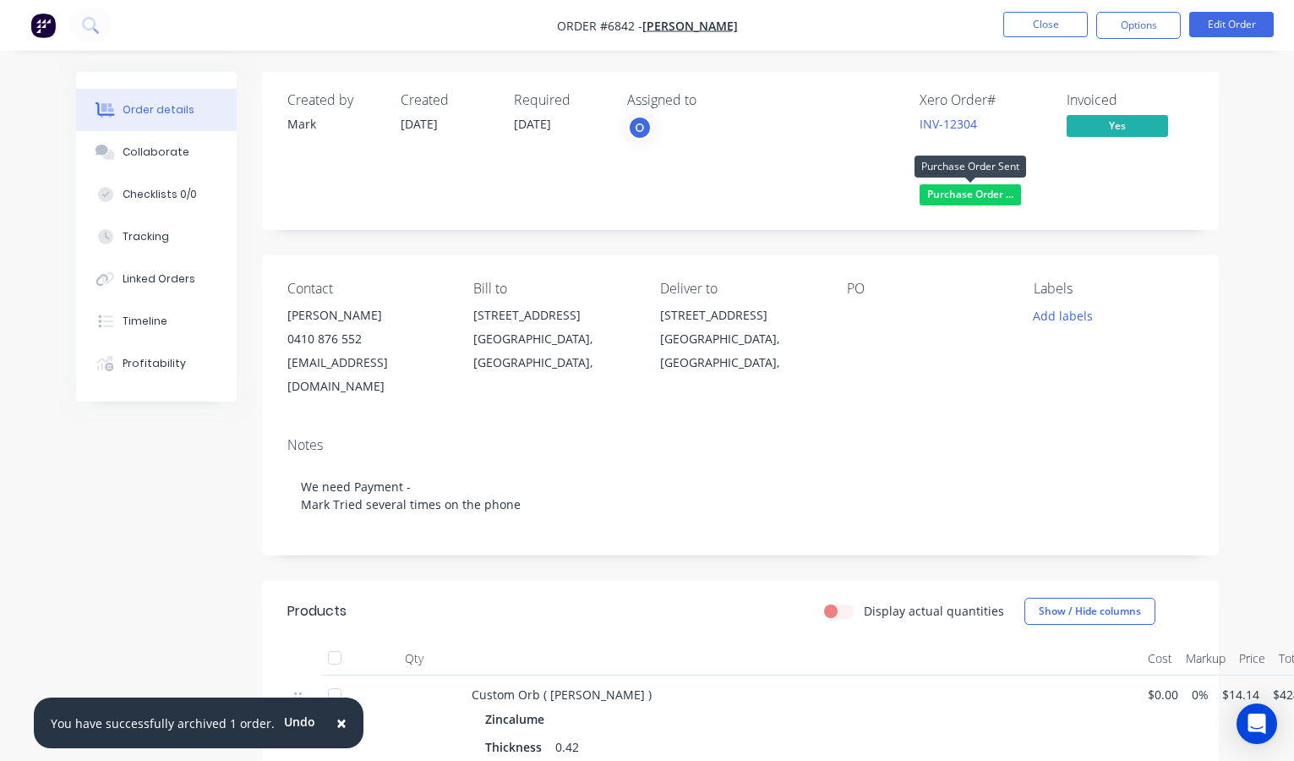
click at [980, 194] on span "Purchase Order ..." at bounding box center [970, 194] width 101 height 21
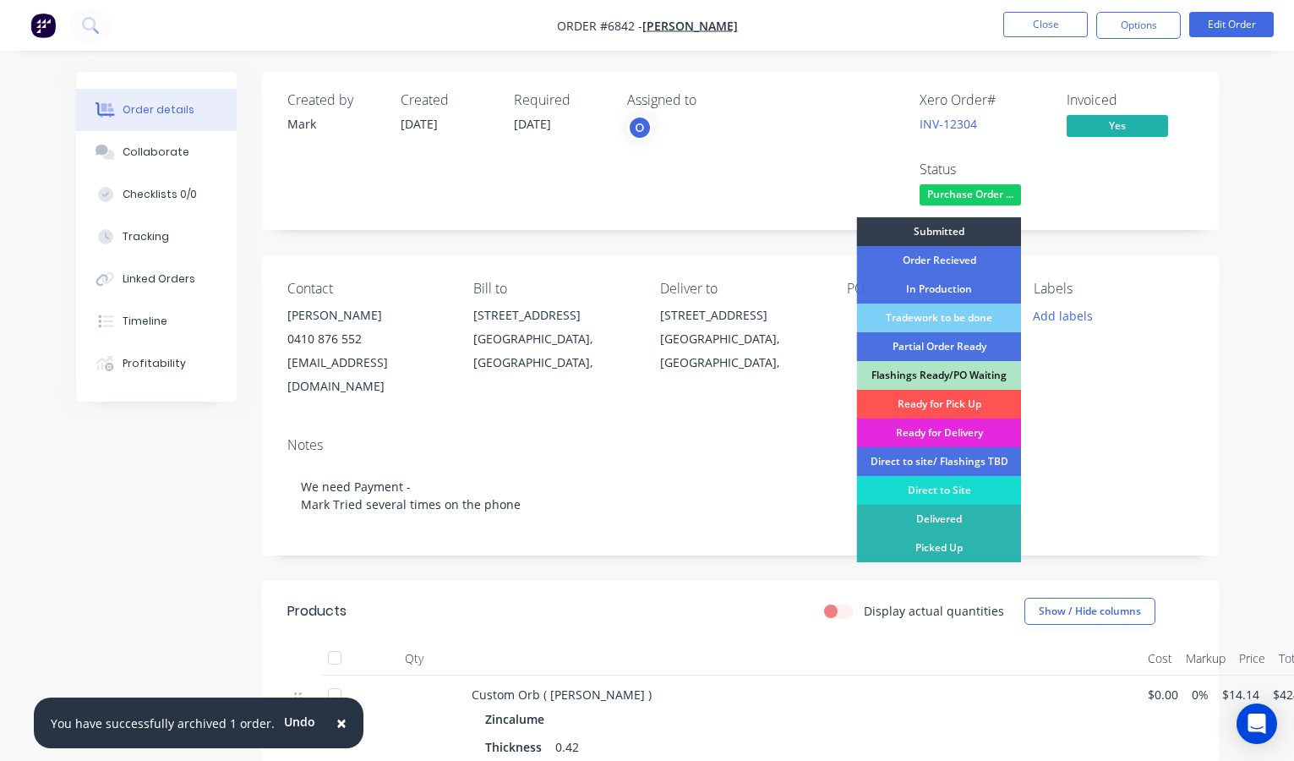
click at [936, 492] on div "Direct to Site" at bounding box center [939, 490] width 165 height 29
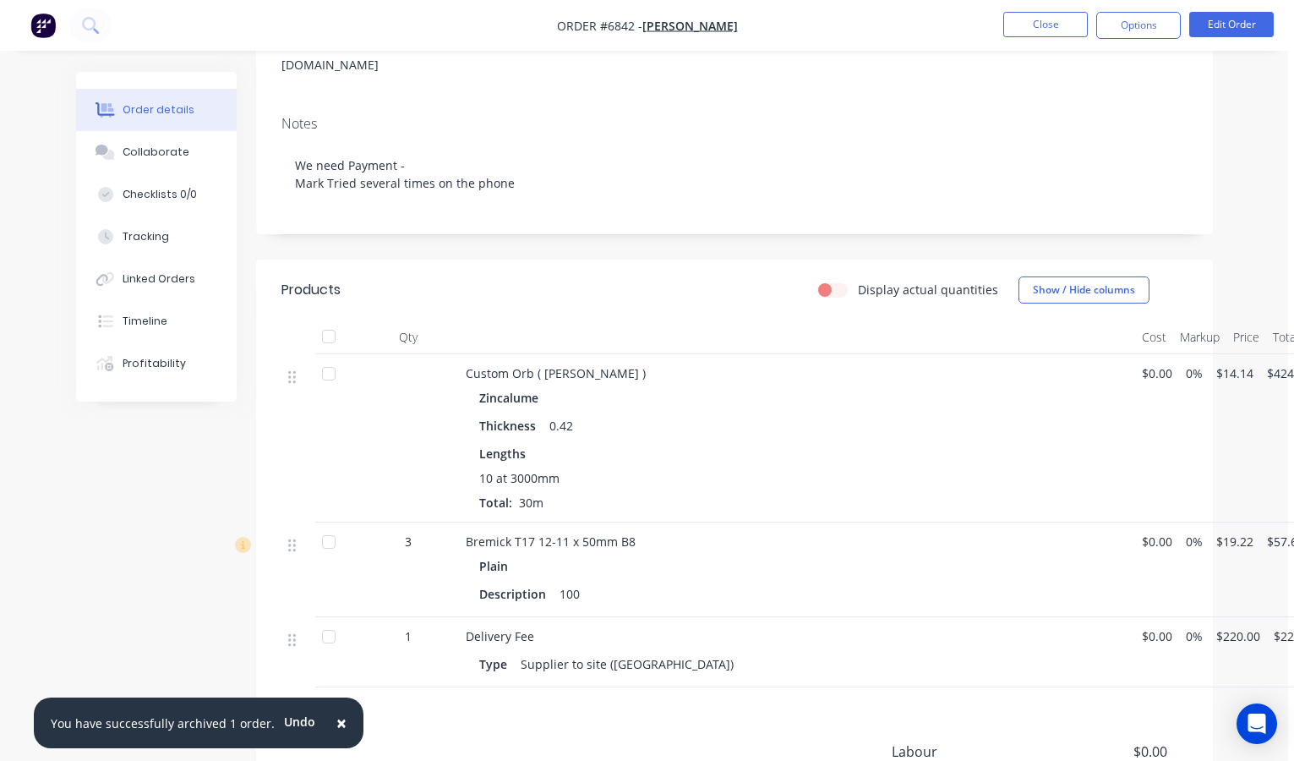
scroll to position [323, 6]
click at [326, 318] on div at bounding box center [329, 335] width 34 height 34
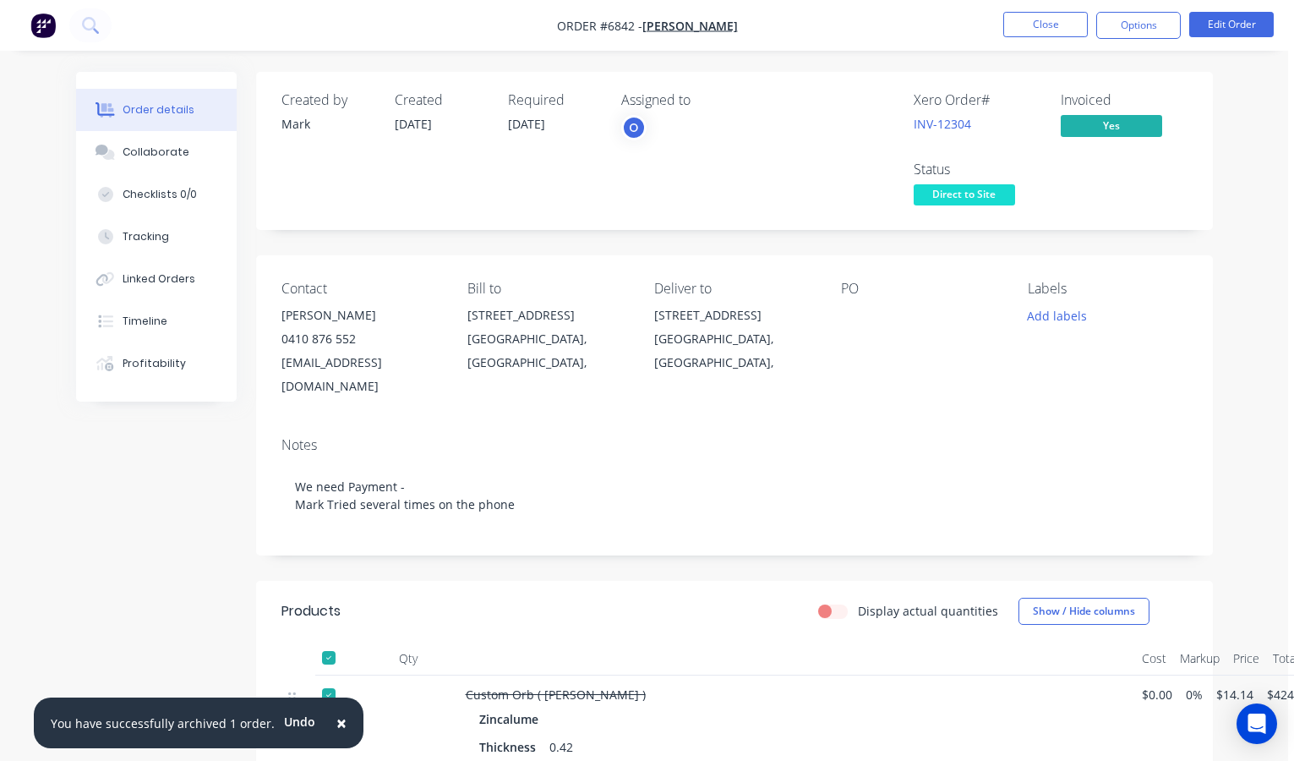
scroll to position [0, 6]
click at [1040, 25] on button "Close" at bounding box center [1045, 24] width 85 height 25
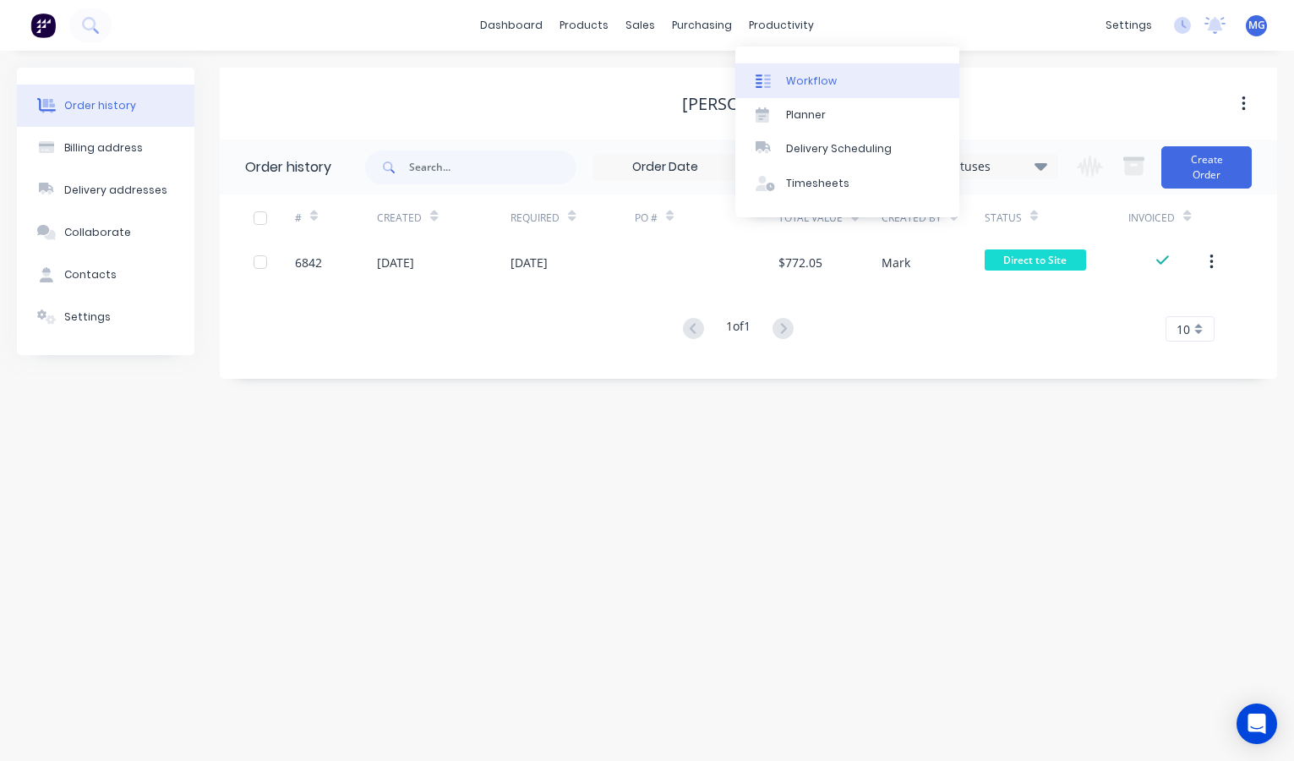
click at [794, 76] on div "Workflow" at bounding box center [811, 81] width 51 height 15
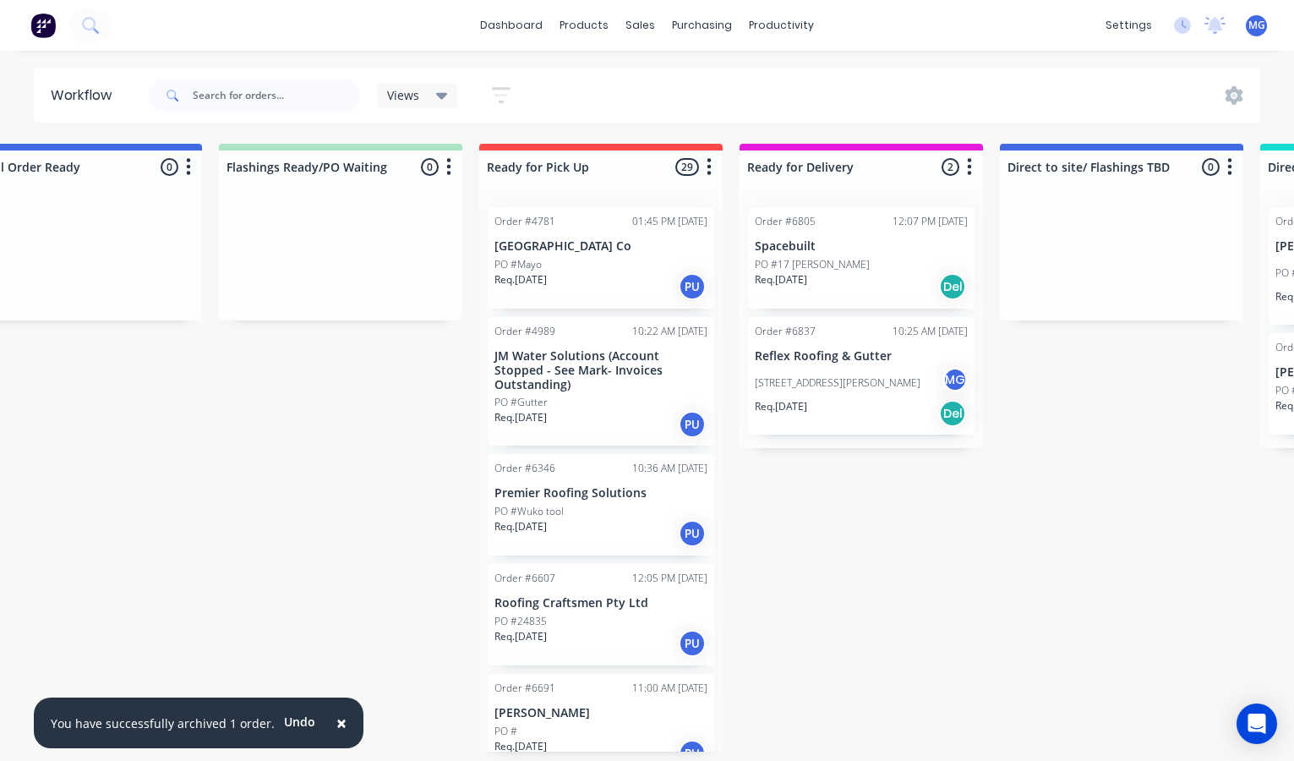
scroll to position [0, 1379]
click at [850, 367] on div "PO #51 Greenfield Rd MG" at bounding box center [861, 383] width 213 height 32
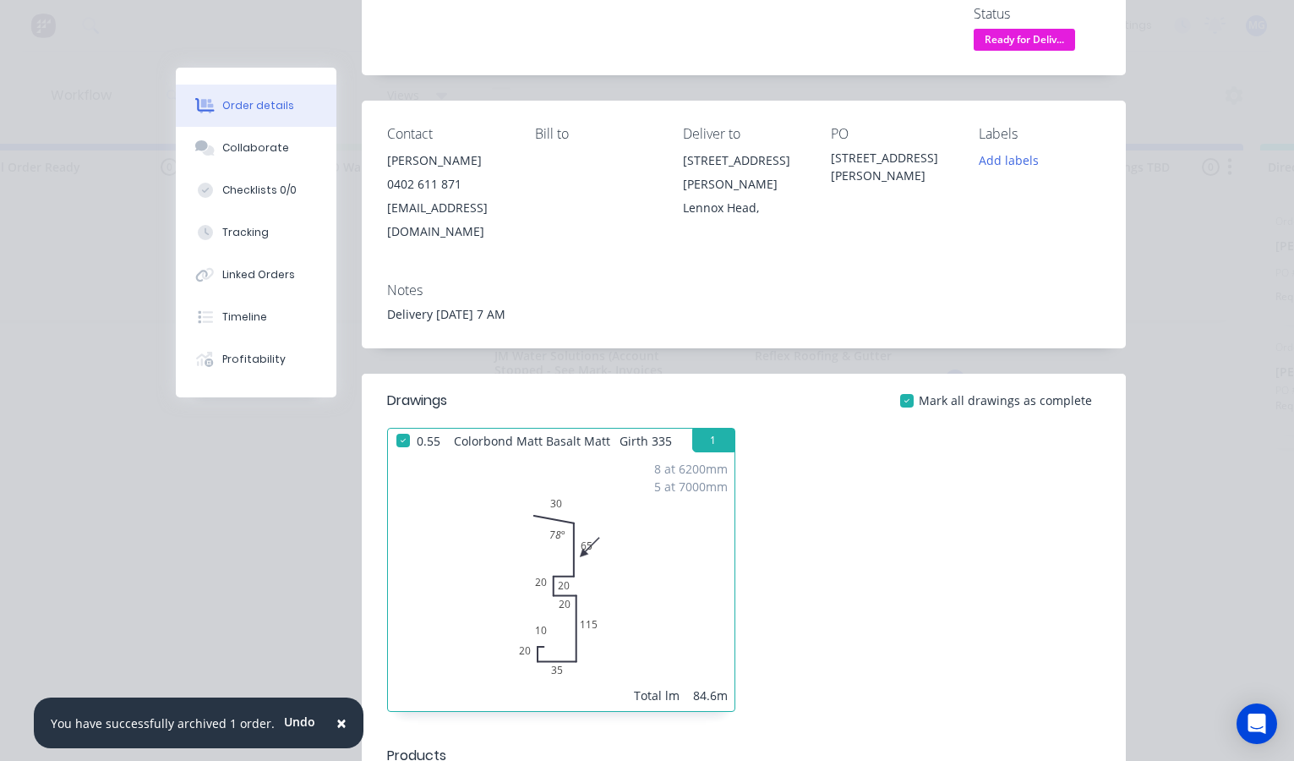
scroll to position [233, 0]
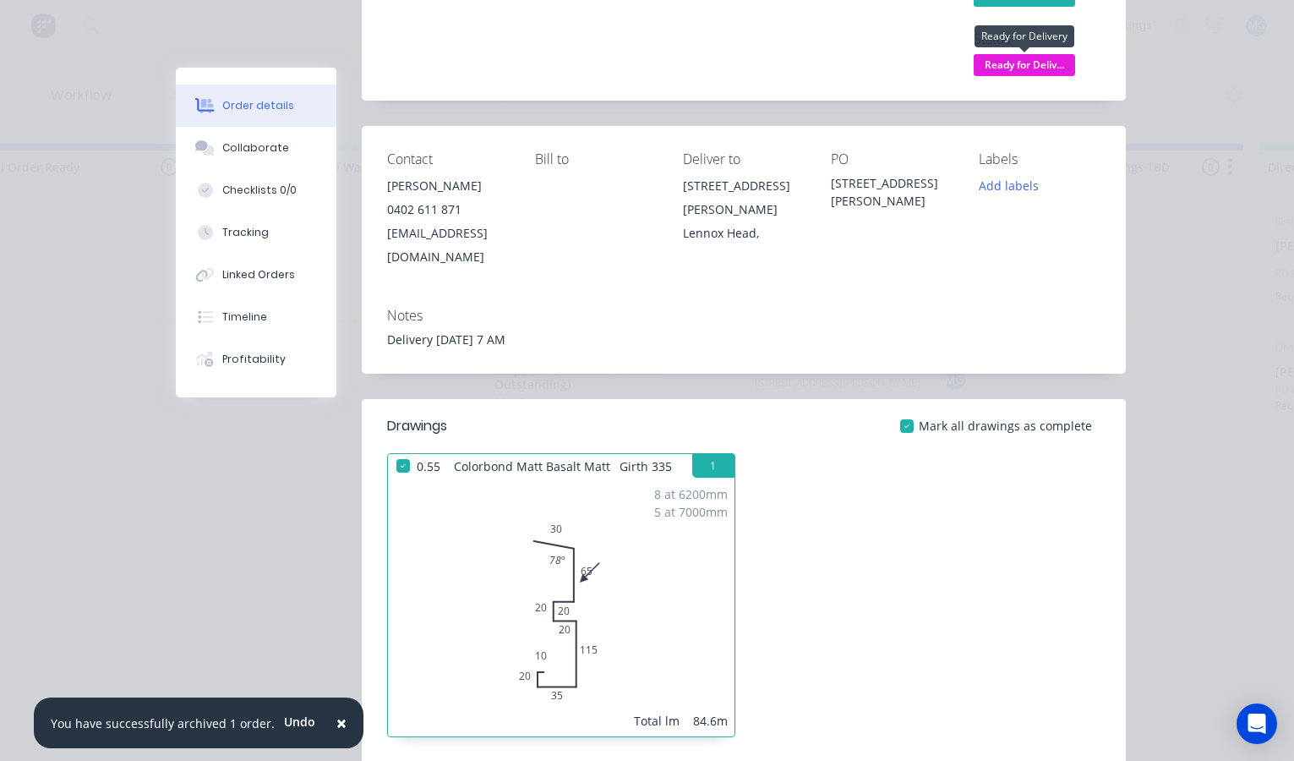
click at [1002, 59] on span "Ready for Deliv..." at bounding box center [1024, 64] width 101 height 21
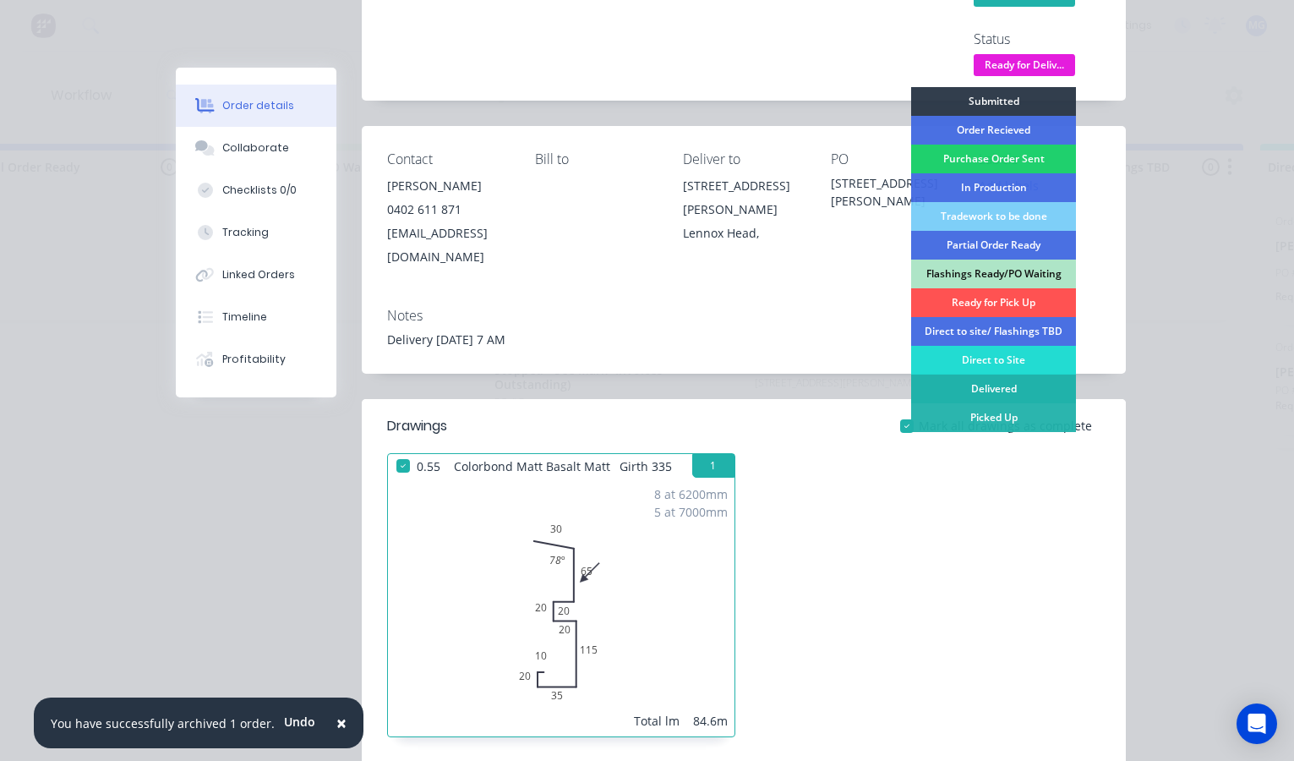
click at [970, 390] on div "Delivered" at bounding box center [993, 388] width 165 height 29
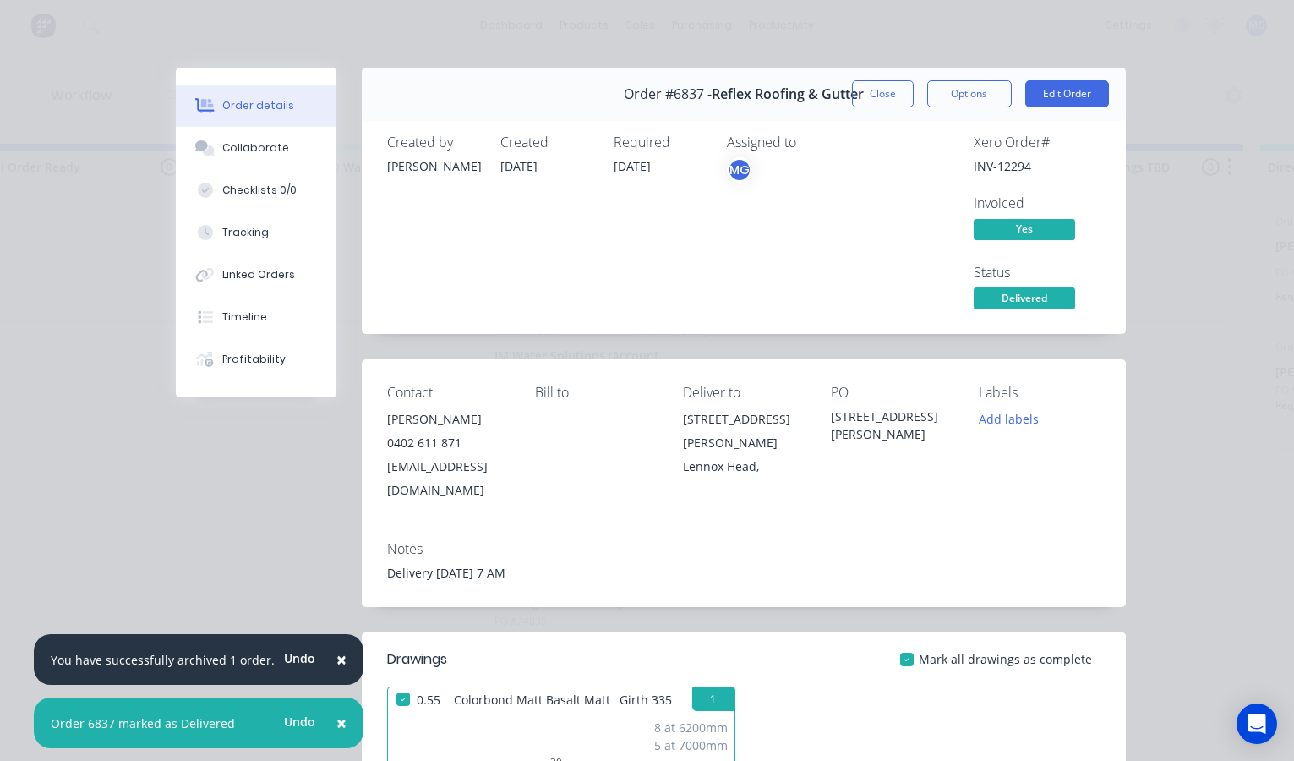
scroll to position [0, 0]
click at [957, 87] on button "Options" at bounding box center [969, 93] width 85 height 27
click at [896, 90] on button "Close" at bounding box center [883, 93] width 62 height 27
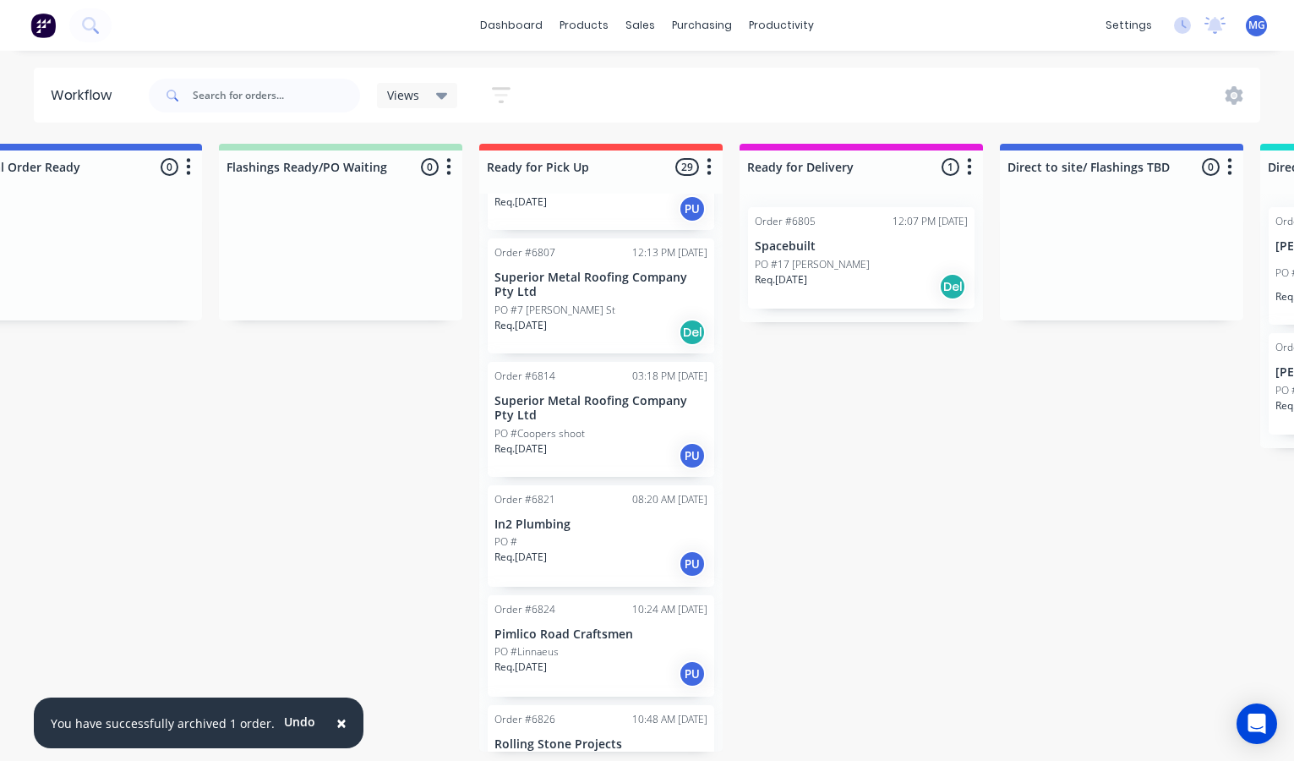
scroll to position [2037, 0]
click at [588, 305] on div "PO #7 Leslie St" at bounding box center [600, 312] width 213 height 15
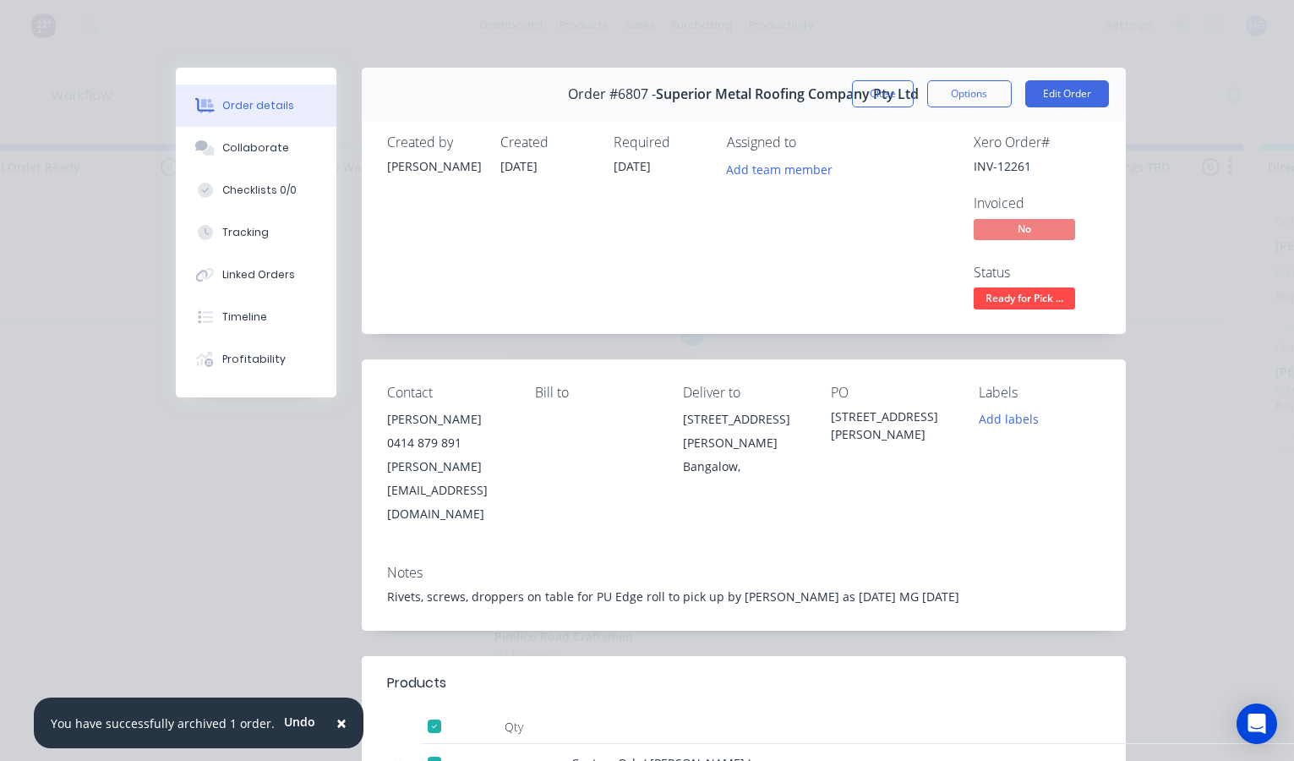
scroll to position [0, 0]
click at [1028, 292] on span "Ready for Pick ..." at bounding box center [1024, 297] width 101 height 21
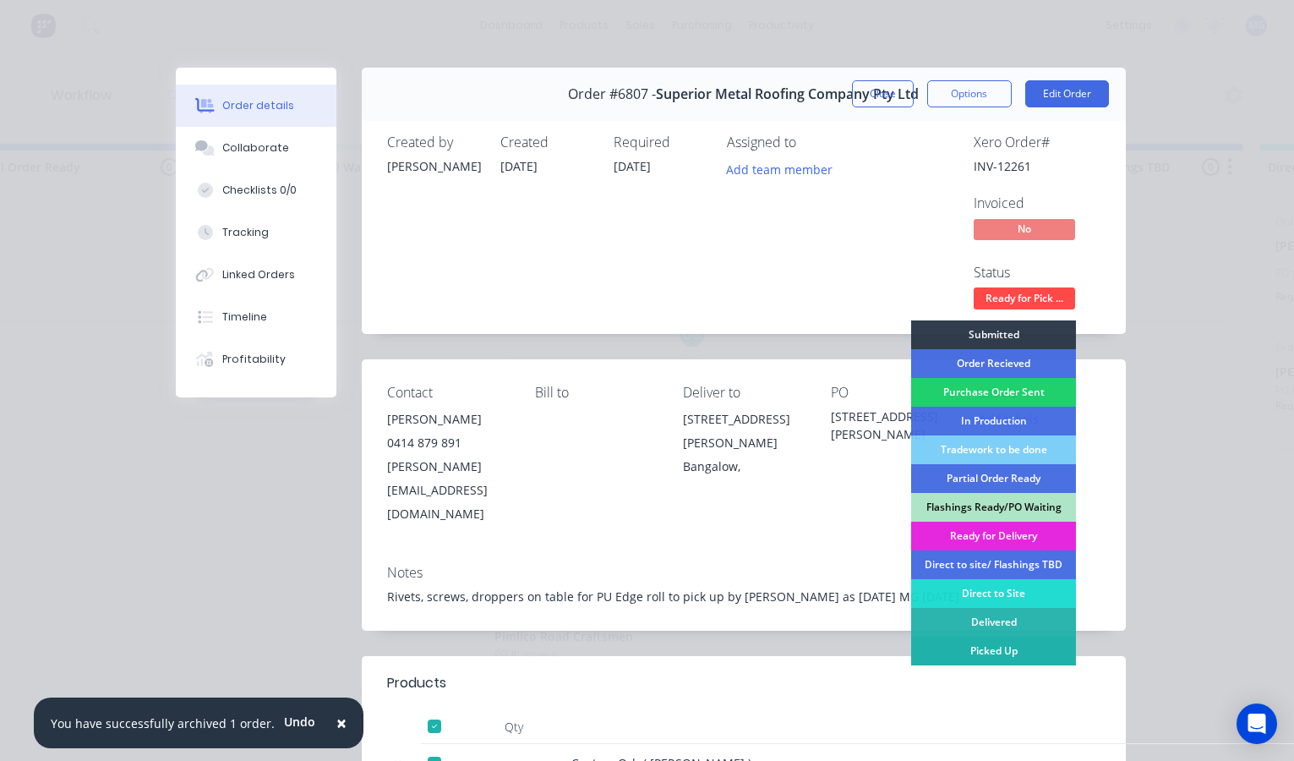
click at [984, 649] on div "Picked Up" at bounding box center [993, 650] width 165 height 29
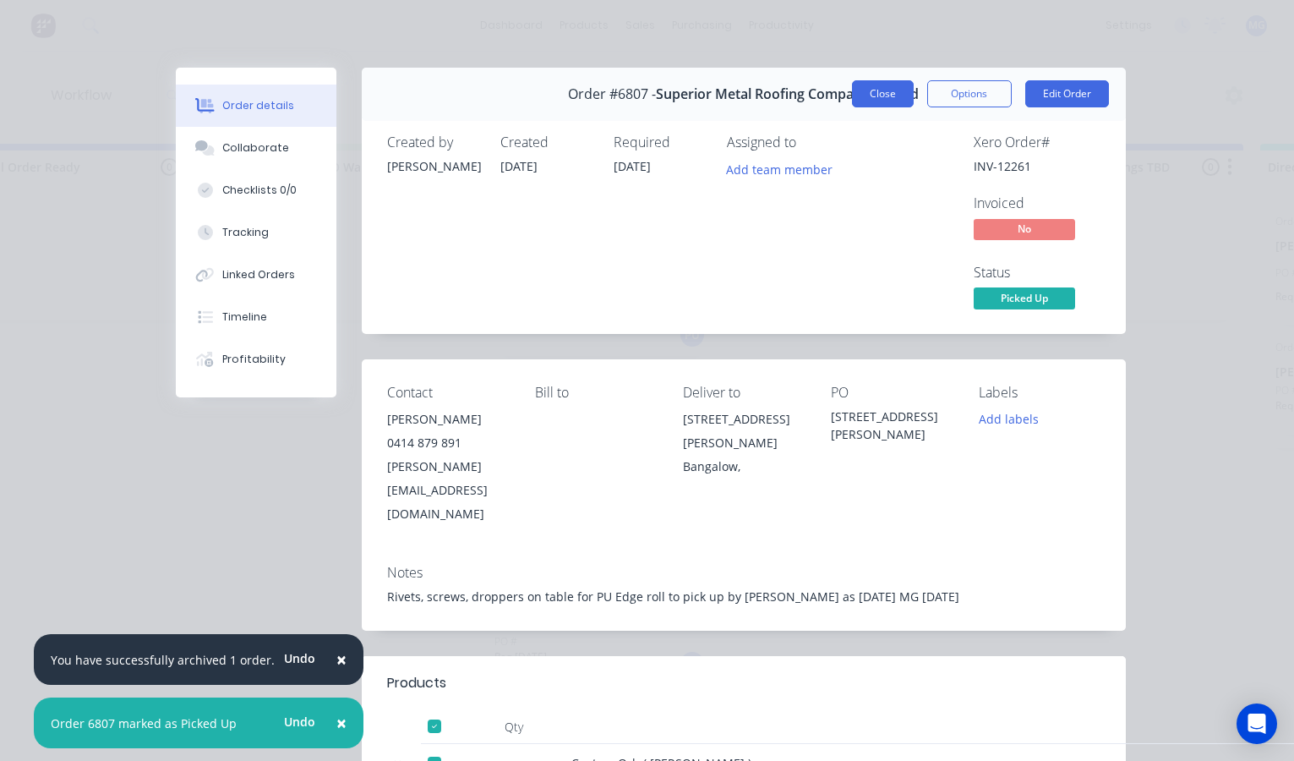
click at [887, 90] on button "Close" at bounding box center [883, 93] width 62 height 27
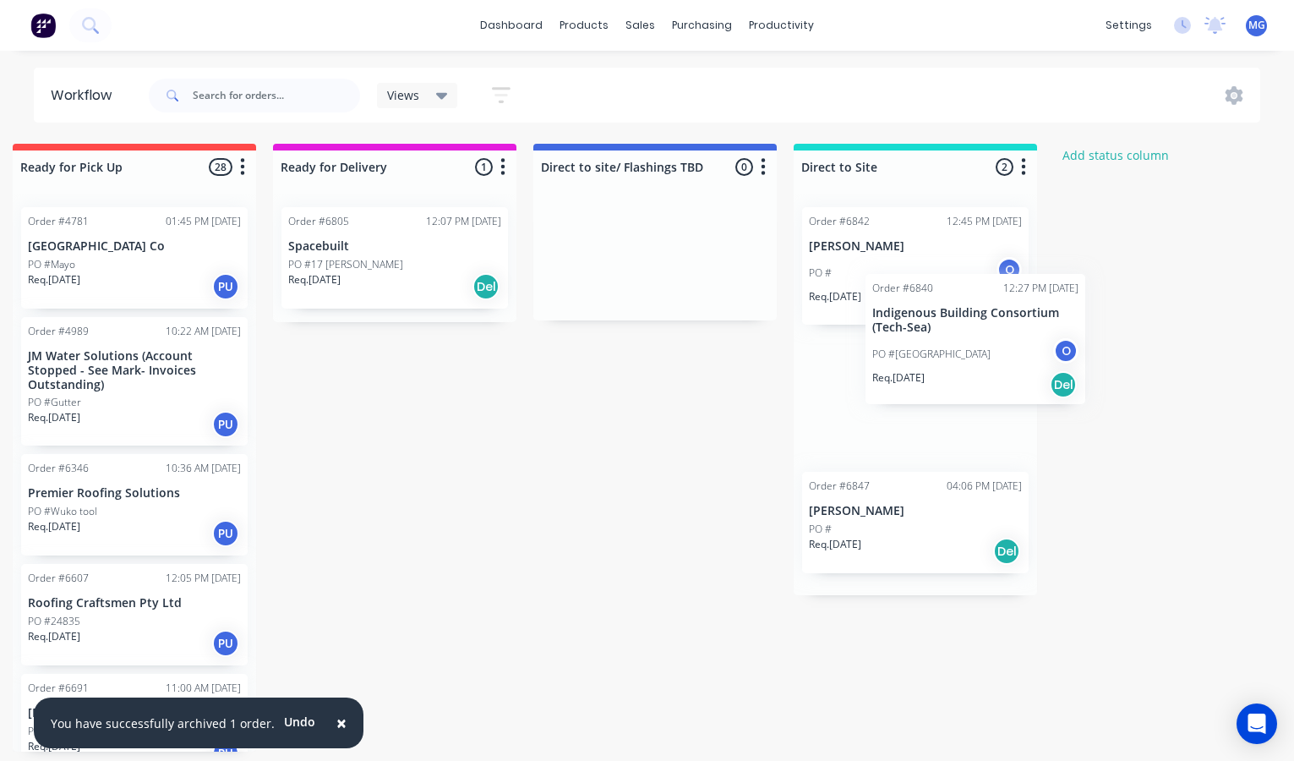
scroll to position [0, 1847]
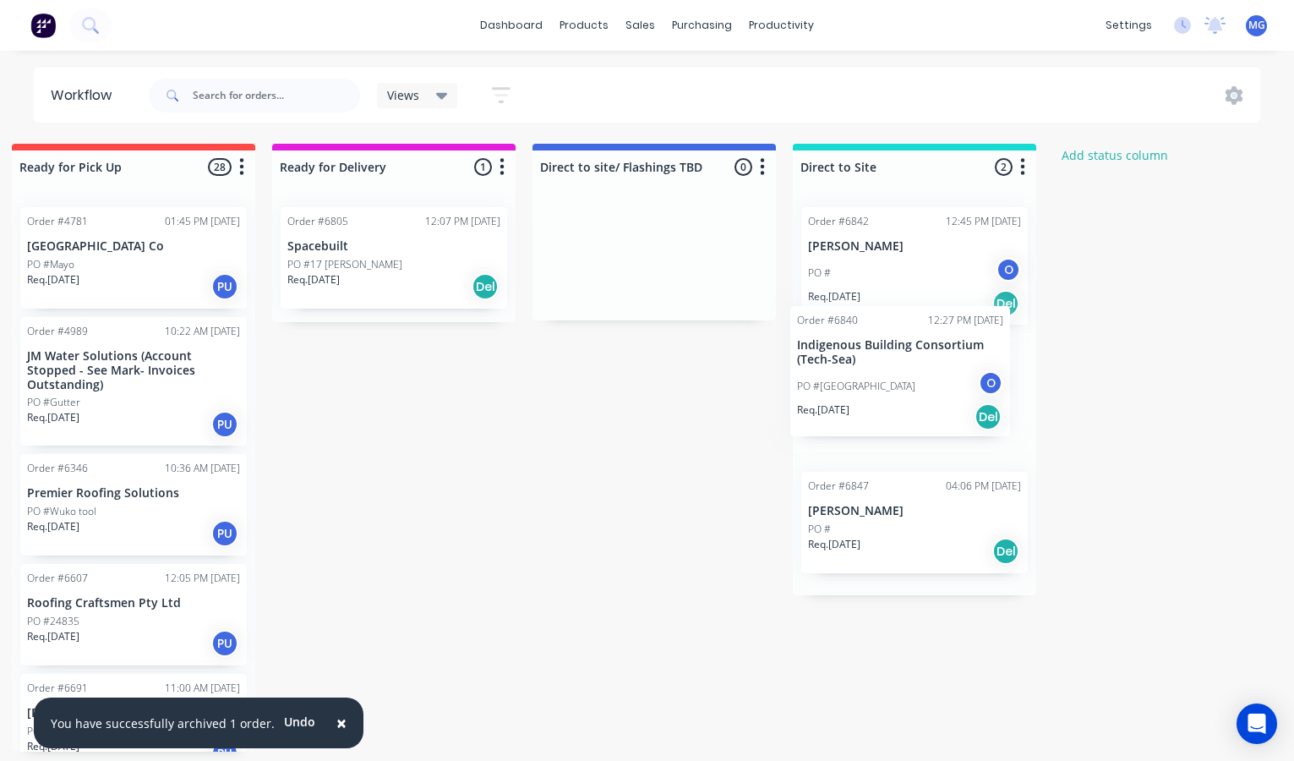
drag, startPoint x: 459, startPoint y: 538, endPoint x: 875, endPoint y: 374, distance: 447.0
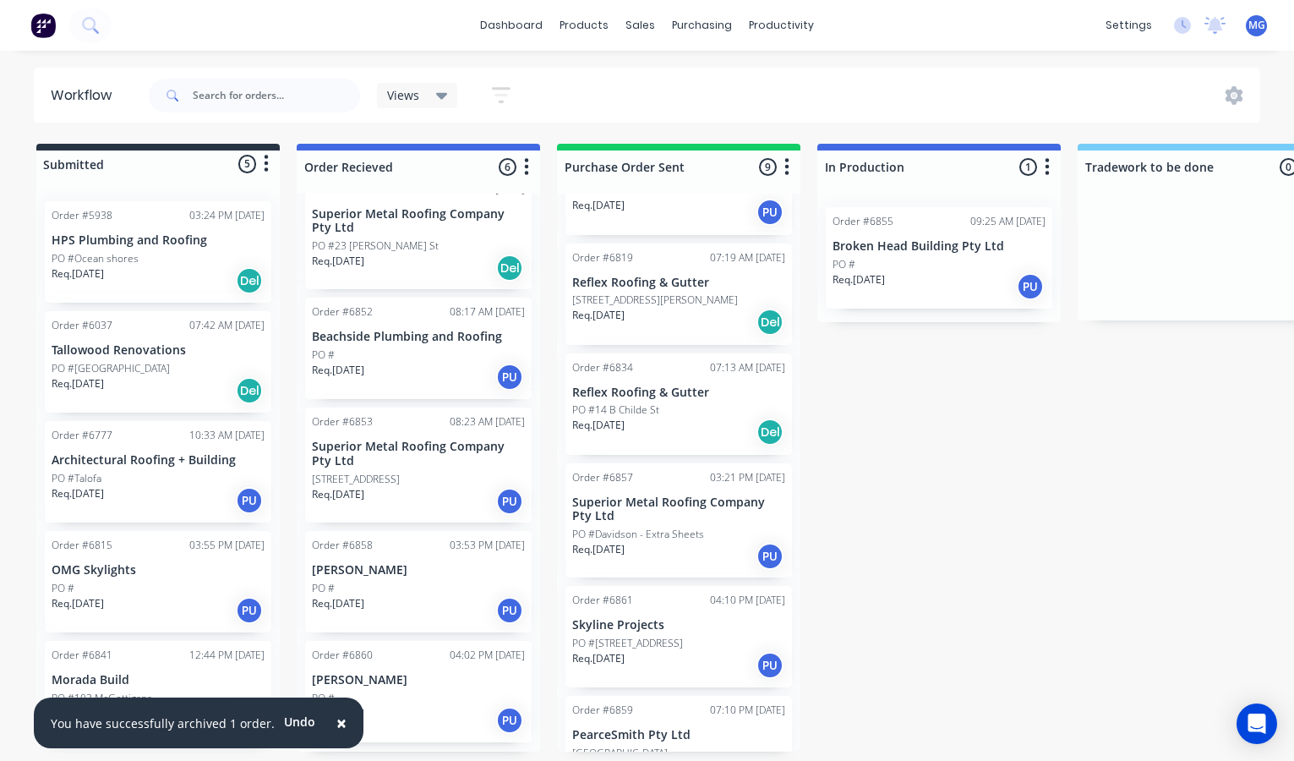
scroll to position [0, 0]
click at [429, 472] on div "PO #10 Martins Lane" at bounding box center [418, 479] width 213 height 15
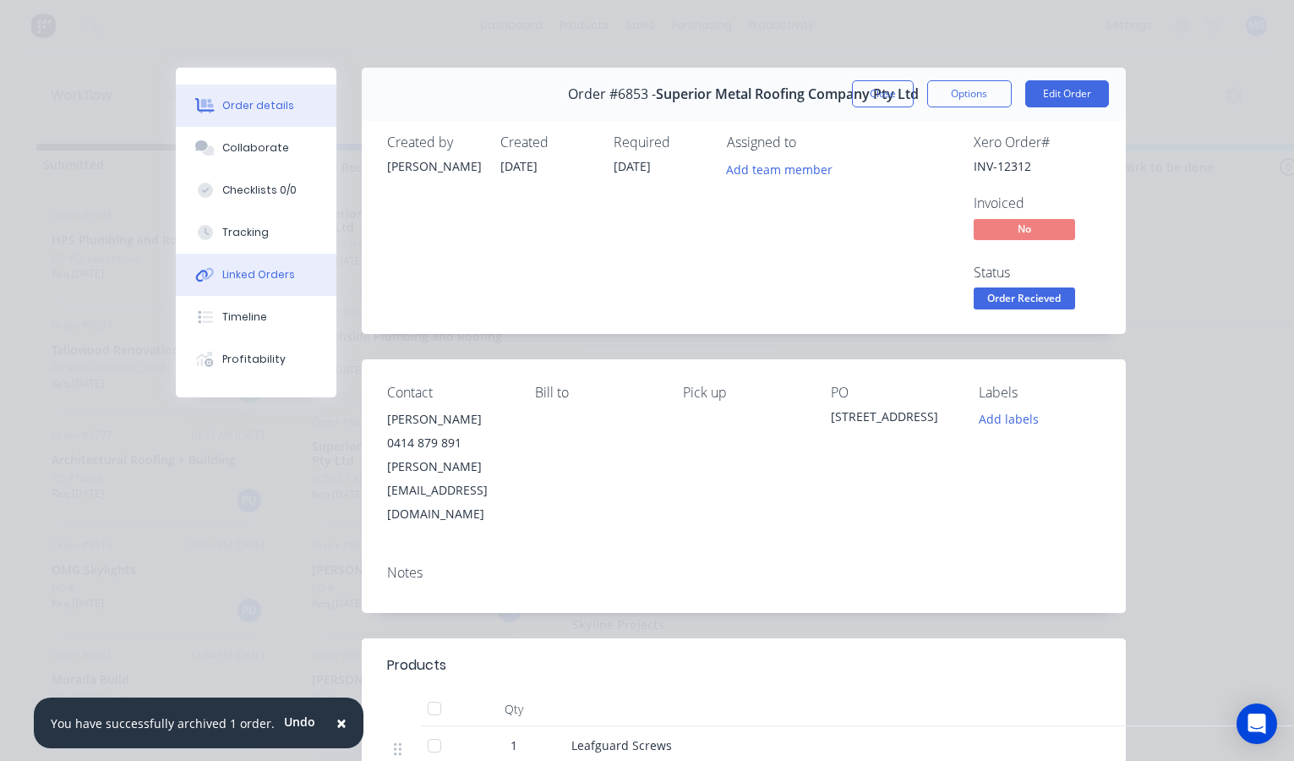
click at [248, 280] on div "Linked Orders" at bounding box center [258, 274] width 73 height 15
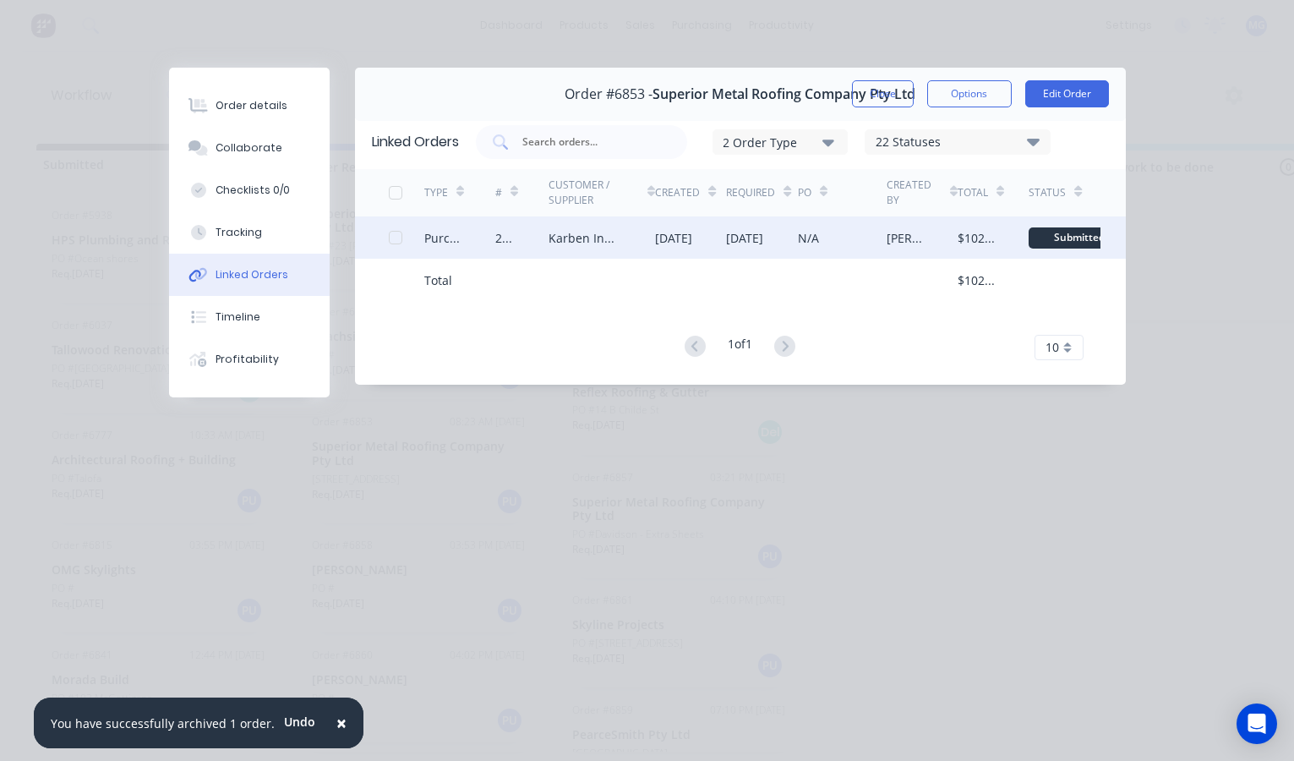
click at [575, 242] on div "Karben Industries" at bounding box center [585, 238] width 73 height 18
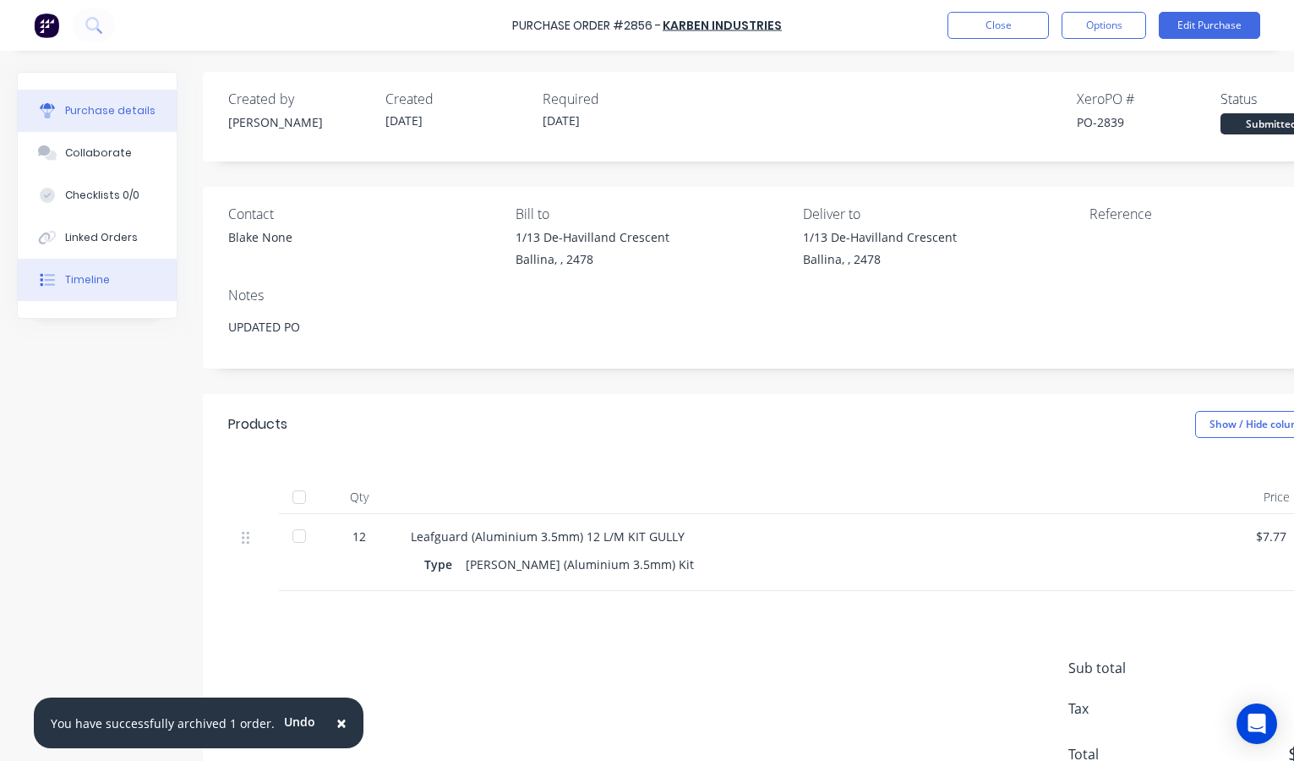
type textarea "x"
click at [94, 269] on button "Timeline" at bounding box center [97, 280] width 159 height 42
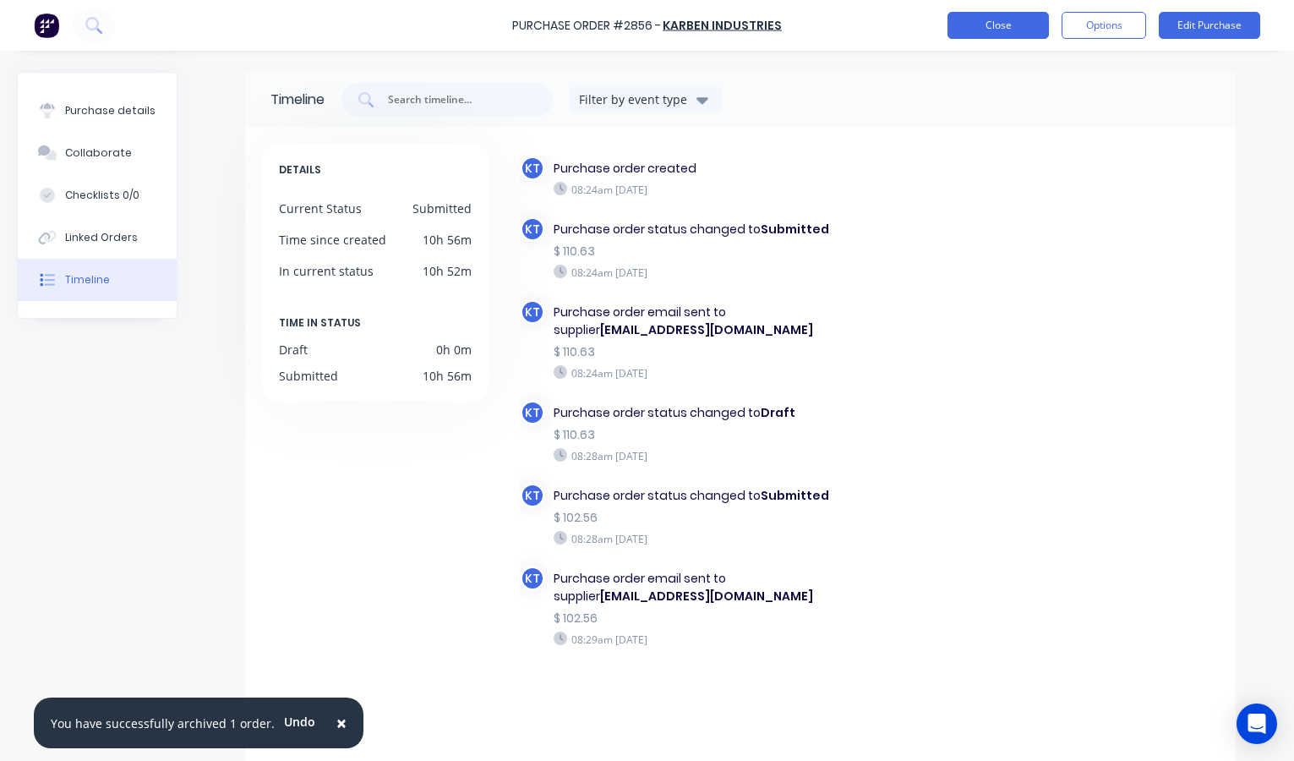
click at [1002, 19] on button "Close" at bounding box center [997, 25] width 101 height 27
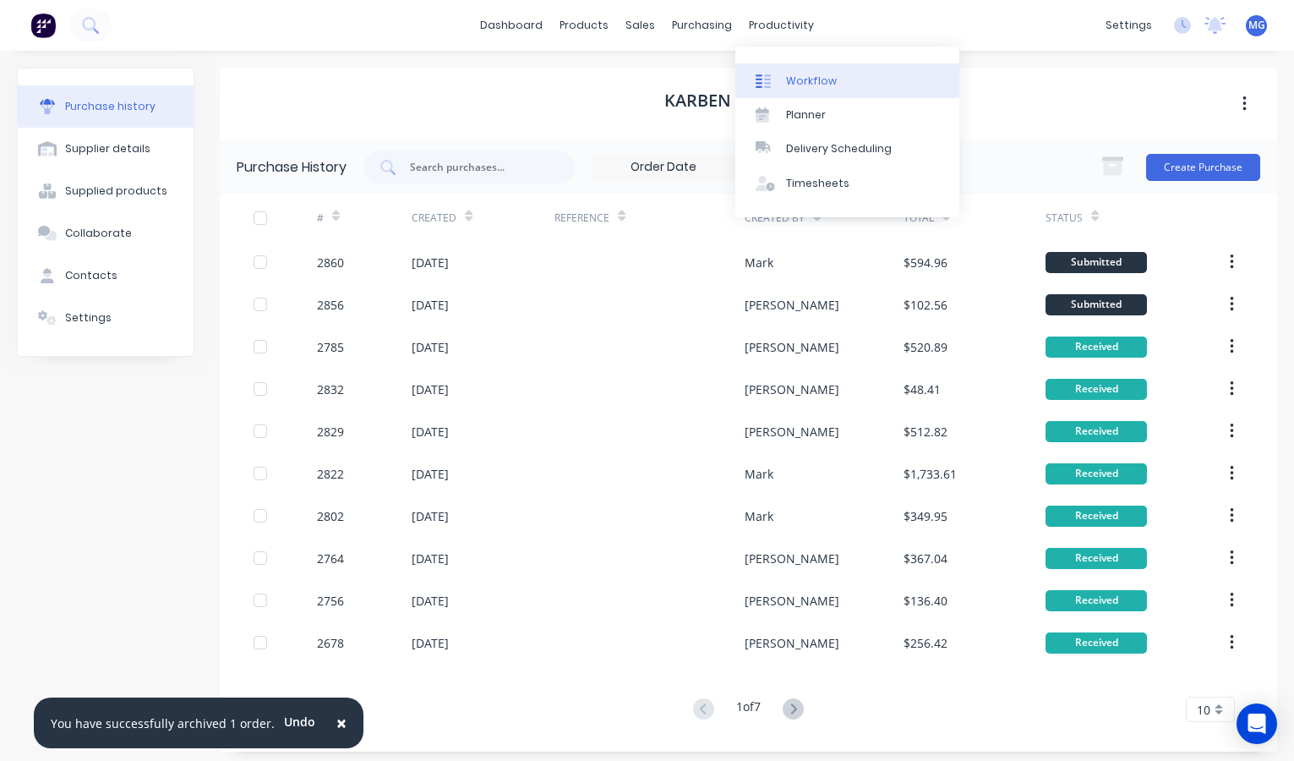
click at [795, 79] on div "Workflow" at bounding box center [811, 81] width 51 height 15
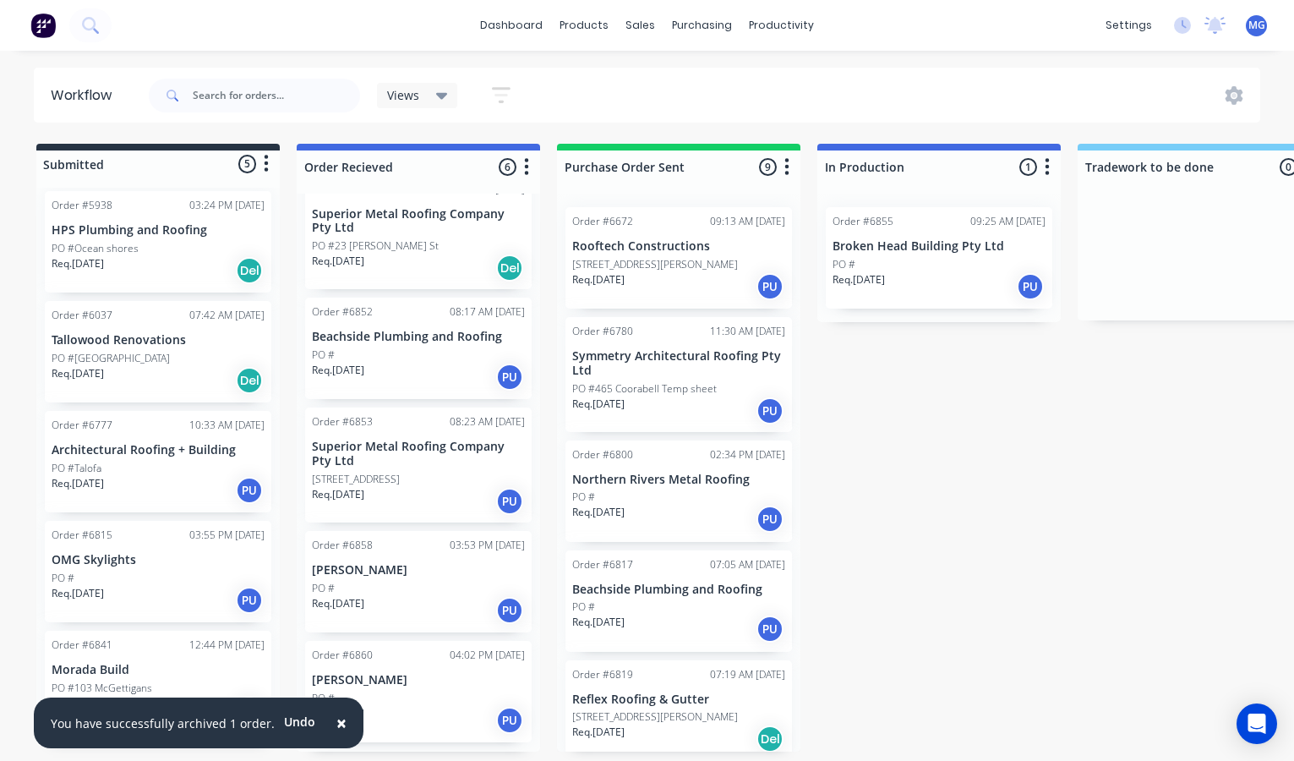
scroll to position [10, 0]
click at [153, 571] on div "PO #" at bounding box center [158, 578] width 213 height 15
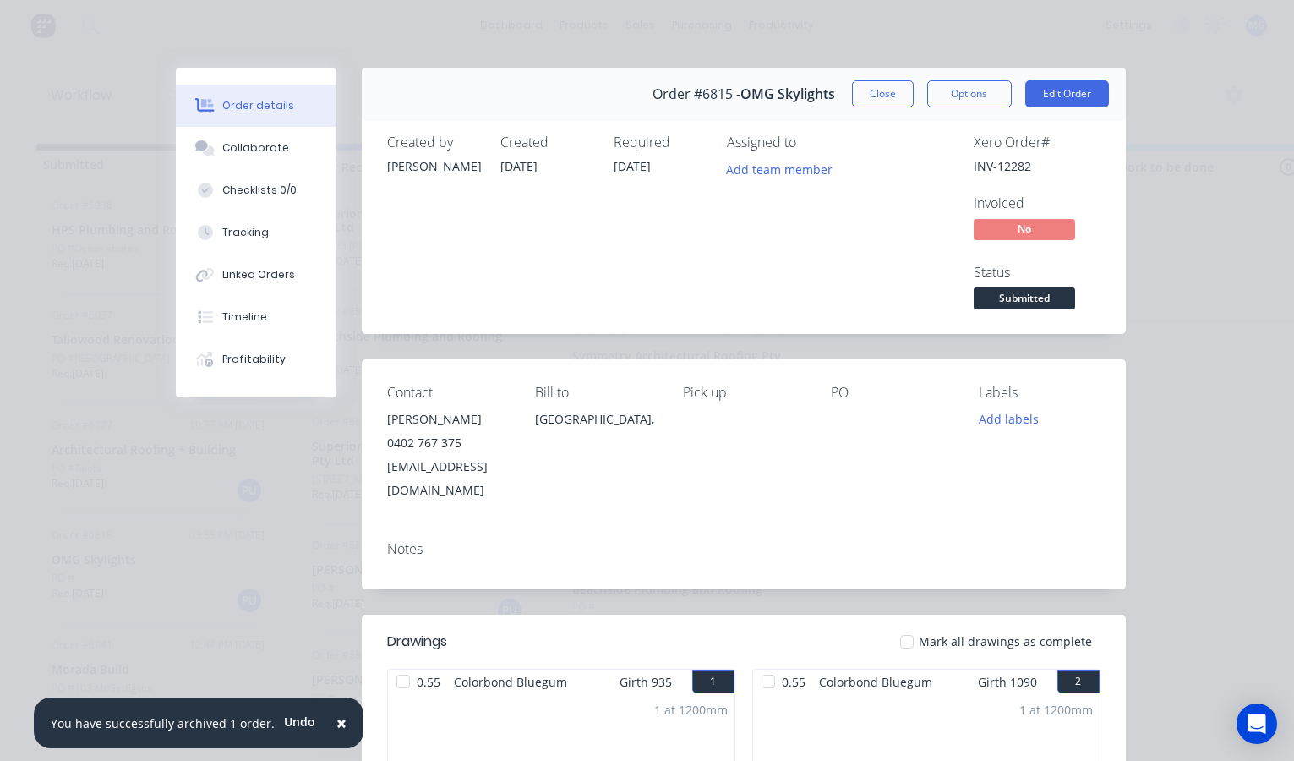
scroll to position [0, 0]
click at [882, 91] on button "Close" at bounding box center [883, 93] width 62 height 27
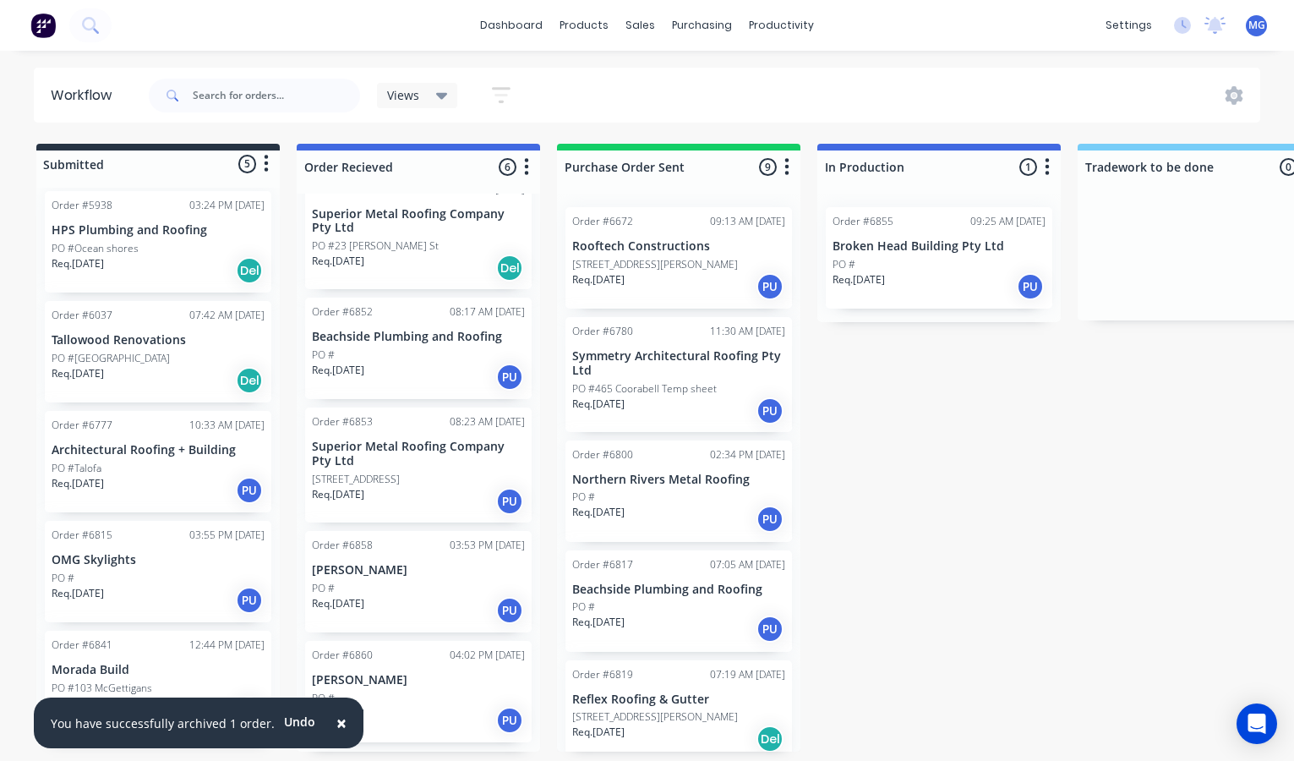
click at [199, 663] on p "Morada Build" at bounding box center [158, 670] width 213 height 14
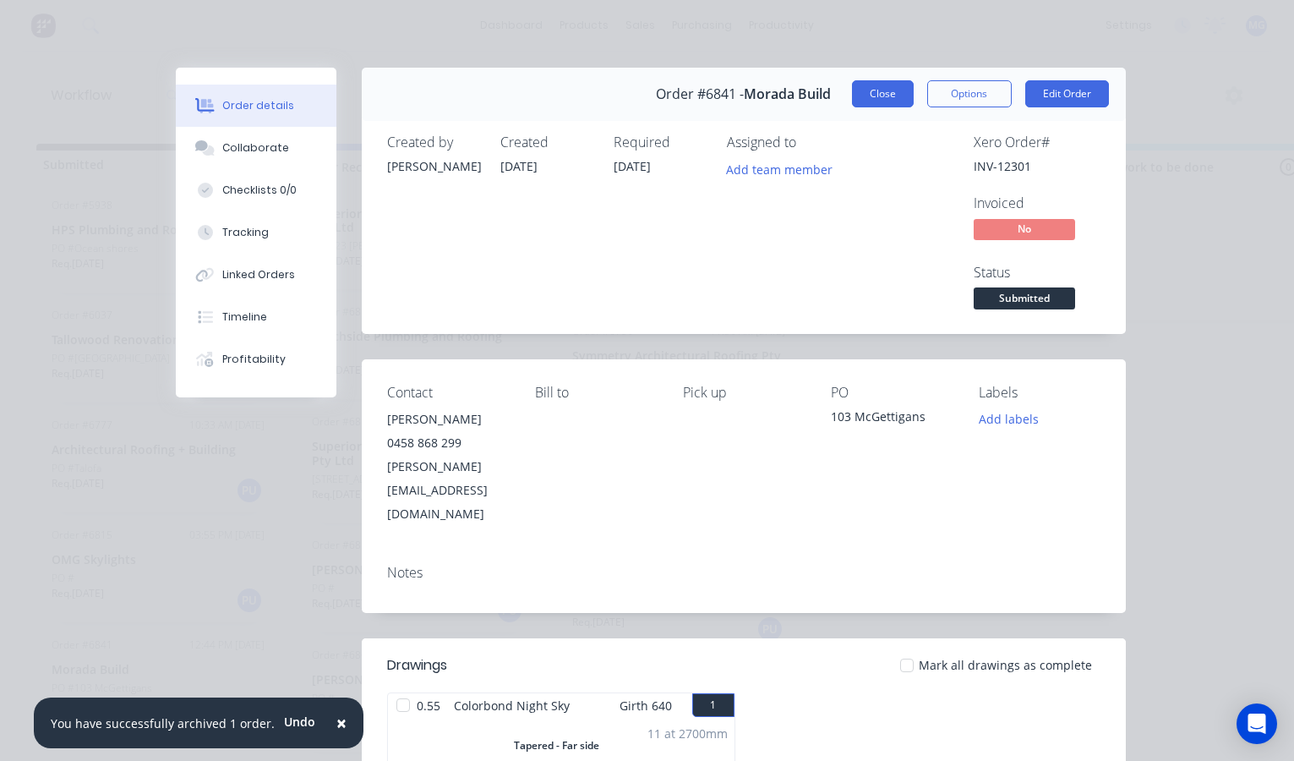
click at [886, 93] on button "Close" at bounding box center [883, 93] width 62 height 27
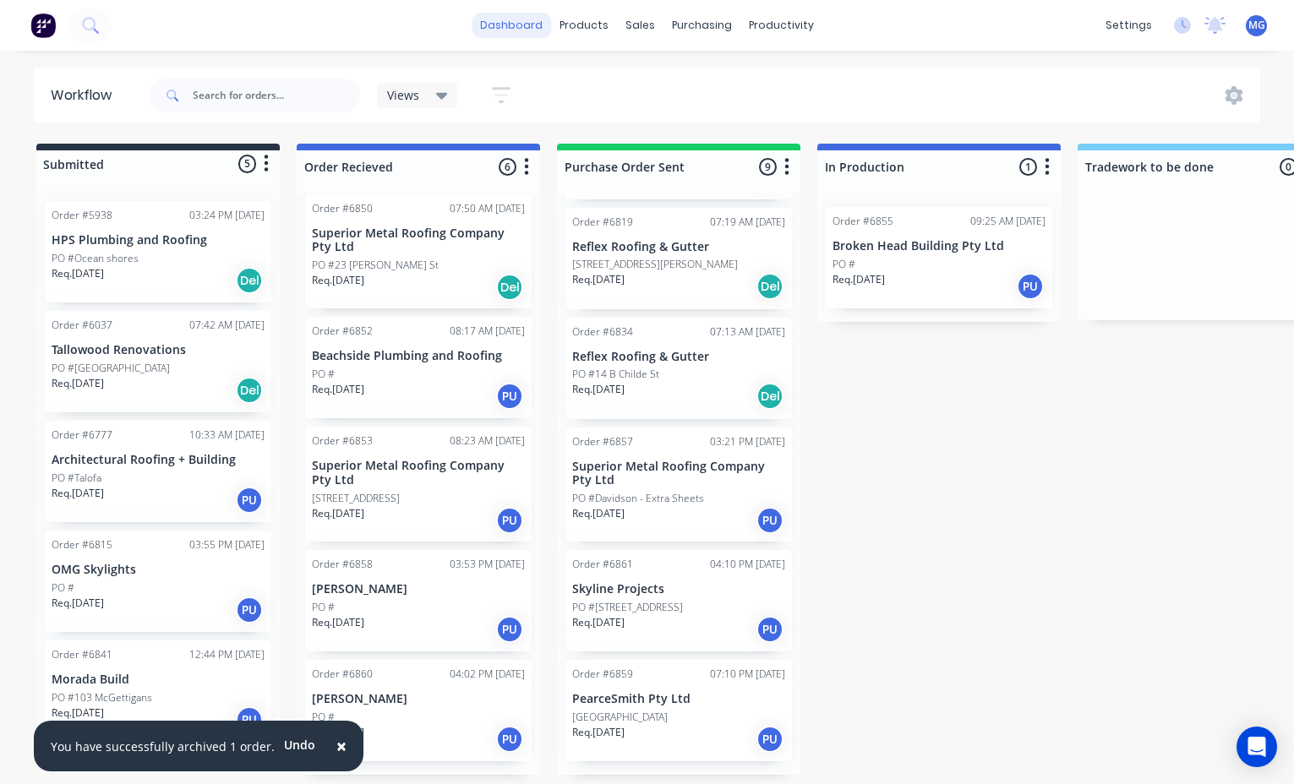
click at [528, 27] on link "dashboard" at bounding box center [511, 25] width 79 height 25
